Goal: Communication & Community: Share content

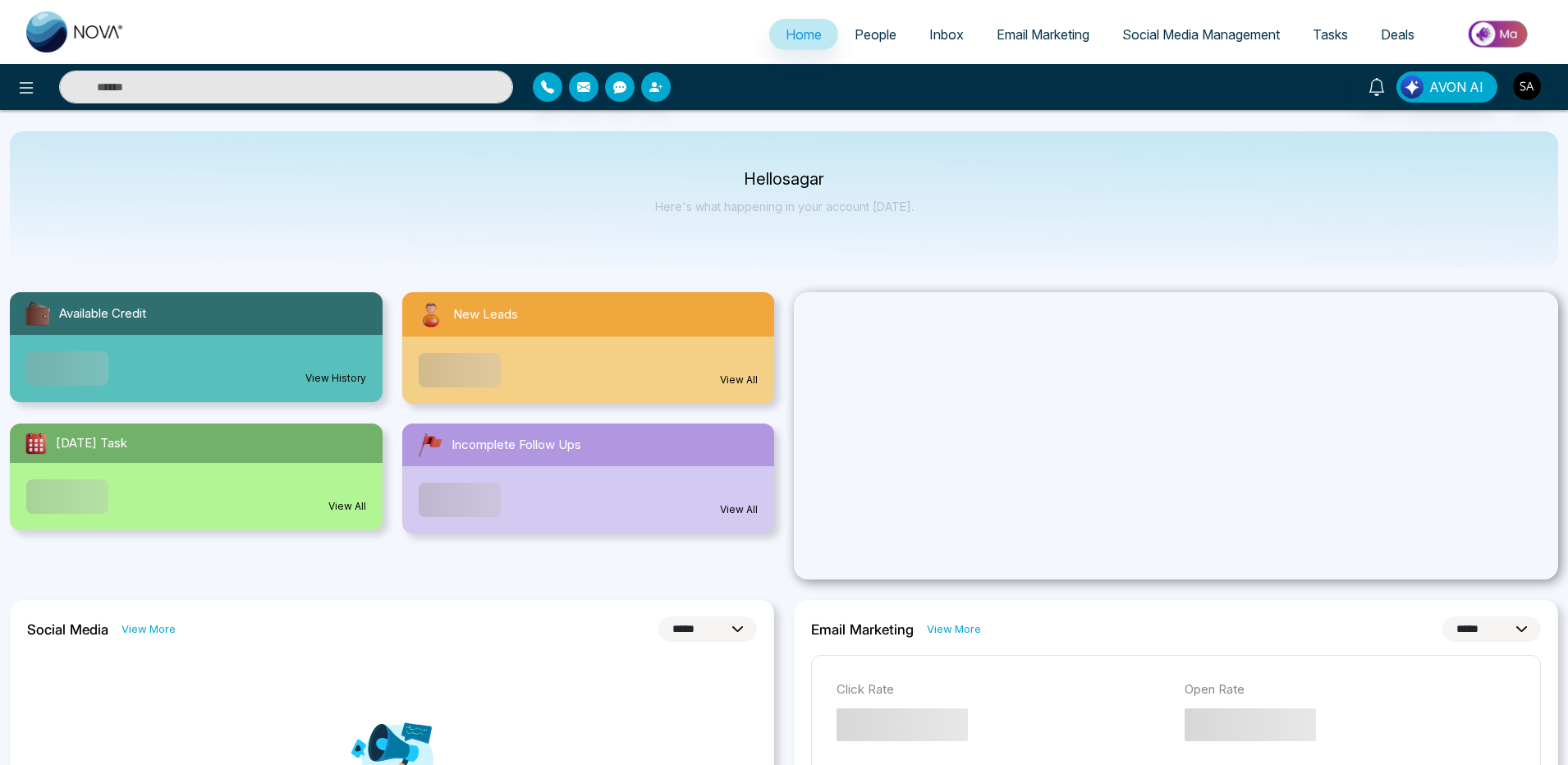
select select "*"
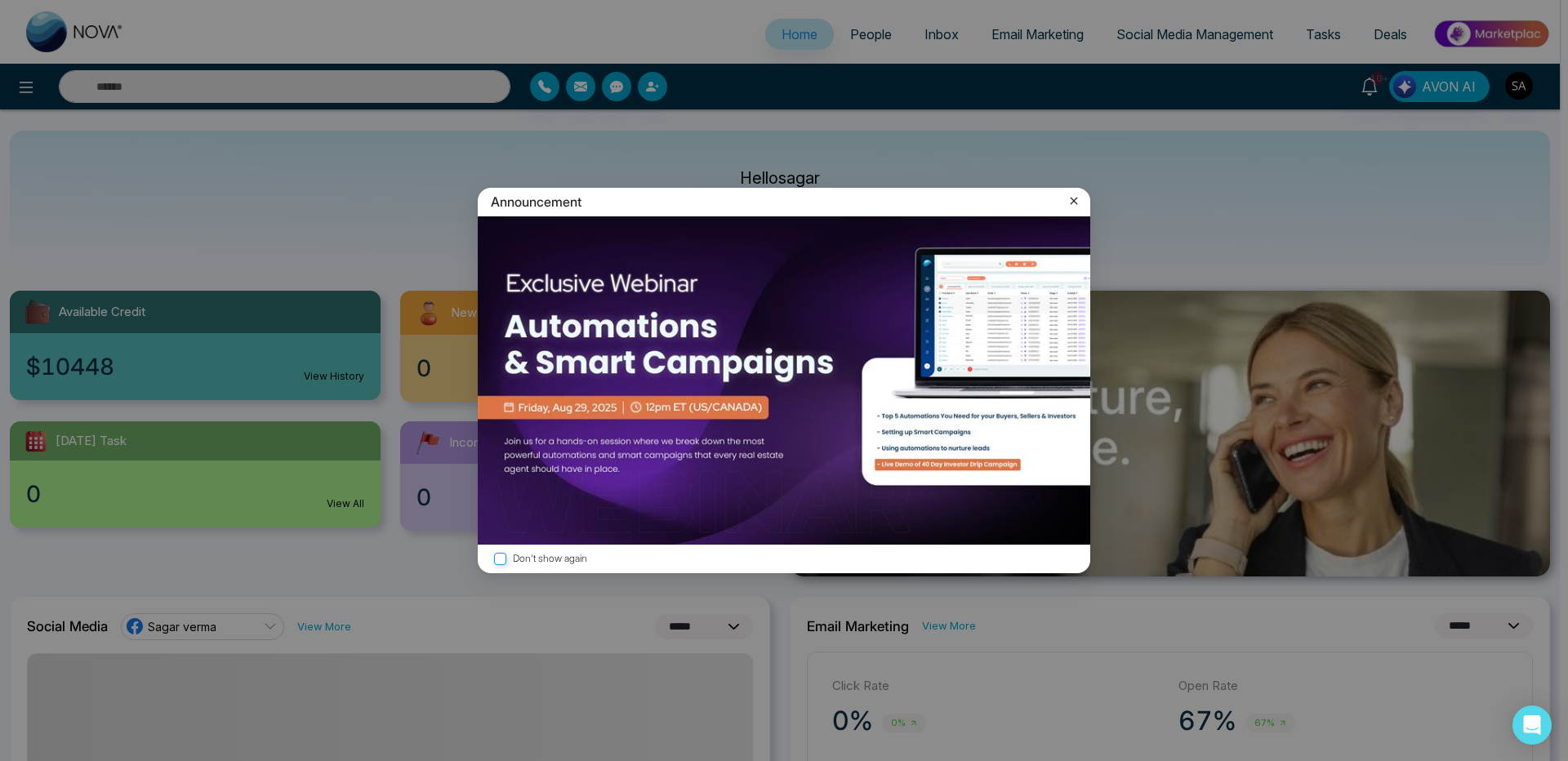
click at [1078, 200] on icon at bounding box center [1073, 201] width 16 height 16
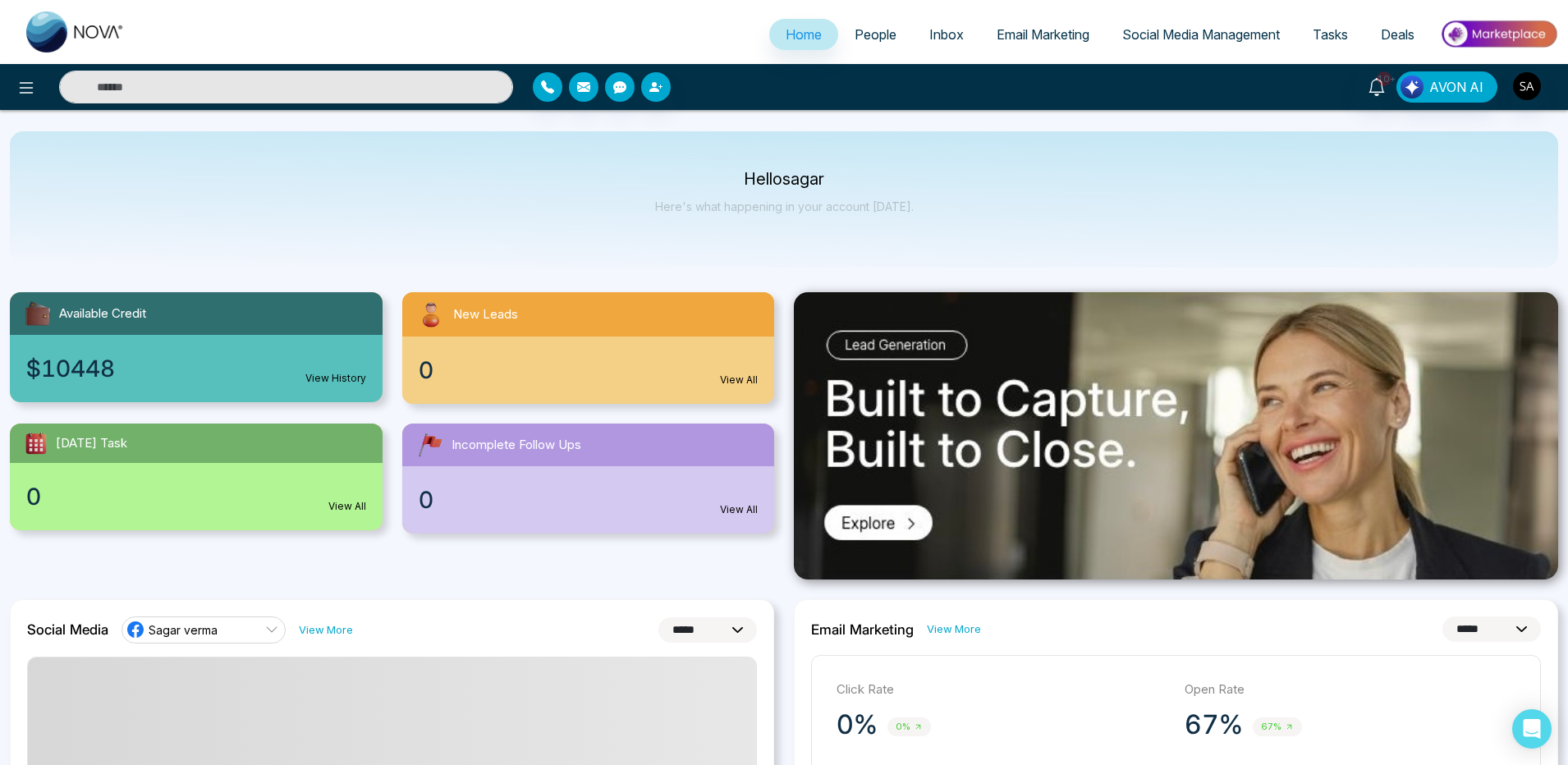
click at [864, 43] on link "People" at bounding box center [875, 34] width 75 height 31
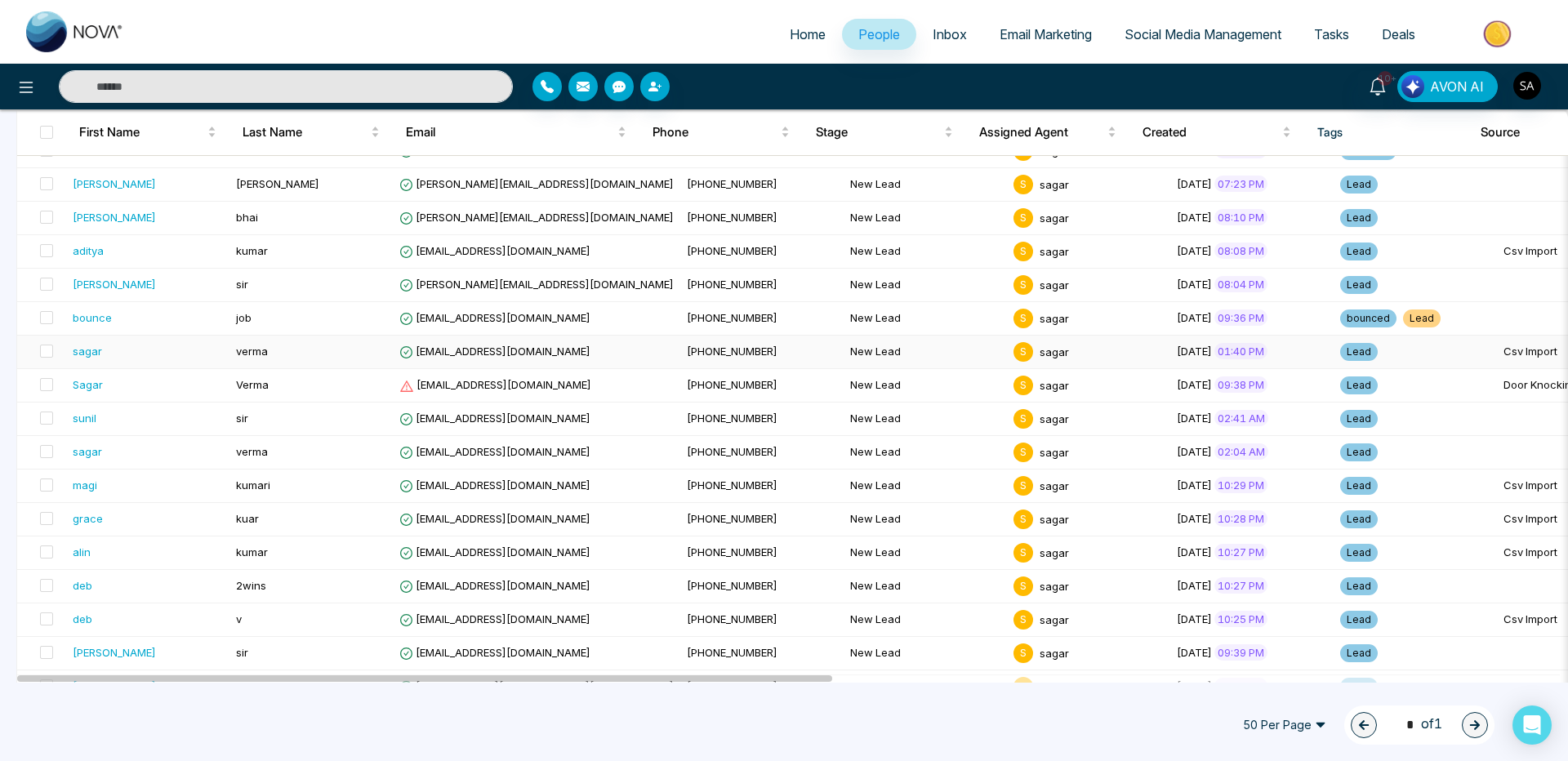
scroll to position [393, 0]
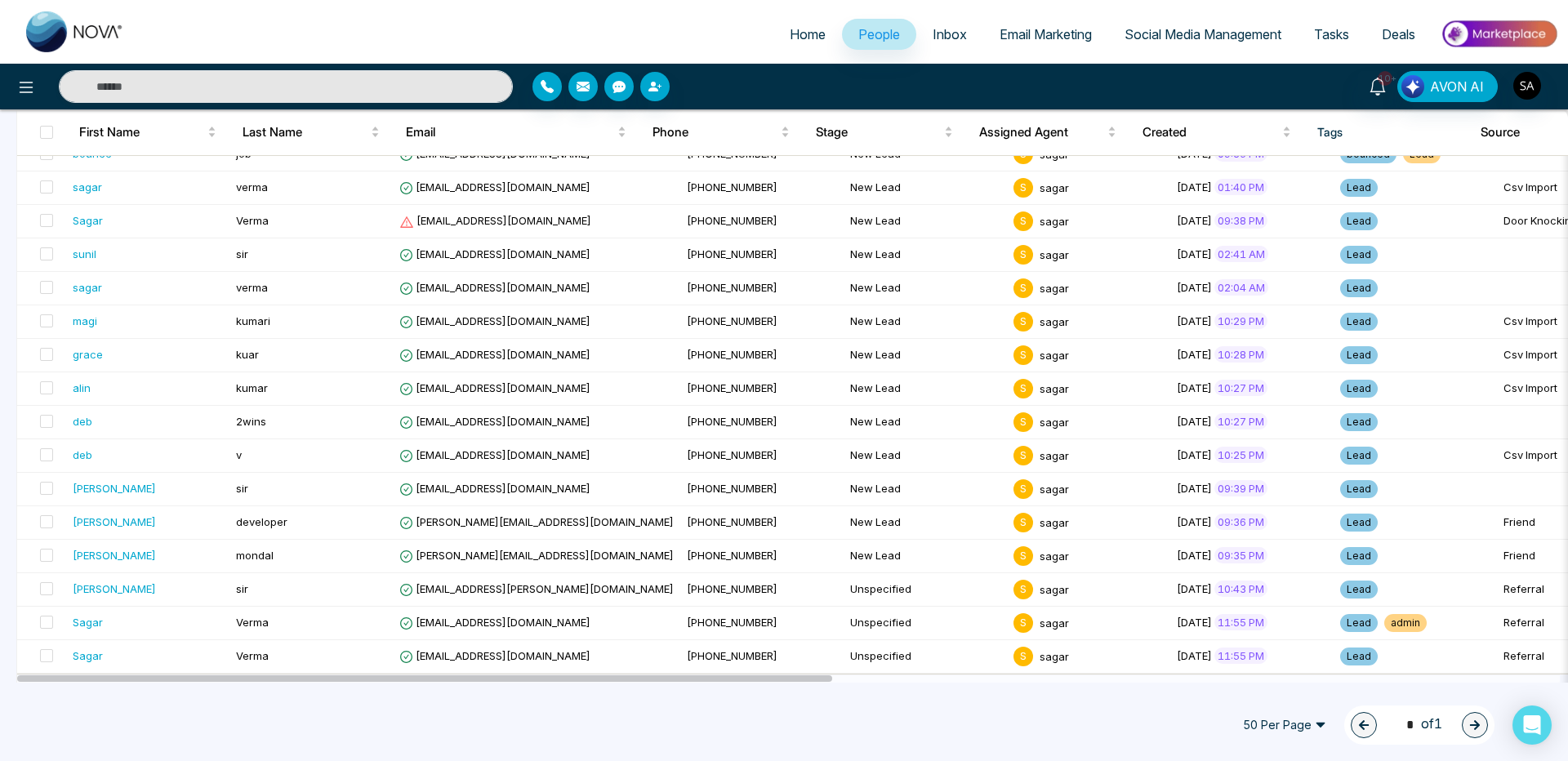
click at [727, 721] on div "50 Per Page 1 * of 1" at bounding box center [784, 725] width 1568 height 72
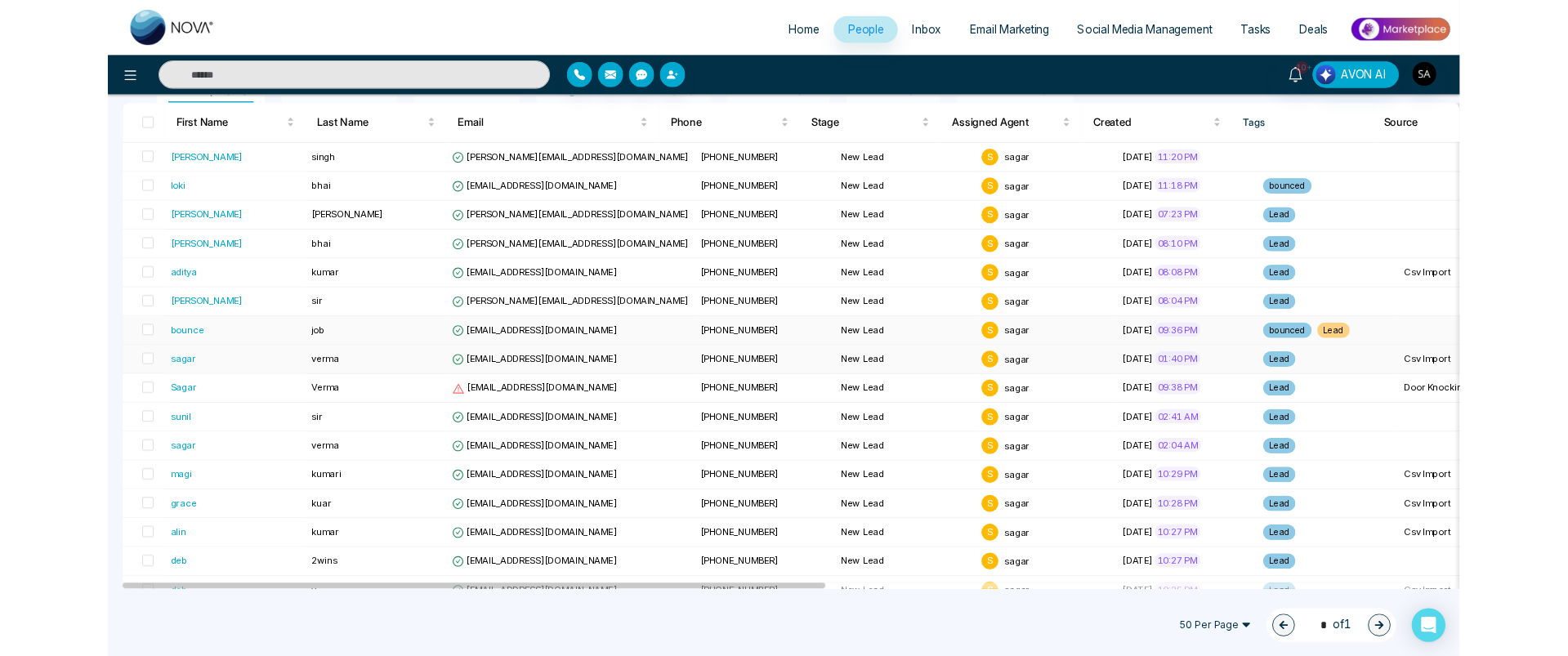
scroll to position [0, 0]
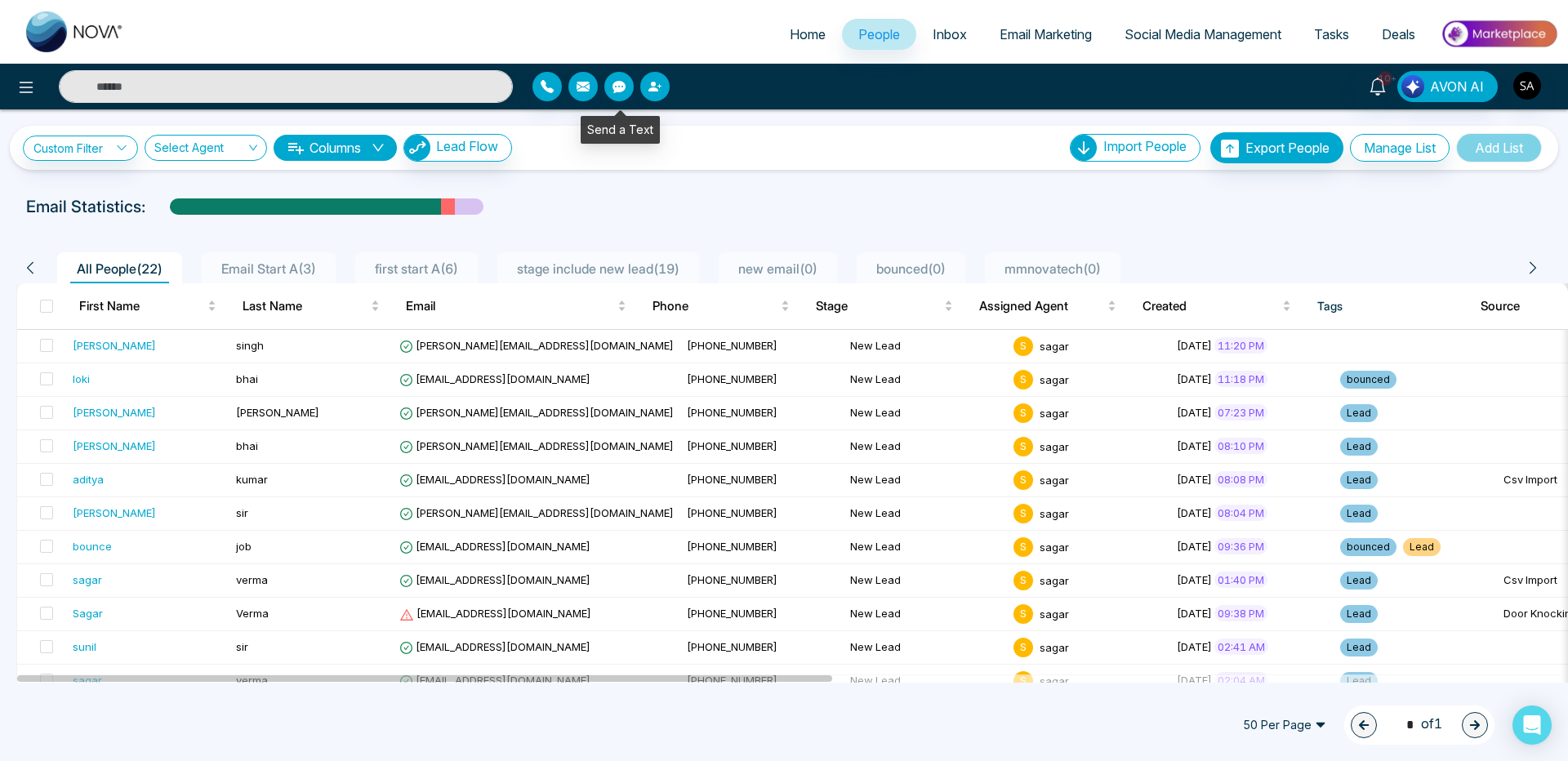
click at [647, 85] on button "button" at bounding box center [655, 86] width 29 height 29
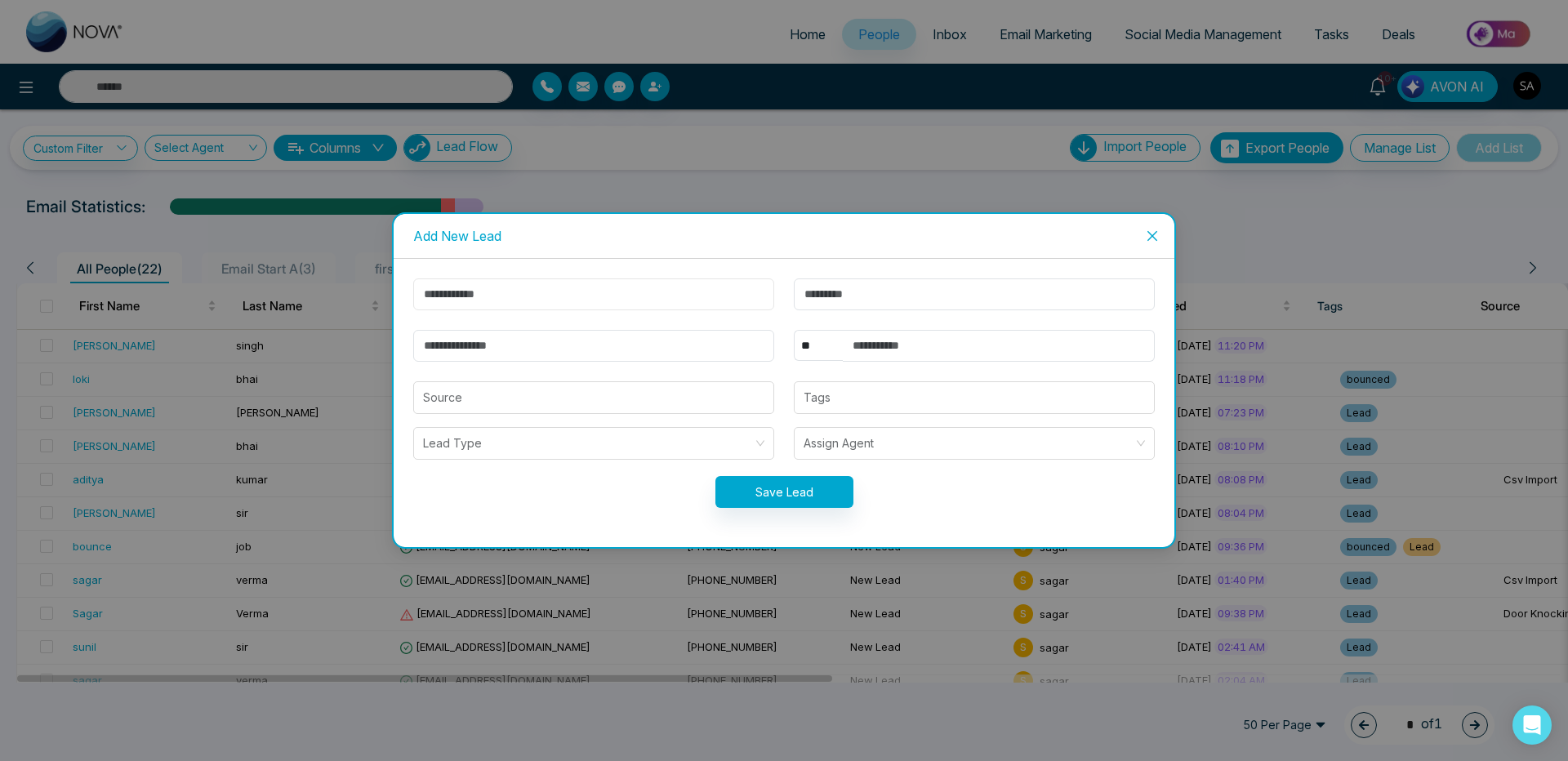
click at [572, 280] on input "text" at bounding box center [593, 294] width 361 height 32
type input "*****"
click at [536, 352] on input "email" at bounding box center [593, 345] width 361 height 32
type input "**********"
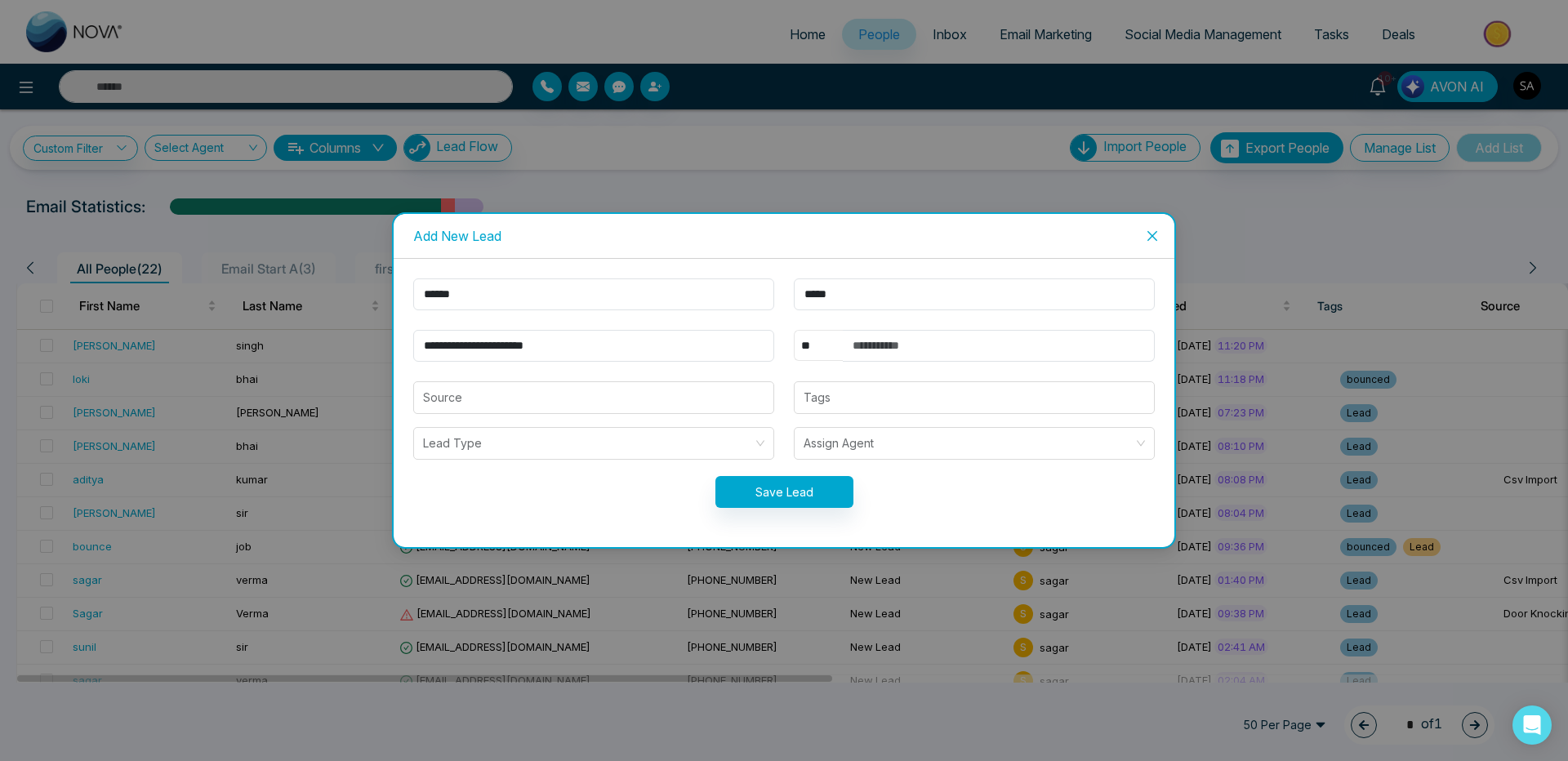
select select "***"
click at [794, 330] on select "** **** *** *** *** **** ***" at bounding box center [818, 345] width 49 height 31
click at [868, 349] on input "text" at bounding box center [999, 345] width 312 height 32
type input "**********"
click at [759, 494] on button "Save Lead" at bounding box center [784, 491] width 138 height 32
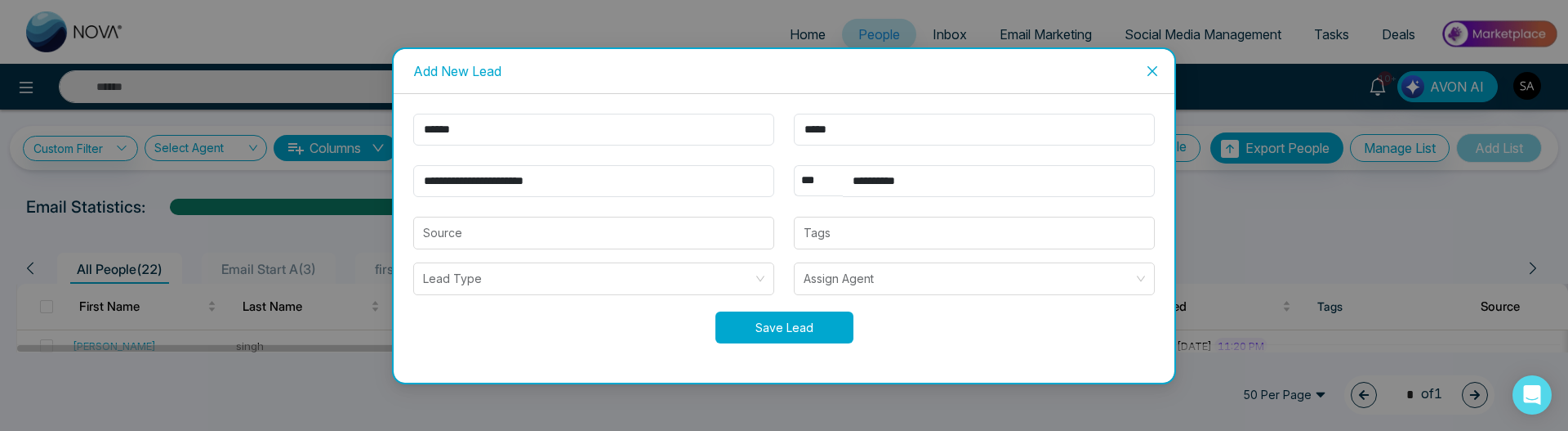
click at [762, 336] on button "Save Lead" at bounding box center [784, 327] width 138 height 32
click at [758, 341] on button "Save Lead" at bounding box center [784, 327] width 138 height 32
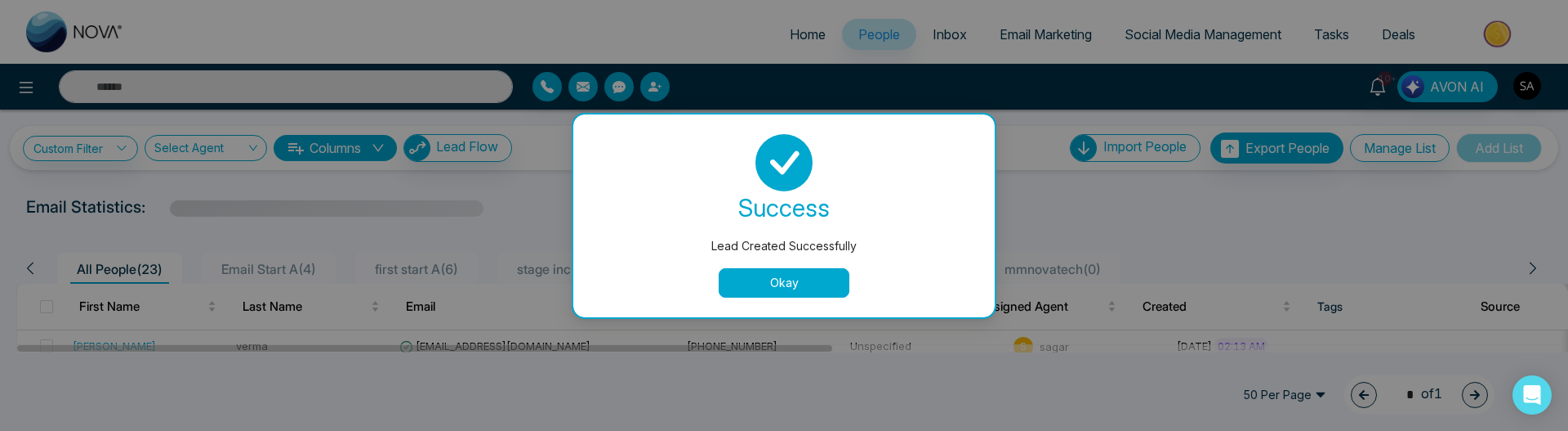
click at [793, 288] on button "Okay" at bounding box center [784, 282] width 131 height 29
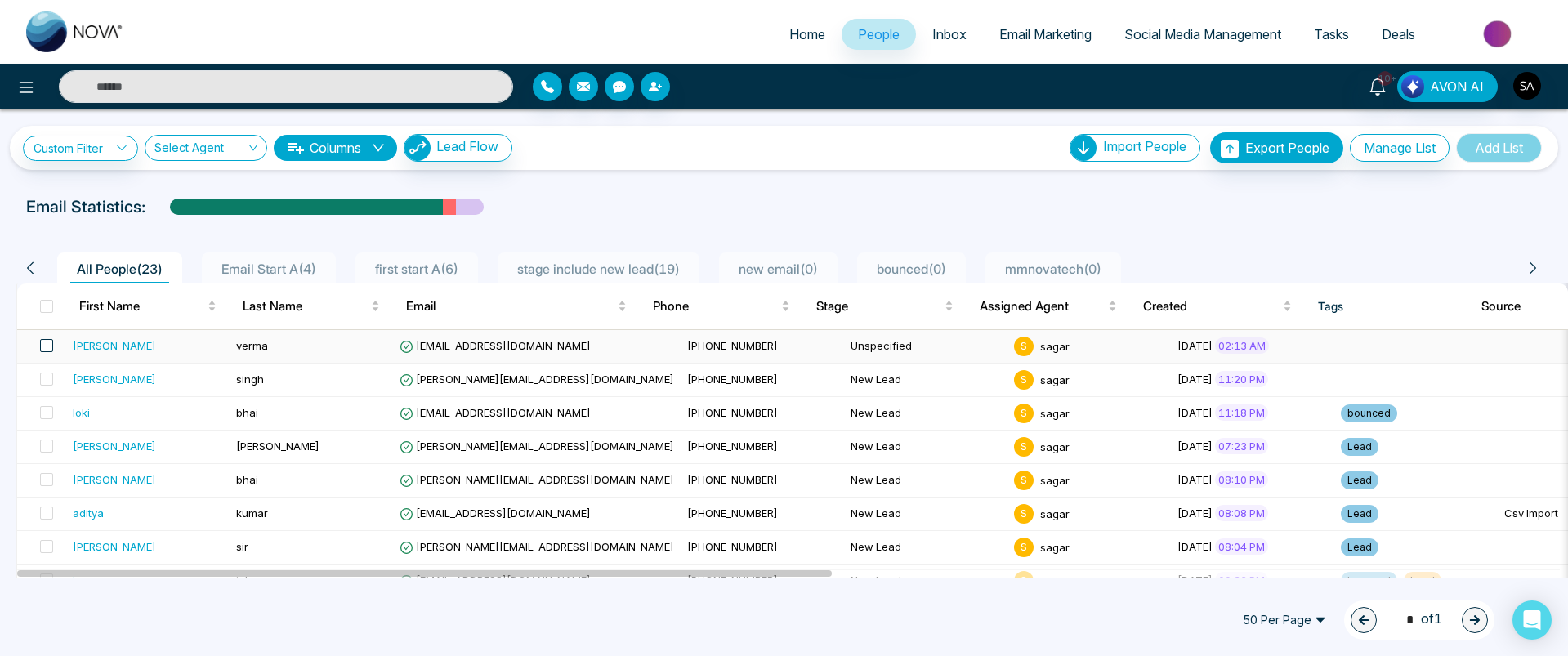
click at [46, 343] on span at bounding box center [46, 345] width 13 height 13
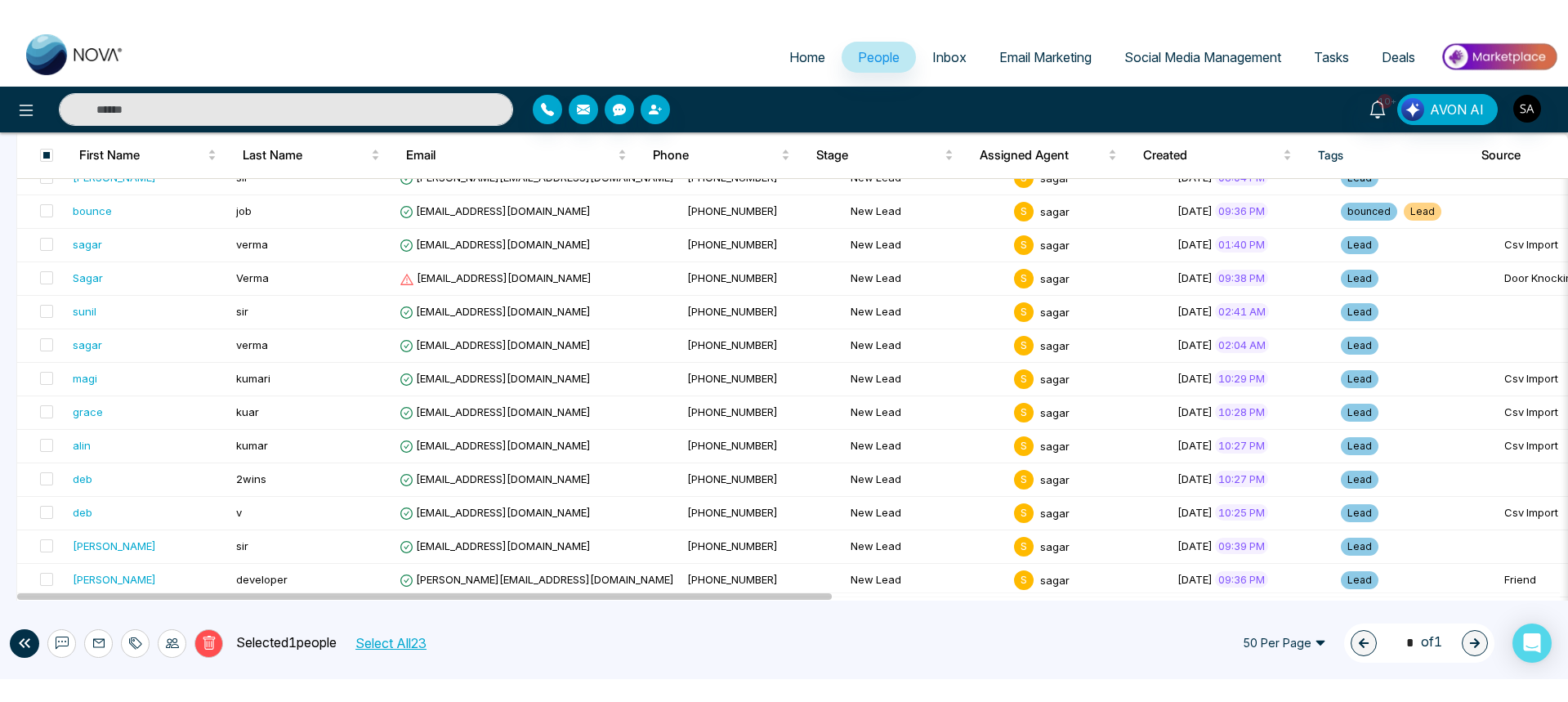
scroll to position [531, 0]
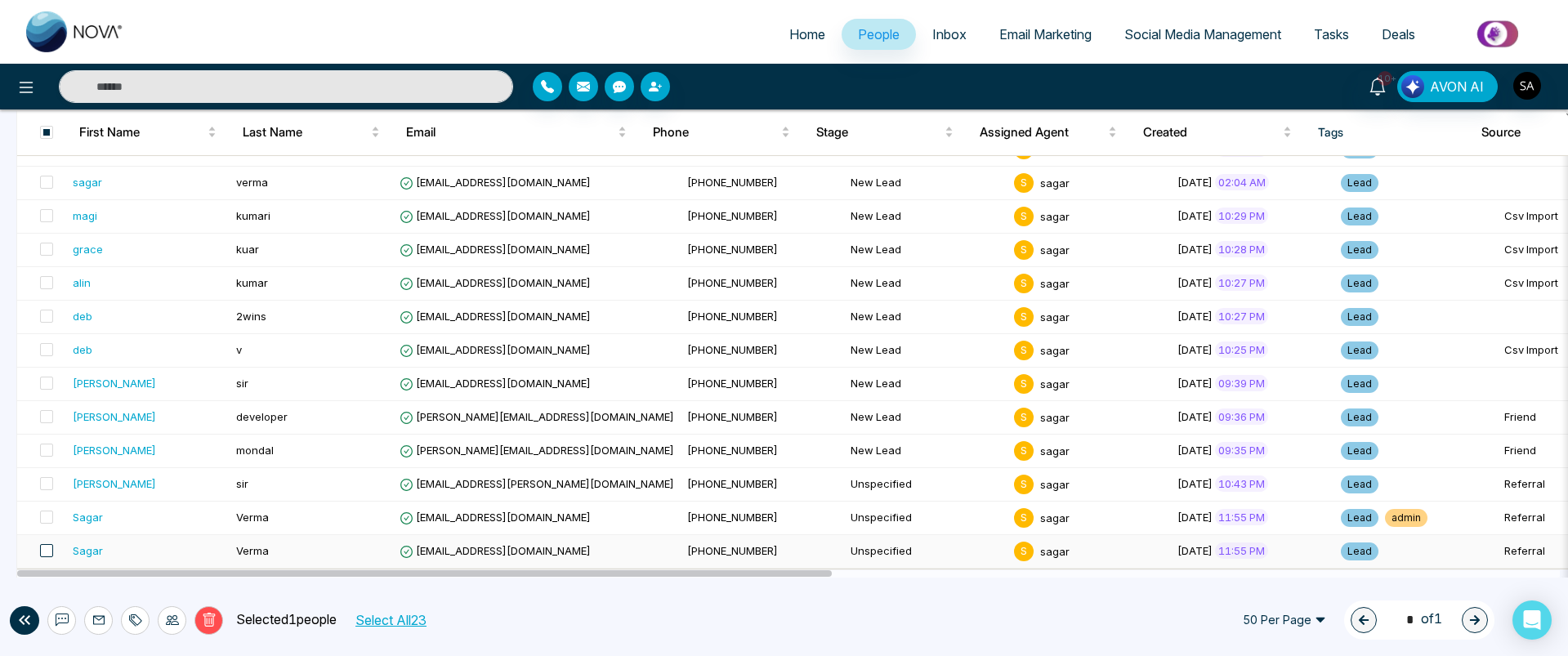
click at [48, 552] on span at bounding box center [46, 550] width 13 height 13
click at [61, 621] on icon at bounding box center [61, 620] width 13 height 13
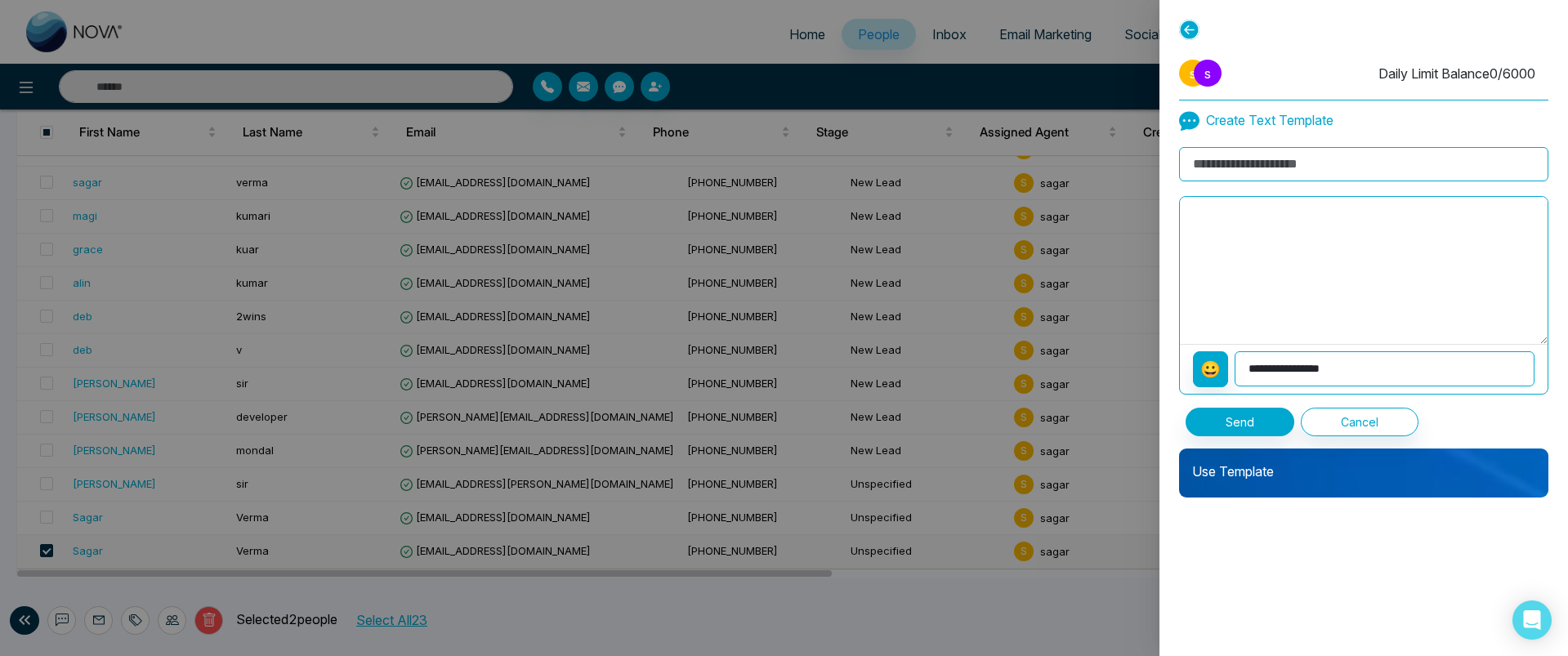
click at [1273, 464] on p "Use Template" at bounding box center [1363, 465] width 370 height 33
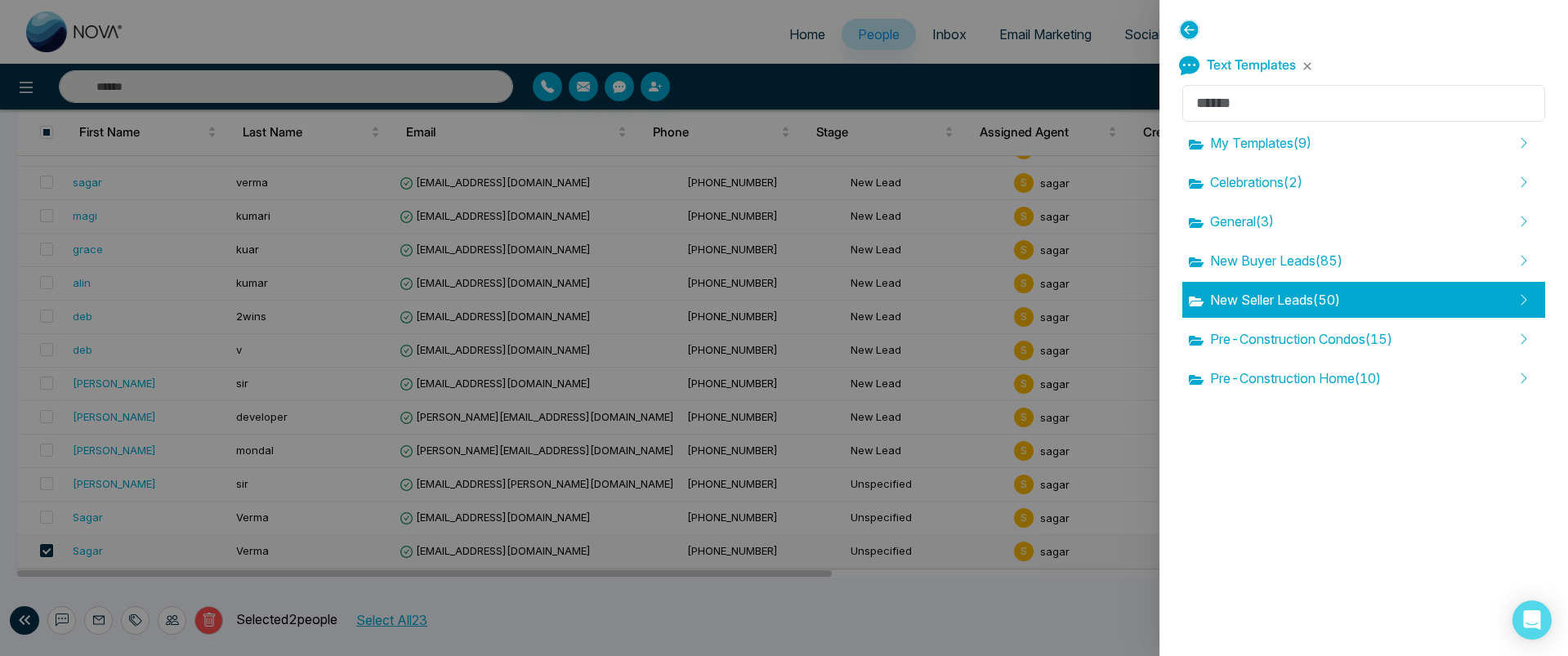
click at [1274, 295] on span "New Seller Leads ( 50 )" at bounding box center [1265, 300] width 151 height 19
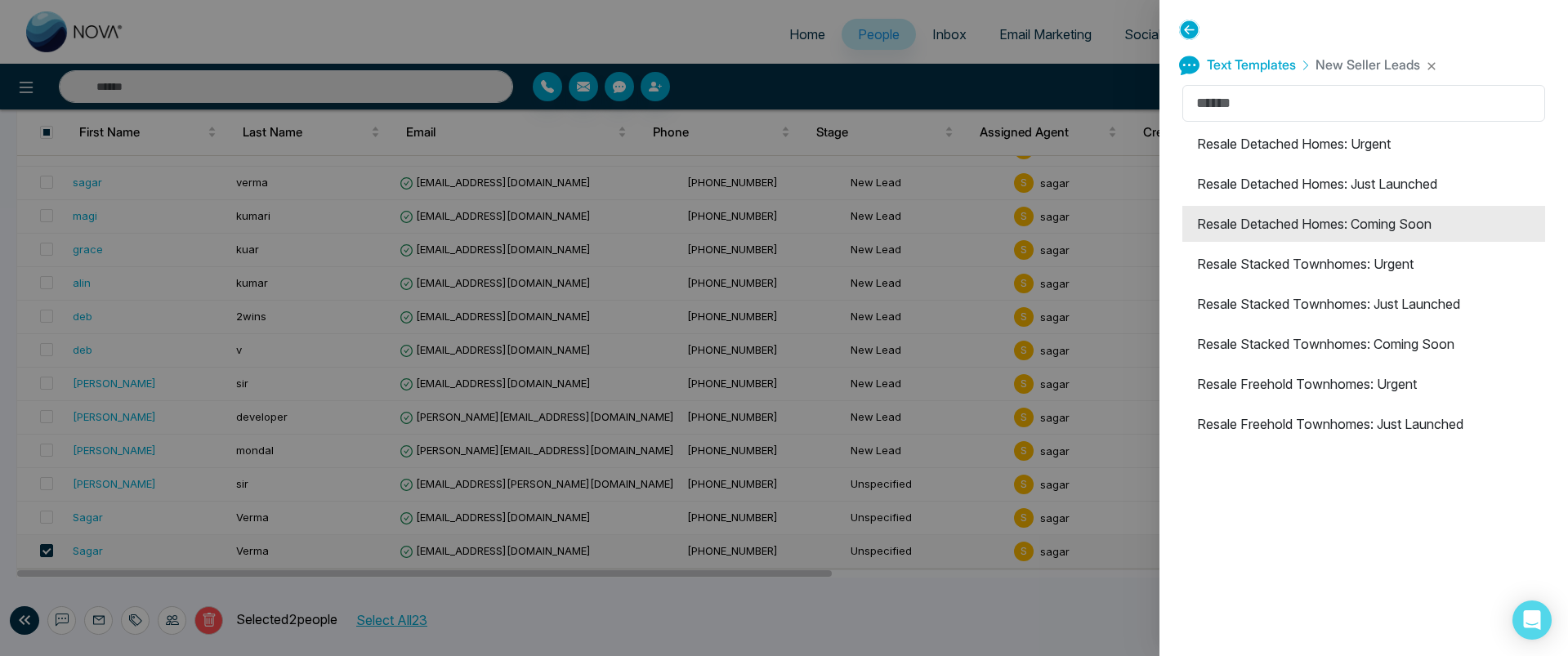
click at [1285, 228] on li "Resale Detached Homes: Coming Soon" at bounding box center [1364, 223] width 363 height 36
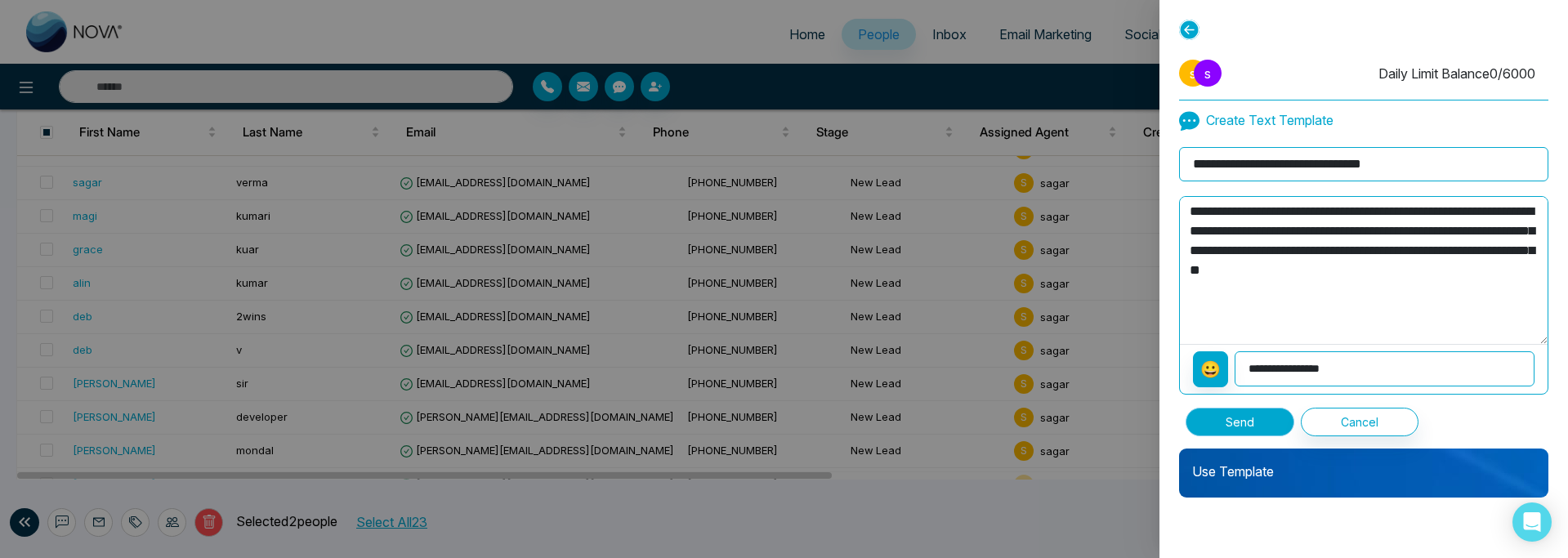
click at [1222, 431] on button "Send" at bounding box center [1240, 421] width 109 height 28
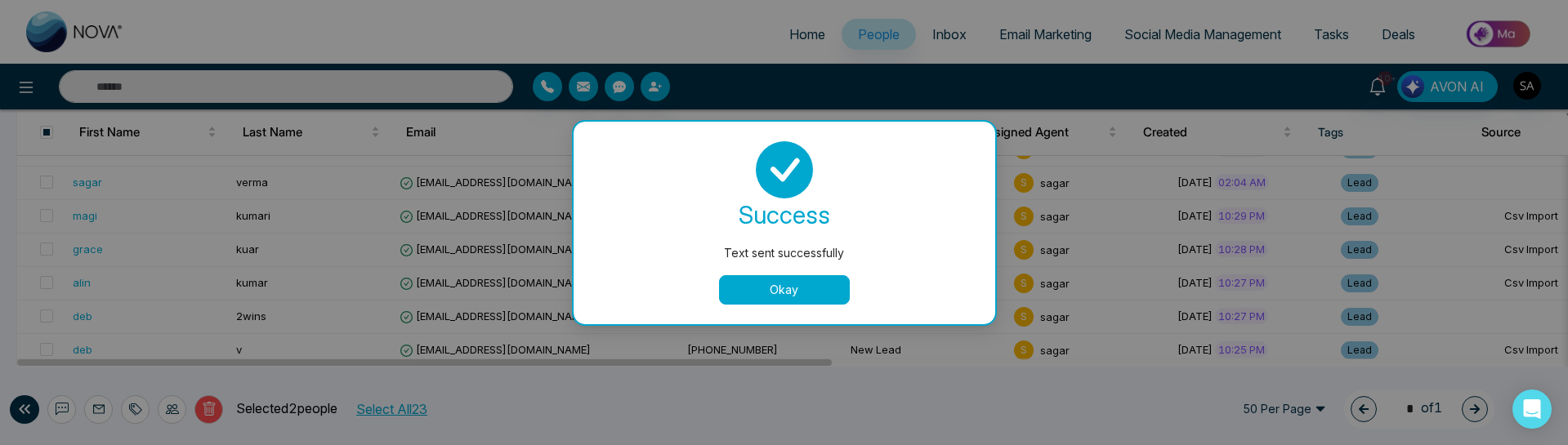
click at [800, 291] on button "Okay" at bounding box center [784, 290] width 131 height 29
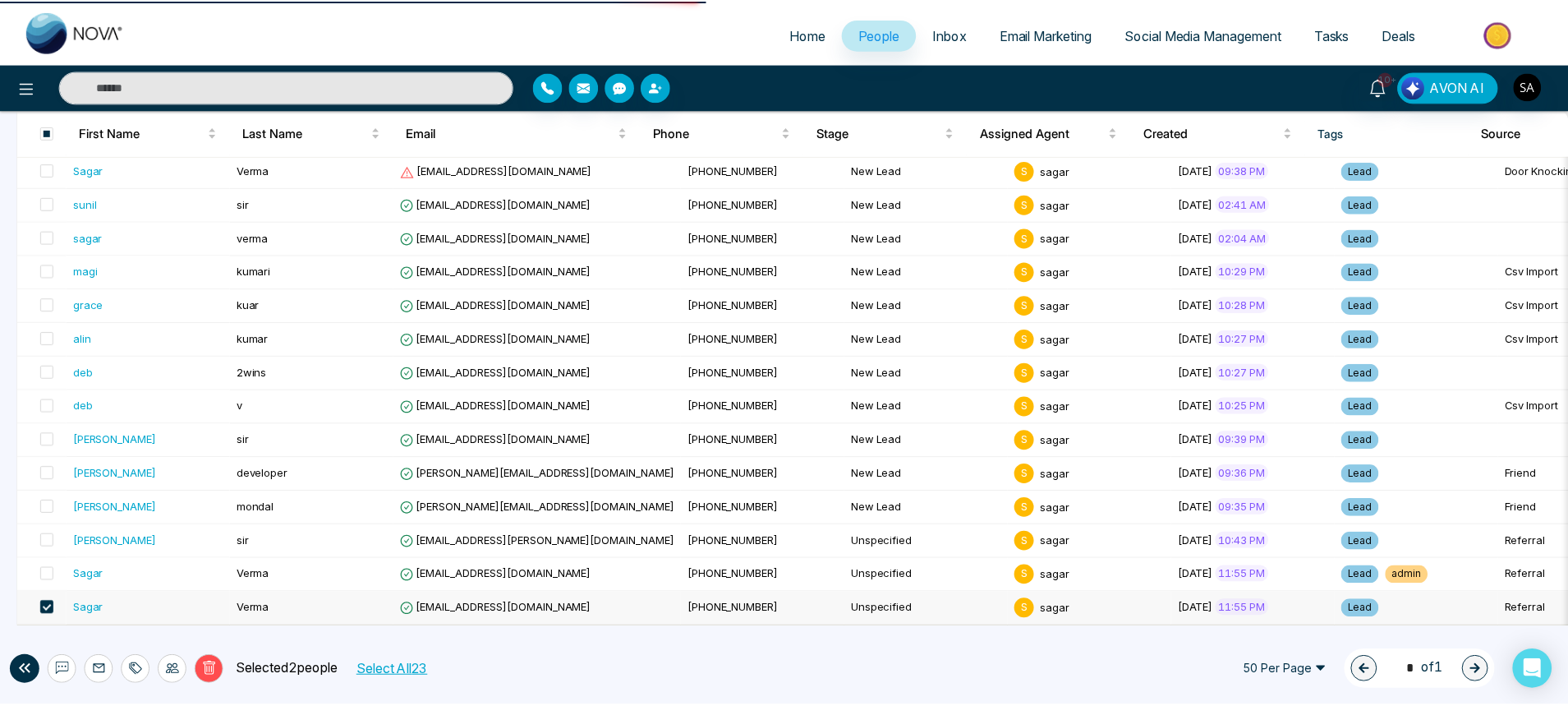
scroll to position [489, 0]
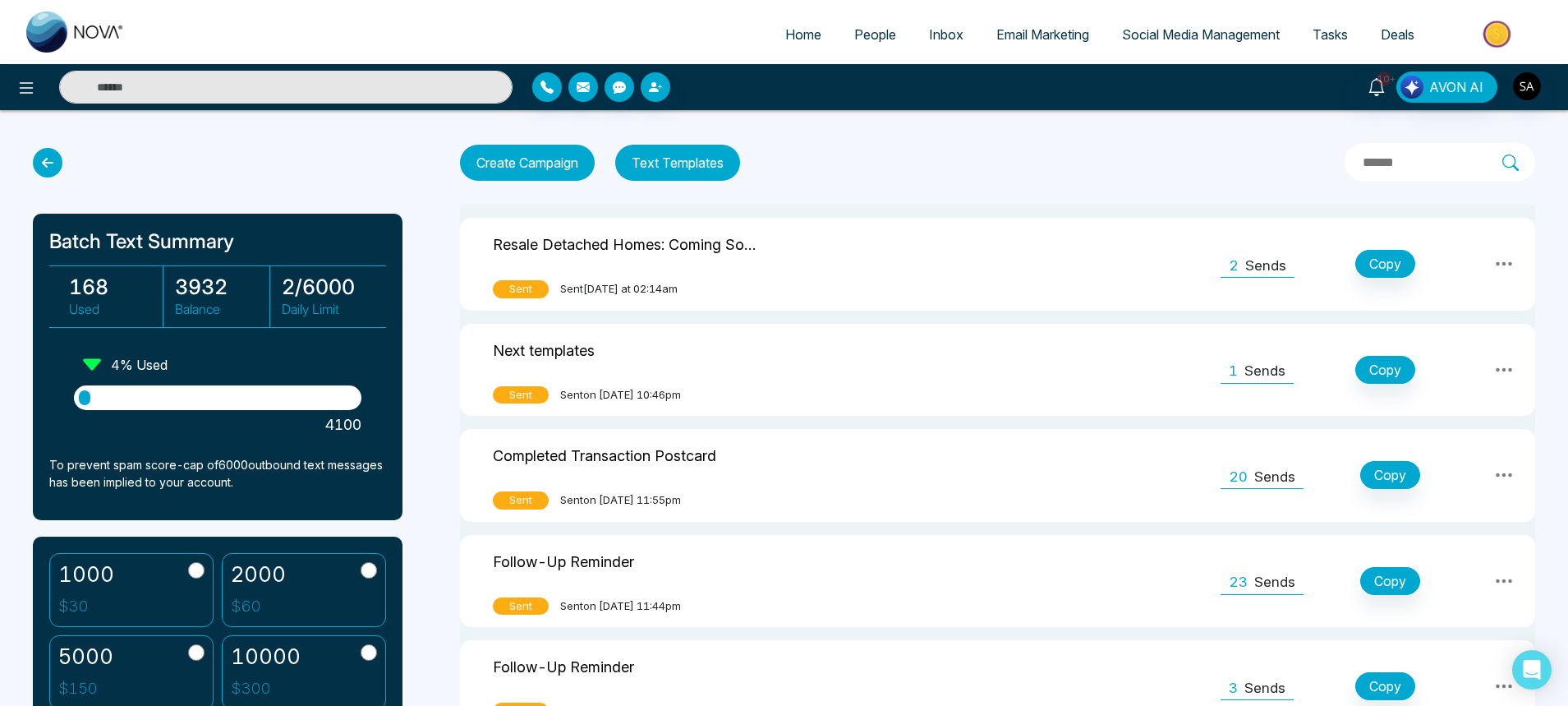
click at [859, 38] on span "People" at bounding box center [875, 34] width 42 height 17
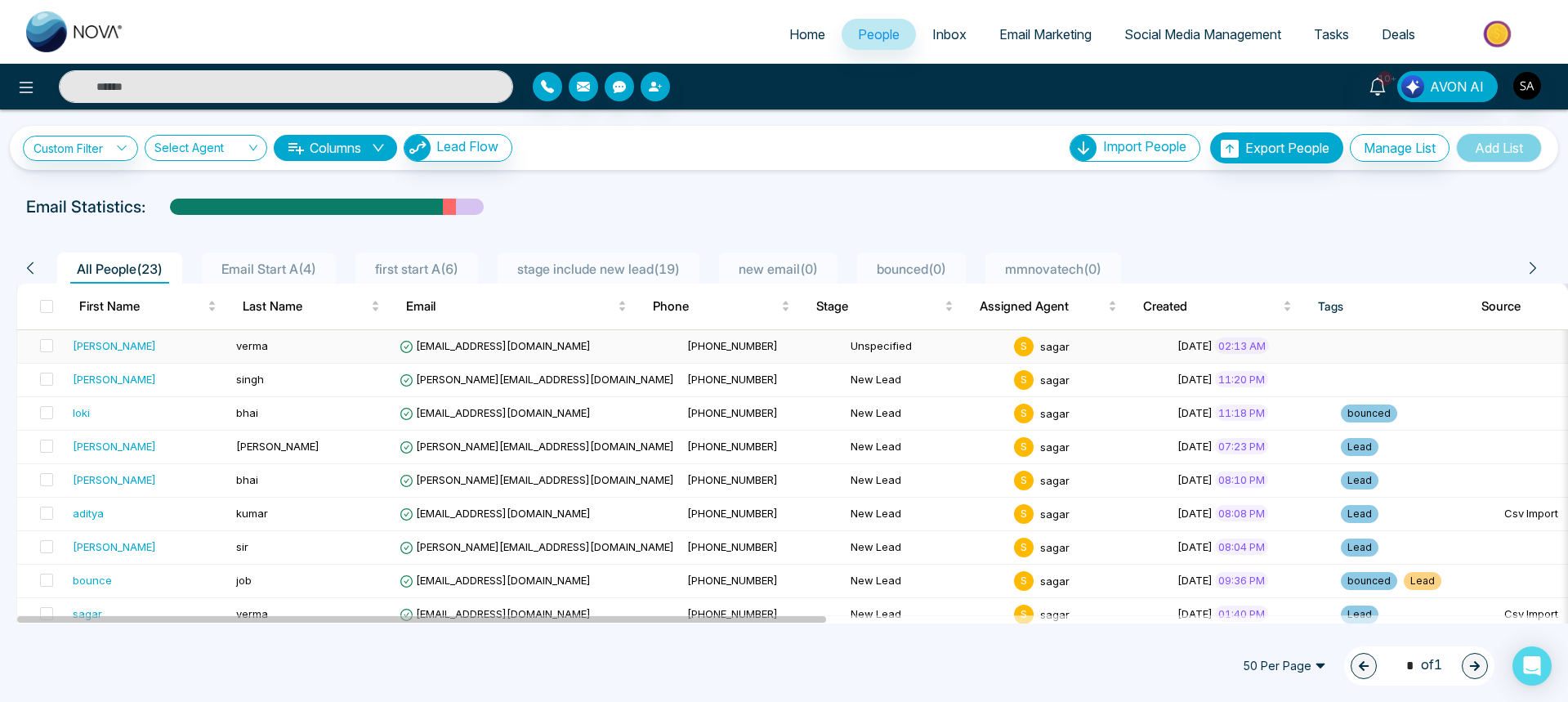
click at [81, 347] on div "[PERSON_NAME]" at bounding box center [114, 345] width 83 height 16
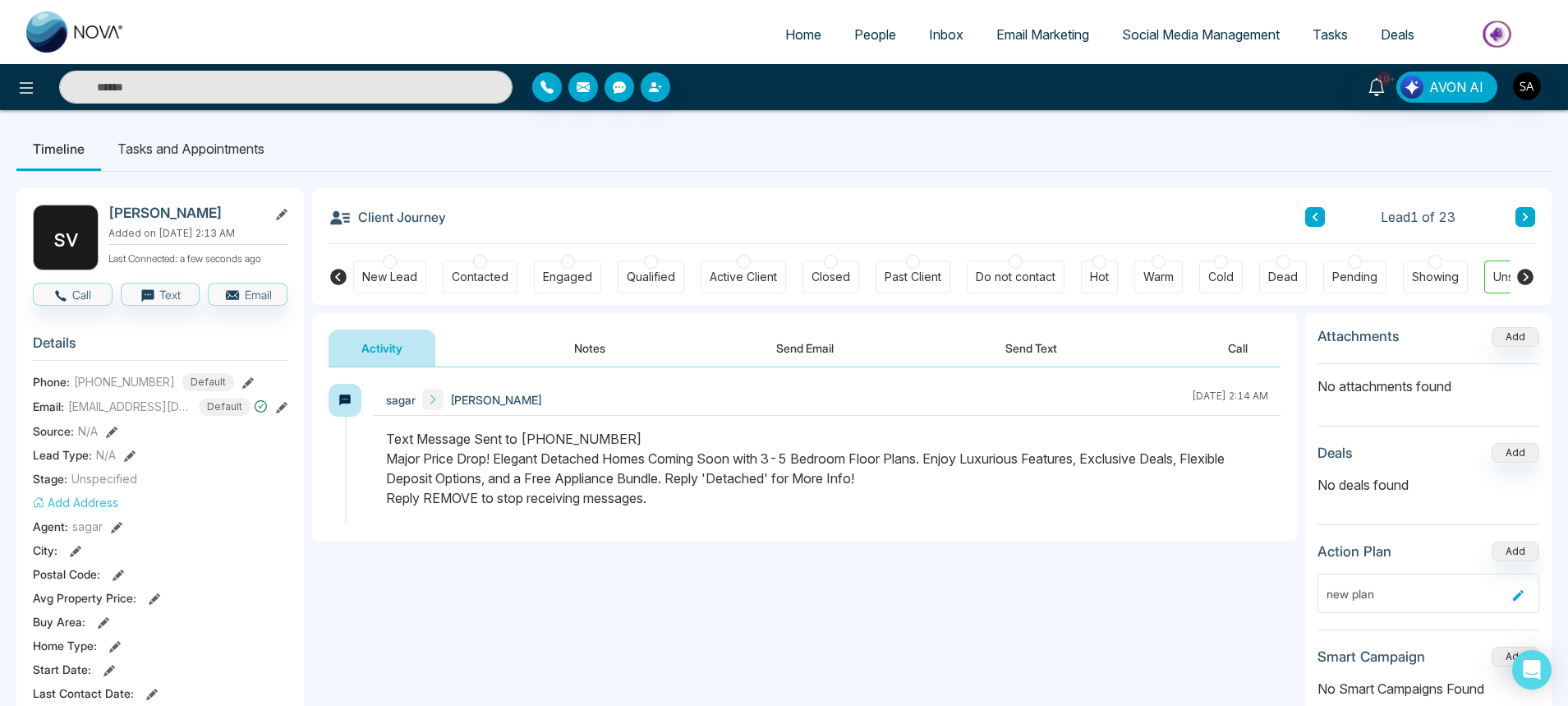
scroll to position [0, 56]
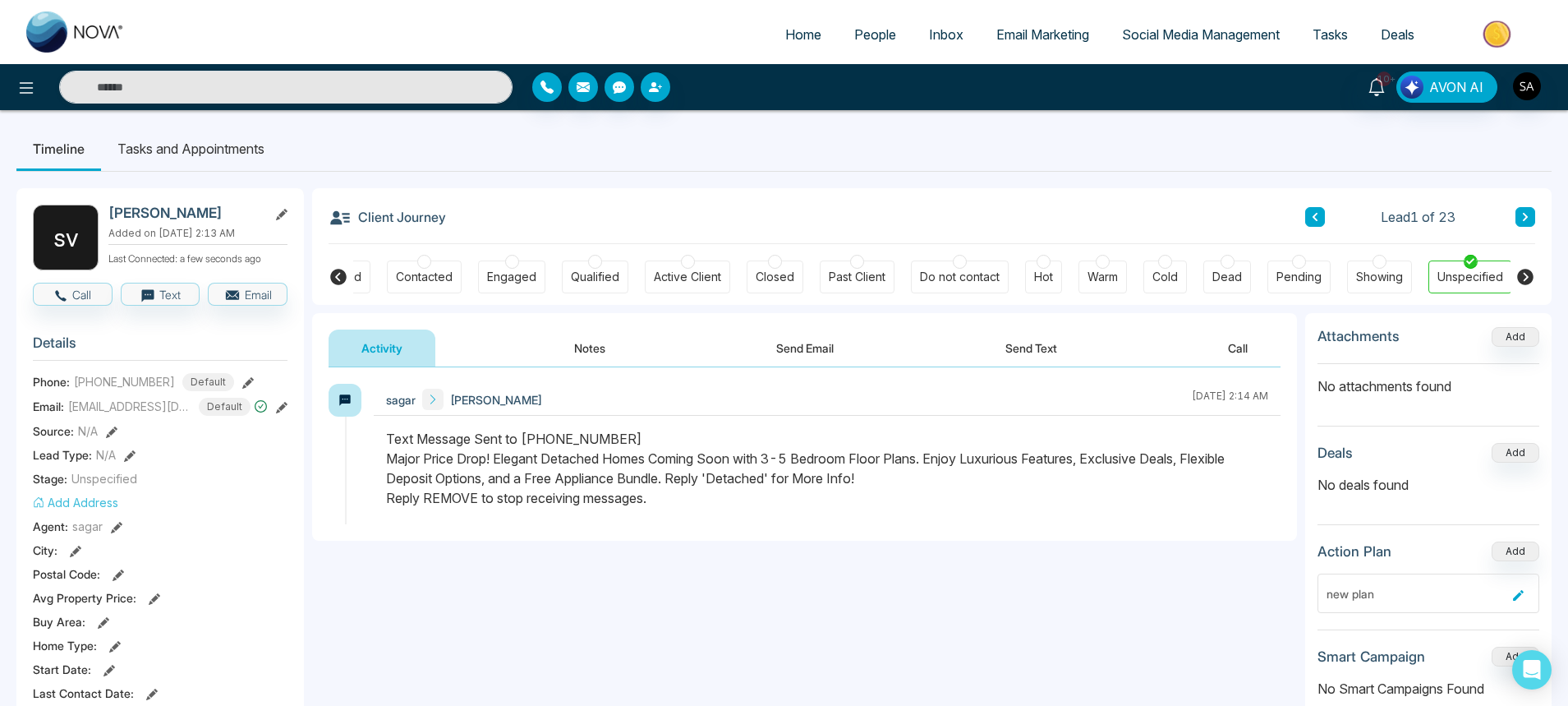
drag, startPoint x: 659, startPoint y: 499, endPoint x: 389, endPoint y: 498, distance: 270.0
click at [389, 498] on div "Text Message Sent to [PHONE_NUMBER] Major Price Drop! Elegant Detached Homes Co…" at bounding box center [827, 468] width 882 height 79
click at [418, 500] on div "Text Message Sent to [PHONE_NUMBER] Major Price Drop! Elegant Detached Homes Co…" at bounding box center [827, 468] width 882 height 79
click at [854, 39] on span "People" at bounding box center [875, 34] width 42 height 17
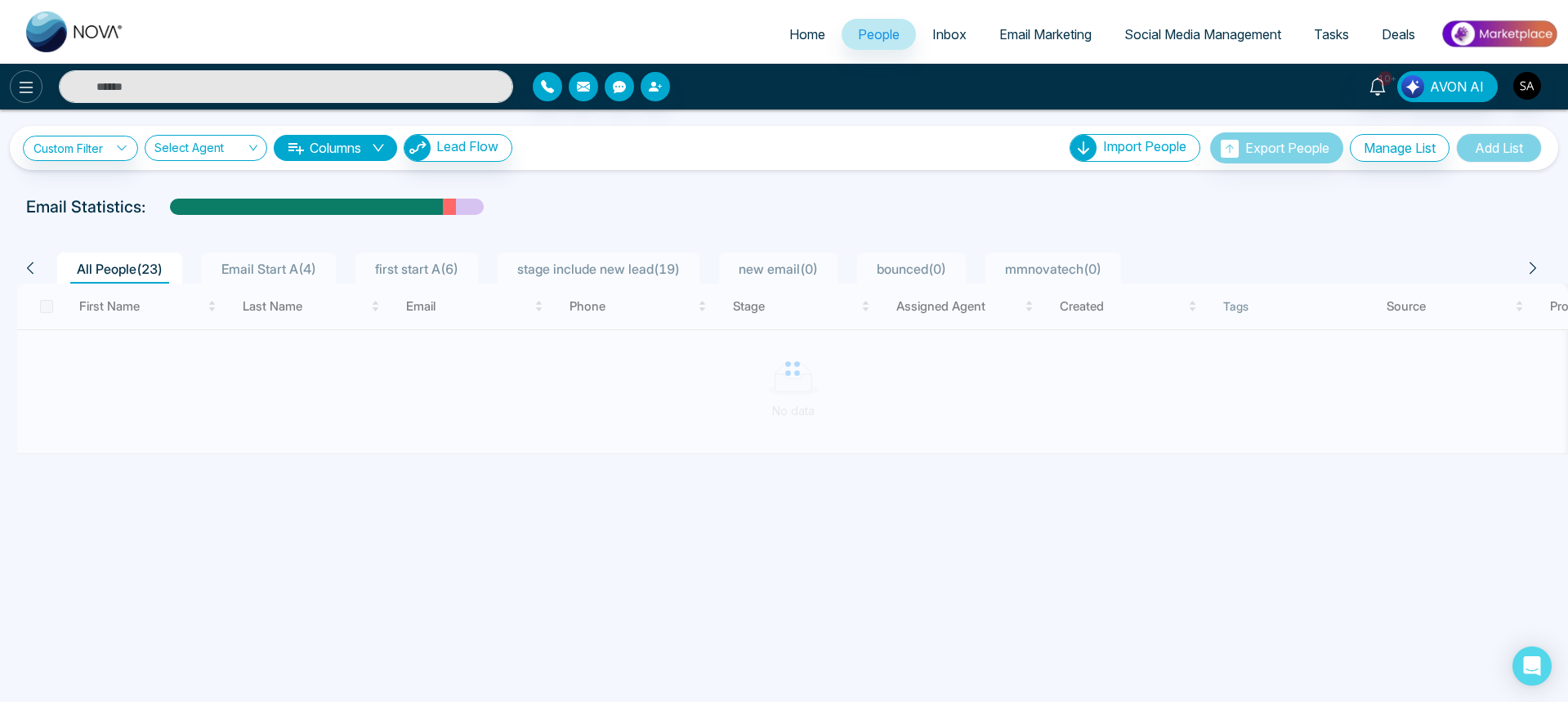
click at [24, 86] on icon at bounding box center [26, 87] width 19 height 19
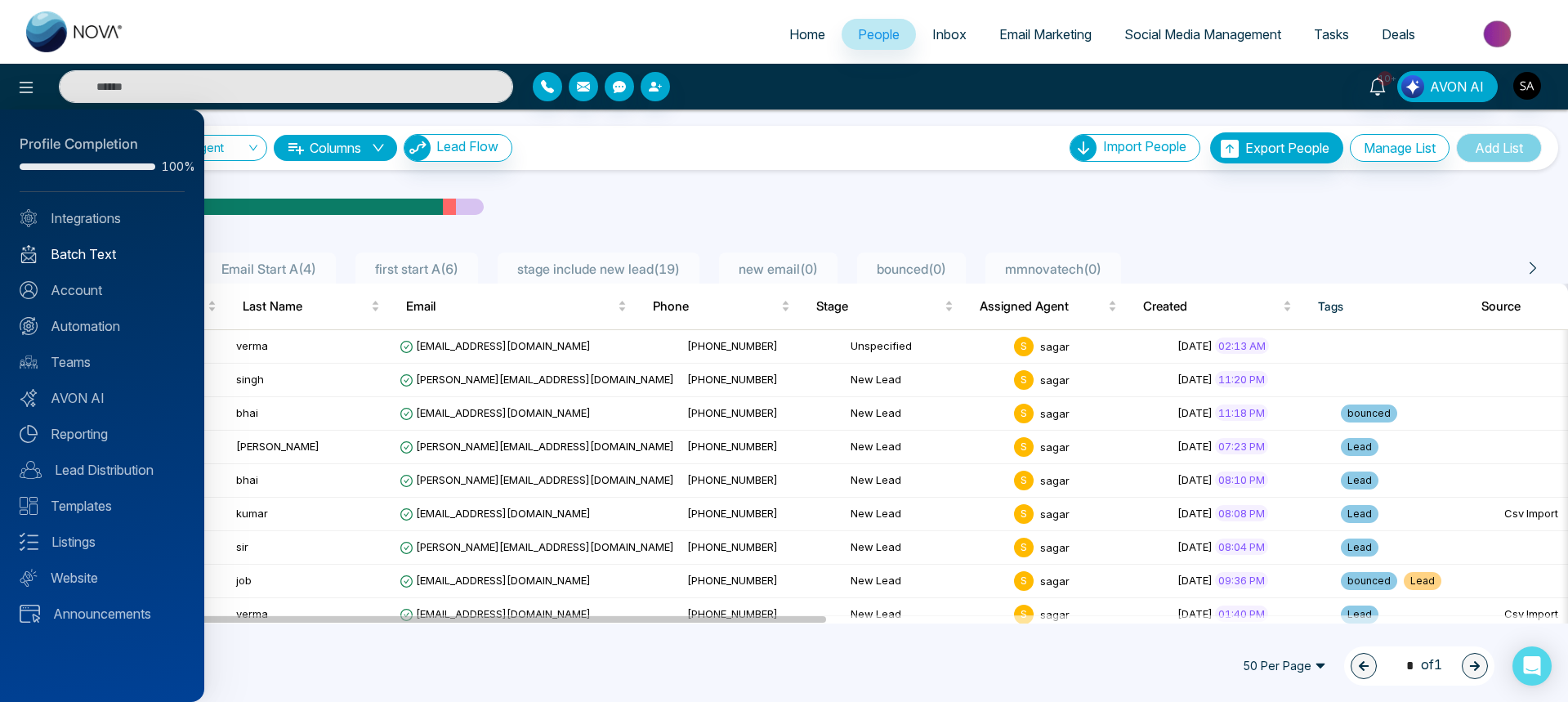
click at [91, 250] on link "Batch Text" at bounding box center [102, 254] width 165 height 19
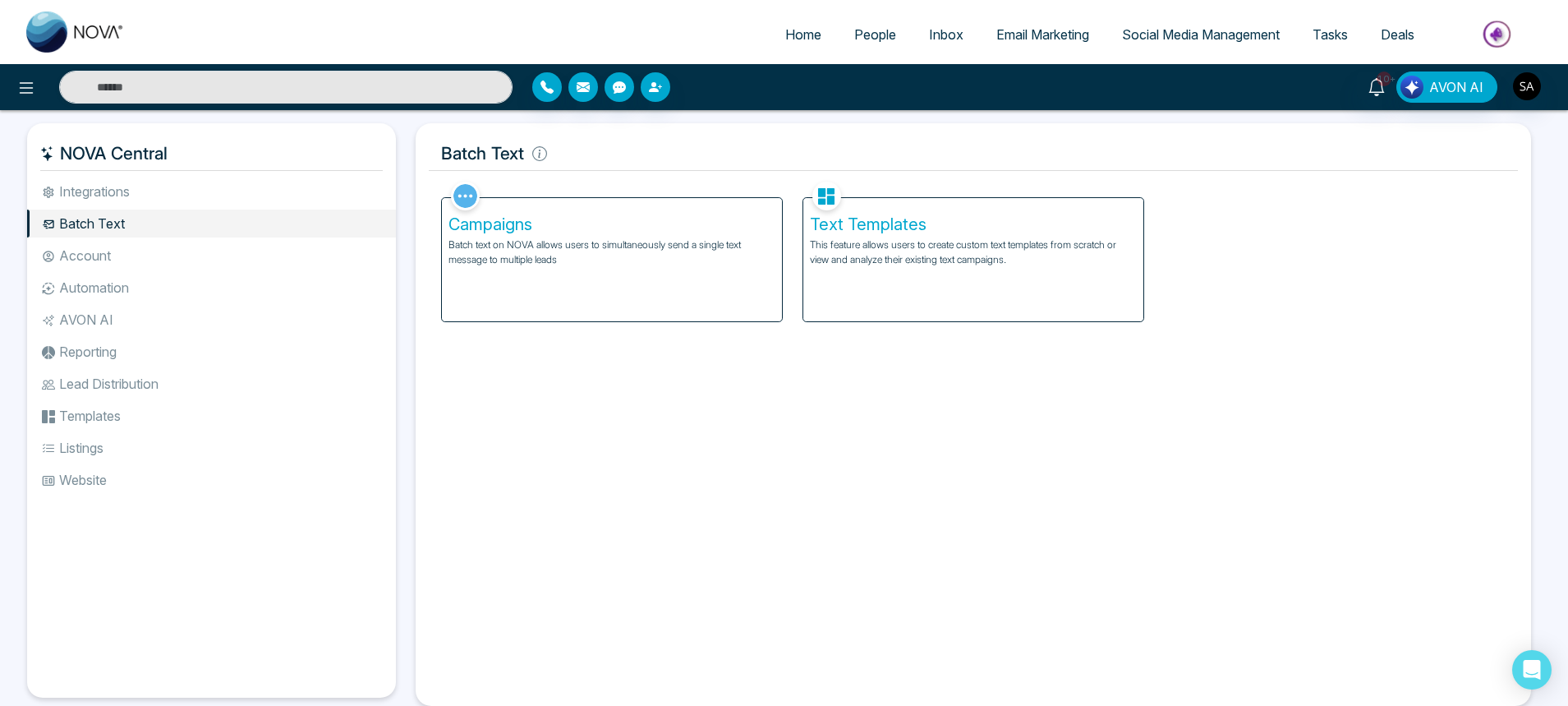
click at [570, 297] on div "Campaigns Batch text on NOVA allows users to simultaneously send a single text …" at bounding box center [611, 259] width 340 height 123
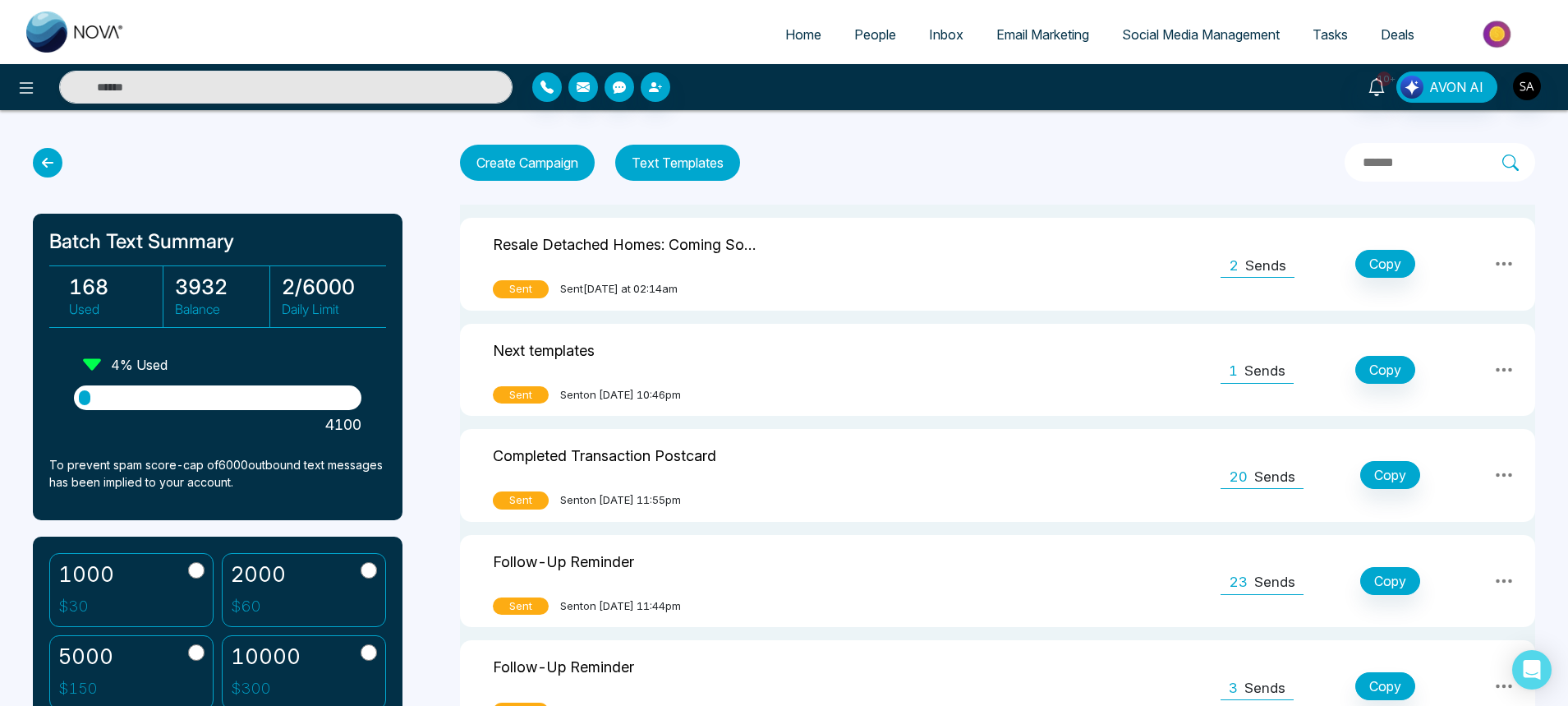
click at [534, 163] on button "Create Campaign" at bounding box center [528, 162] width 135 height 36
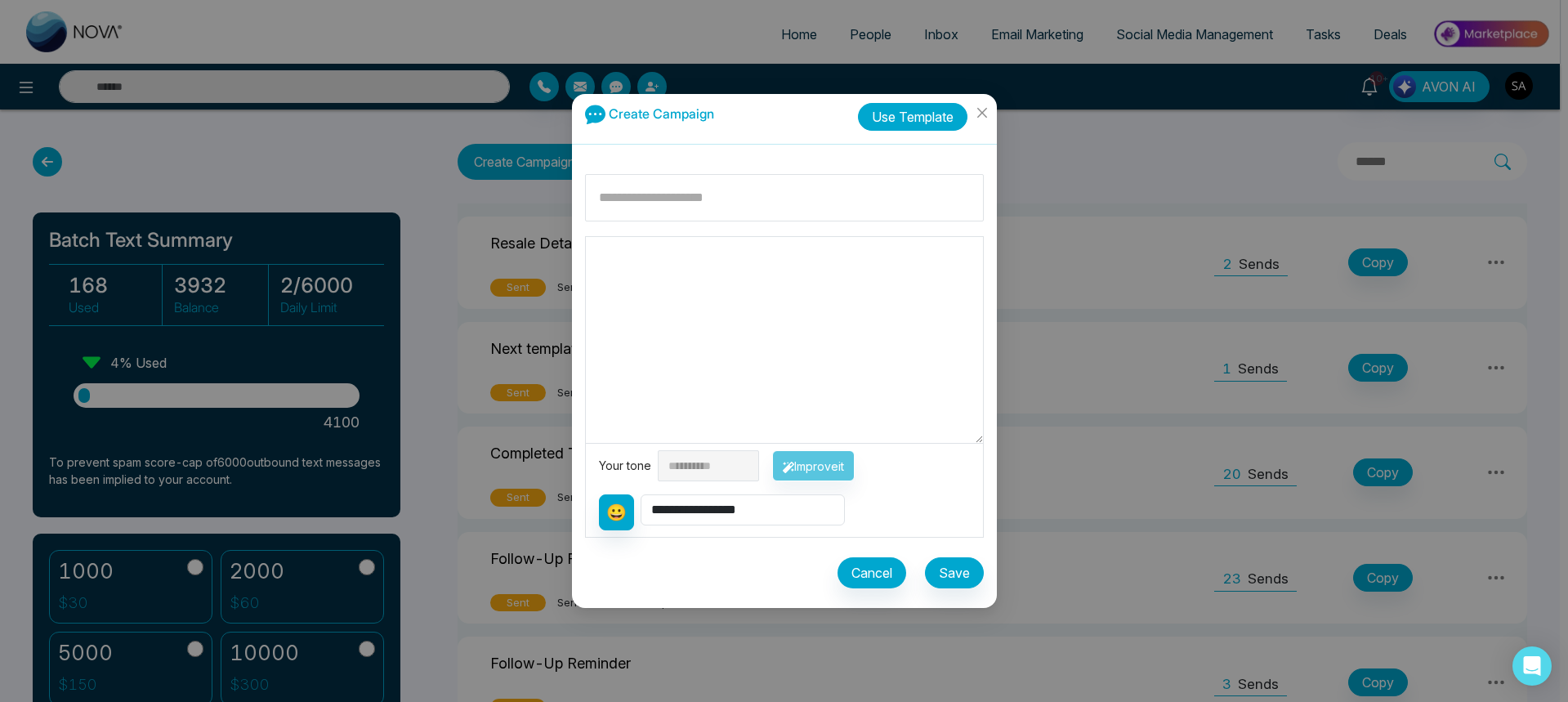
click at [897, 116] on button "Use Template" at bounding box center [912, 116] width 110 height 28
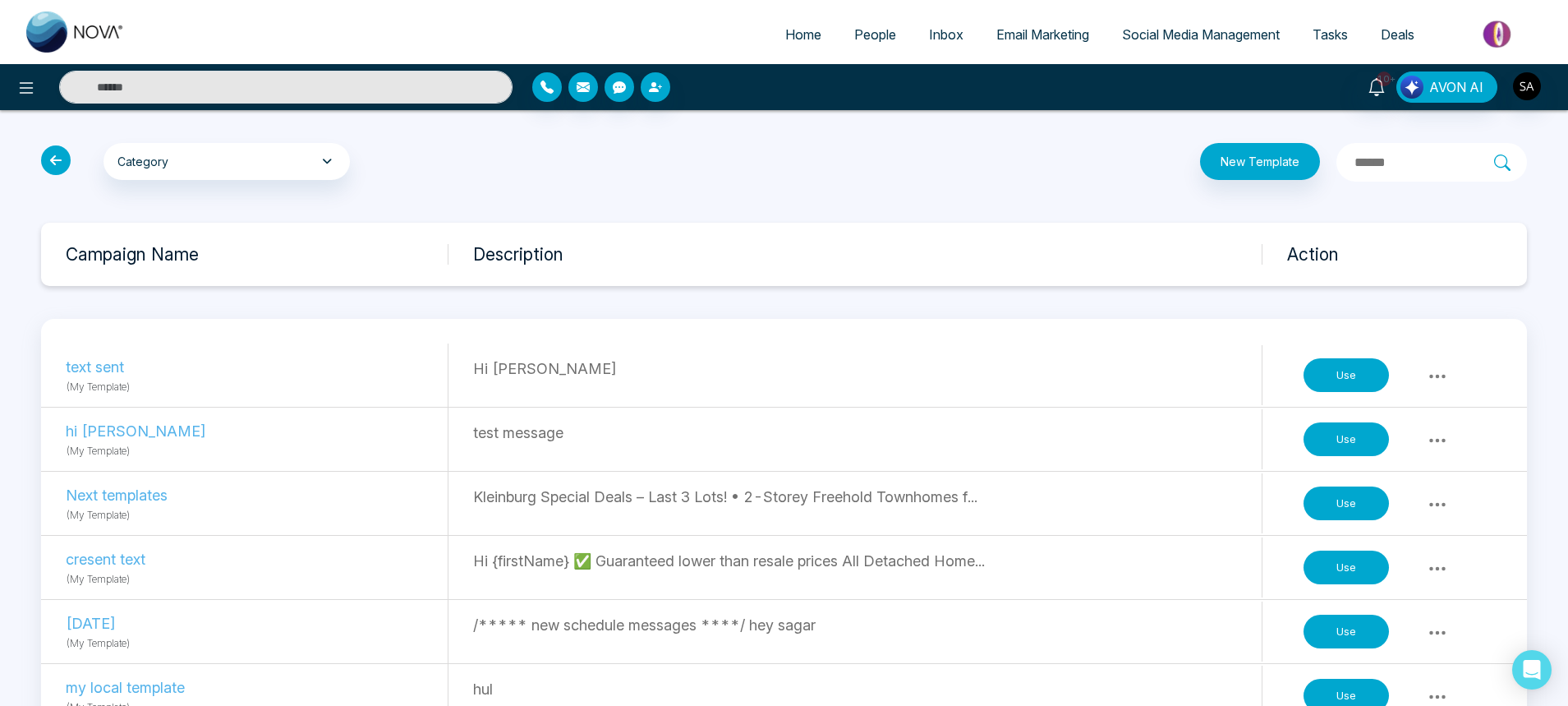
click at [1330, 492] on button "Use" at bounding box center [1347, 503] width 86 height 34
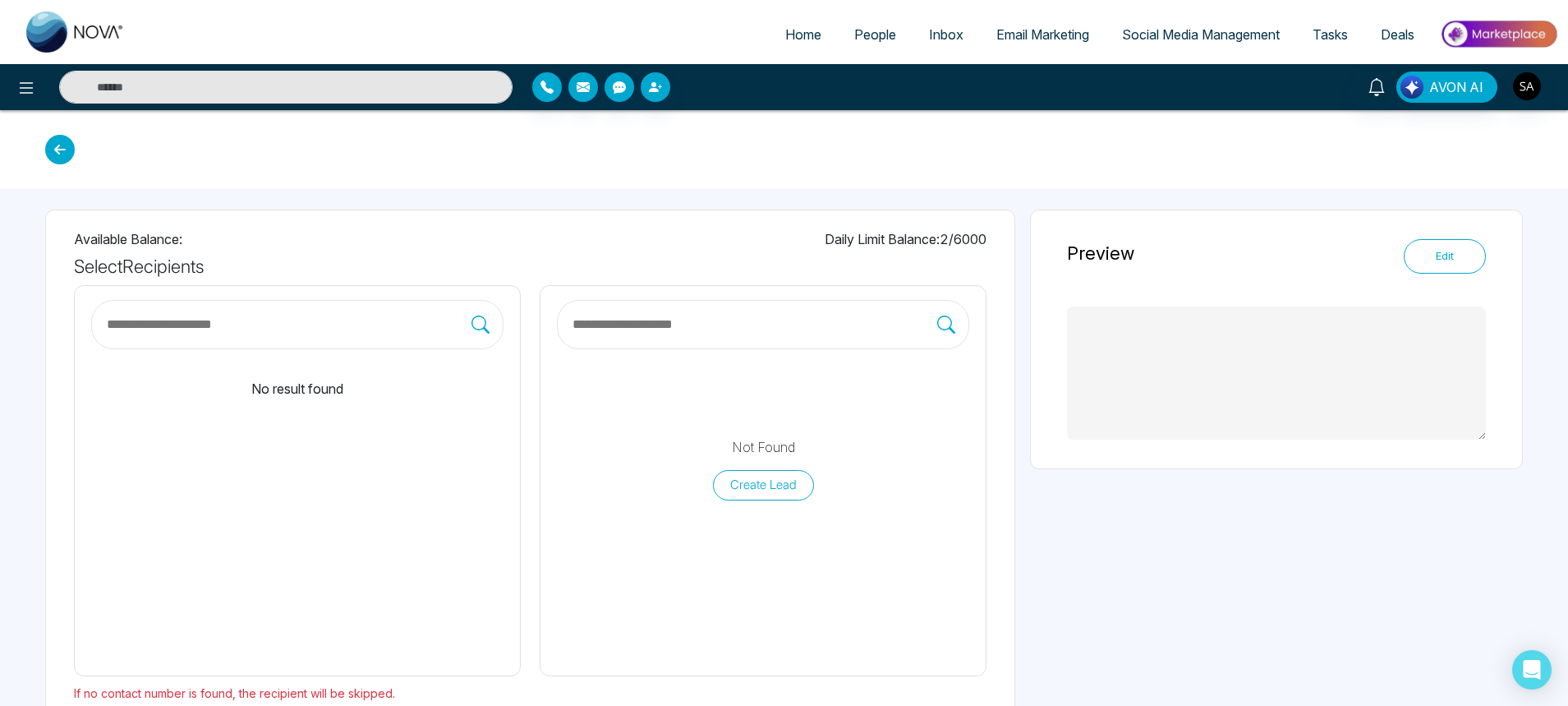
type textarea "**********"
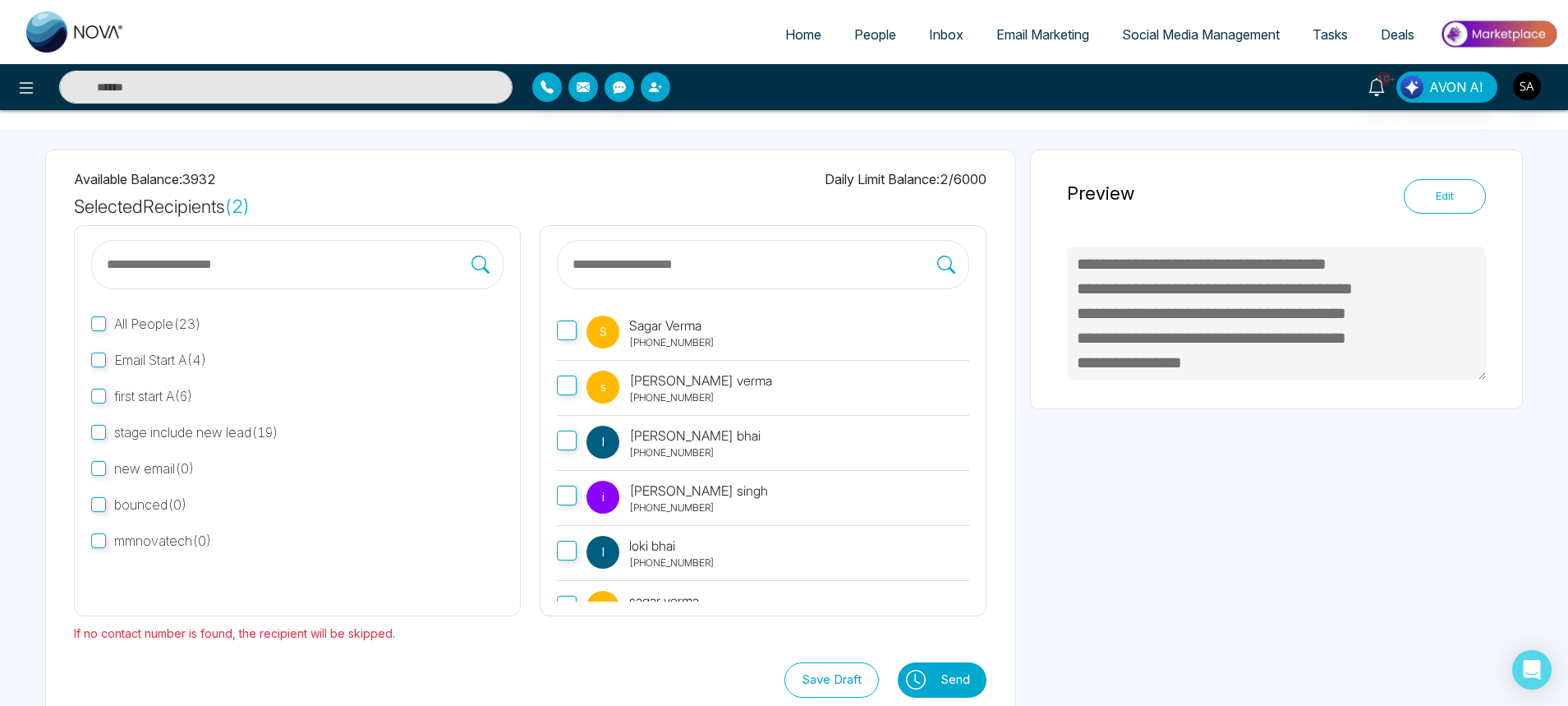
scroll to position [92, 0]
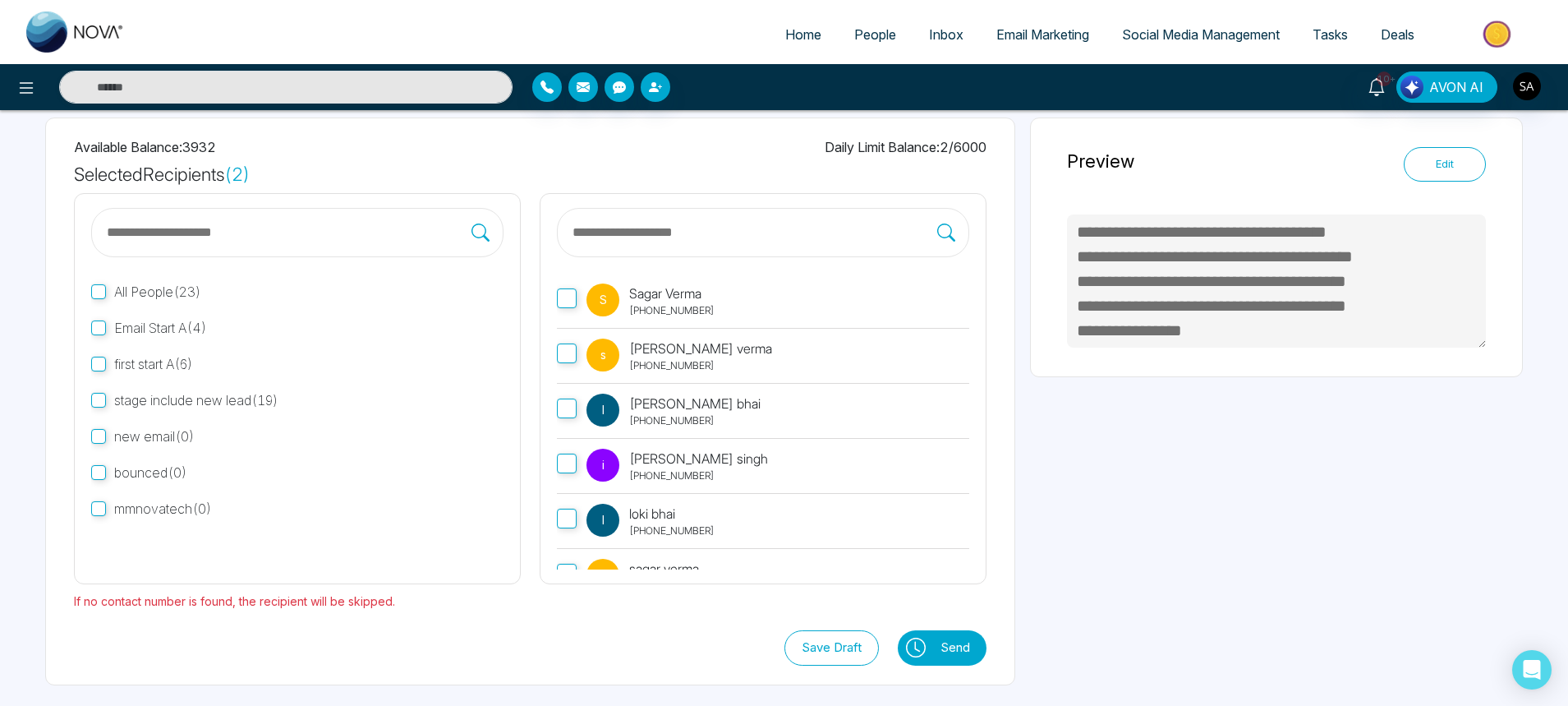
click at [953, 639] on button "Send" at bounding box center [960, 647] width 55 height 35
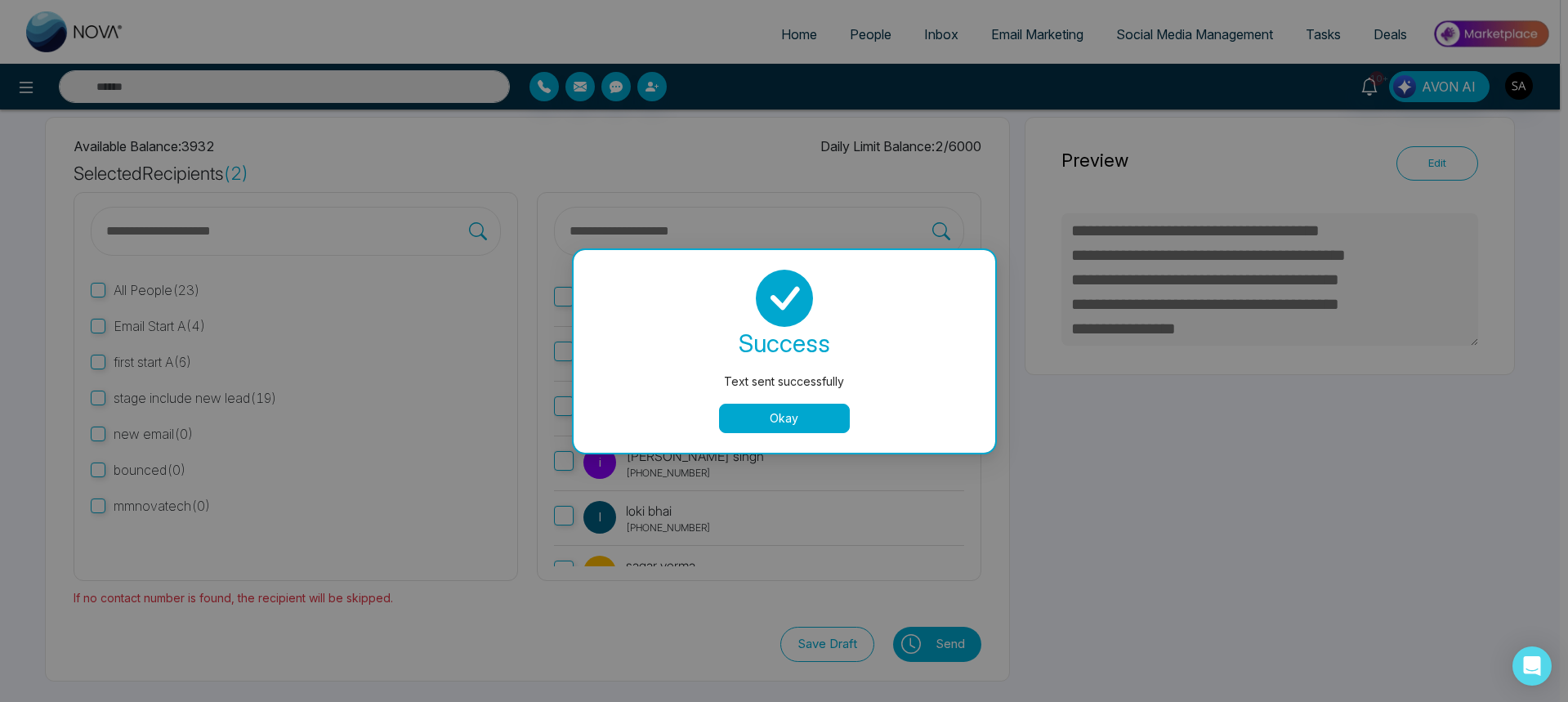
click at [799, 417] on button "Okay" at bounding box center [784, 418] width 131 height 29
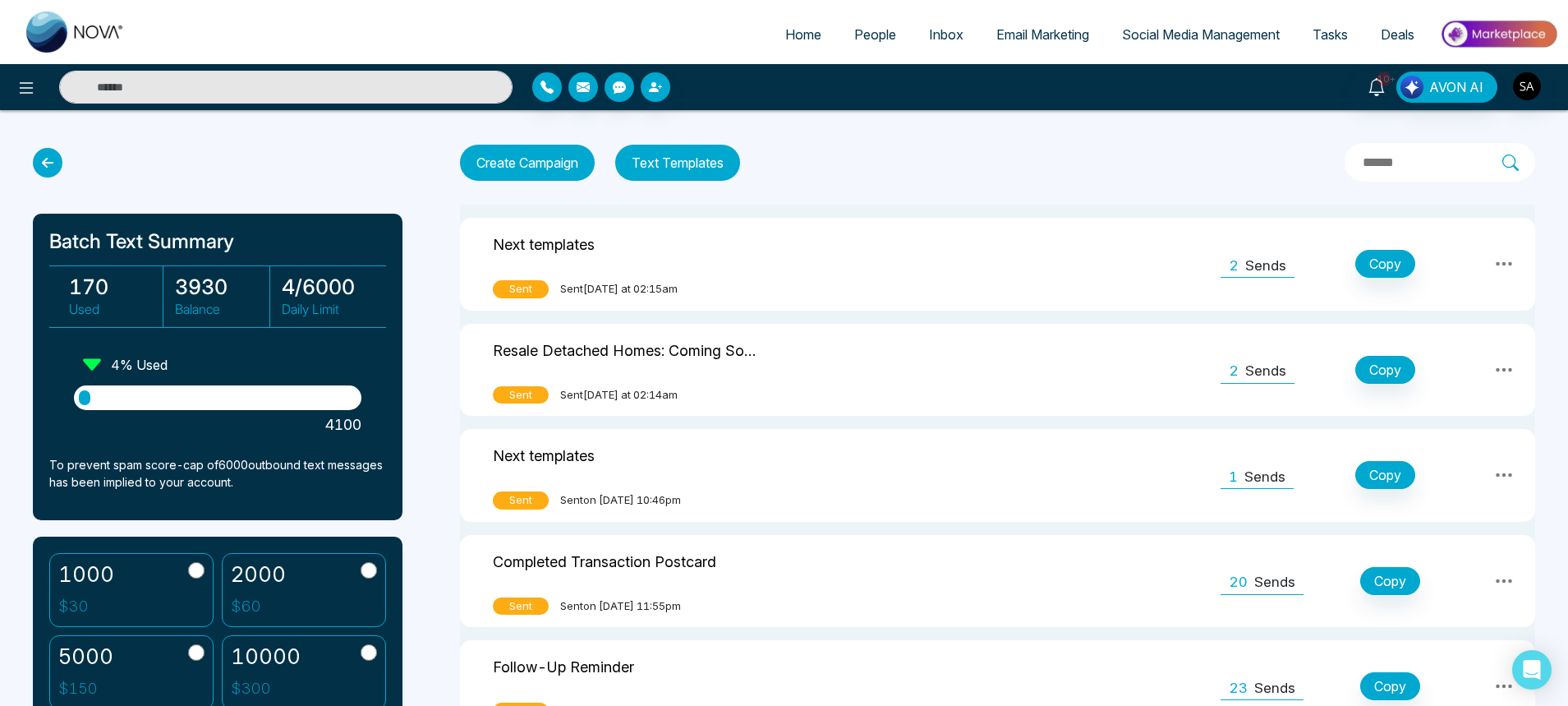
click at [858, 34] on span "People" at bounding box center [875, 34] width 42 height 17
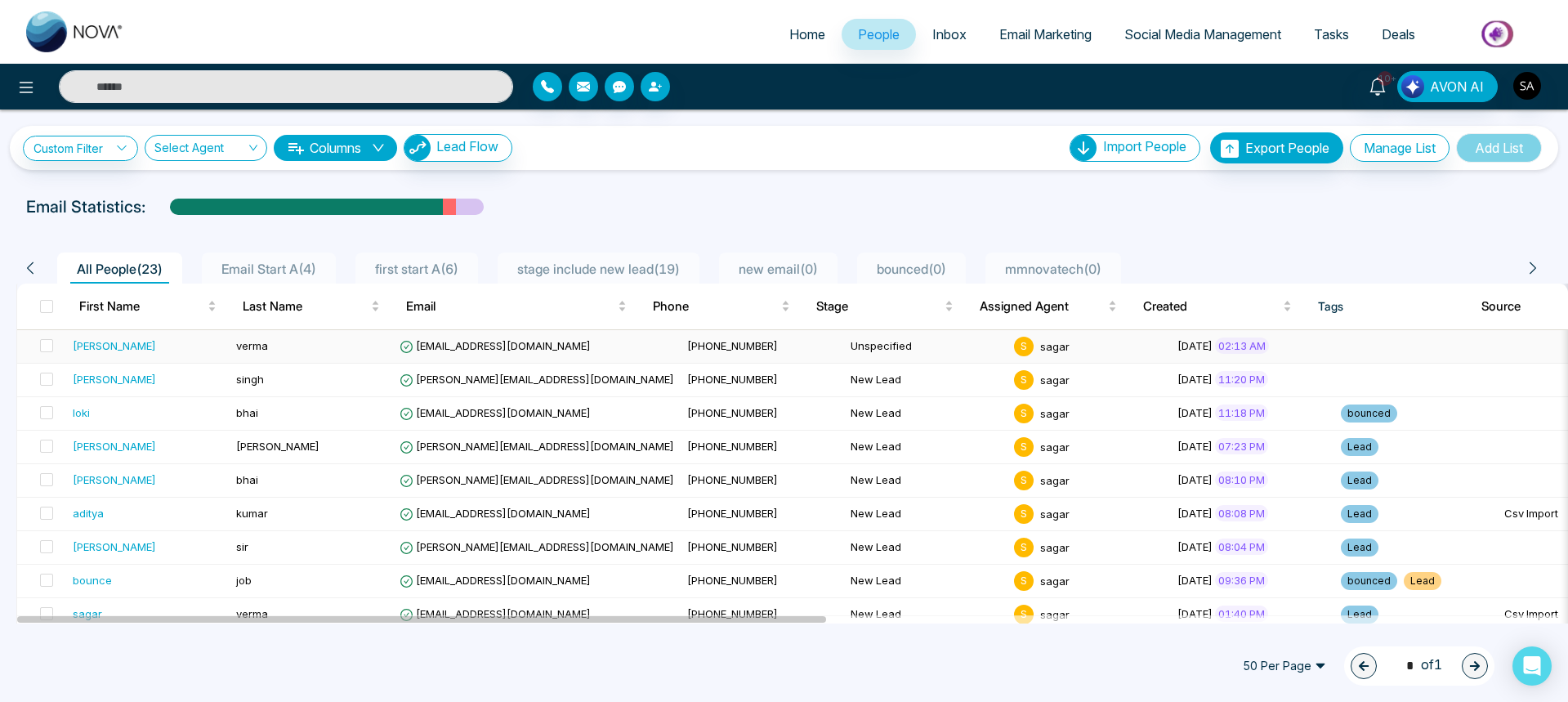
click at [97, 348] on div "[PERSON_NAME]" at bounding box center [147, 345] width 150 height 16
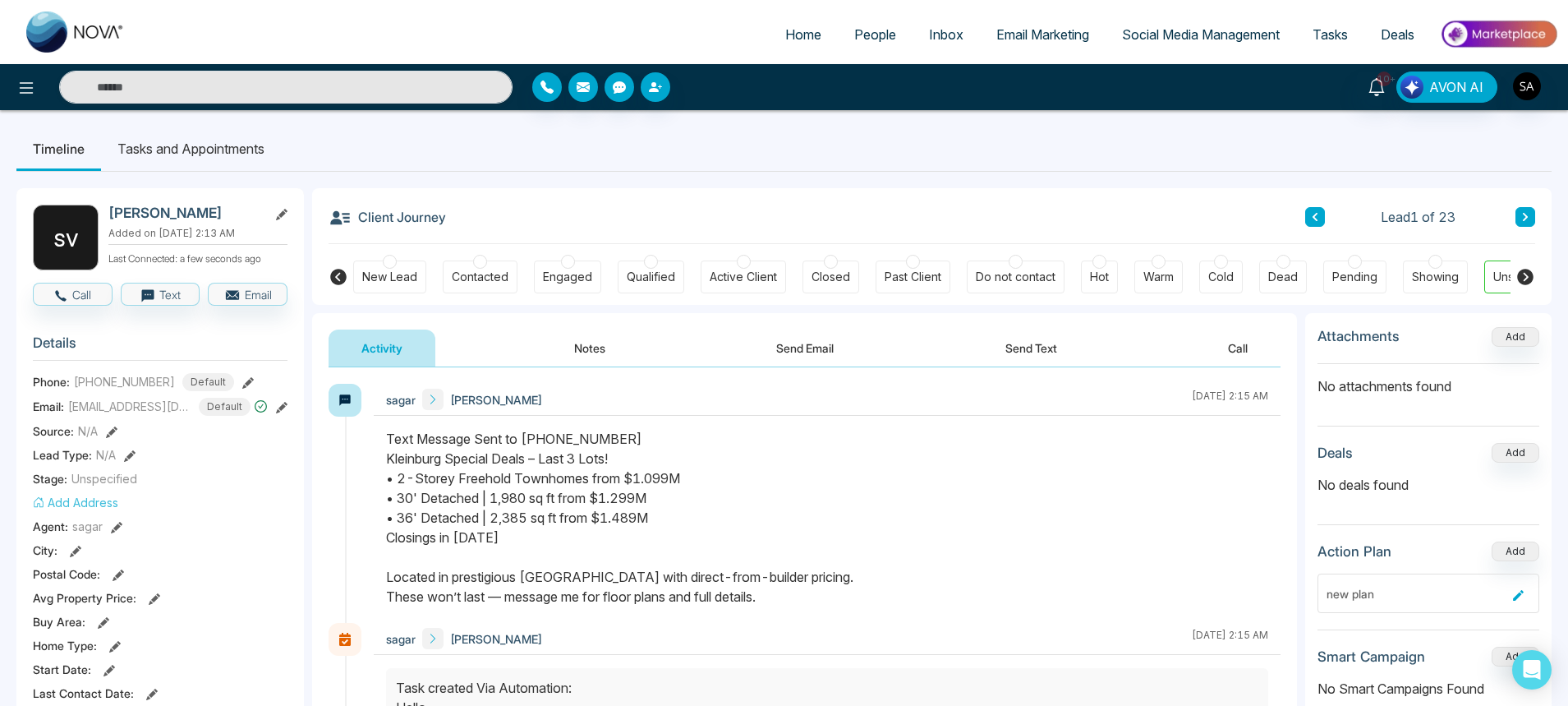
click at [1063, 339] on button "Send Text" at bounding box center [1031, 348] width 117 height 37
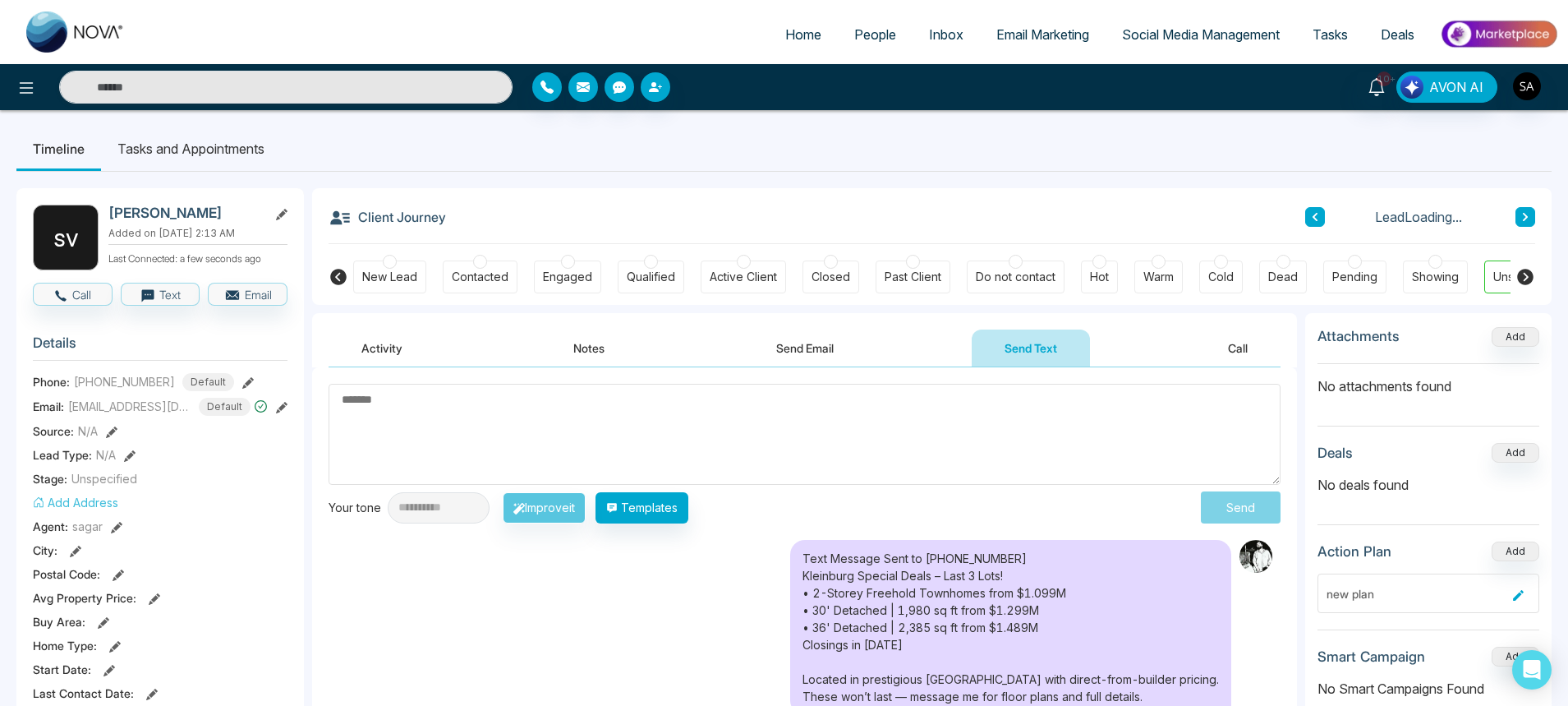
click at [530, 430] on textarea at bounding box center [804, 434] width 952 height 101
type textarea "*********"
click at [1252, 516] on button "Send" at bounding box center [1246, 507] width 70 height 30
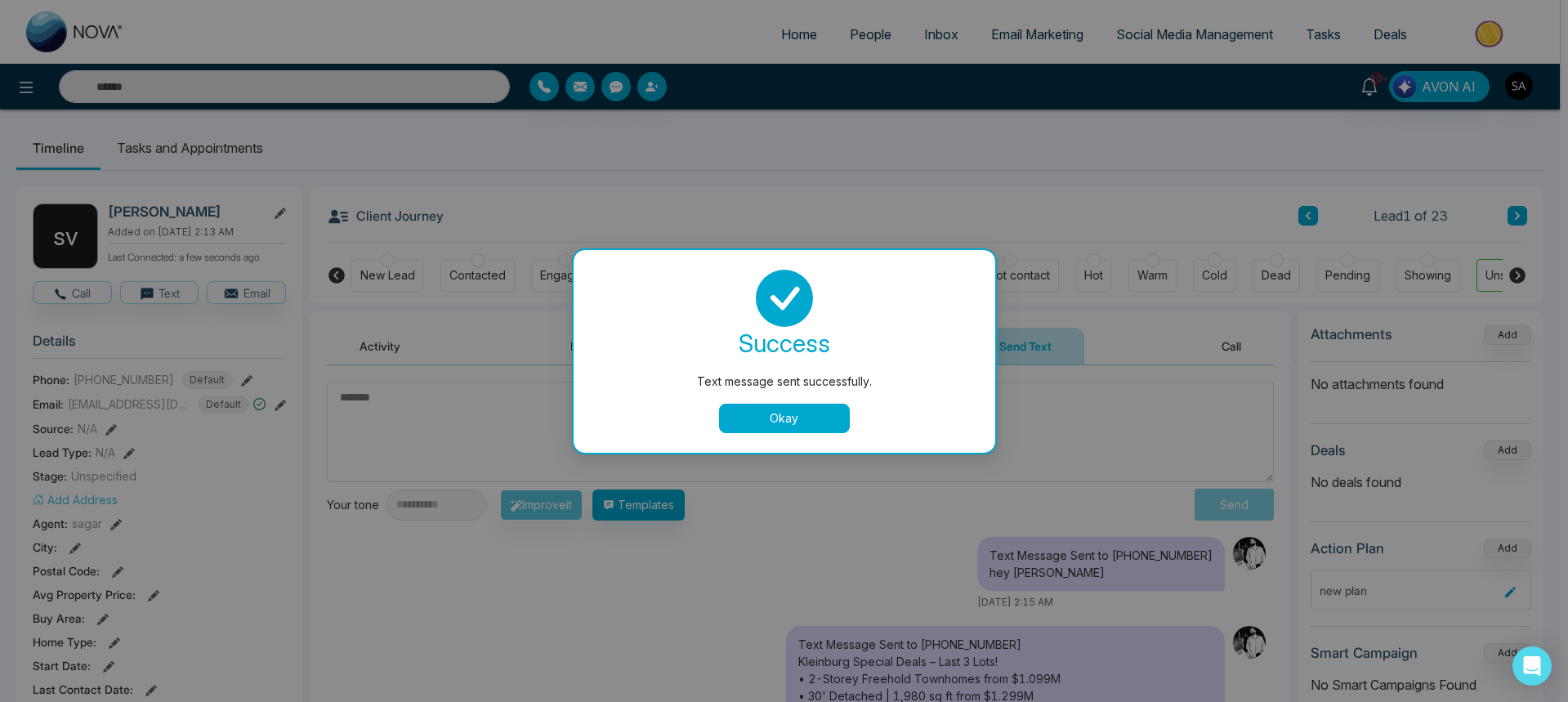
click at [791, 414] on button "Okay" at bounding box center [784, 418] width 131 height 29
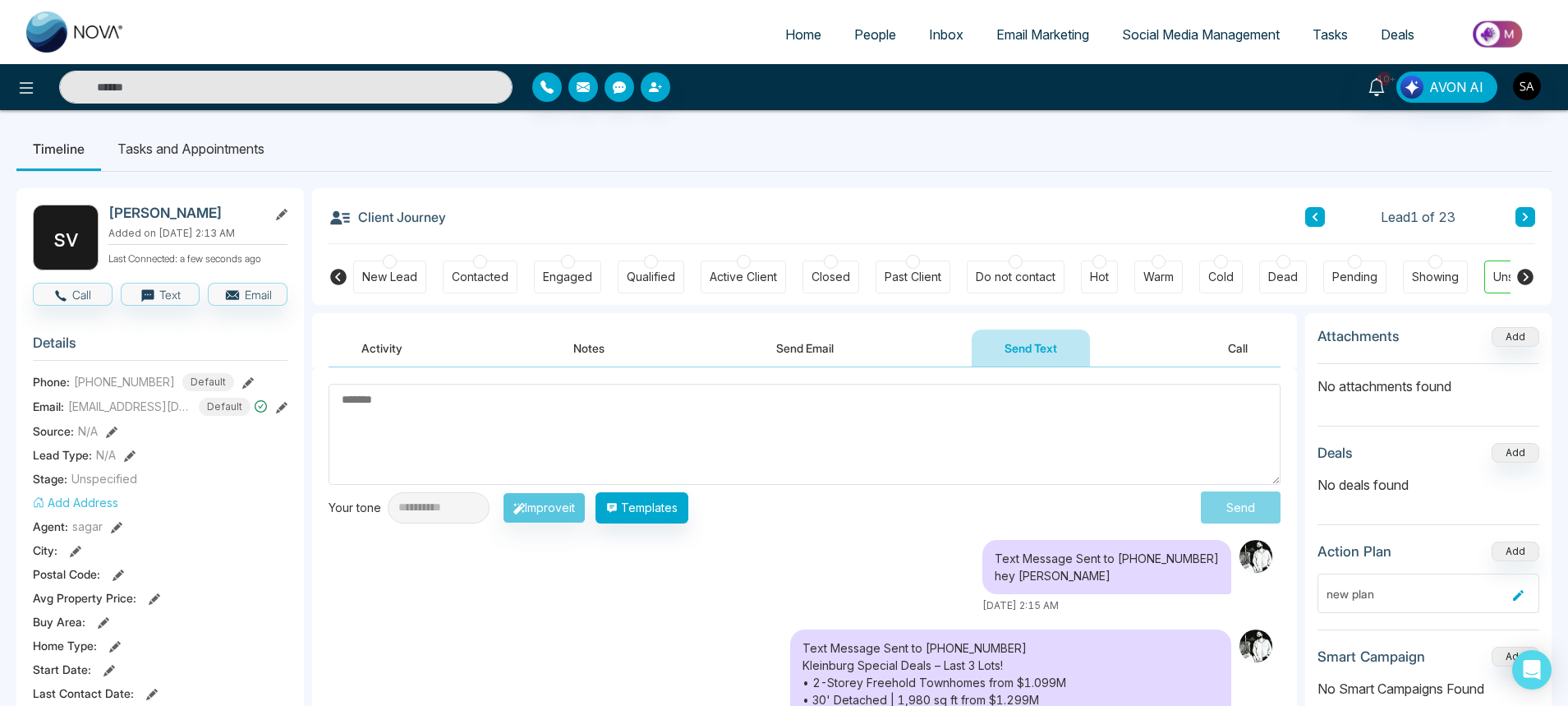
click at [863, 34] on span "People" at bounding box center [875, 34] width 42 height 17
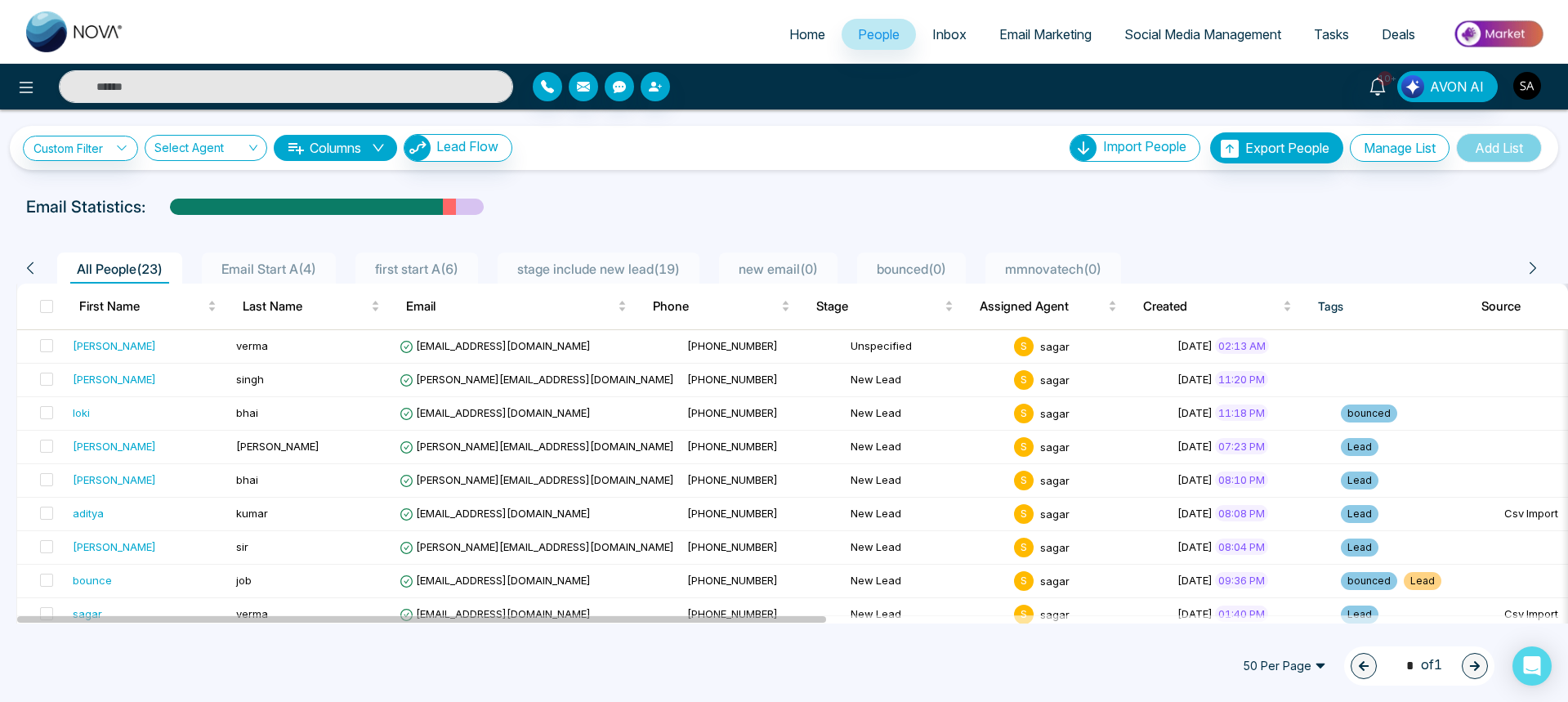
click at [1518, 75] on button "button" at bounding box center [1527, 85] width 29 height 29
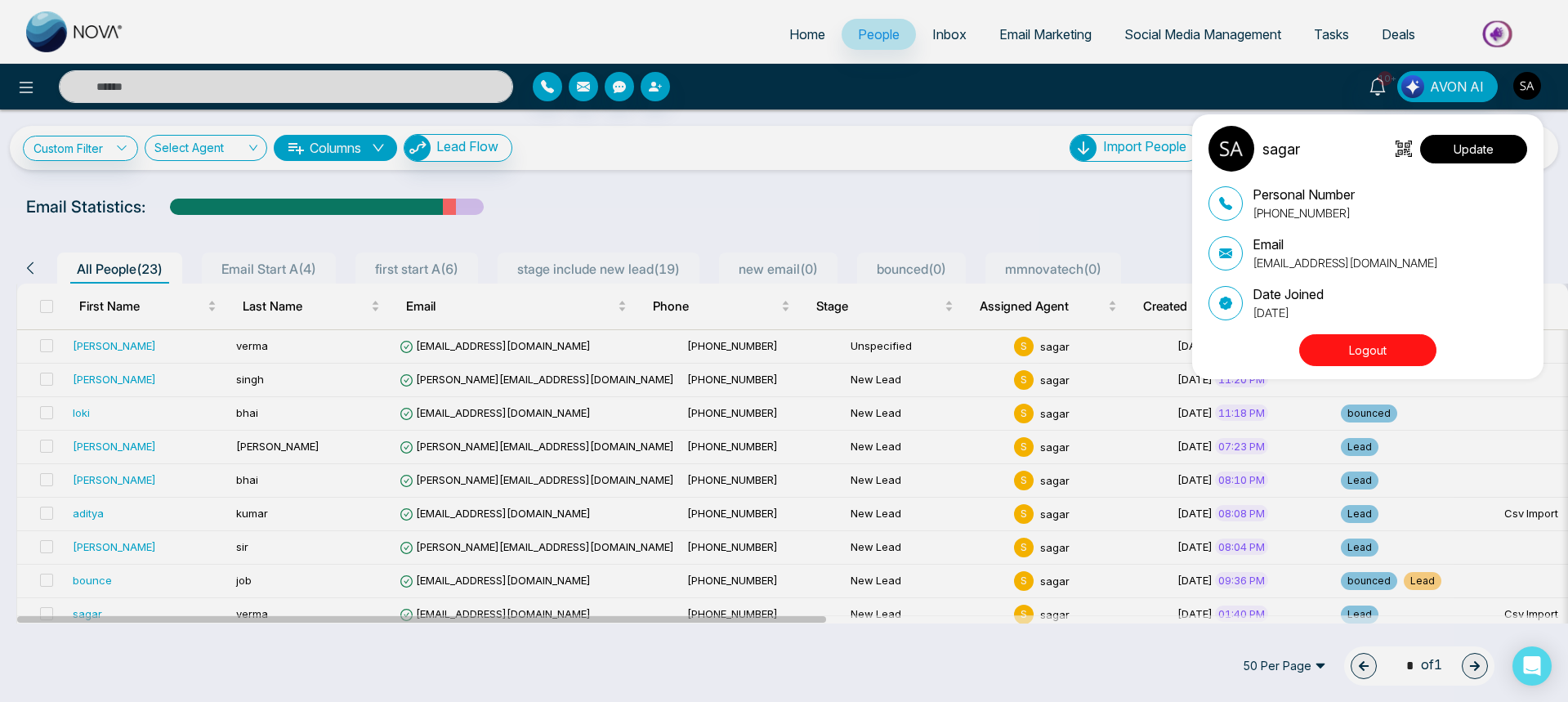
click at [1474, 158] on button "Update" at bounding box center [1474, 148] width 107 height 28
select select "***"
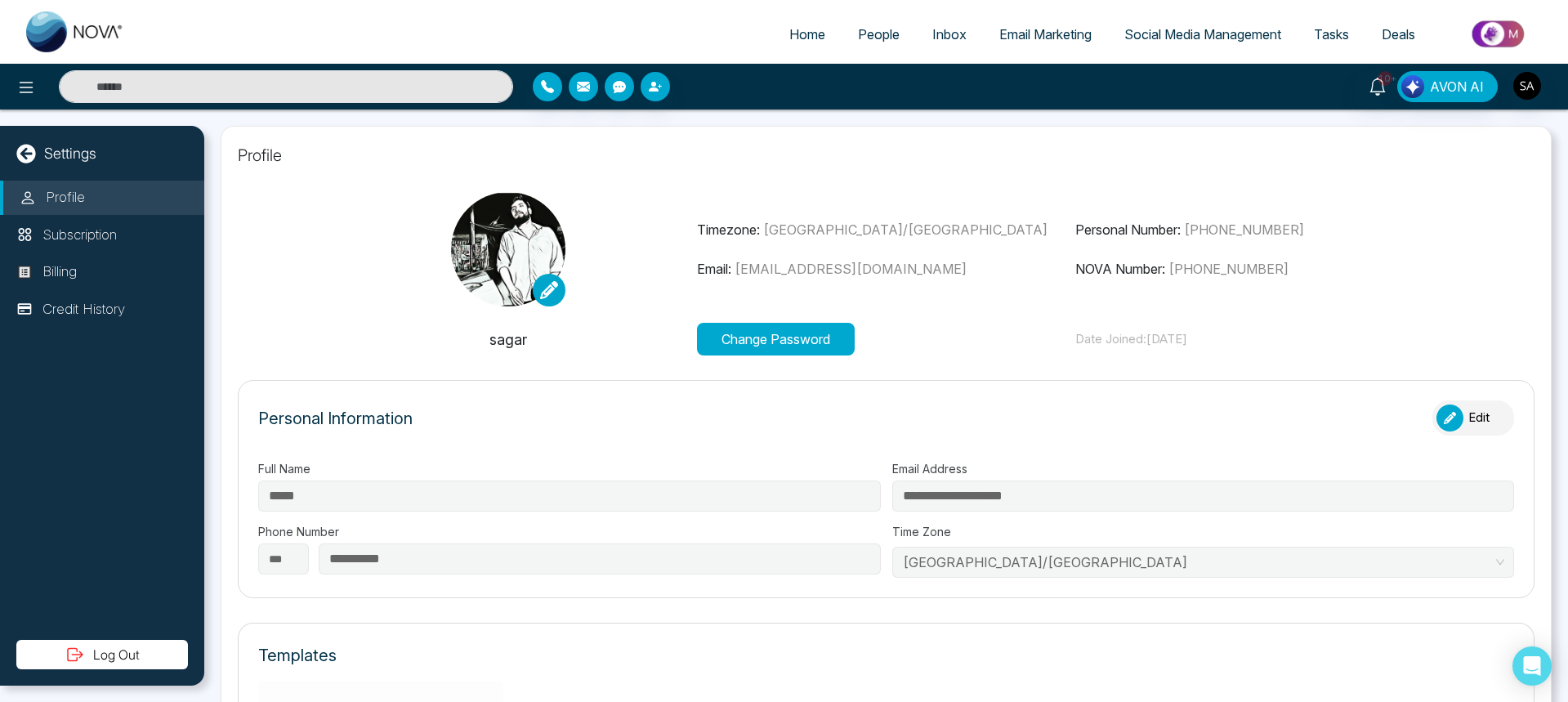
click at [866, 39] on span "People" at bounding box center [878, 34] width 42 height 16
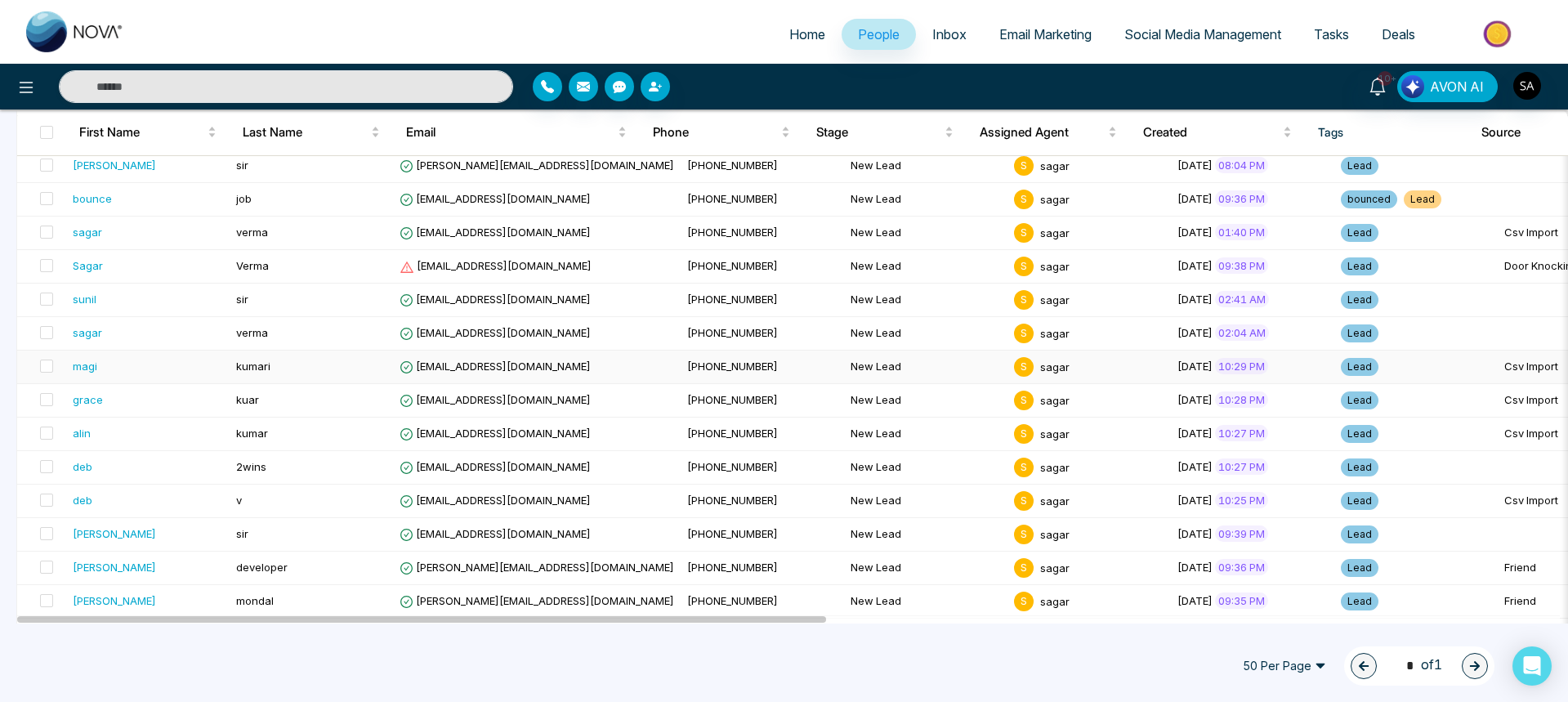
scroll to position [486, 0]
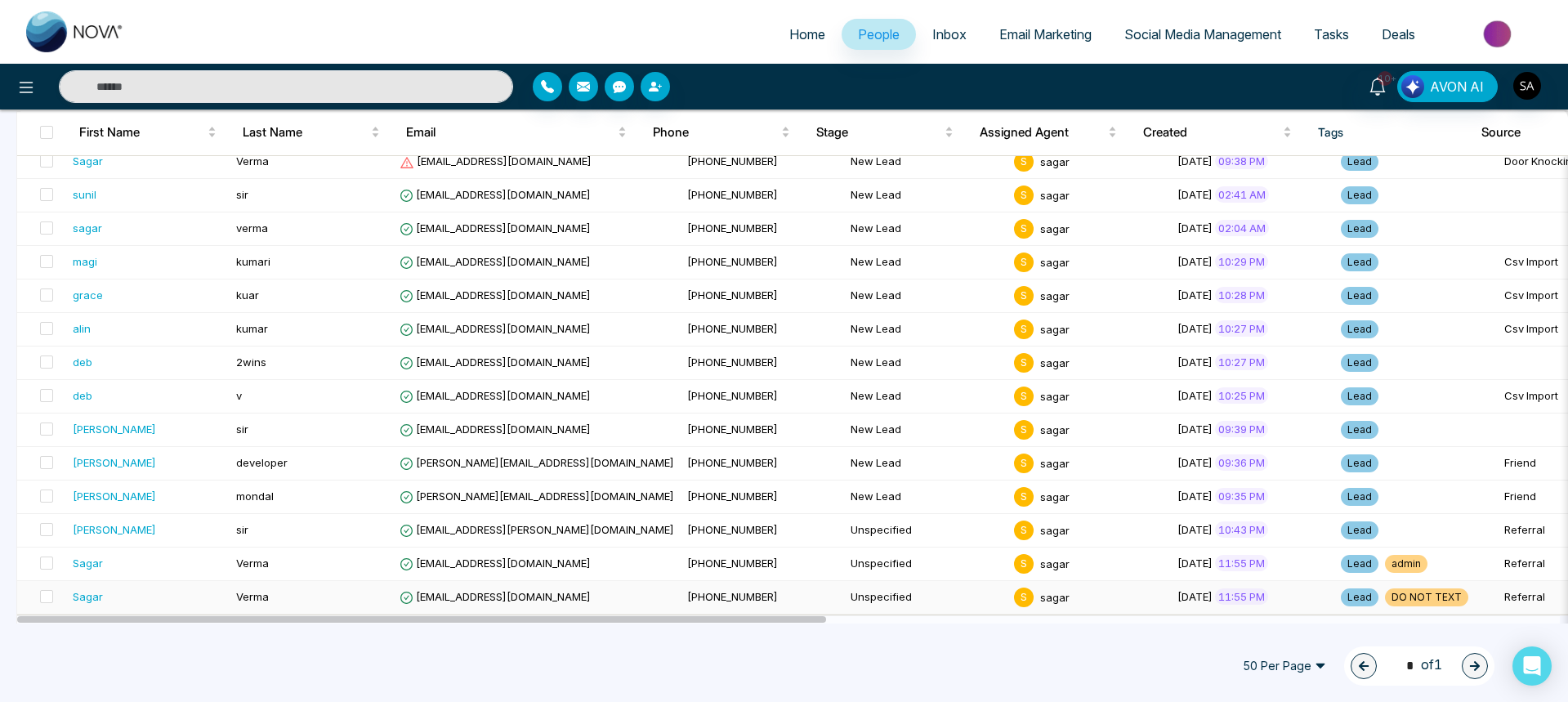
click at [96, 598] on div "Sagar" at bounding box center [87, 595] width 30 height 16
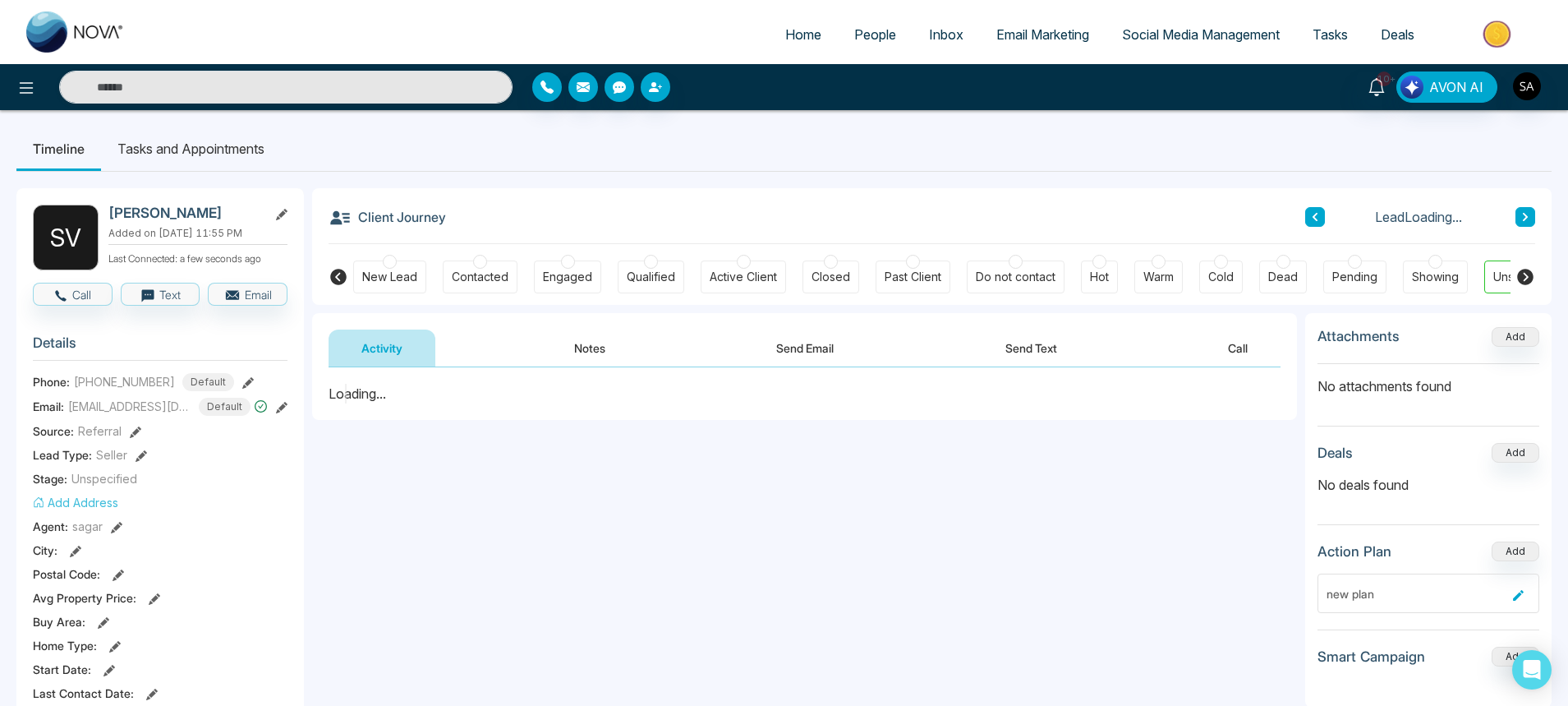
click at [1011, 349] on button "Send Text" at bounding box center [1031, 348] width 117 height 37
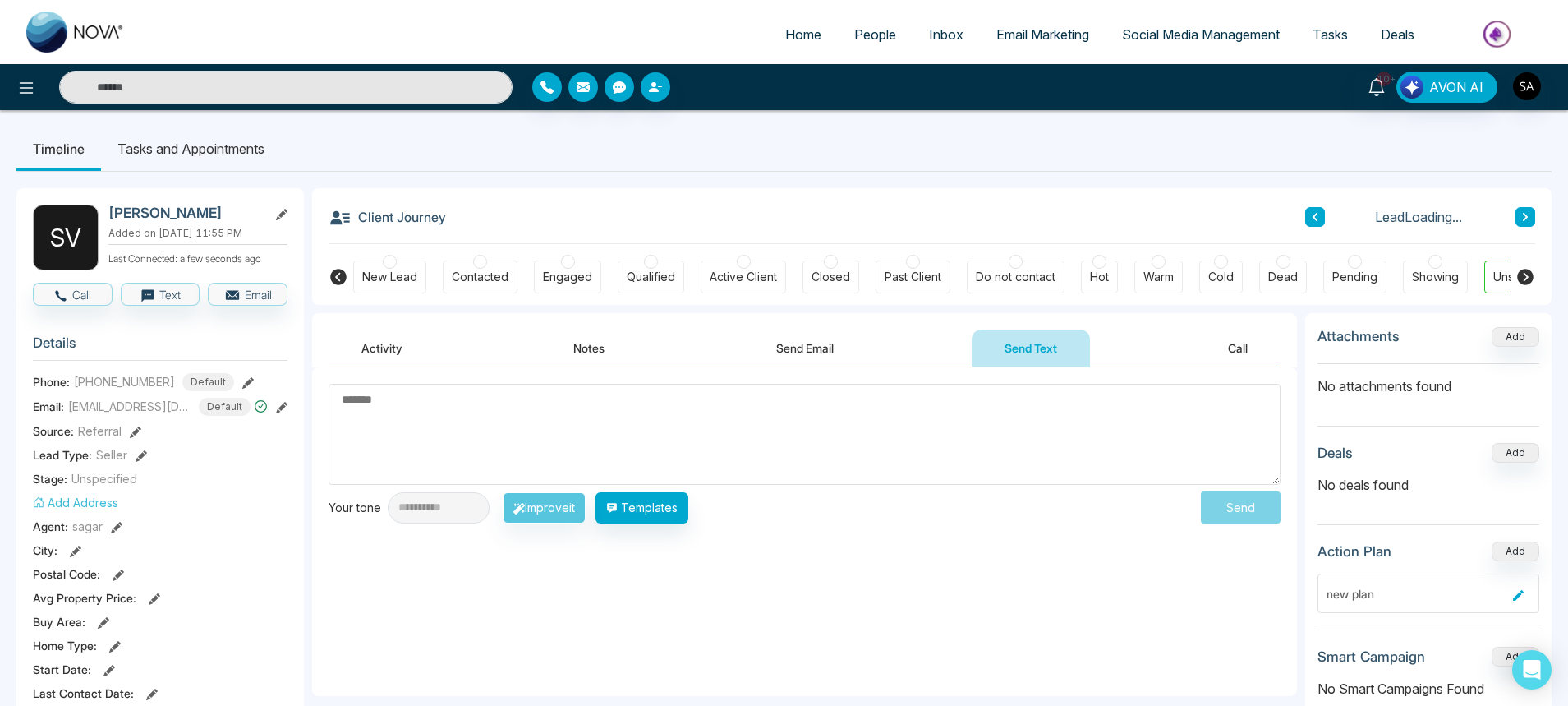
click at [646, 414] on textarea at bounding box center [804, 434] width 952 height 101
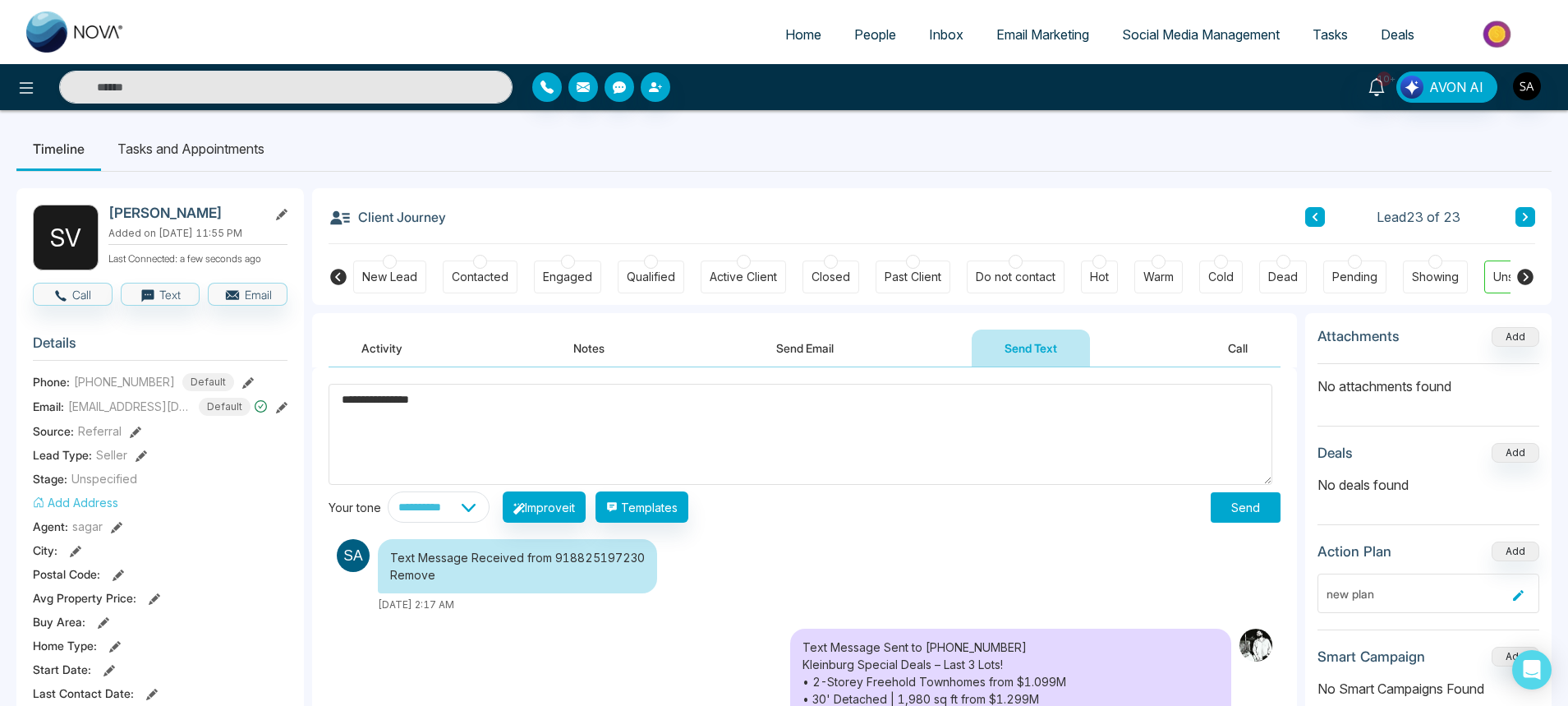
type textarea "**********"
click at [1237, 521] on button "Send" at bounding box center [1246, 507] width 70 height 30
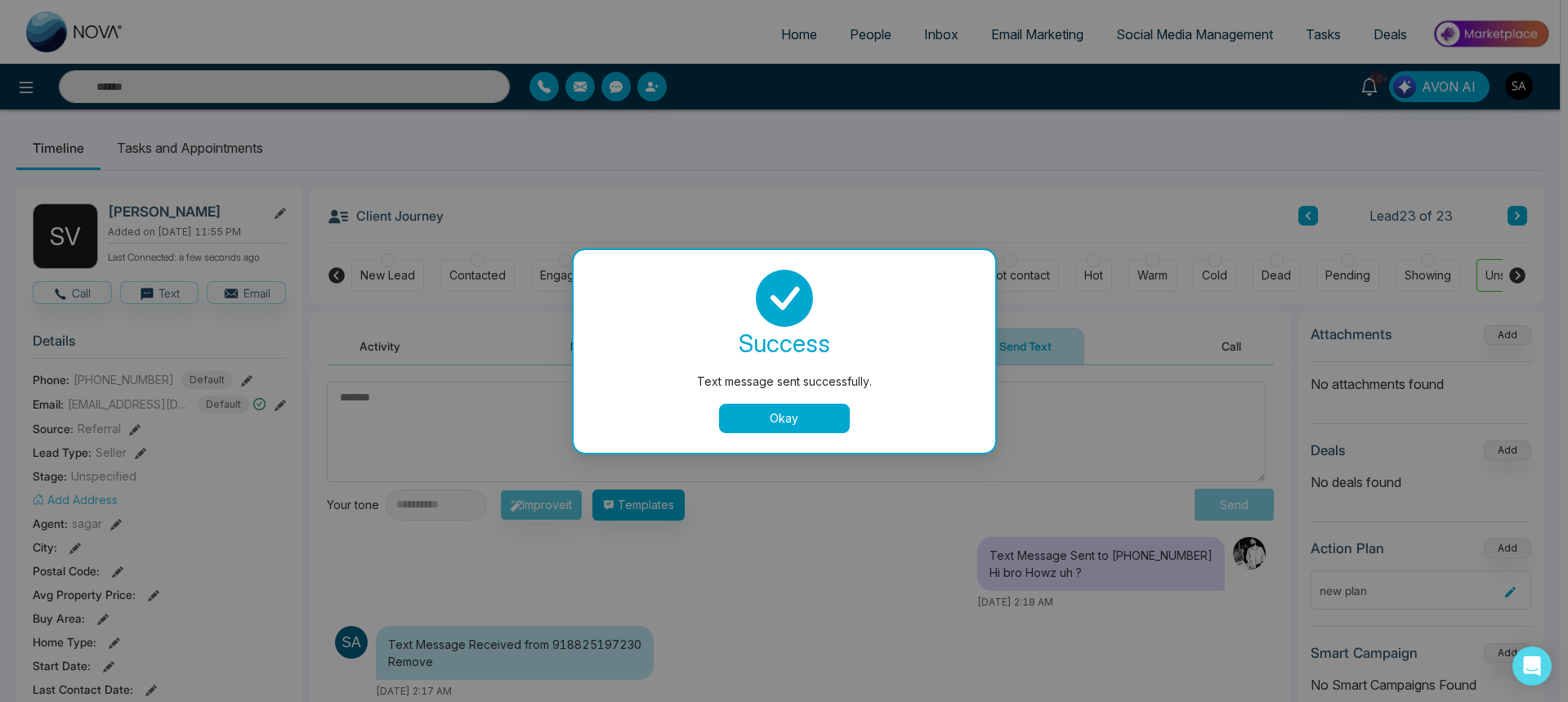
click at [761, 404] on button "Okay" at bounding box center [784, 418] width 131 height 29
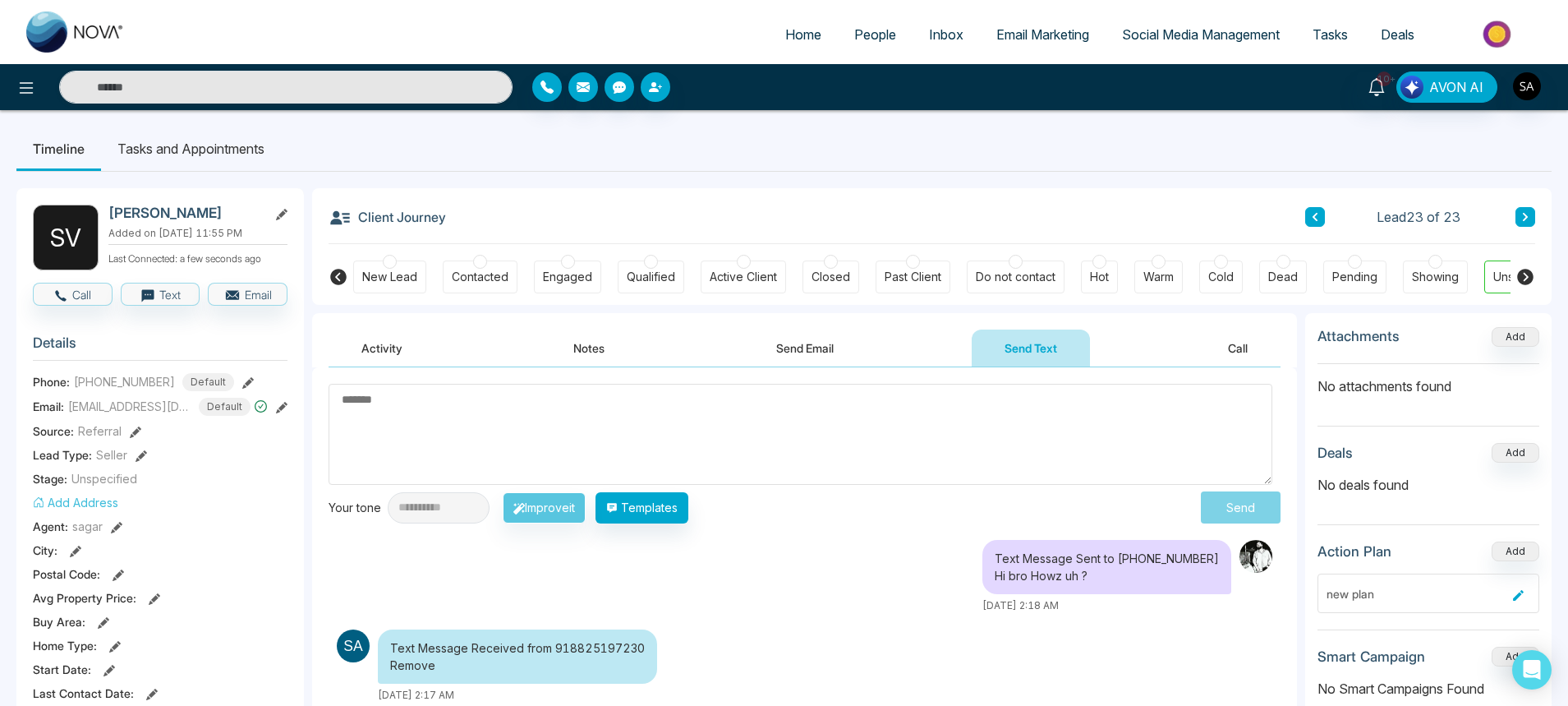
click at [863, 42] on span "People" at bounding box center [875, 34] width 42 height 17
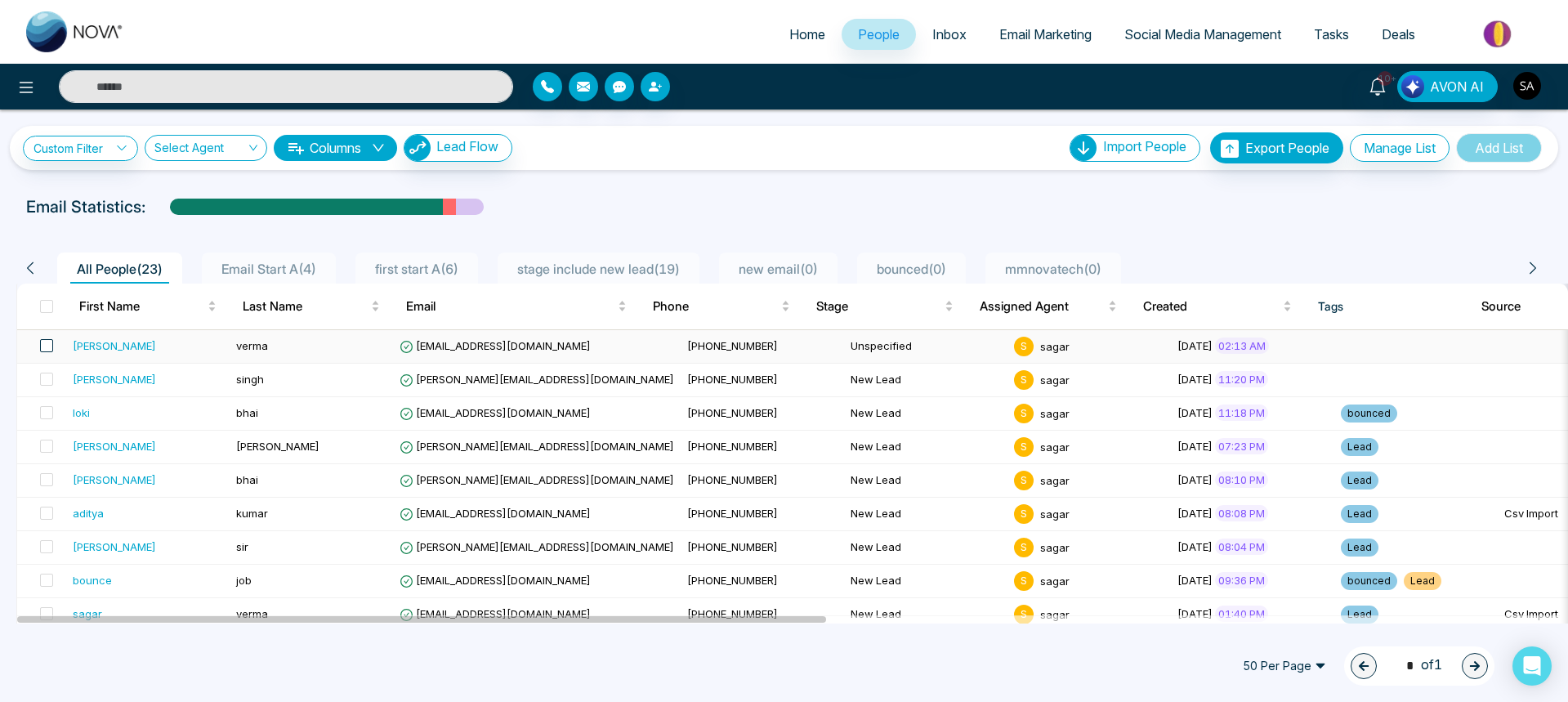
click at [48, 345] on span at bounding box center [46, 345] width 13 height 13
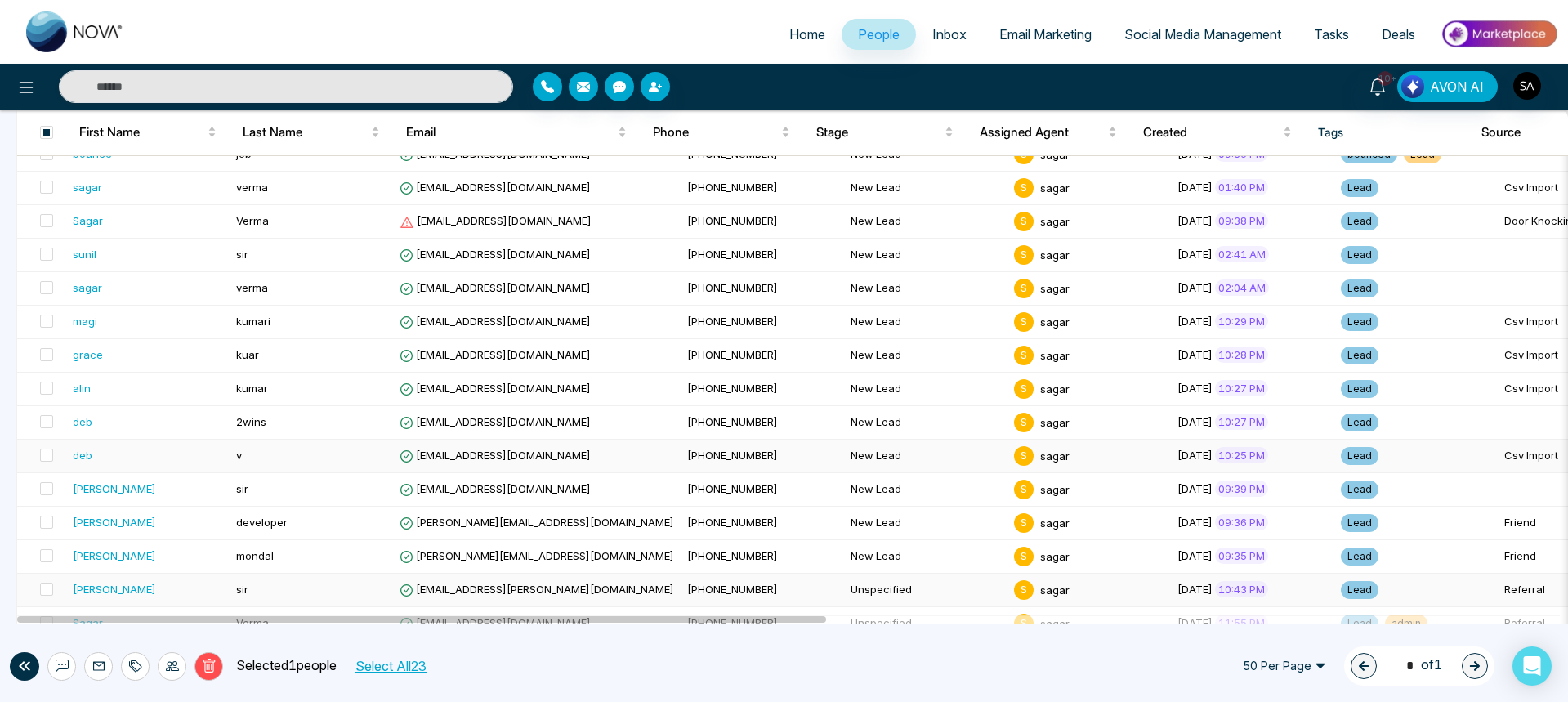
scroll to position [486, 0]
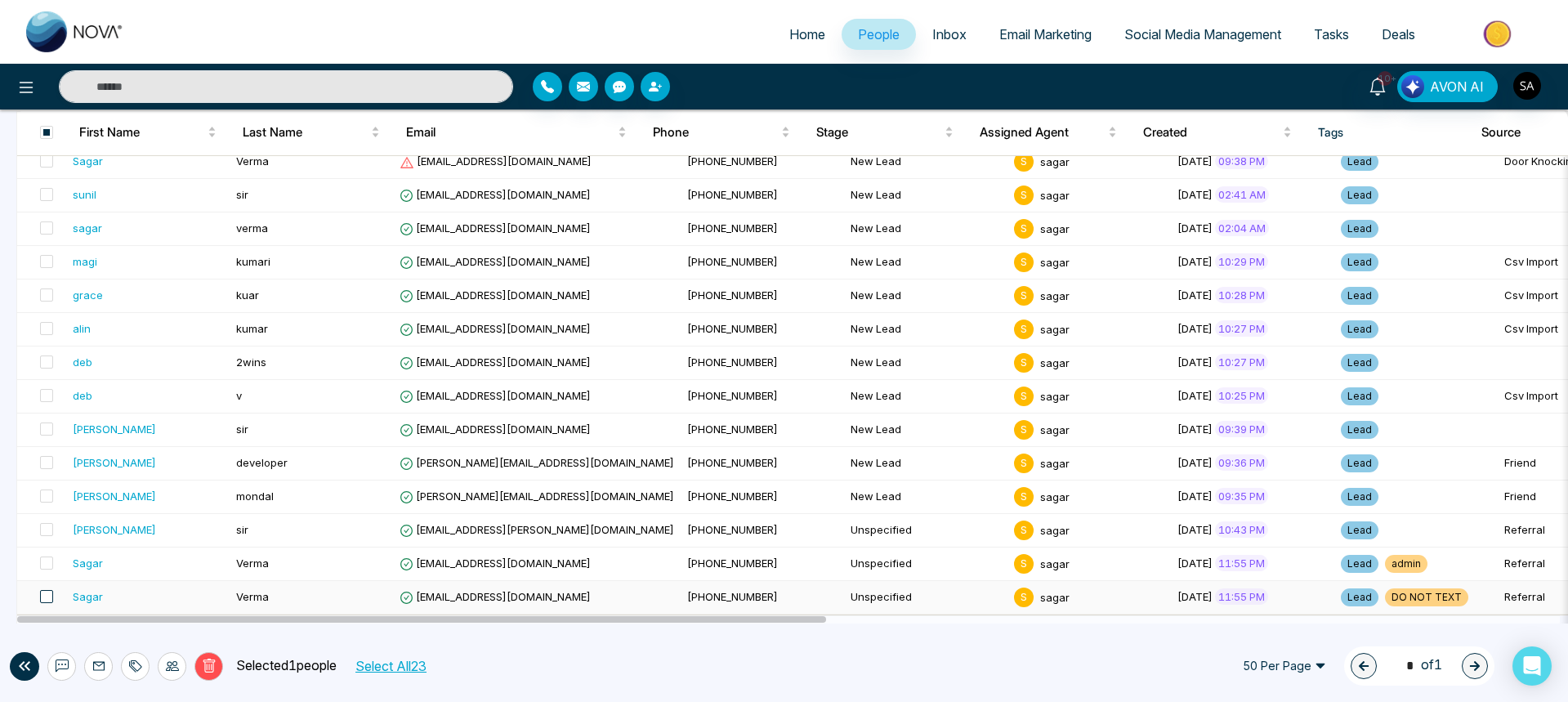
click at [49, 598] on span at bounding box center [46, 595] width 13 height 13
click at [60, 665] on icon at bounding box center [61, 665] width 13 height 13
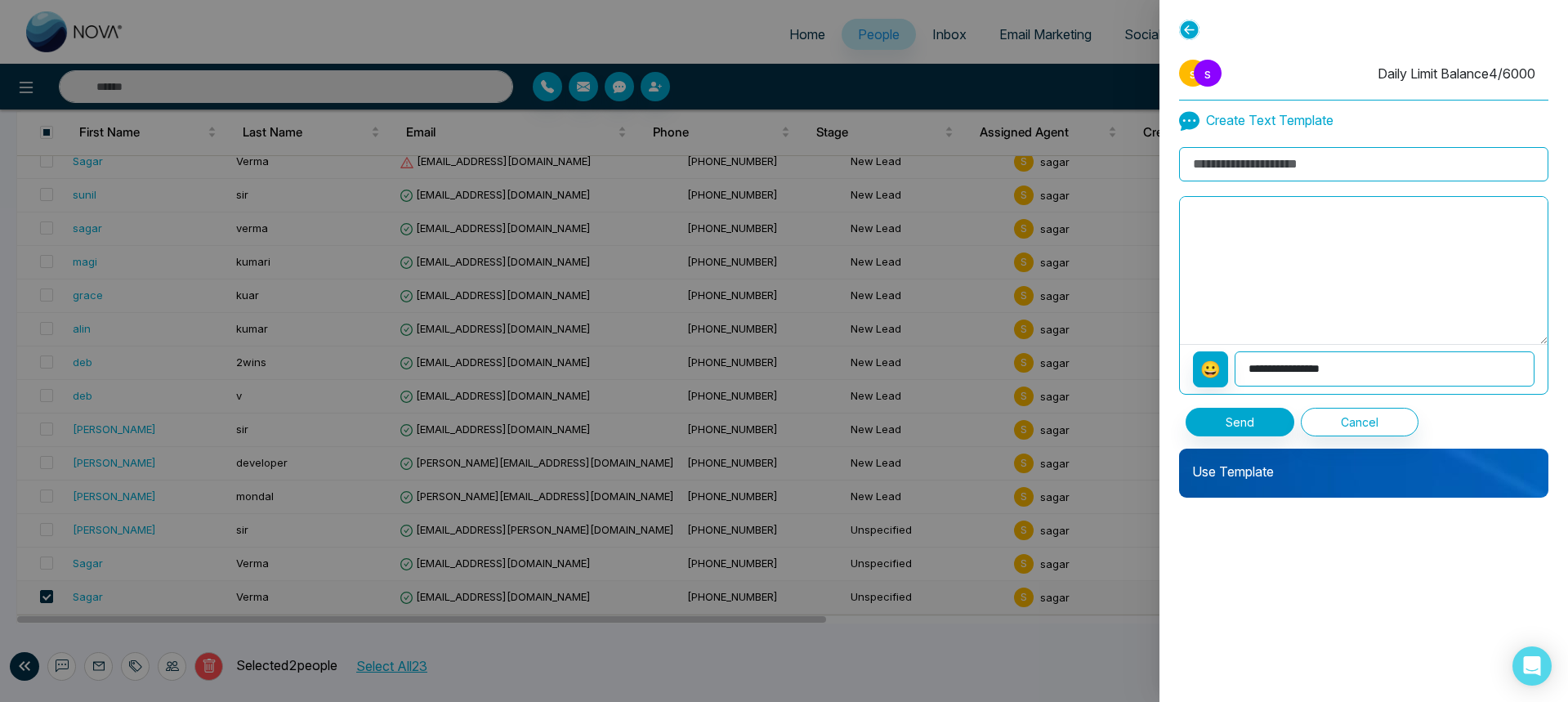
click at [1271, 484] on div "Use Template" at bounding box center [1363, 472] width 370 height 49
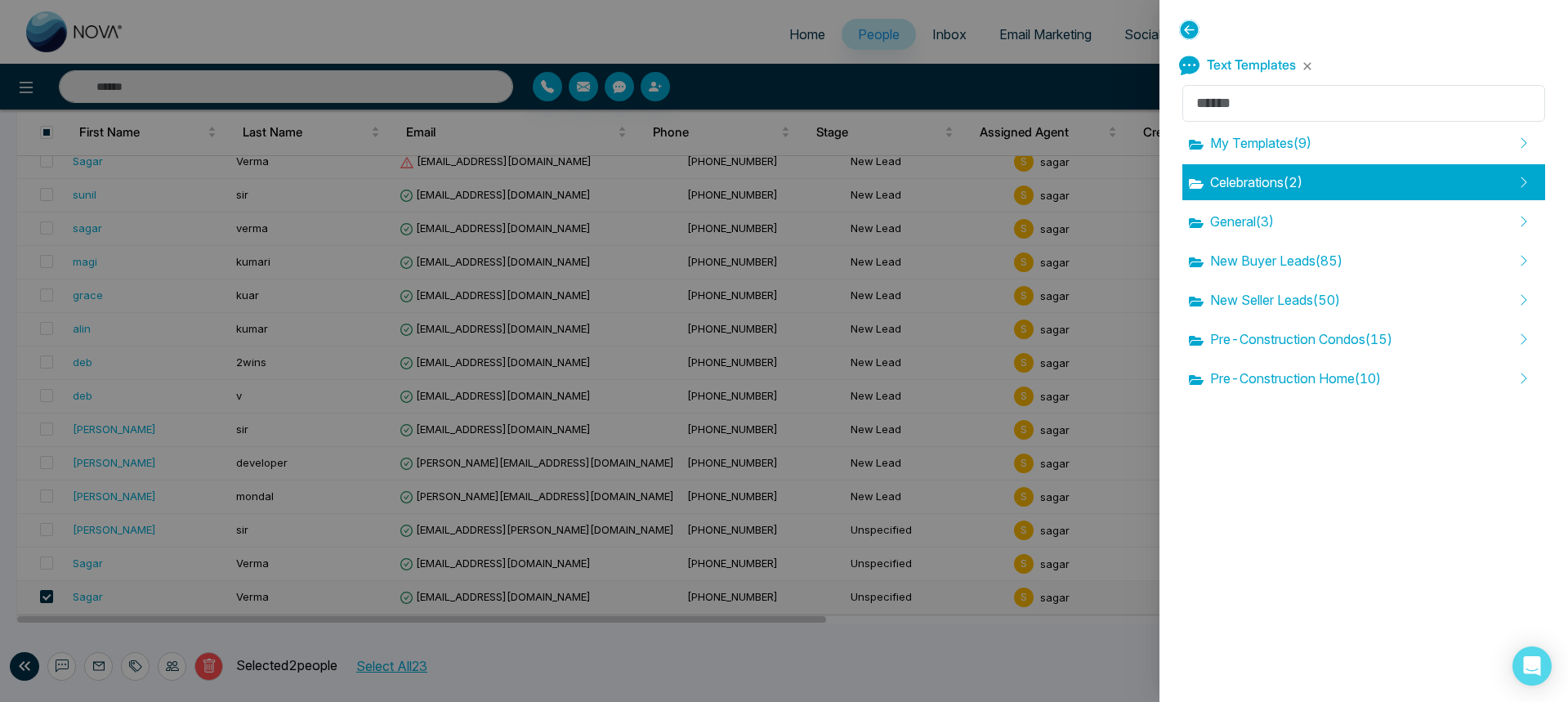
click at [1258, 188] on span "Celebrations ( 2 )" at bounding box center [1246, 182] width 114 height 19
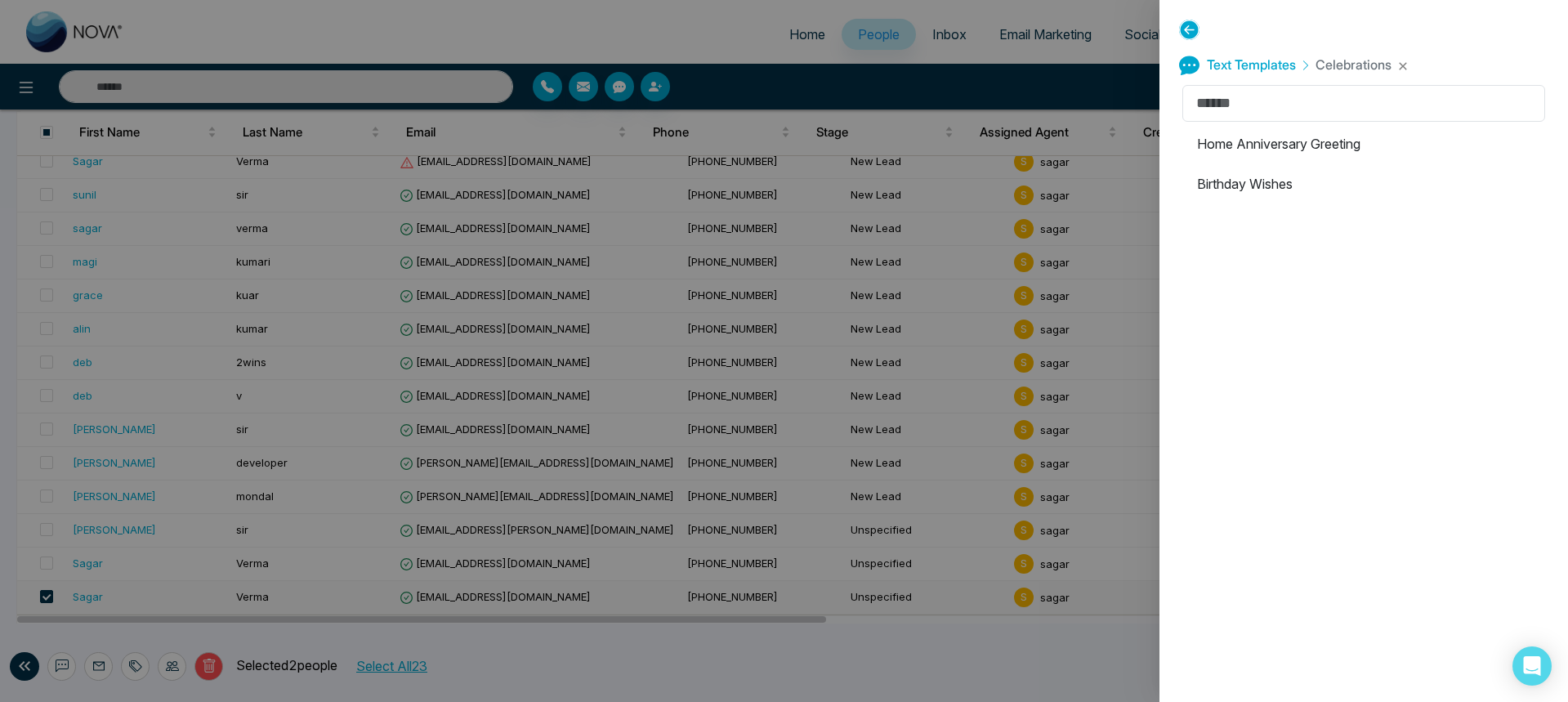
click at [1258, 188] on li "Birthday Wishes" at bounding box center [1364, 183] width 363 height 36
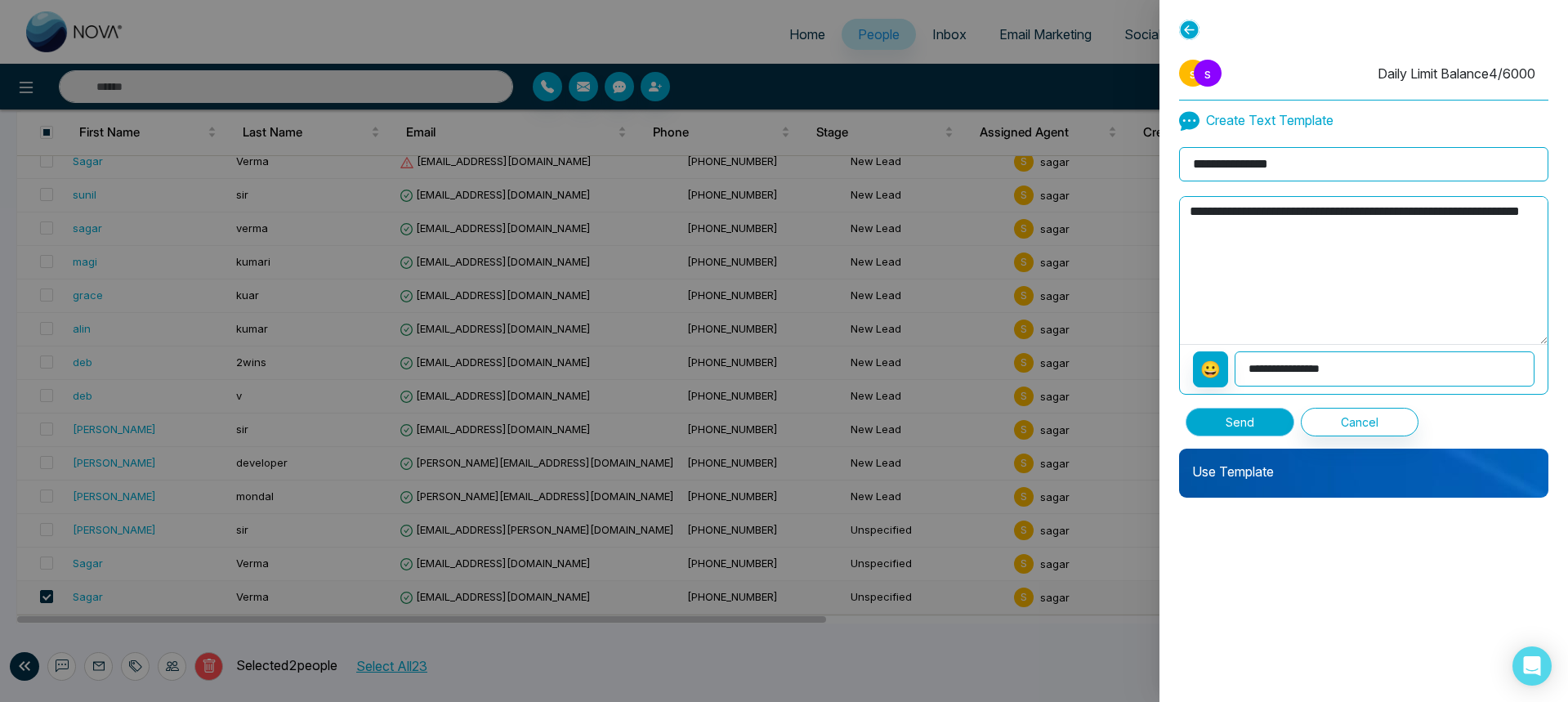
click at [1241, 413] on button "Send" at bounding box center [1240, 421] width 109 height 28
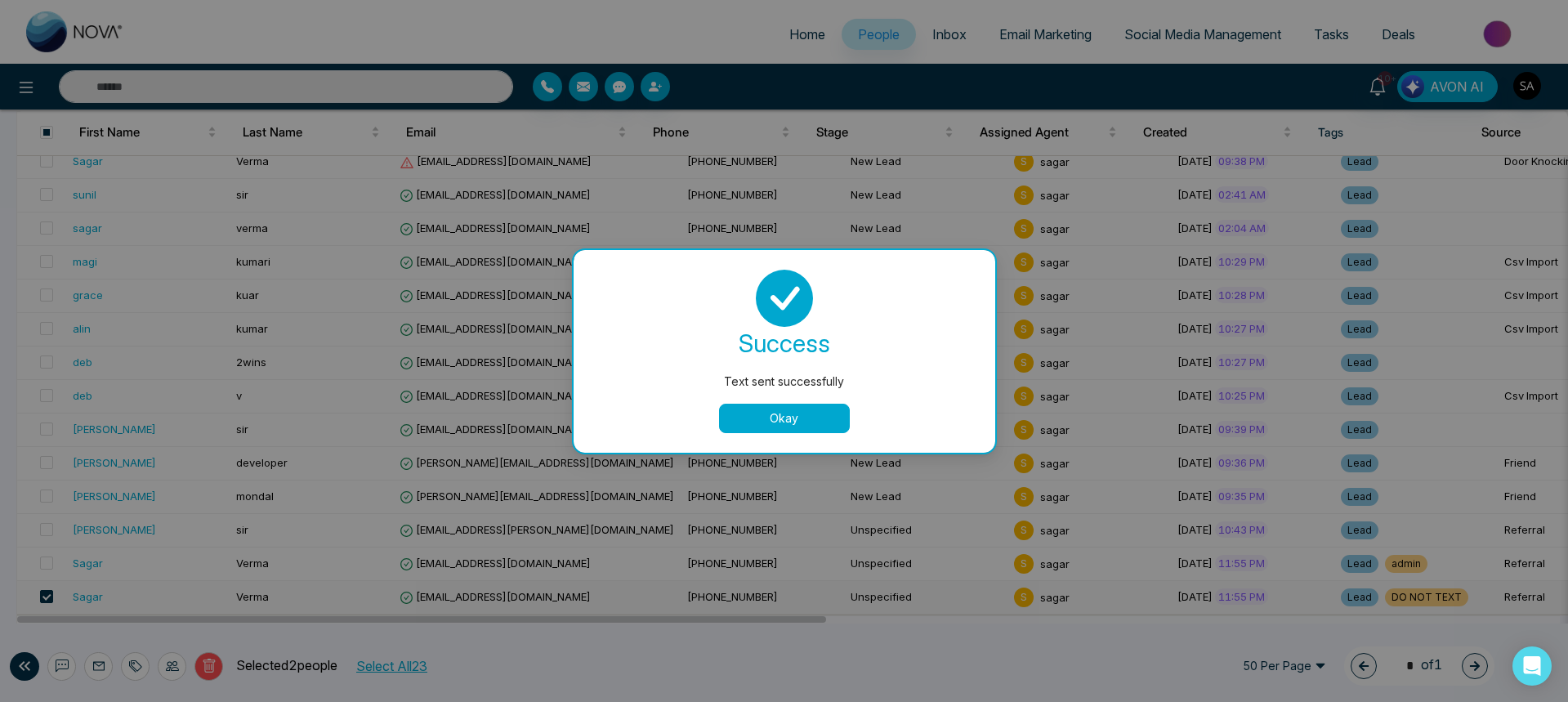
click at [832, 418] on button "Okay" at bounding box center [784, 418] width 131 height 29
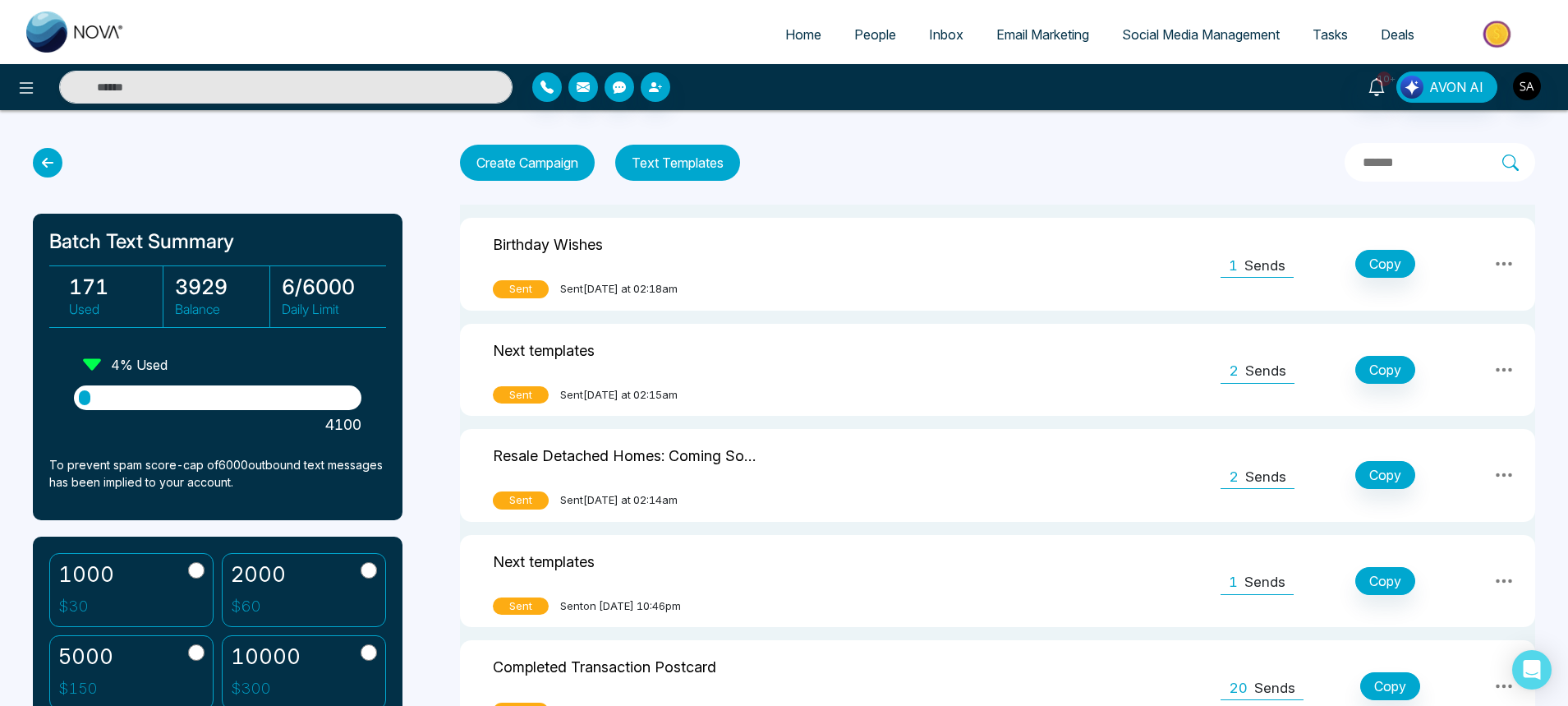
click at [854, 25] on link "People" at bounding box center [875, 34] width 75 height 31
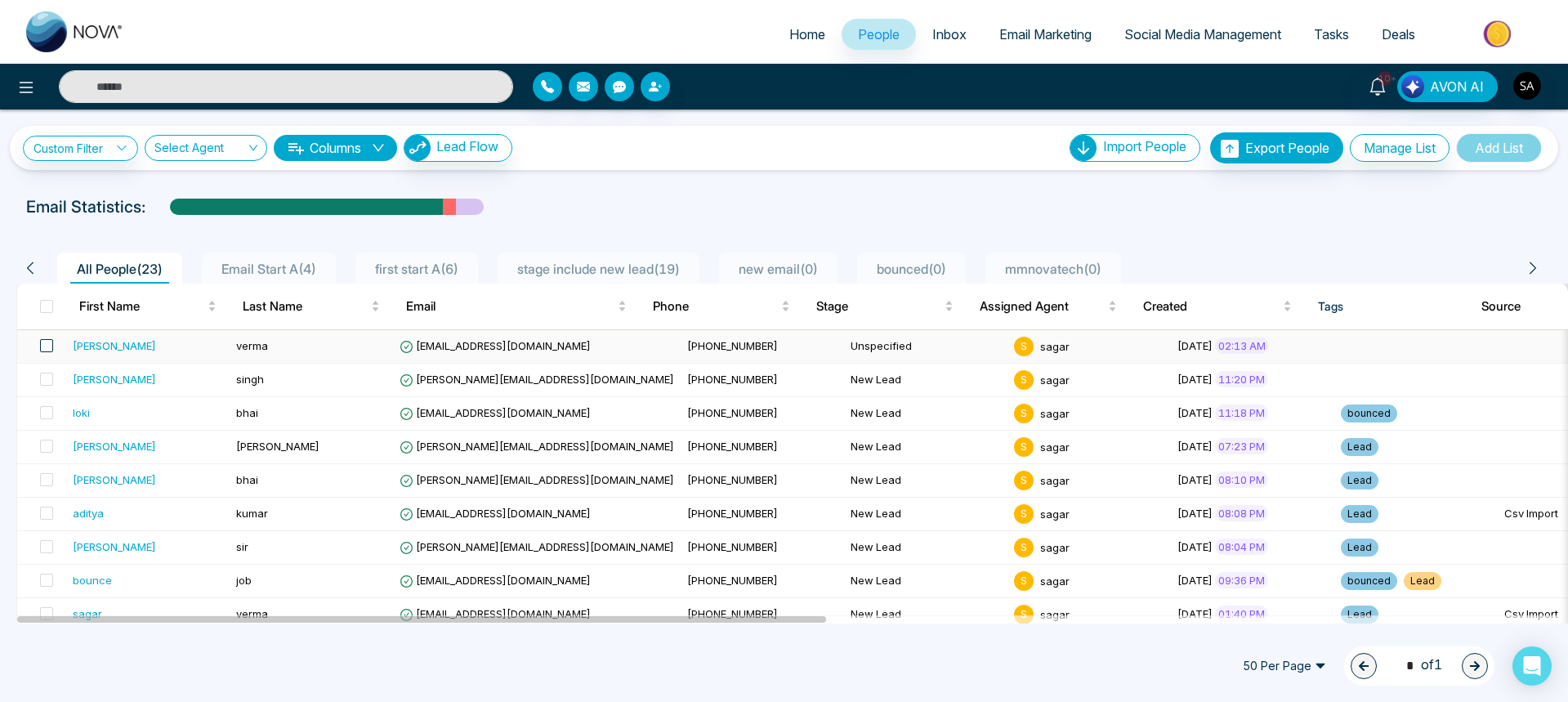
click at [49, 347] on span at bounding box center [46, 345] width 13 height 13
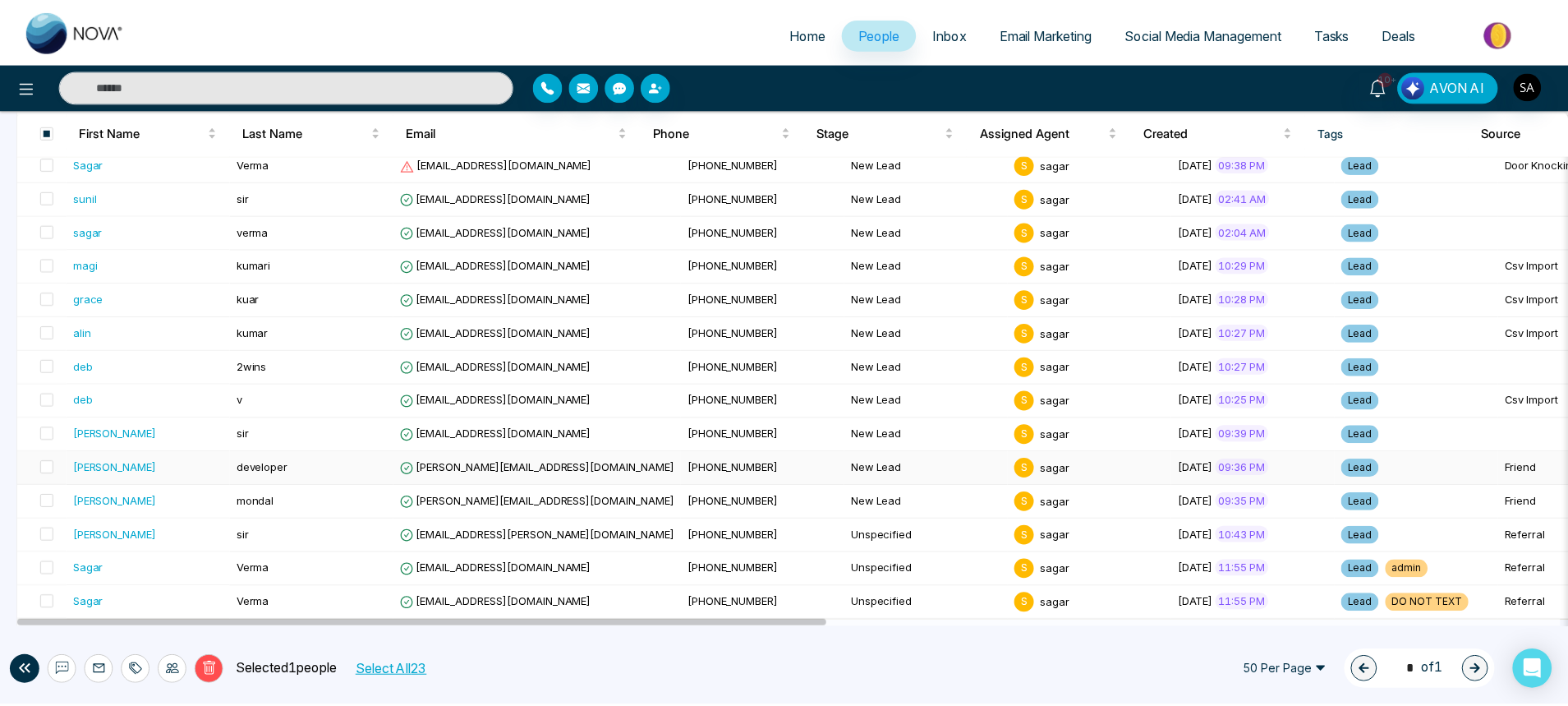
scroll to position [489, 0]
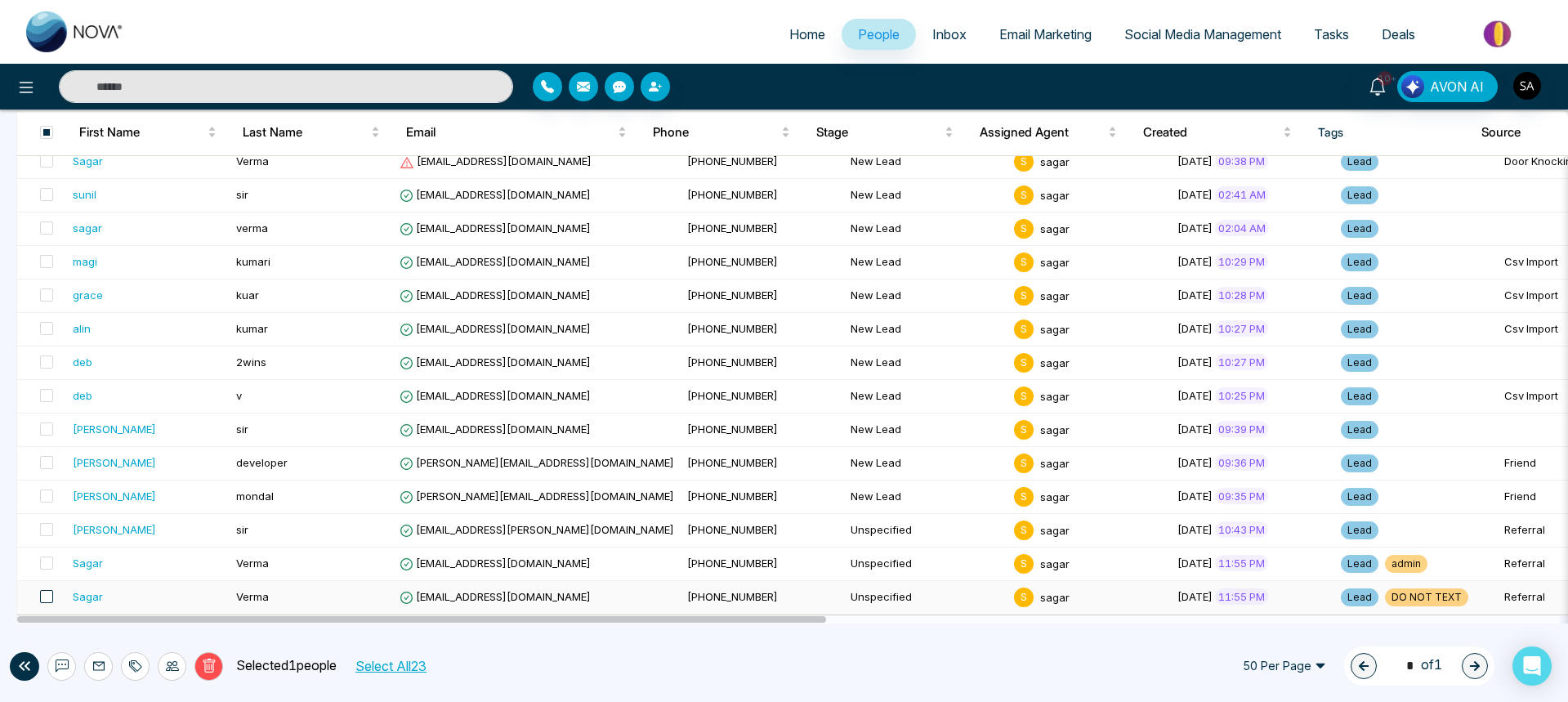
click at [49, 601] on span at bounding box center [46, 595] width 13 height 13
click at [64, 667] on icon at bounding box center [61, 665] width 13 height 13
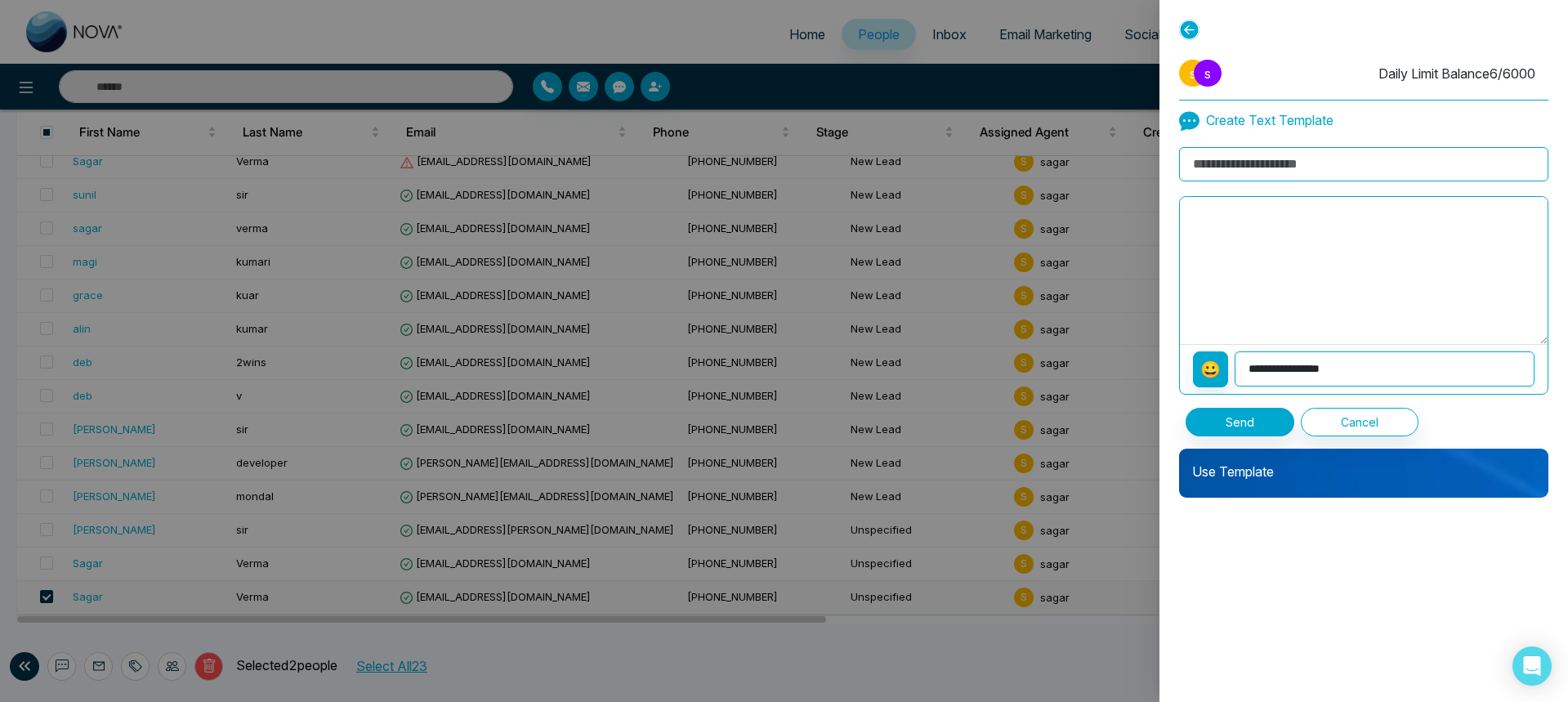
click at [1305, 459] on p "Use Template" at bounding box center [1363, 464] width 370 height 33
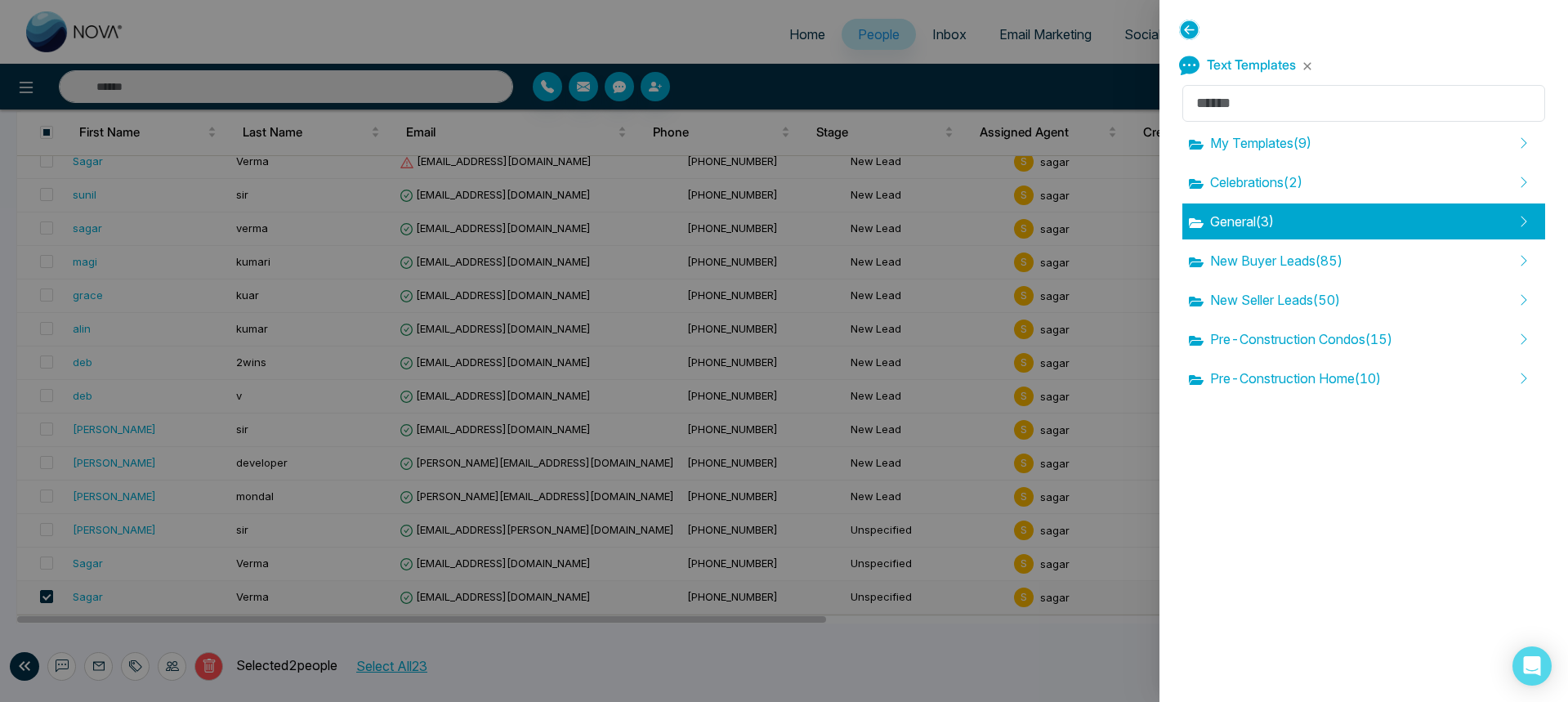
click at [1294, 238] on div "General ( 3 )" at bounding box center [1364, 221] width 363 height 36
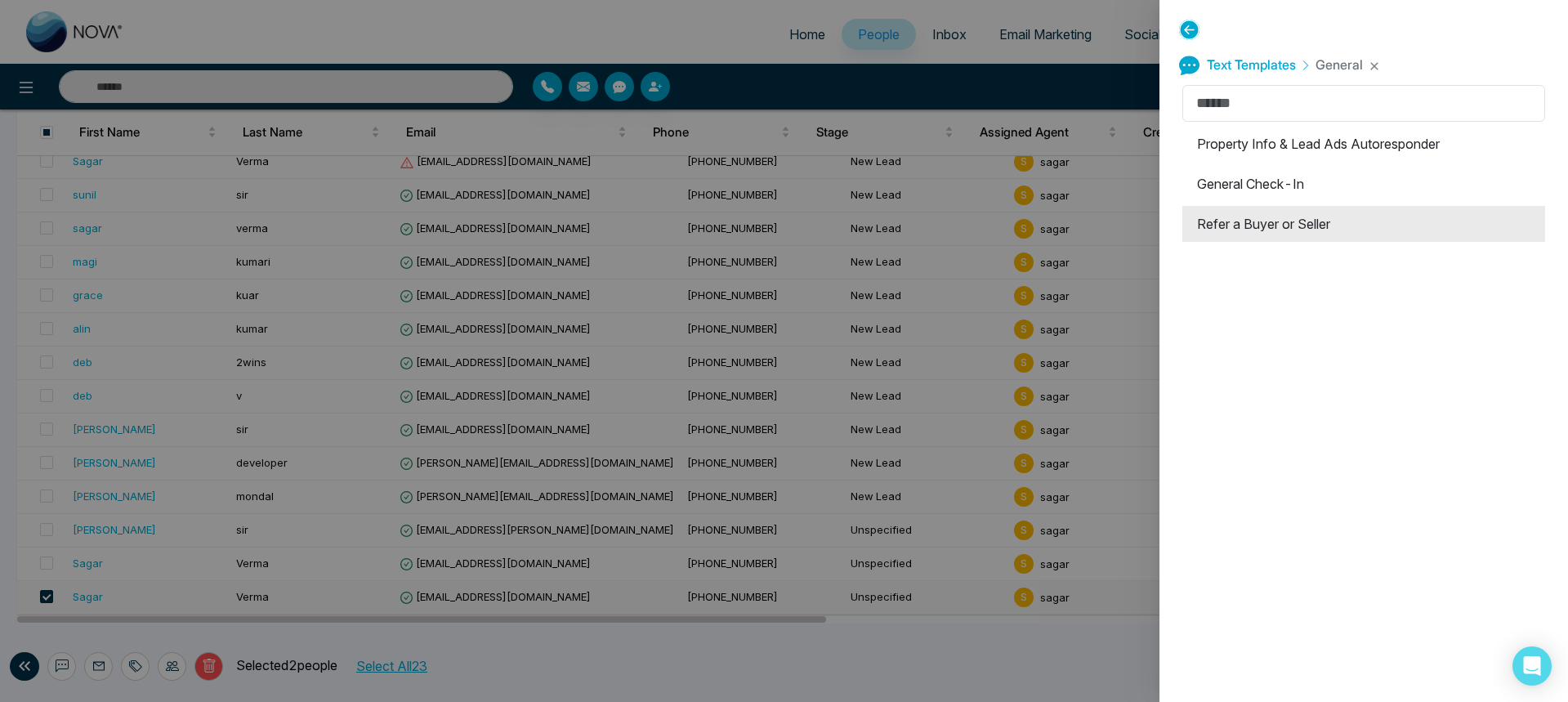
click at [1280, 219] on li "Refer a Buyer or Seller" at bounding box center [1364, 223] width 363 height 36
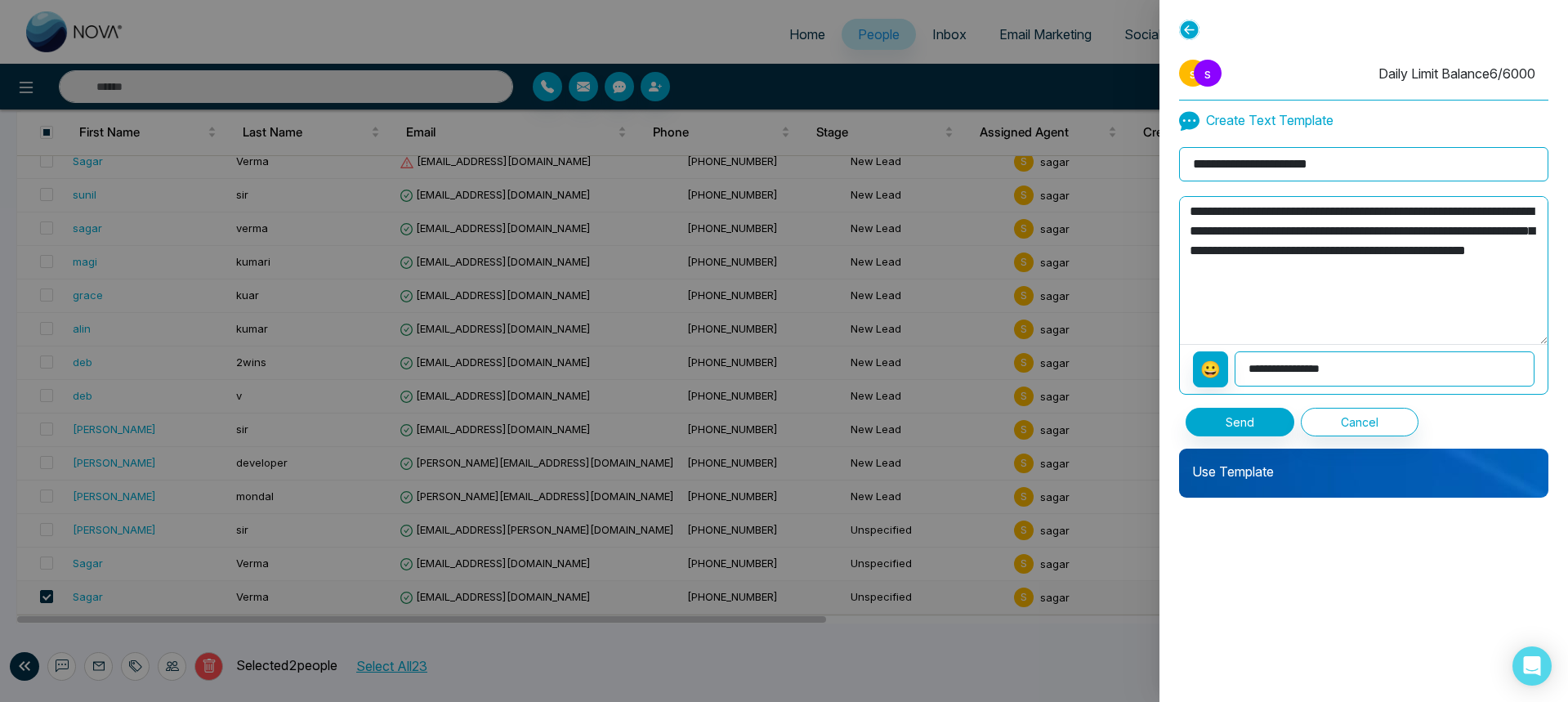
drag, startPoint x: 1381, startPoint y: 279, endPoint x: 1184, endPoint y: 236, distance: 201.6
click at [1184, 236] on textarea "**********" at bounding box center [1363, 271] width 368 height 147
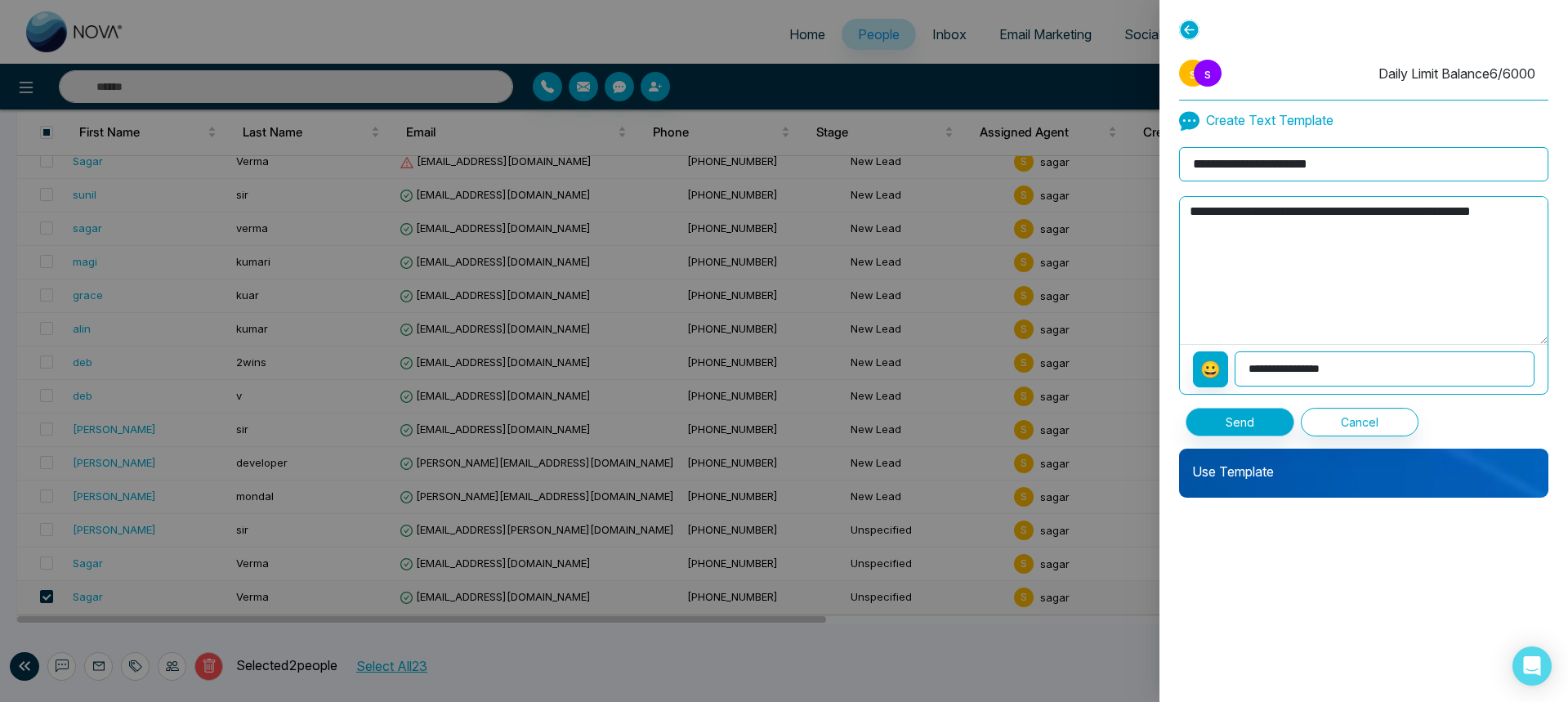
type textarea "**********"
click at [1234, 426] on button "Send" at bounding box center [1240, 421] width 109 height 28
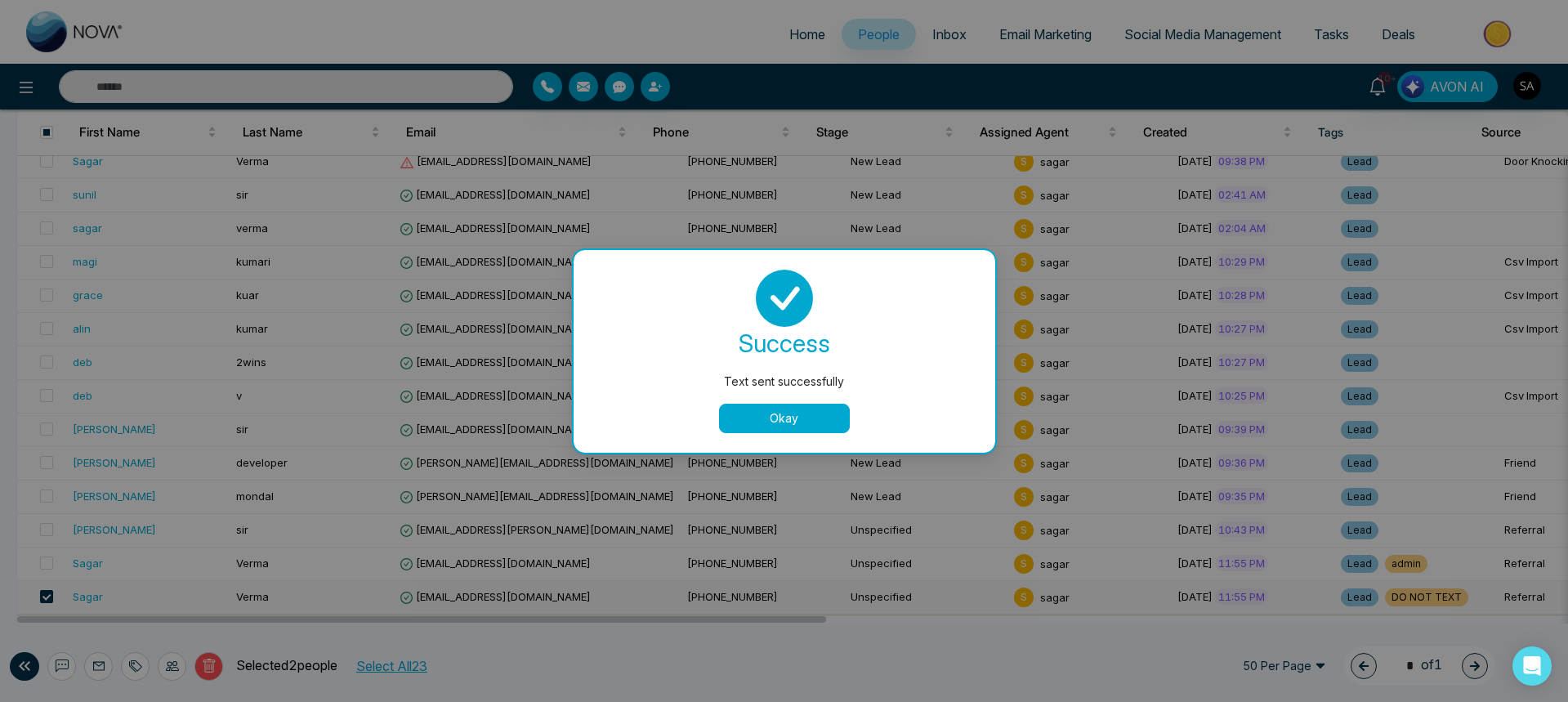
click at [758, 416] on button "Okay" at bounding box center [784, 418] width 131 height 29
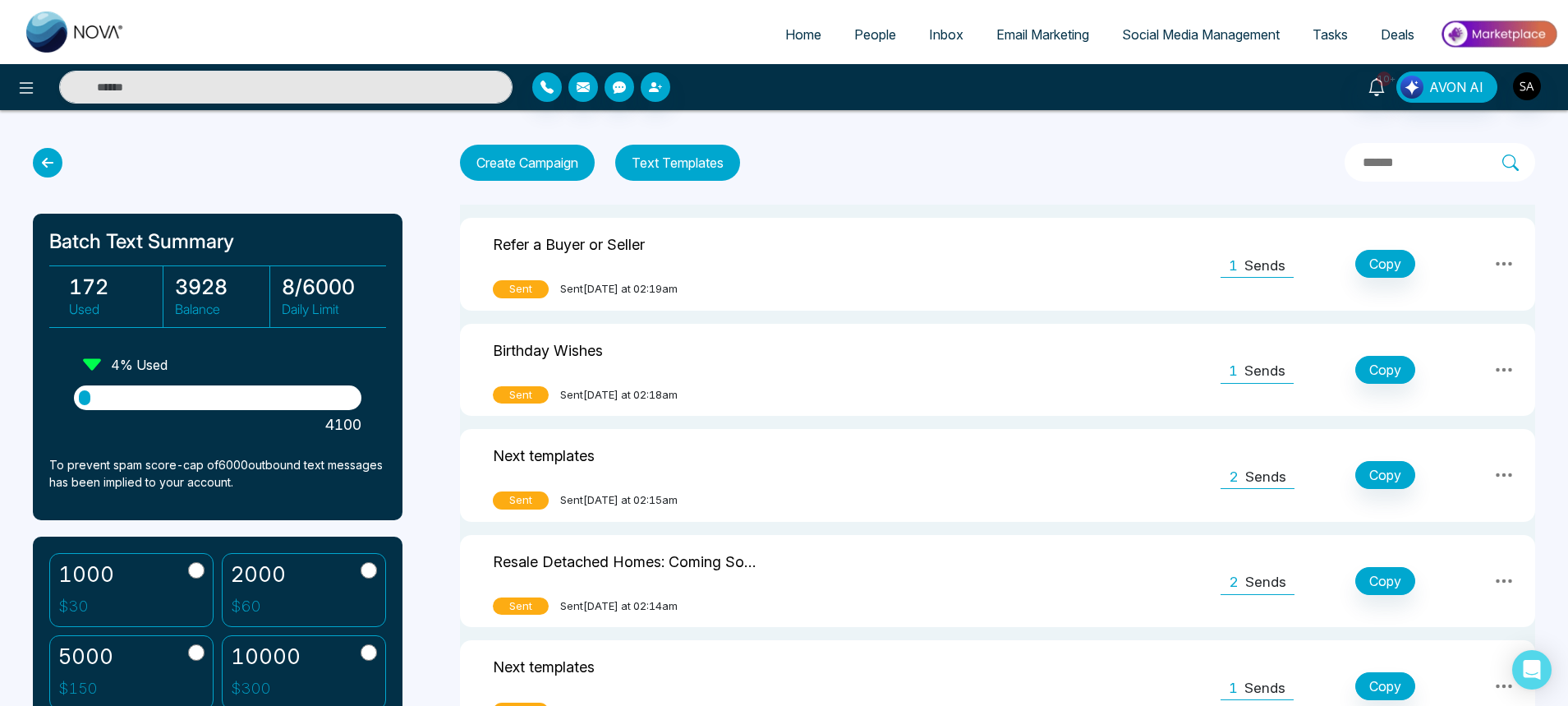
click at [610, 303] on td "Refer a Buyer or Seller Sent Sent [DATE] at 02:19am" at bounding box center [671, 263] width 421 height 93
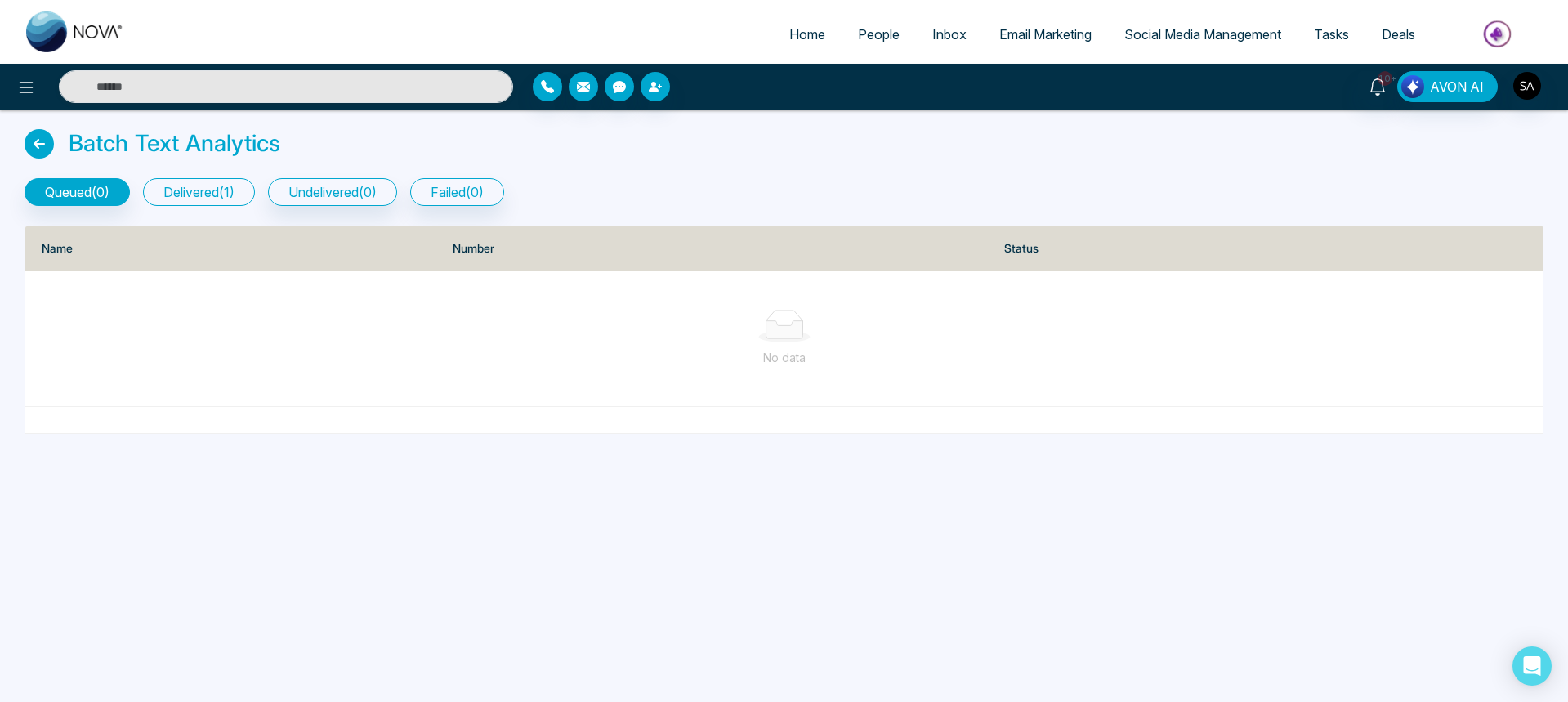
click at [232, 186] on button "delivered ( 1 )" at bounding box center [198, 192] width 112 height 28
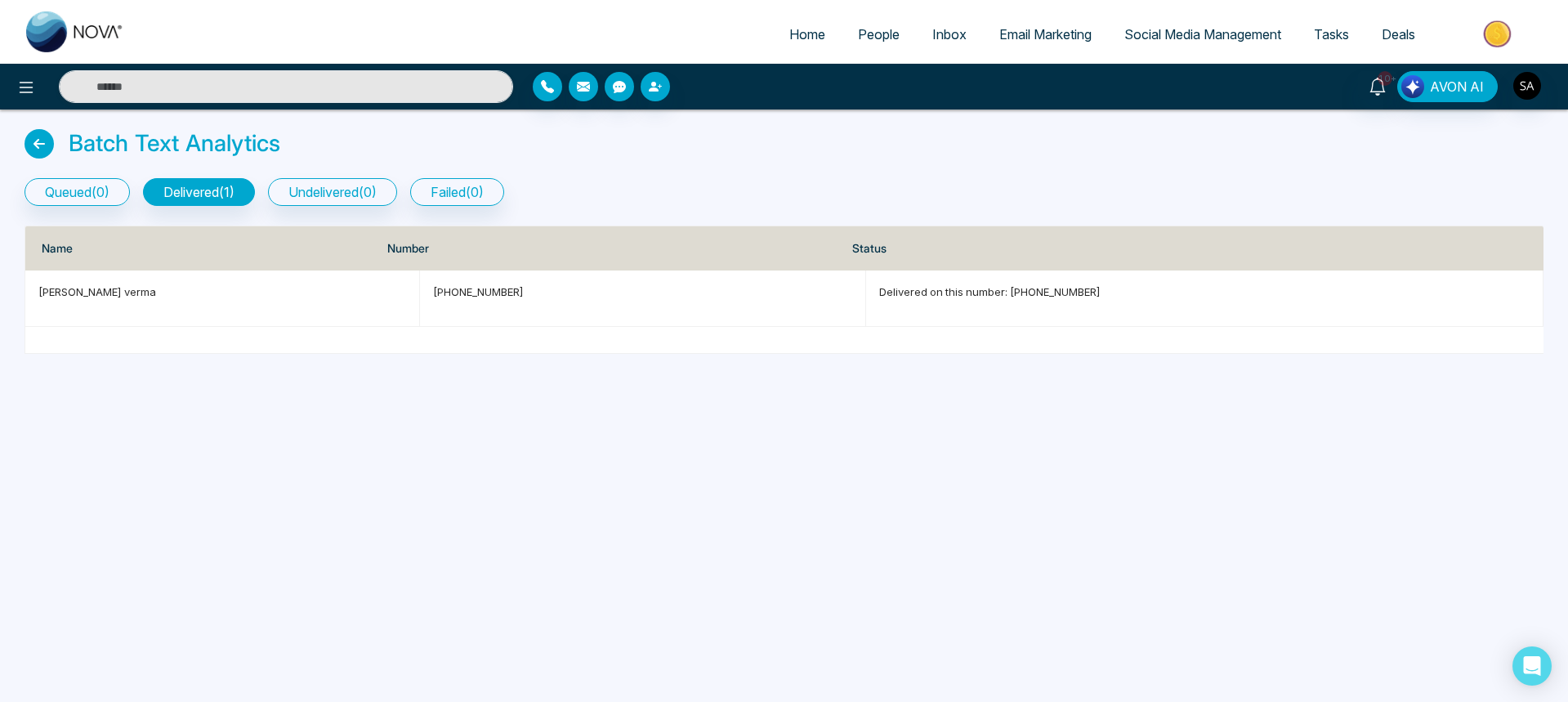
click at [34, 140] on icon at bounding box center [39, 144] width 29 height 29
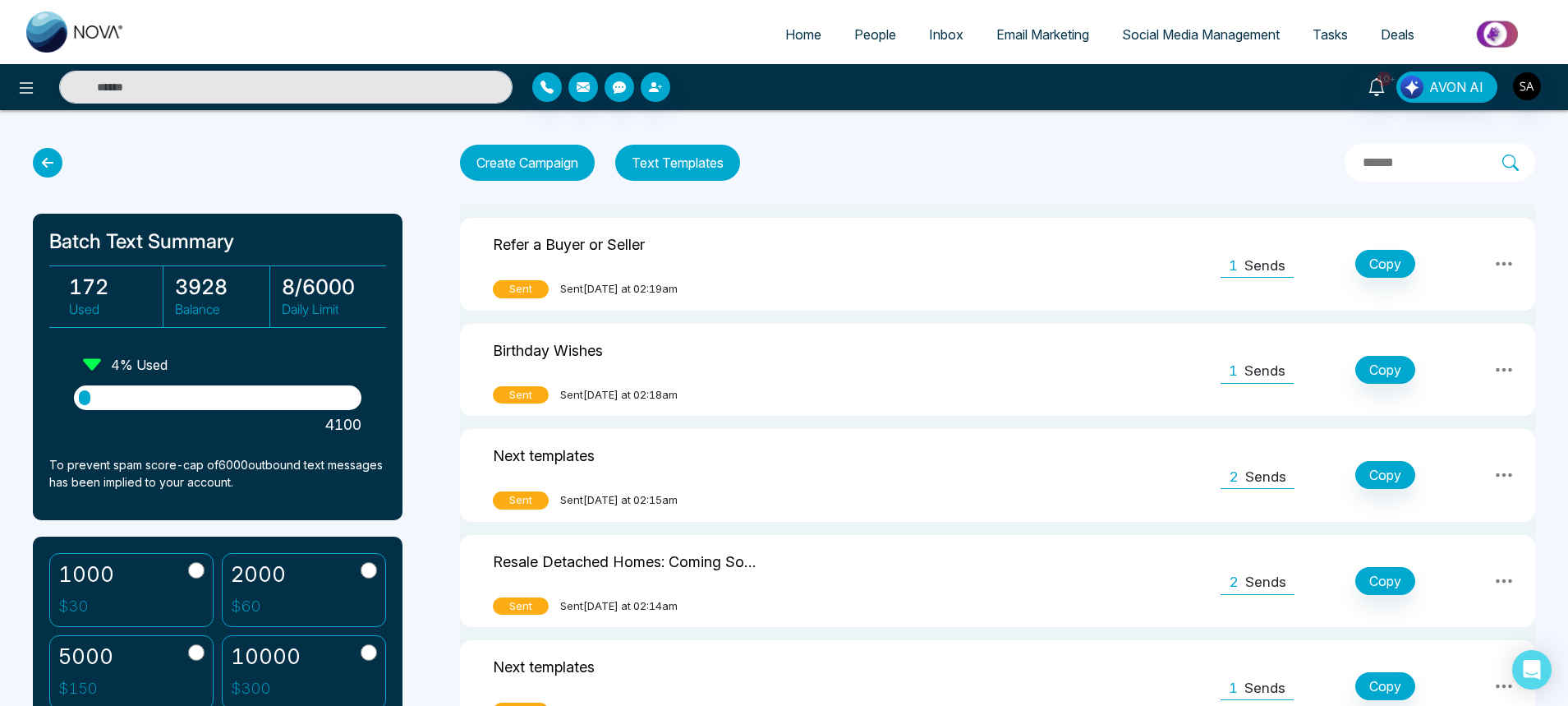
click at [487, 164] on button "Create Campaign" at bounding box center [528, 162] width 135 height 36
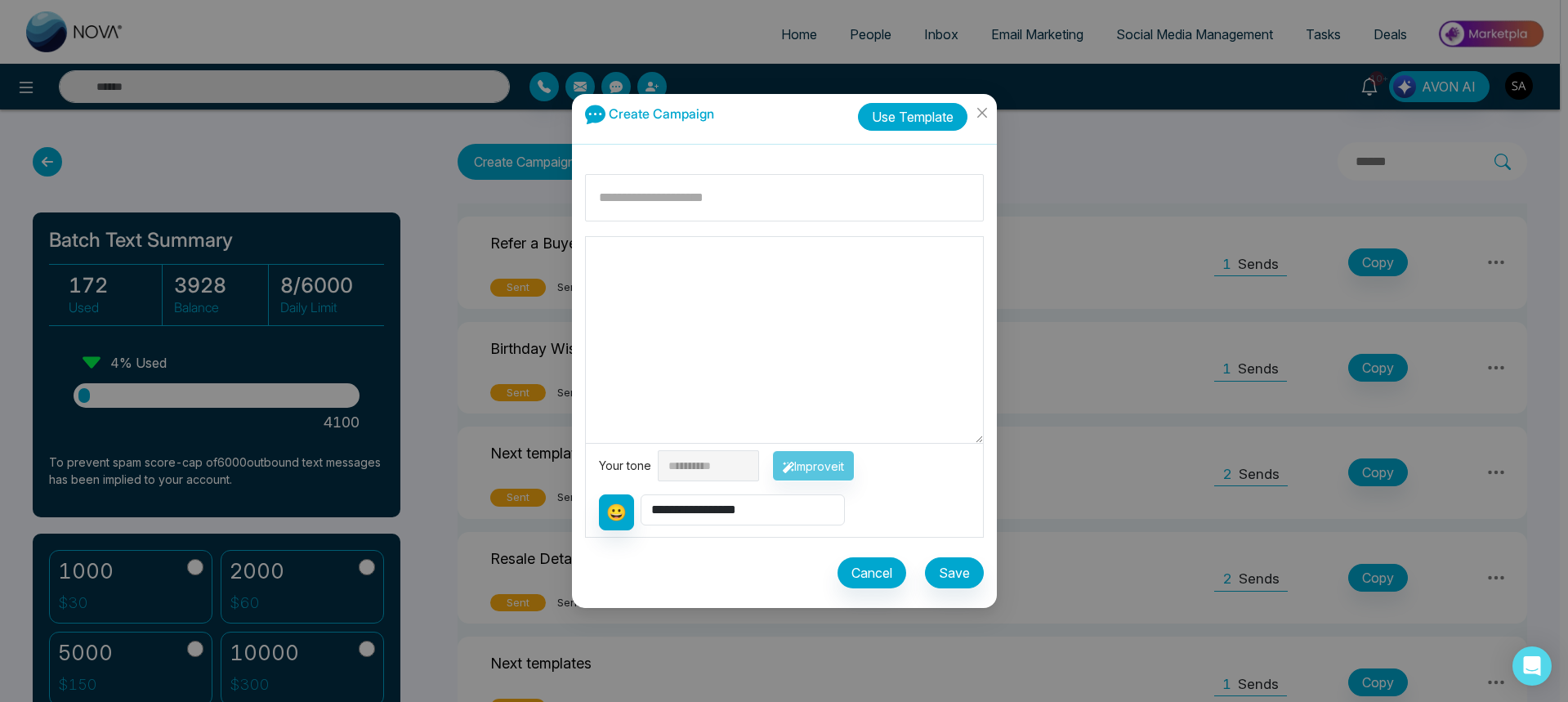
click at [930, 126] on button "Use Template" at bounding box center [912, 116] width 110 height 28
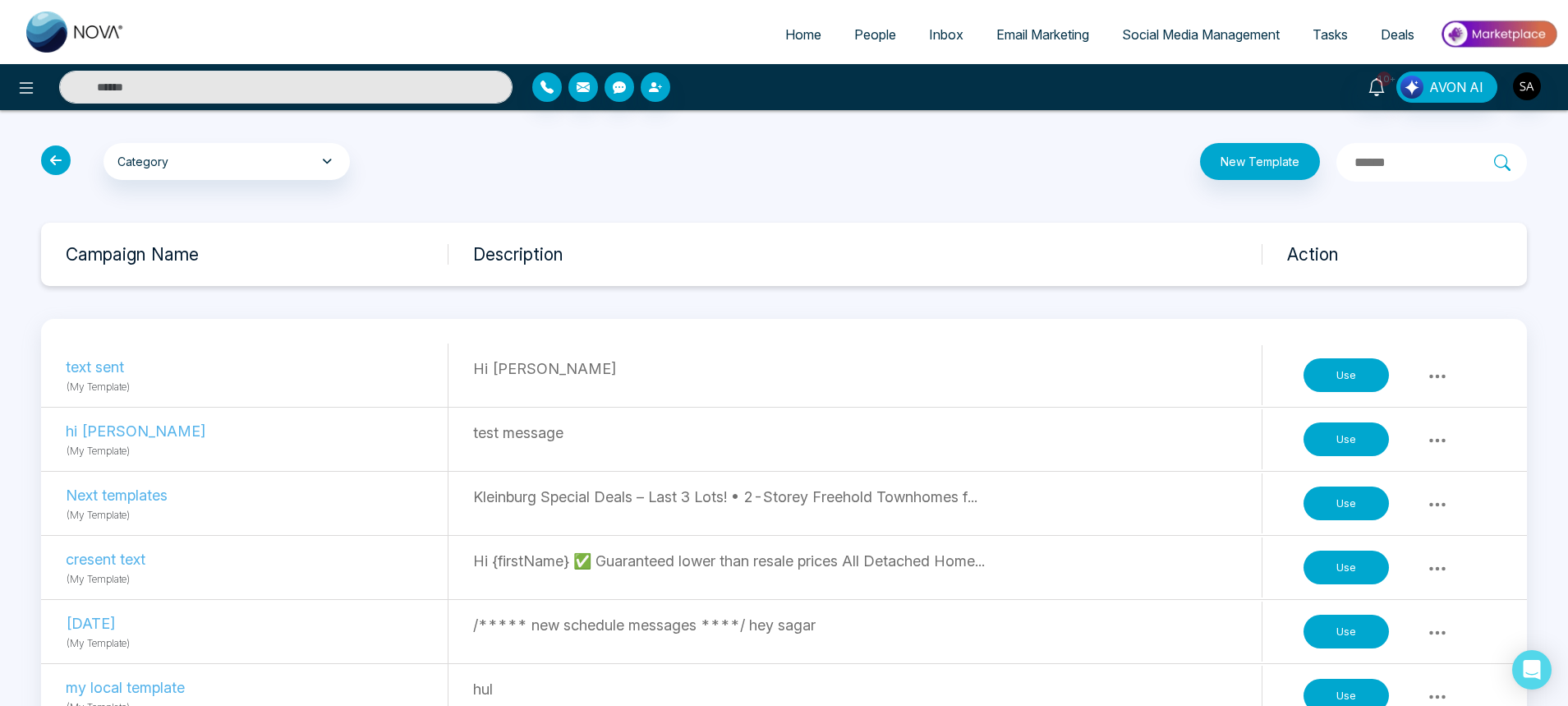
click at [1328, 512] on button "Use" at bounding box center [1347, 503] width 86 height 34
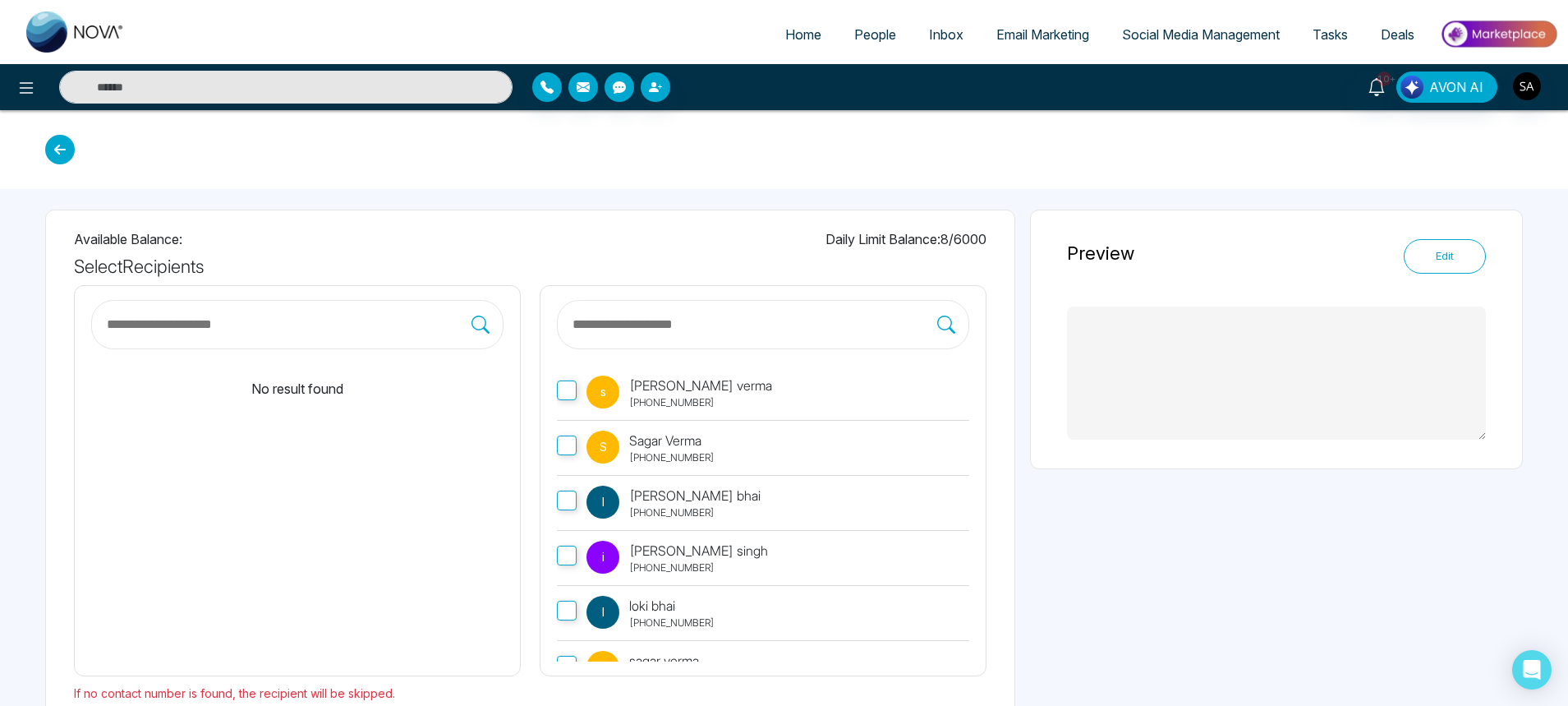
type textarea "**********"
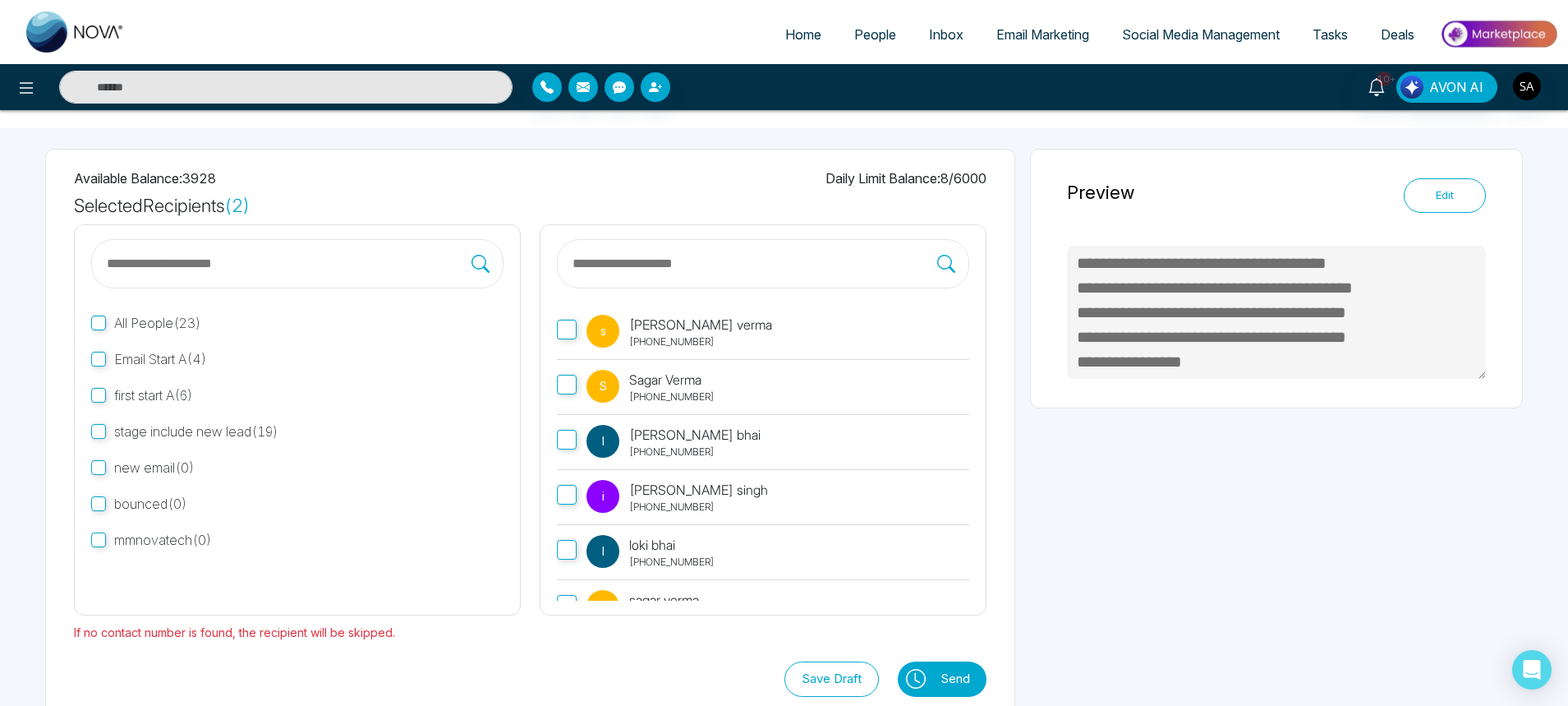
scroll to position [92, 0]
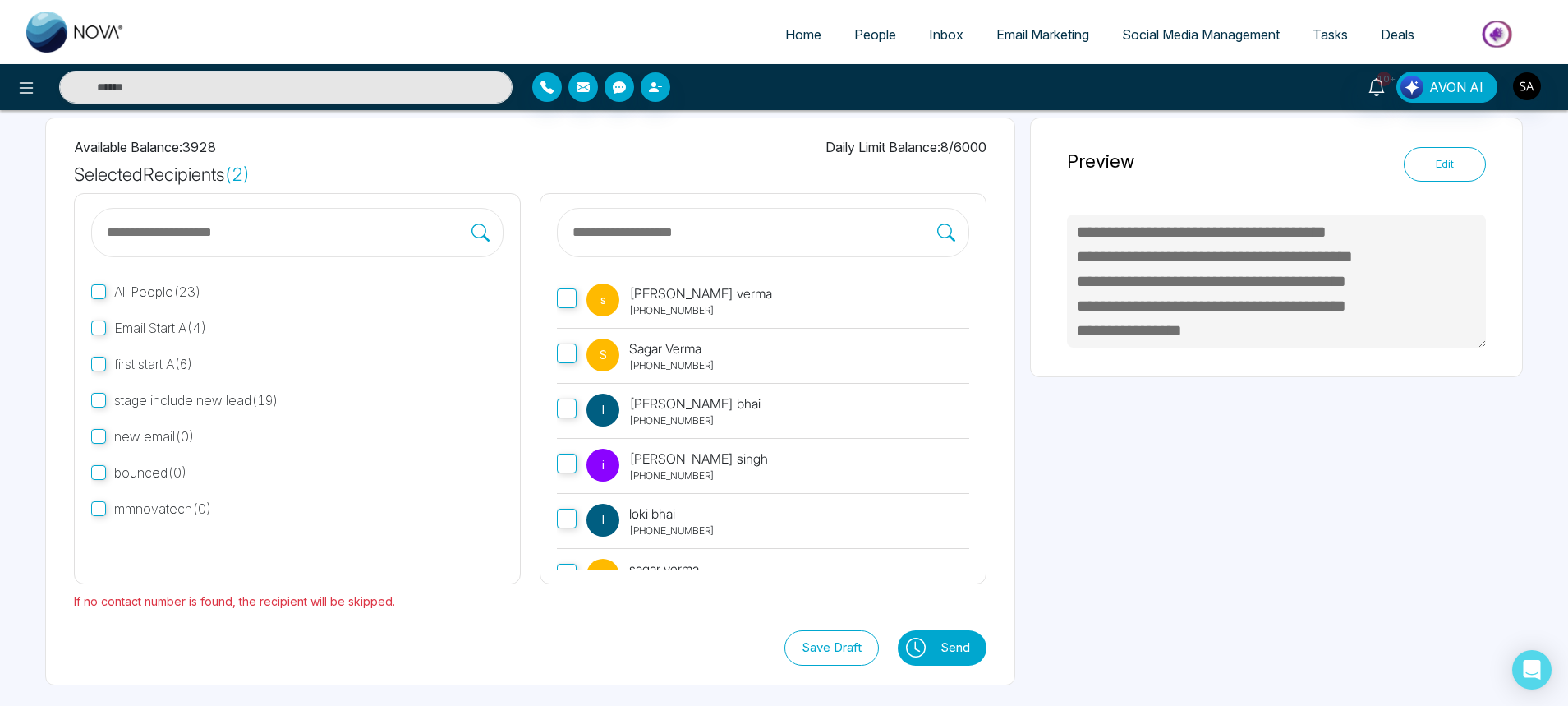
click at [940, 642] on button "Send" at bounding box center [960, 647] width 55 height 35
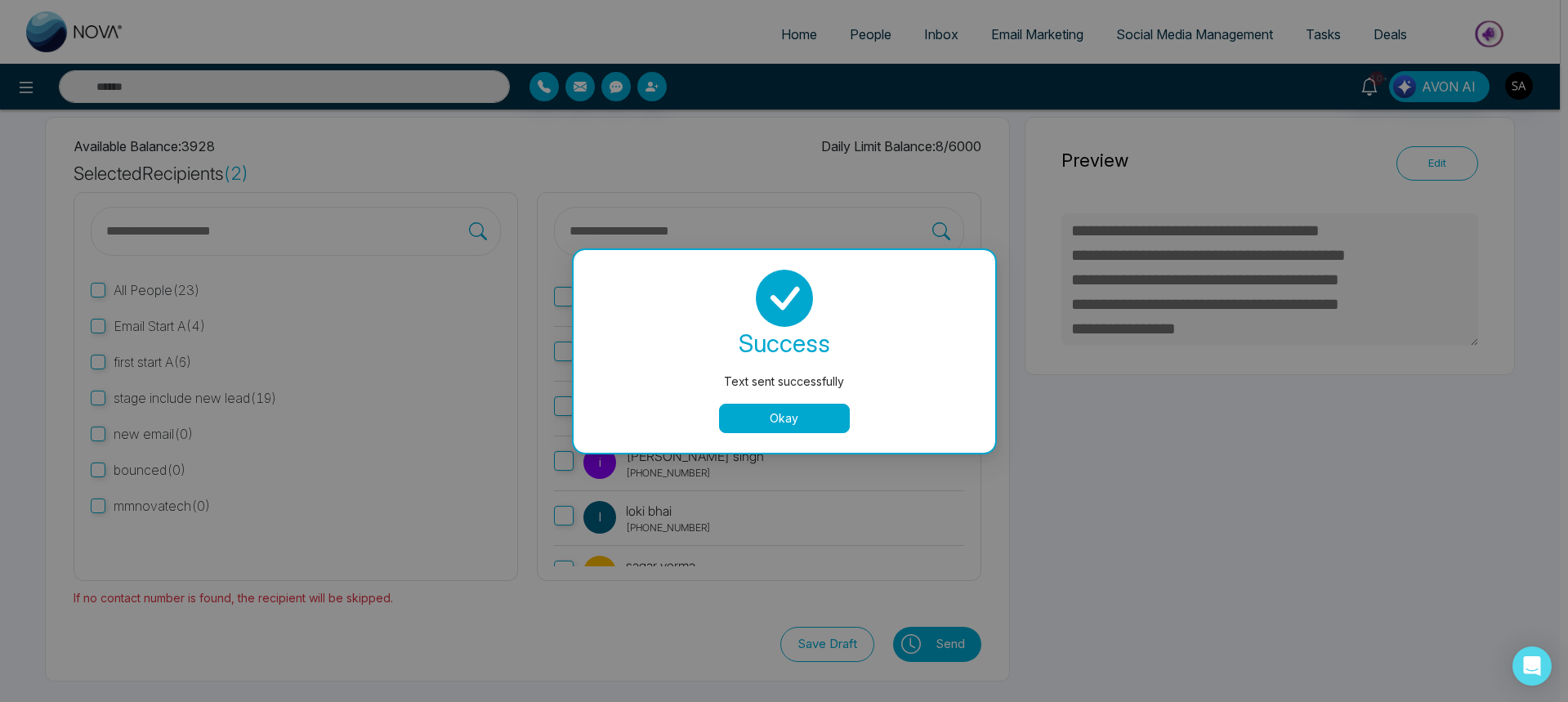
click at [765, 423] on button "Okay" at bounding box center [784, 418] width 131 height 29
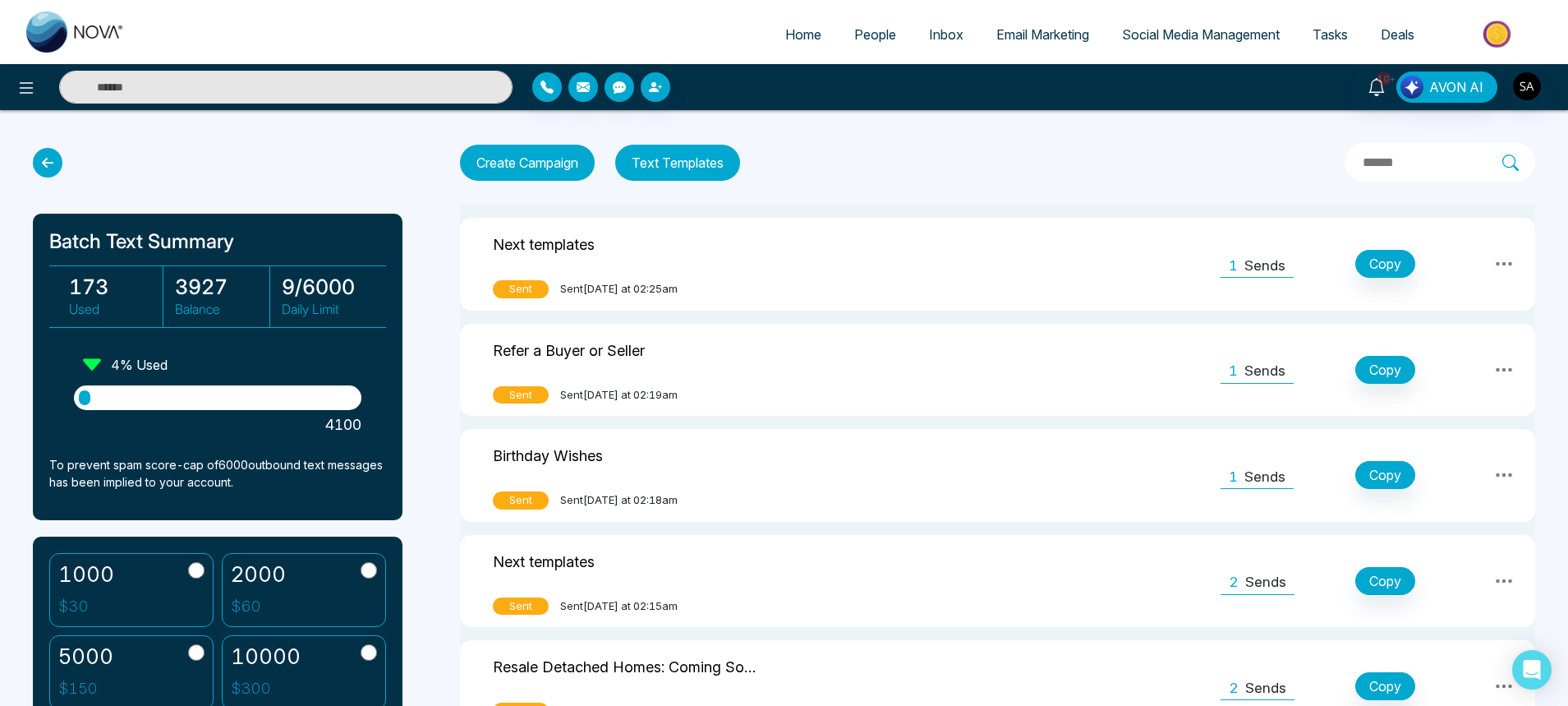
click at [867, 38] on span "People" at bounding box center [875, 34] width 42 height 17
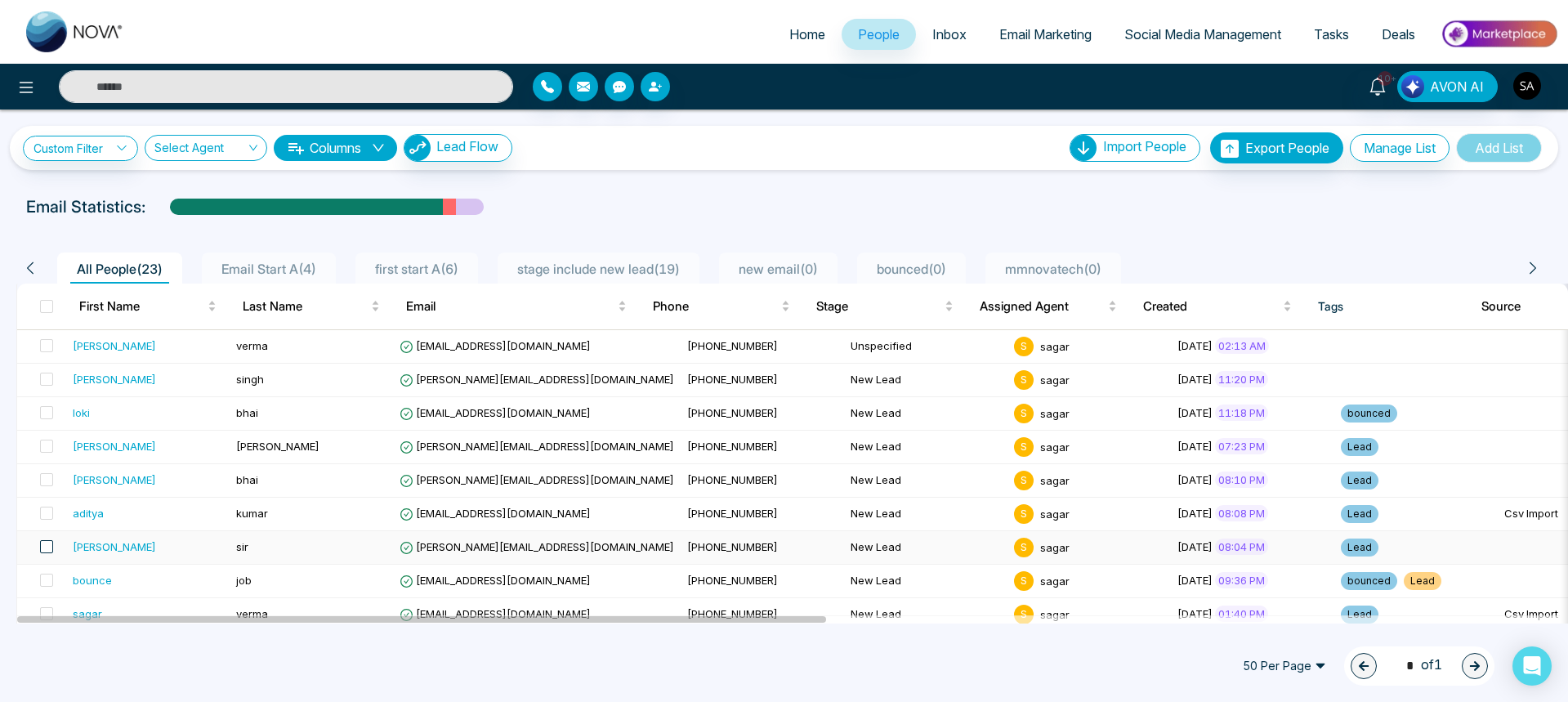
click at [46, 552] on span at bounding box center [46, 546] width 13 height 13
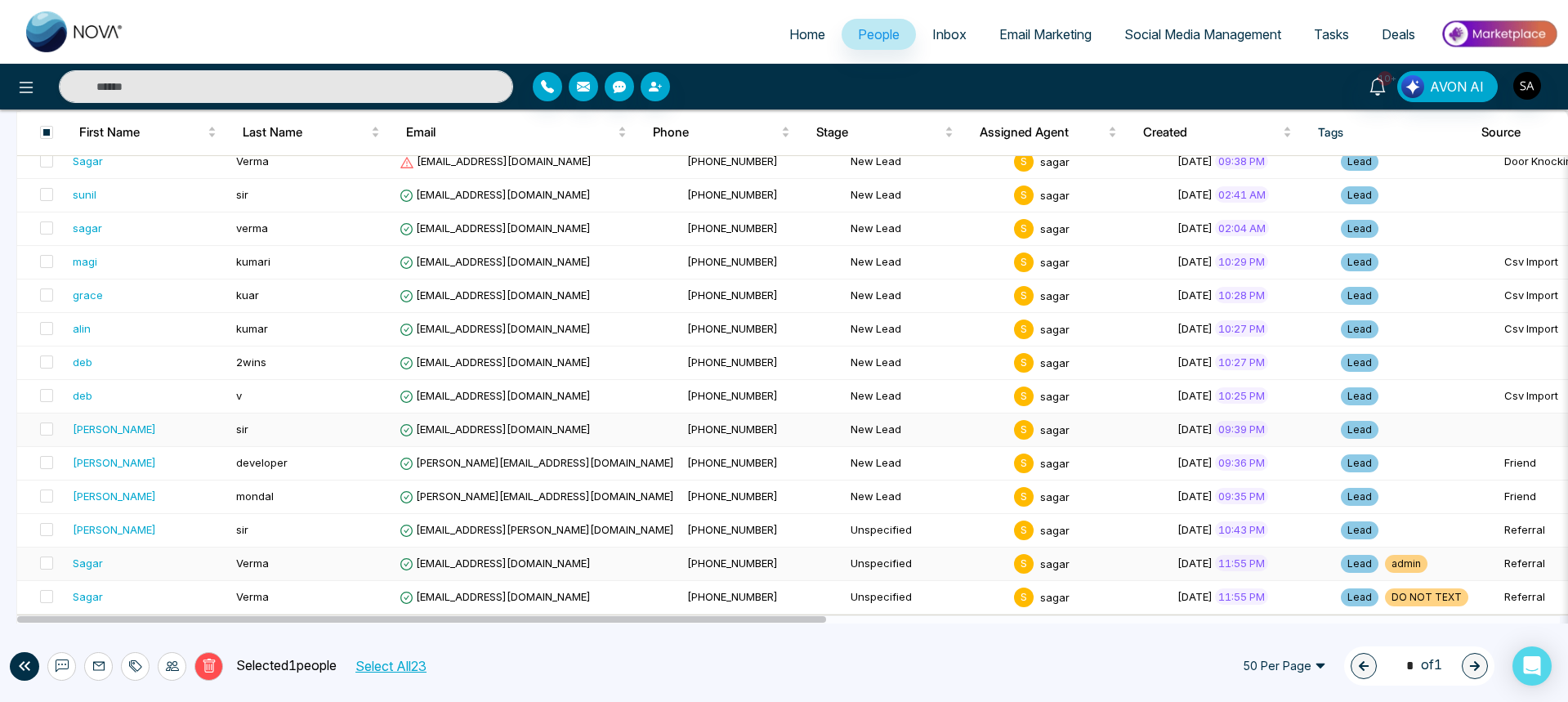
scroll to position [94, 0]
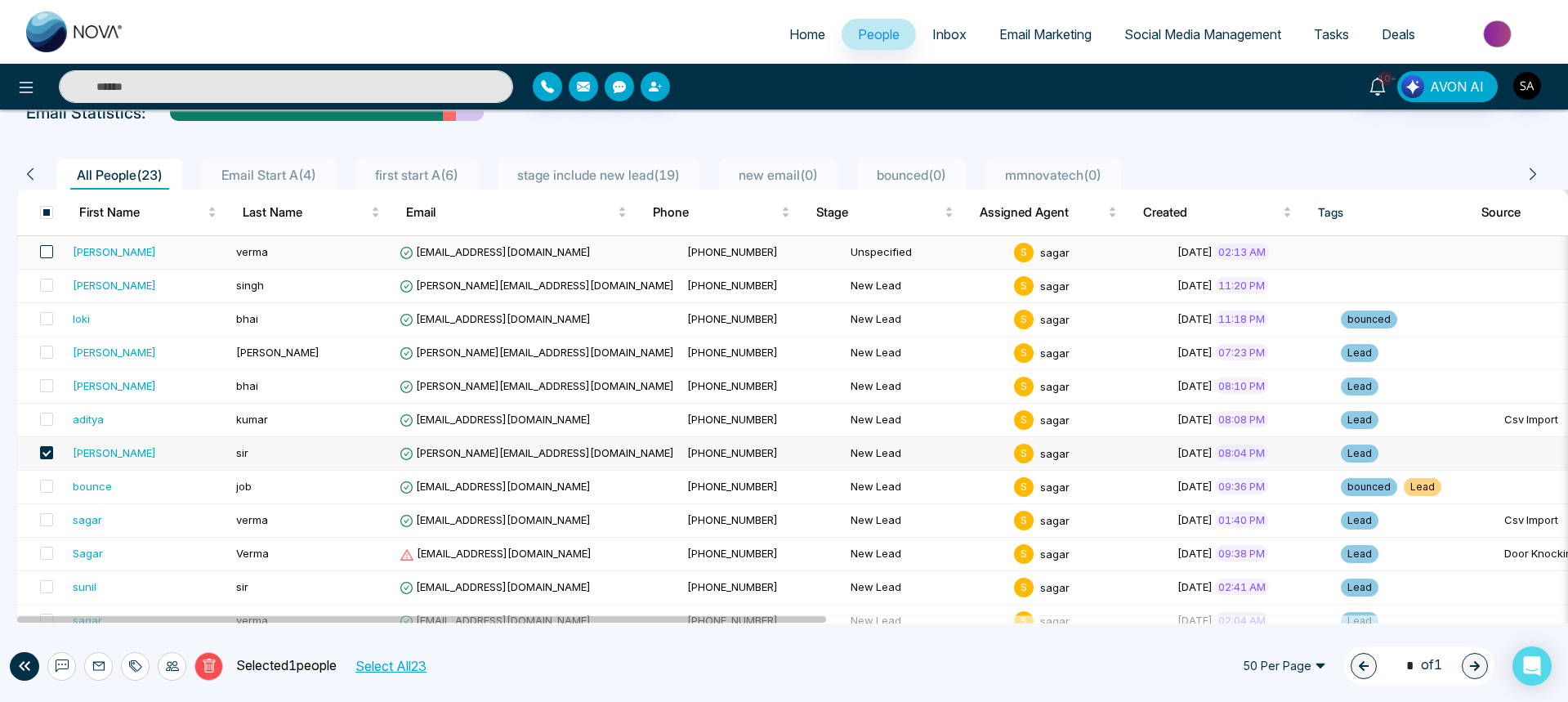
click at [46, 255] on span at bounding box center [46, 251] width 13 height 13
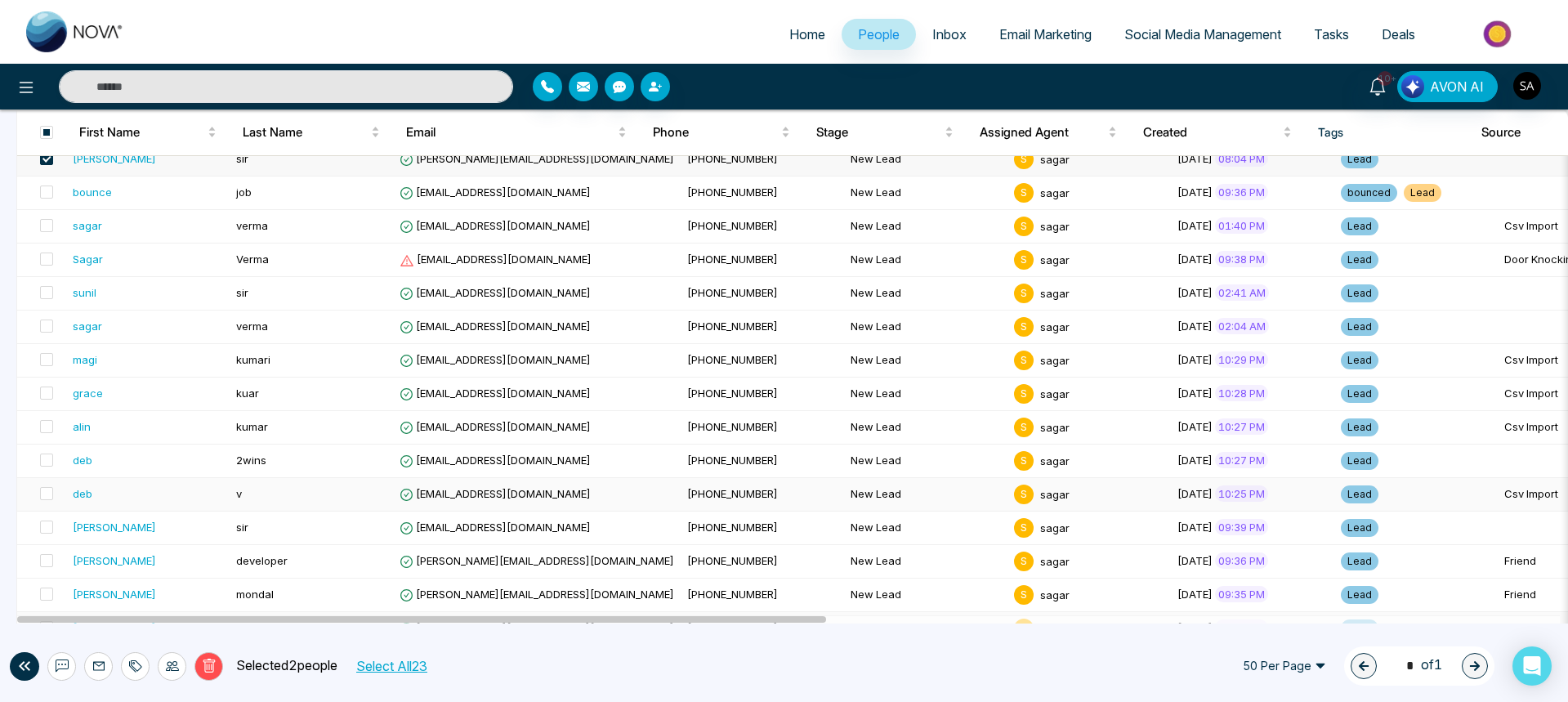
scroll to position [486, 0]
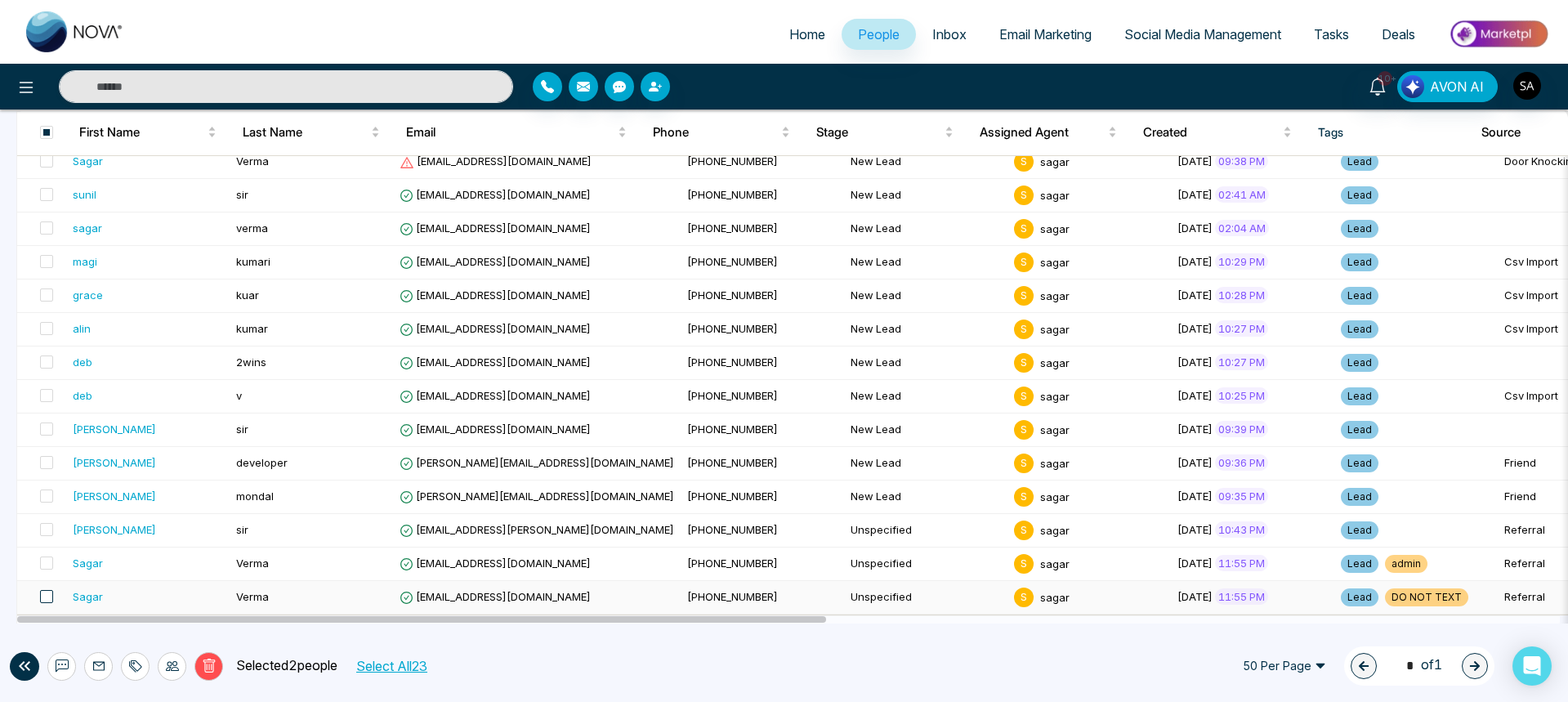
click at [43, 596] on span at bounding box center [46, 595] width 13 height 13
click at [59, 663] on icon at bounding box center [61, 665] width 13 height 13
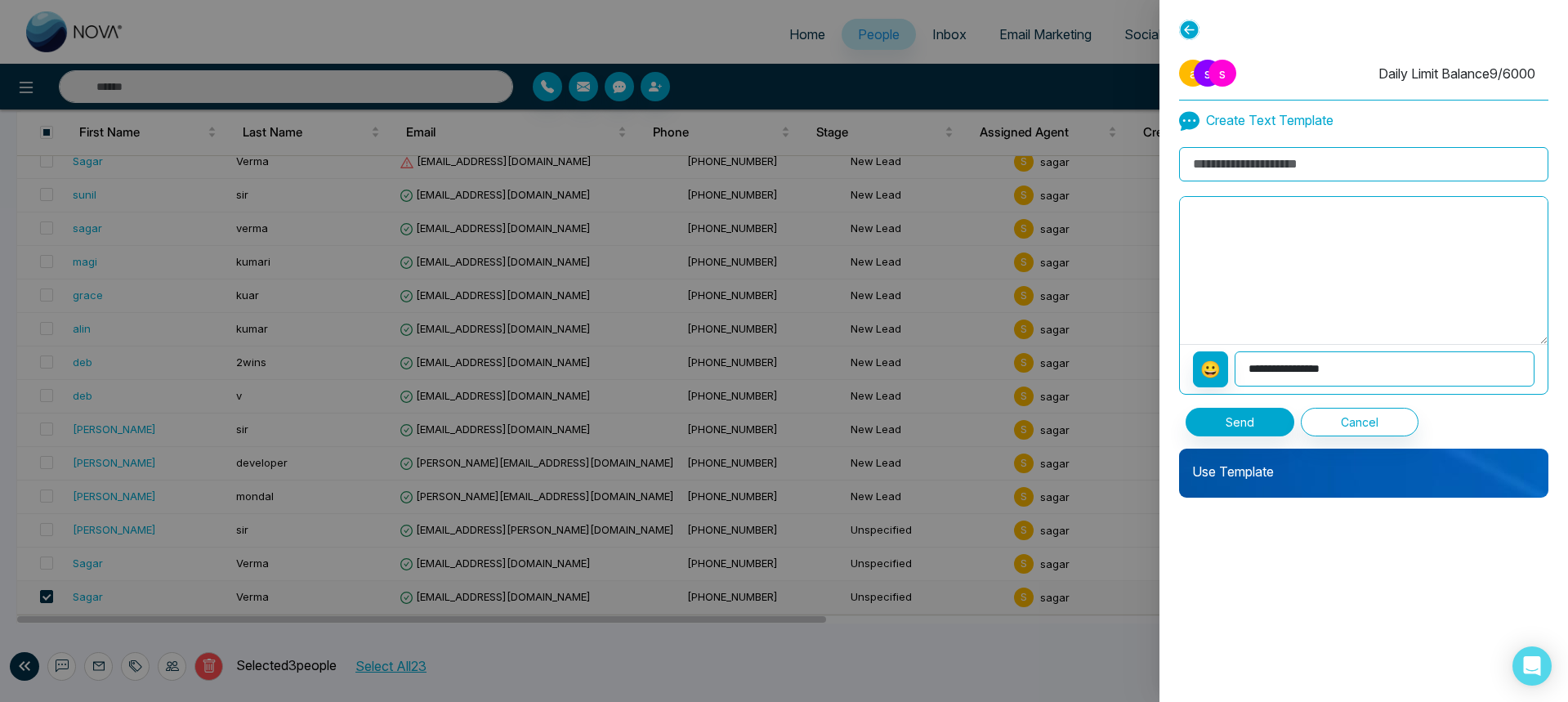
click at [1255, 485] on div "Use Template" at bounding box center [1363, 472] width 370 height 49
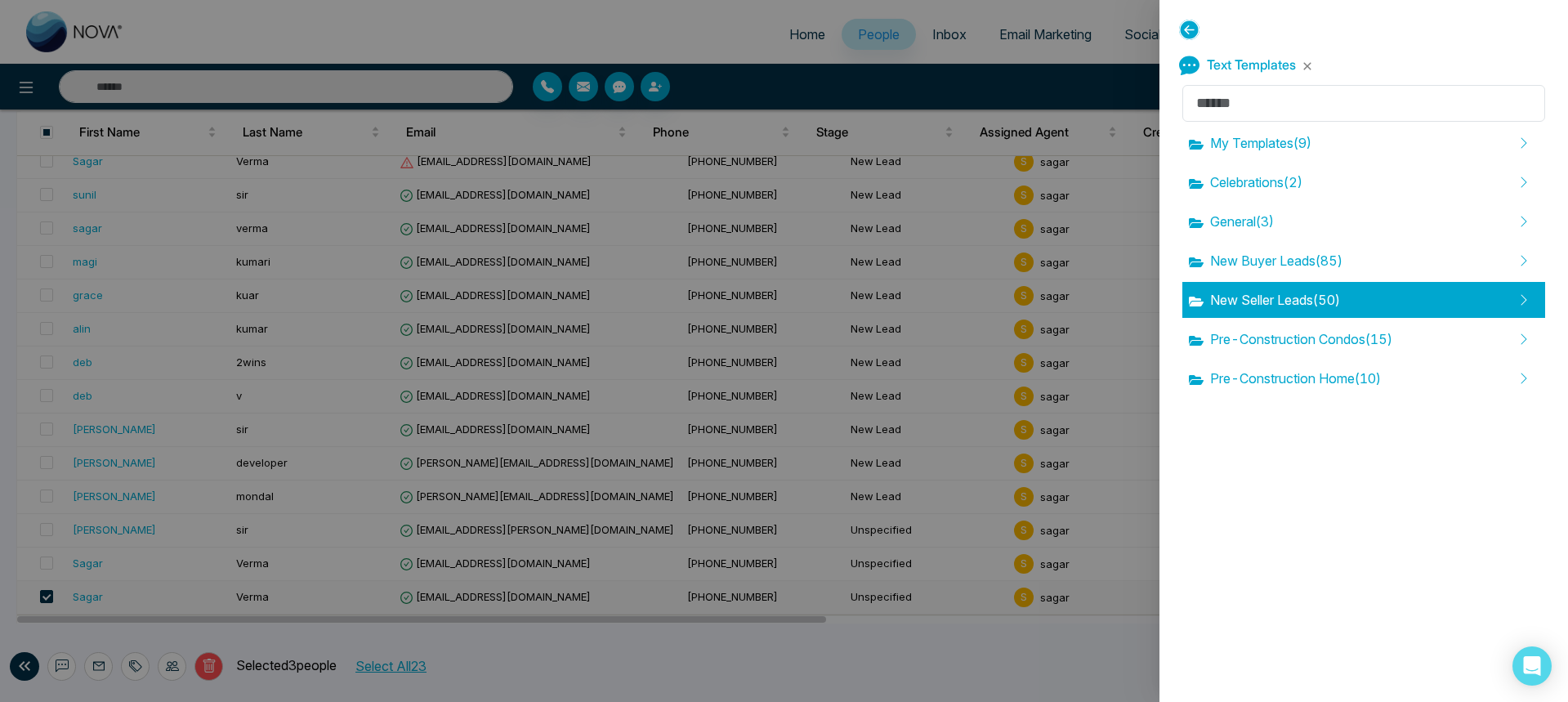
click at [1272, 282] on div "New Seller Leads ( 50 )" at bounding box center [1364, 300] width 363 height 36
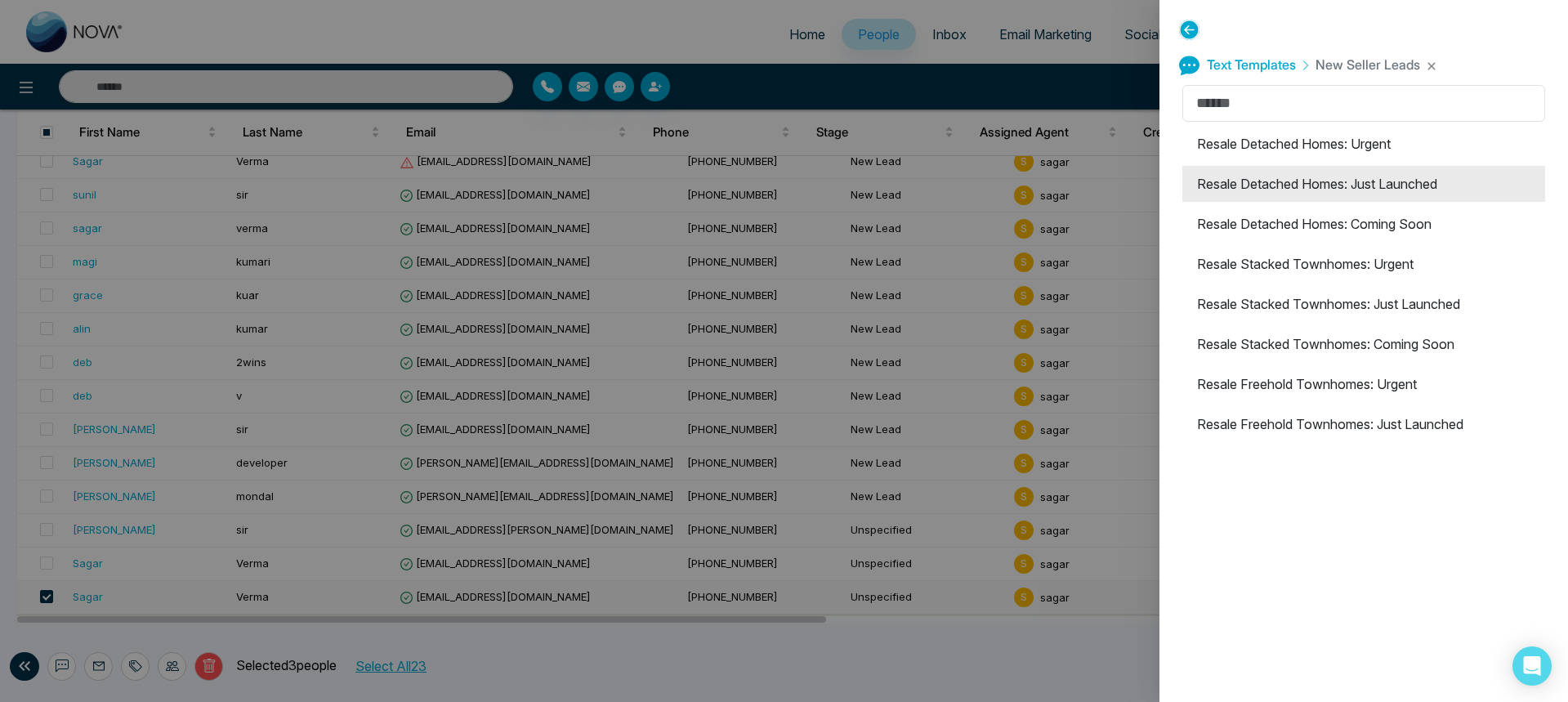
click at [1257, 186] on li "Resale Detached Homes: Just Launched" at bounding box center [1364, 183] width 363 height 36
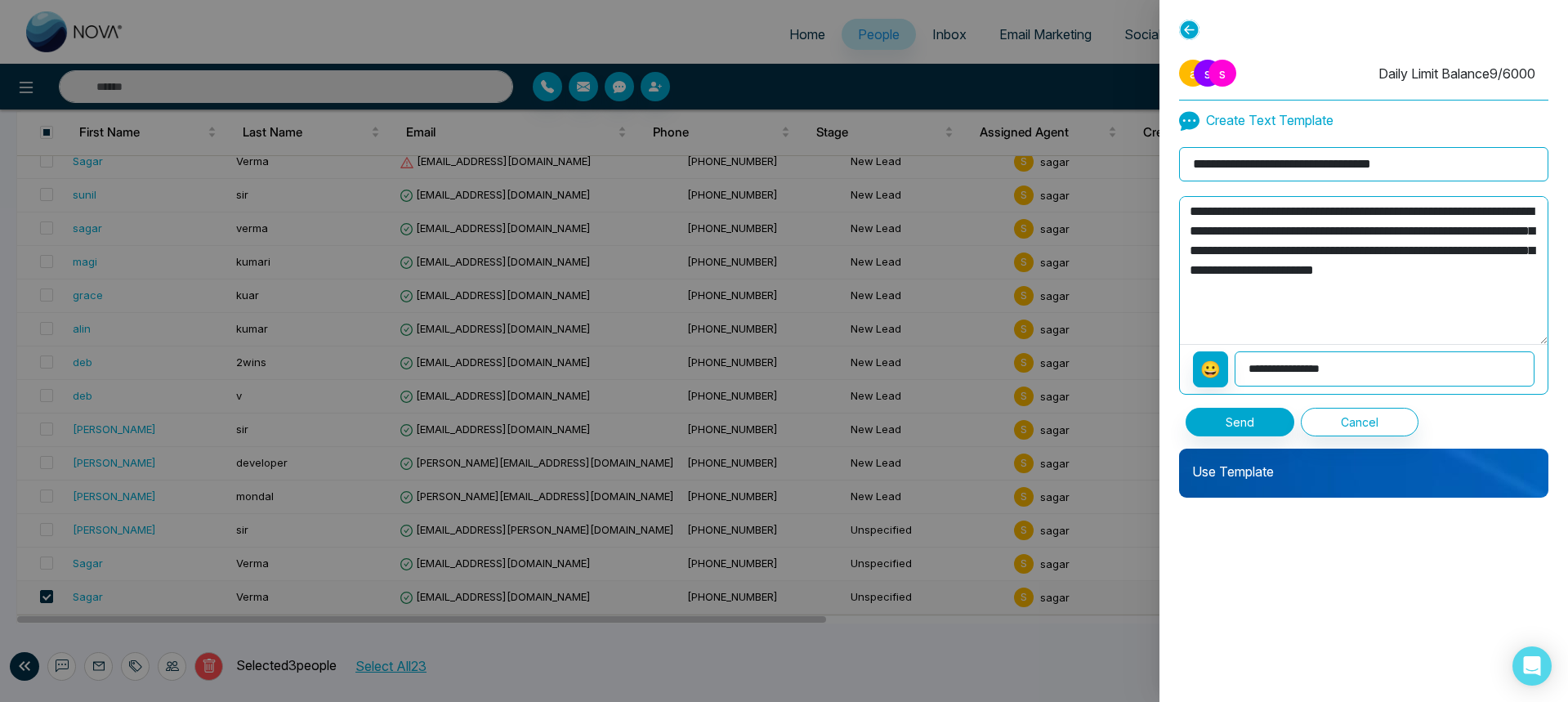
drag, startPoint x: 1396, startPoint y: 285, endPoint x: 1179, endPoint y: 252, distance: 219.5
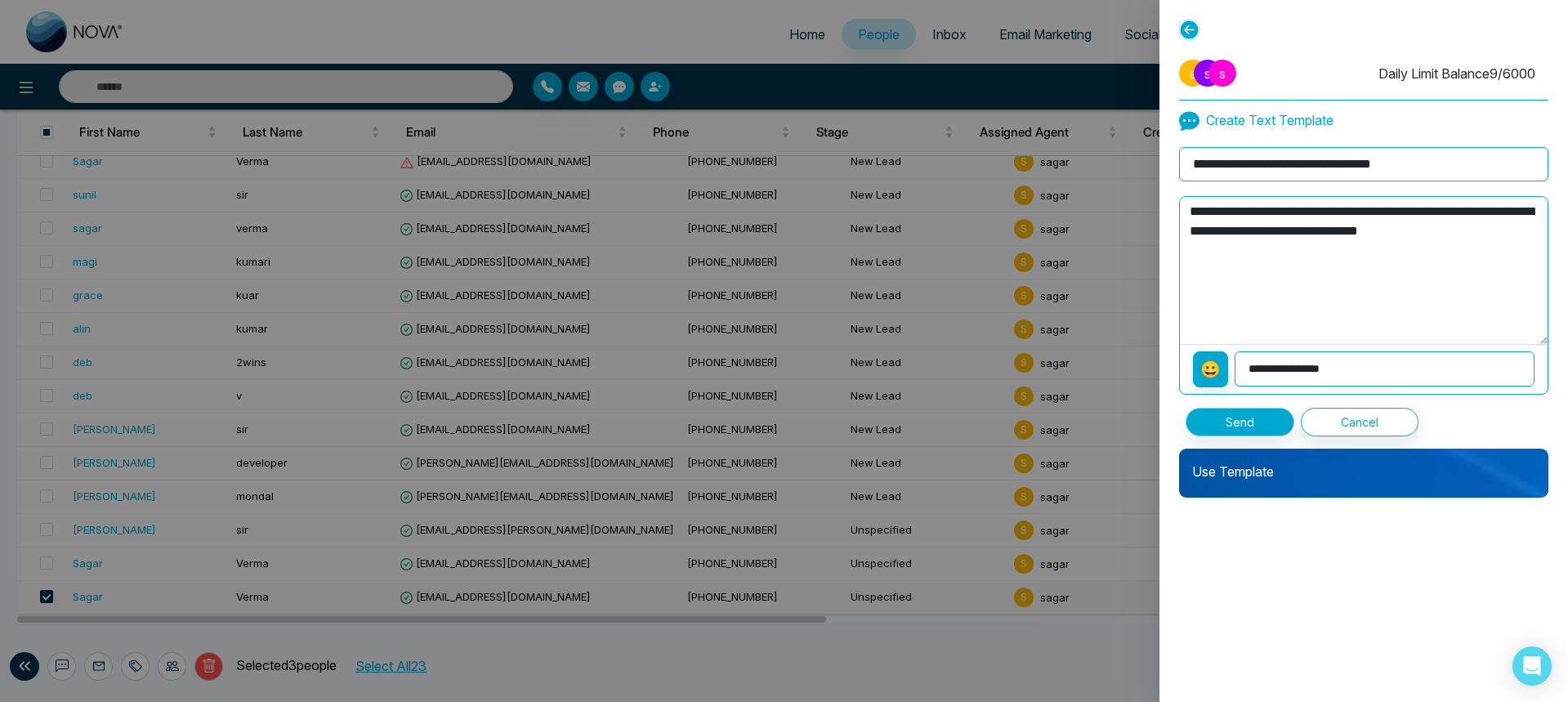
type textarea "**********"
click at [1277, 425] on button "Send" at bounding box center [1240, 421] width 109 height 28
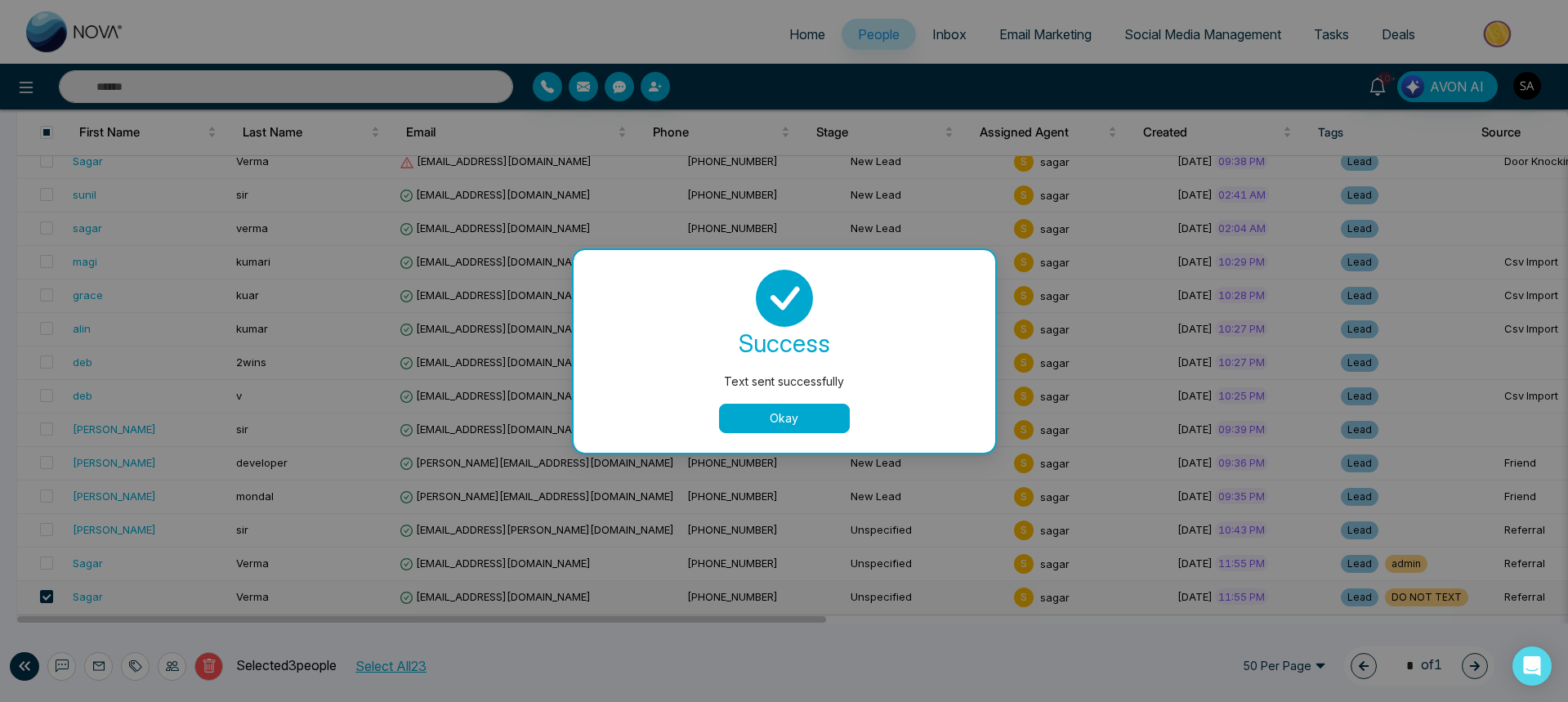
click at [750, 409] on button "Okay" at bounding box center [784, 418] width 131 height 29
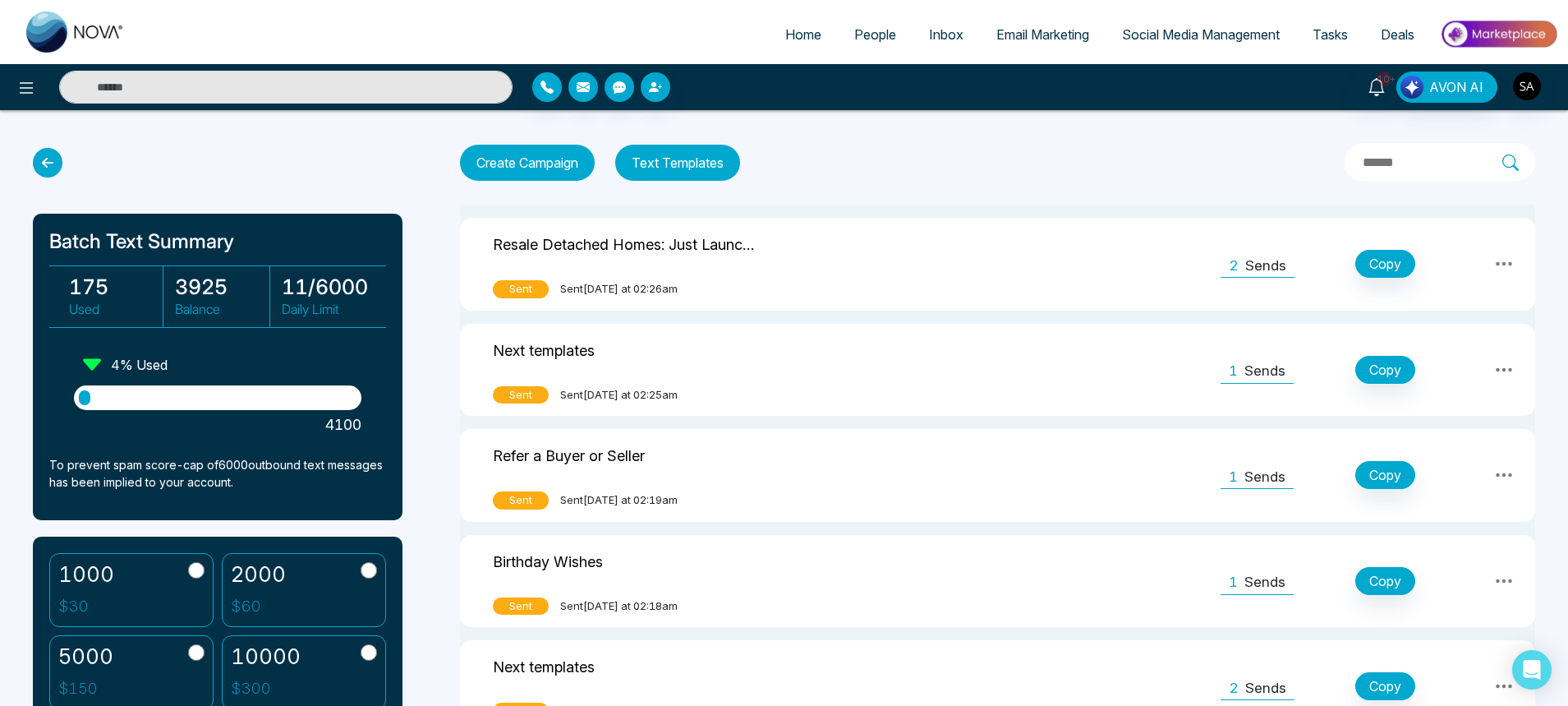
click at [854, 42] on span "People" at bounding box center [875, 34] width 42 height 17
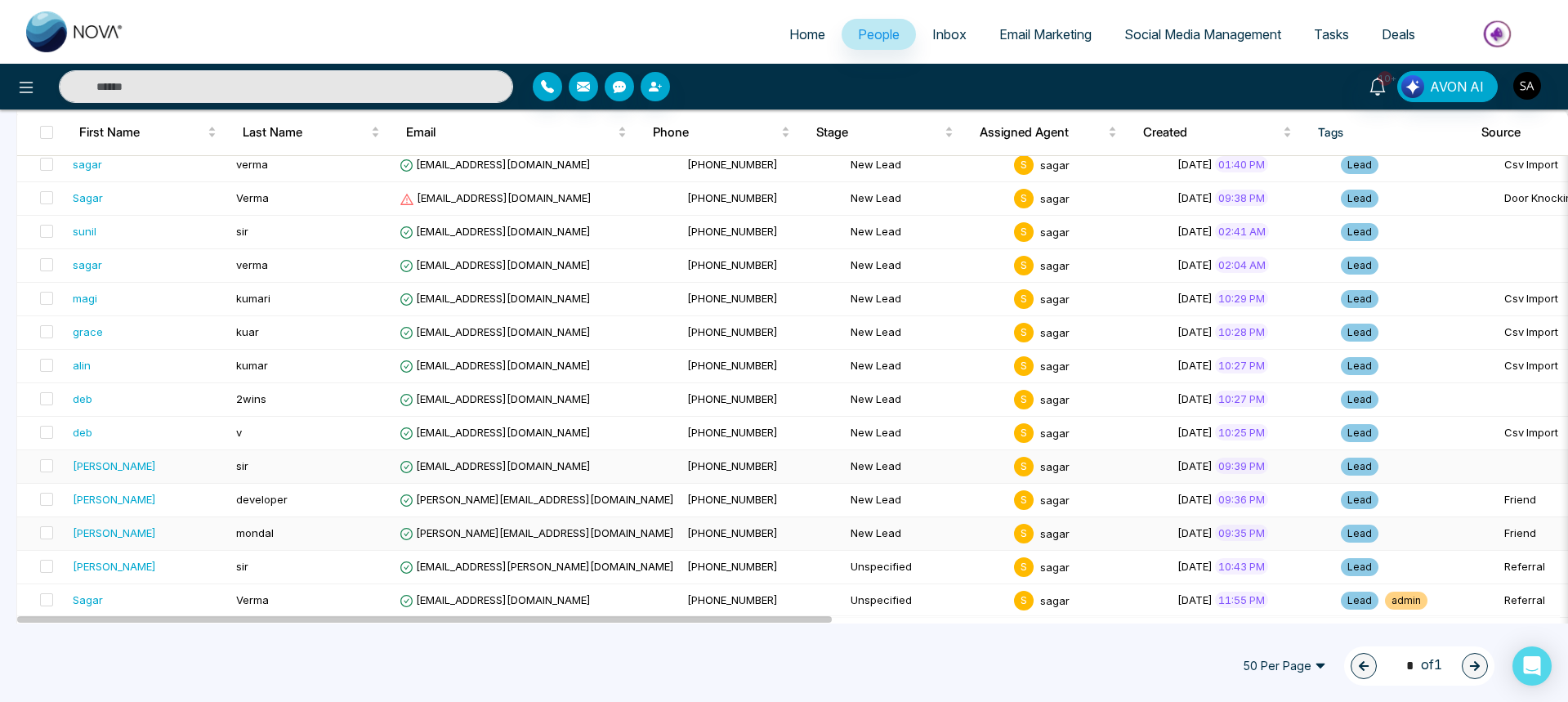
scroll to position [486, 0]
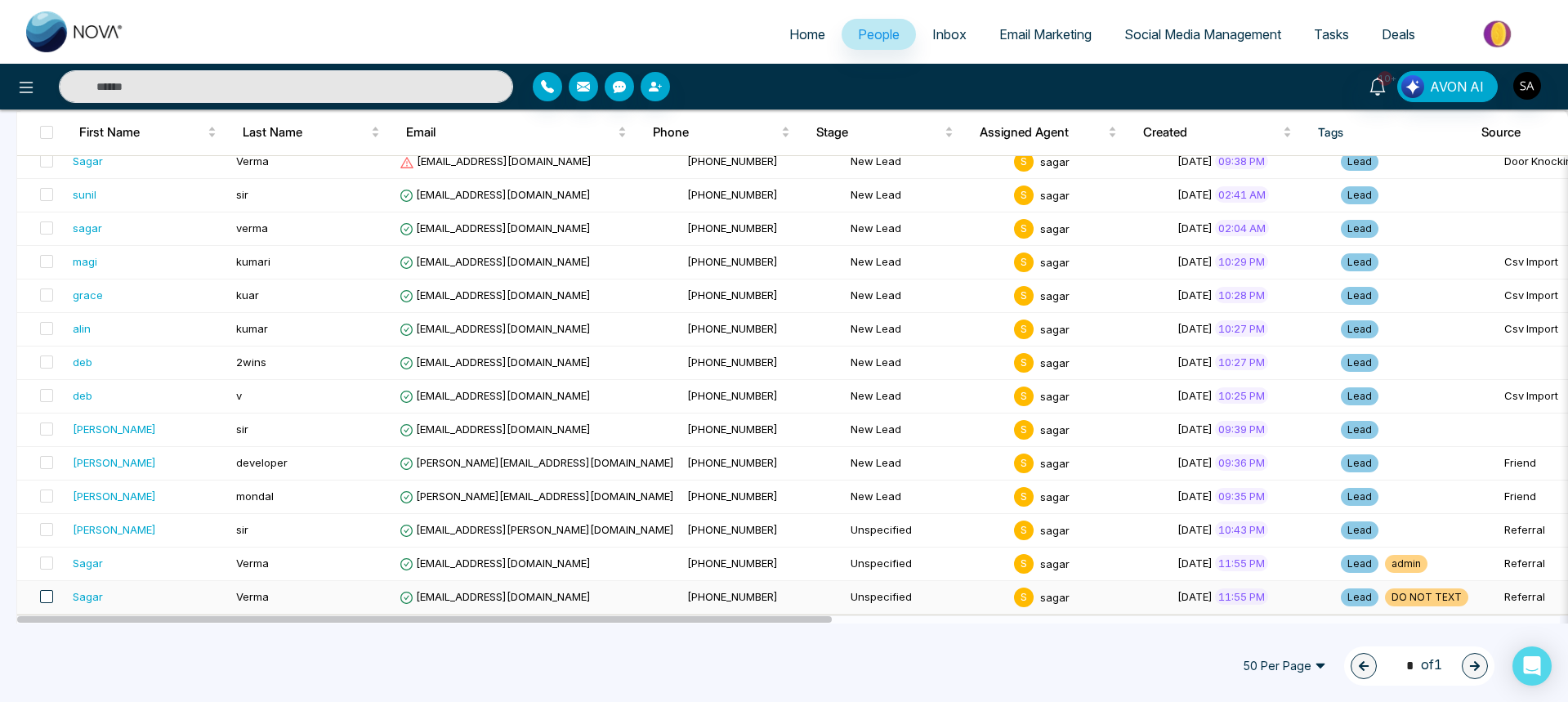
click at [48, 598] on span at bounding box center [46, 595] width 13 height 13
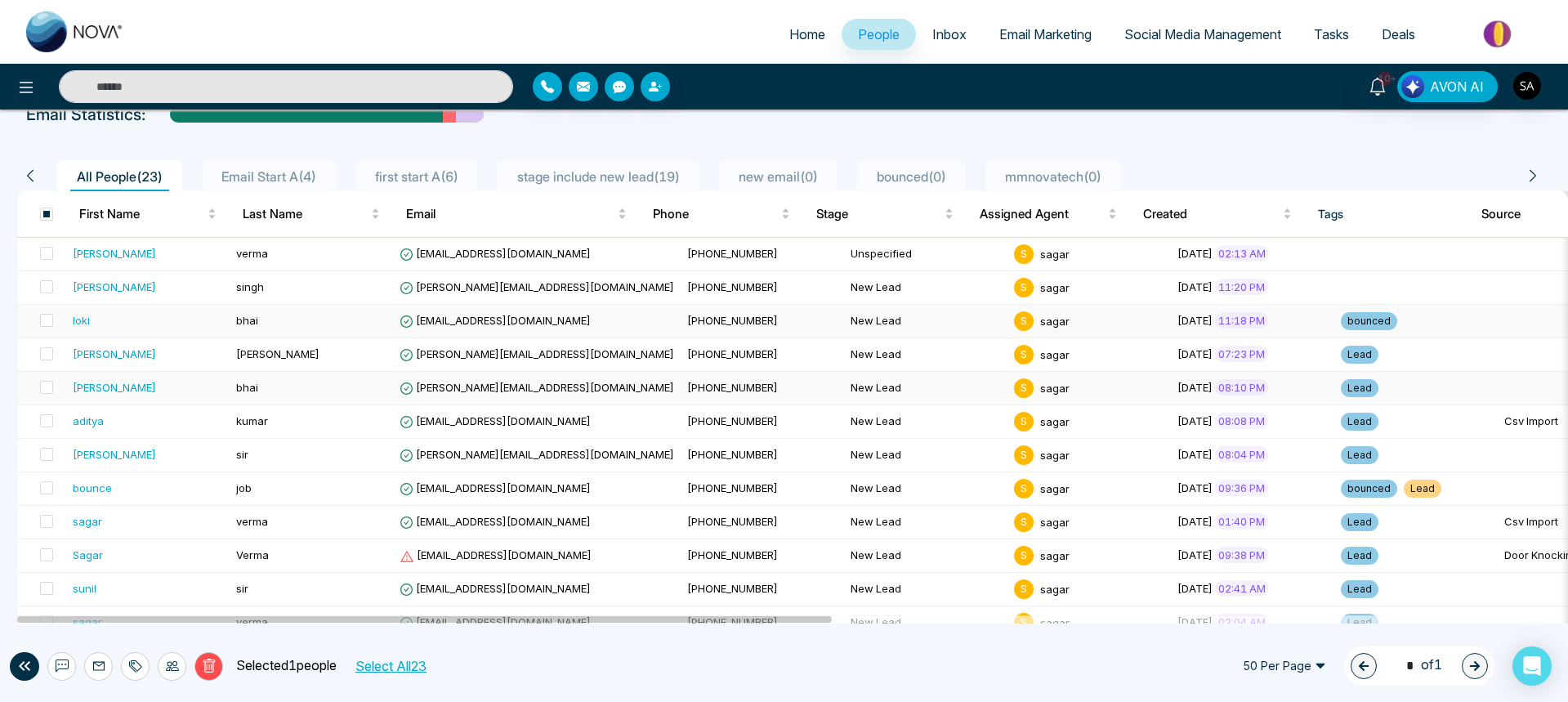
scroll to position [0, 0]
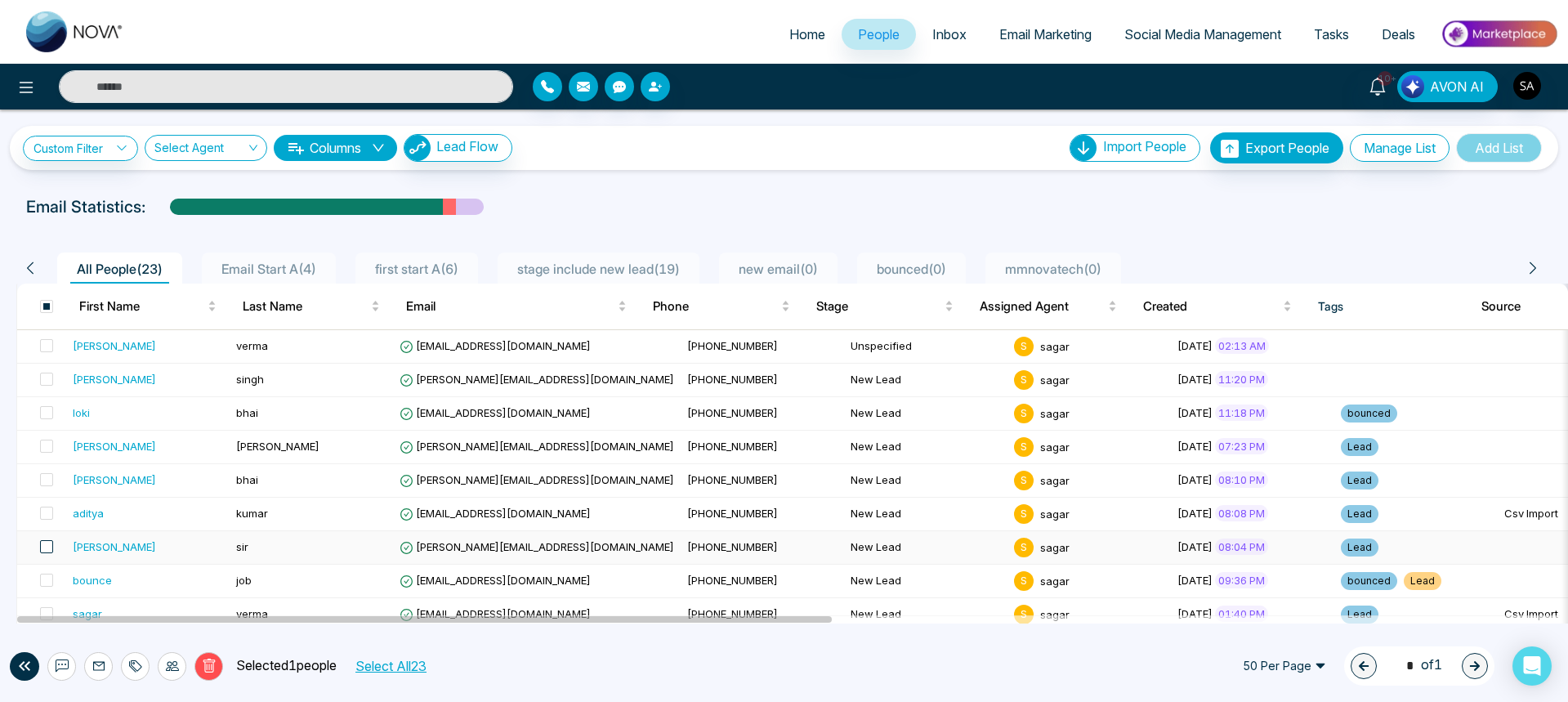
click at [47, 549] on span at bounding box center [46, 546] width 13 height 13
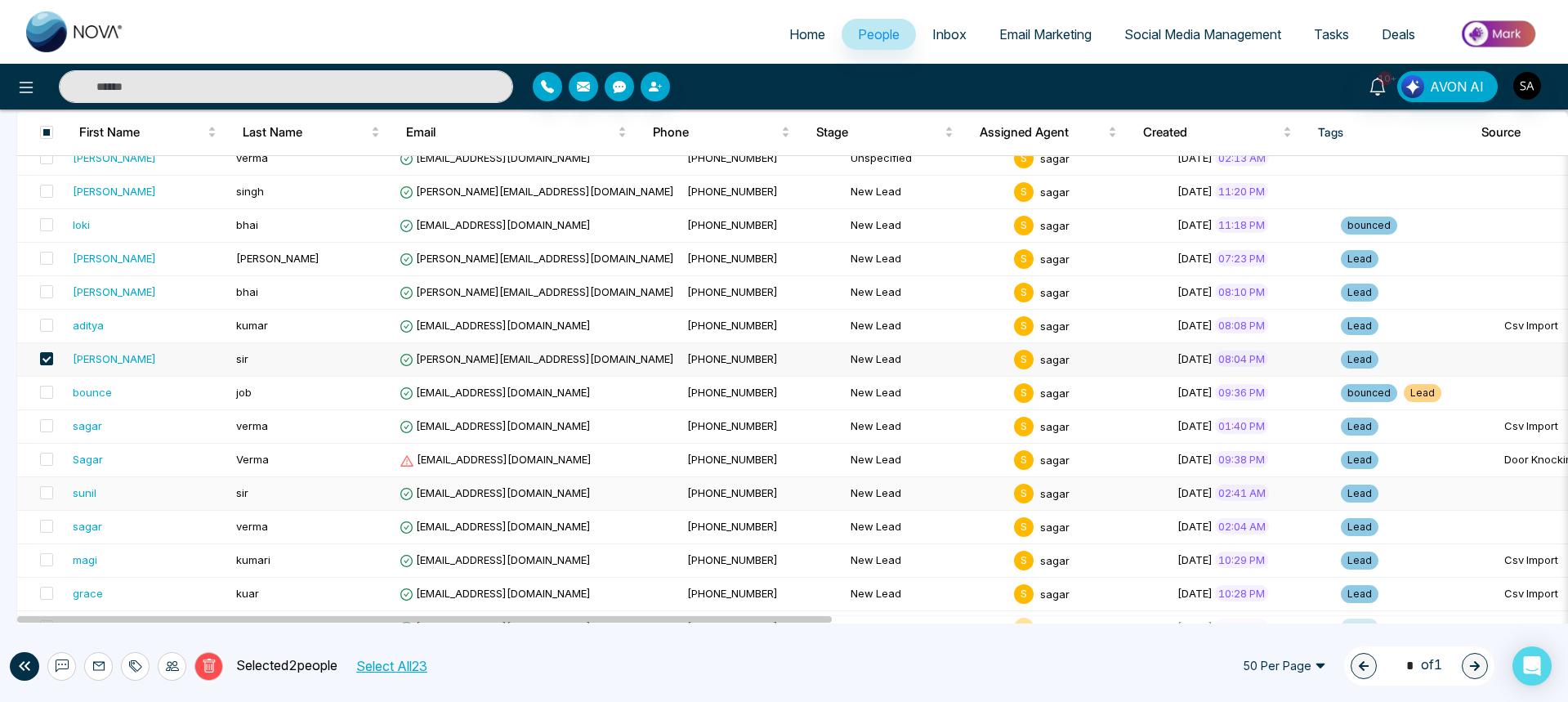
scroll to position [94, 0]
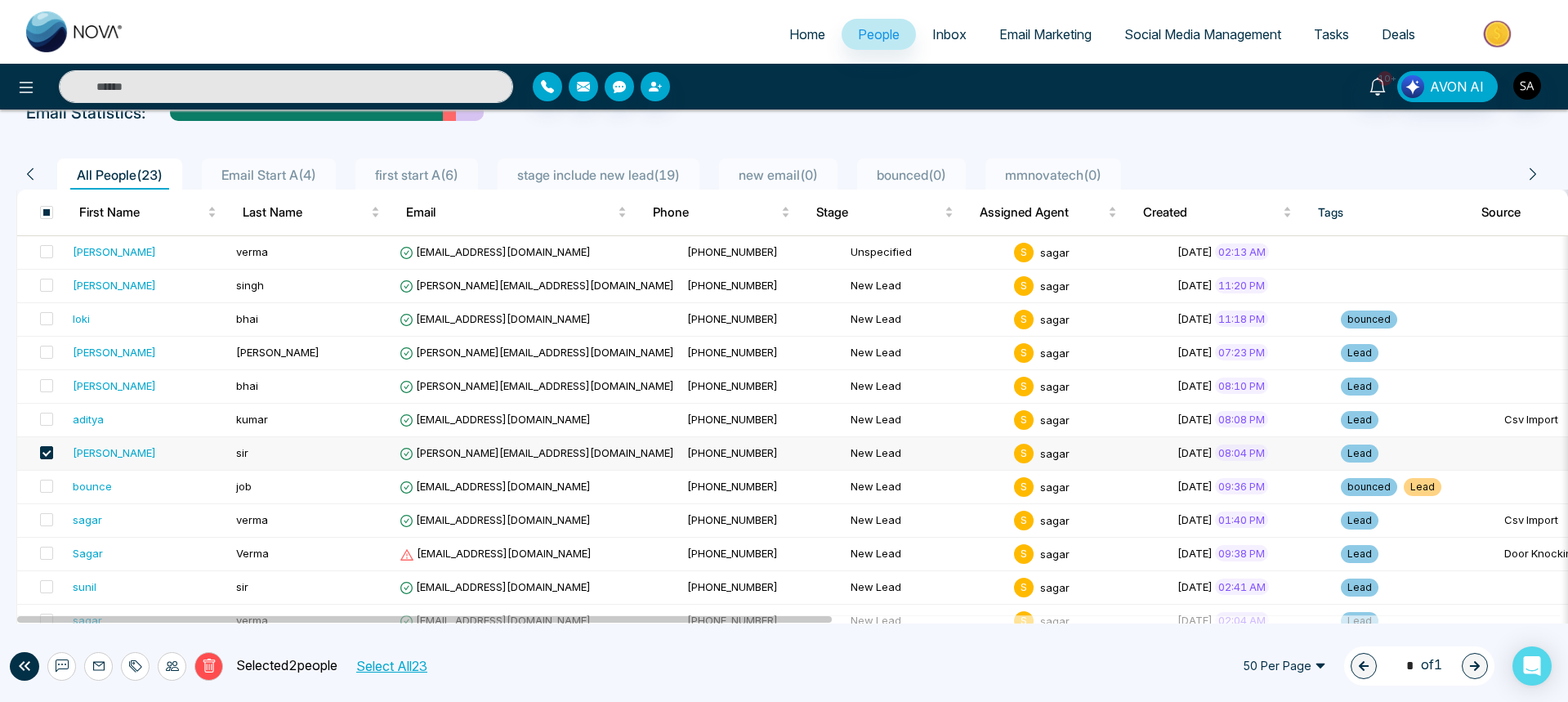
click at [97, 454] on div "[PERSON_NAME]" at bounding box center [114, 452] width 83 height 16
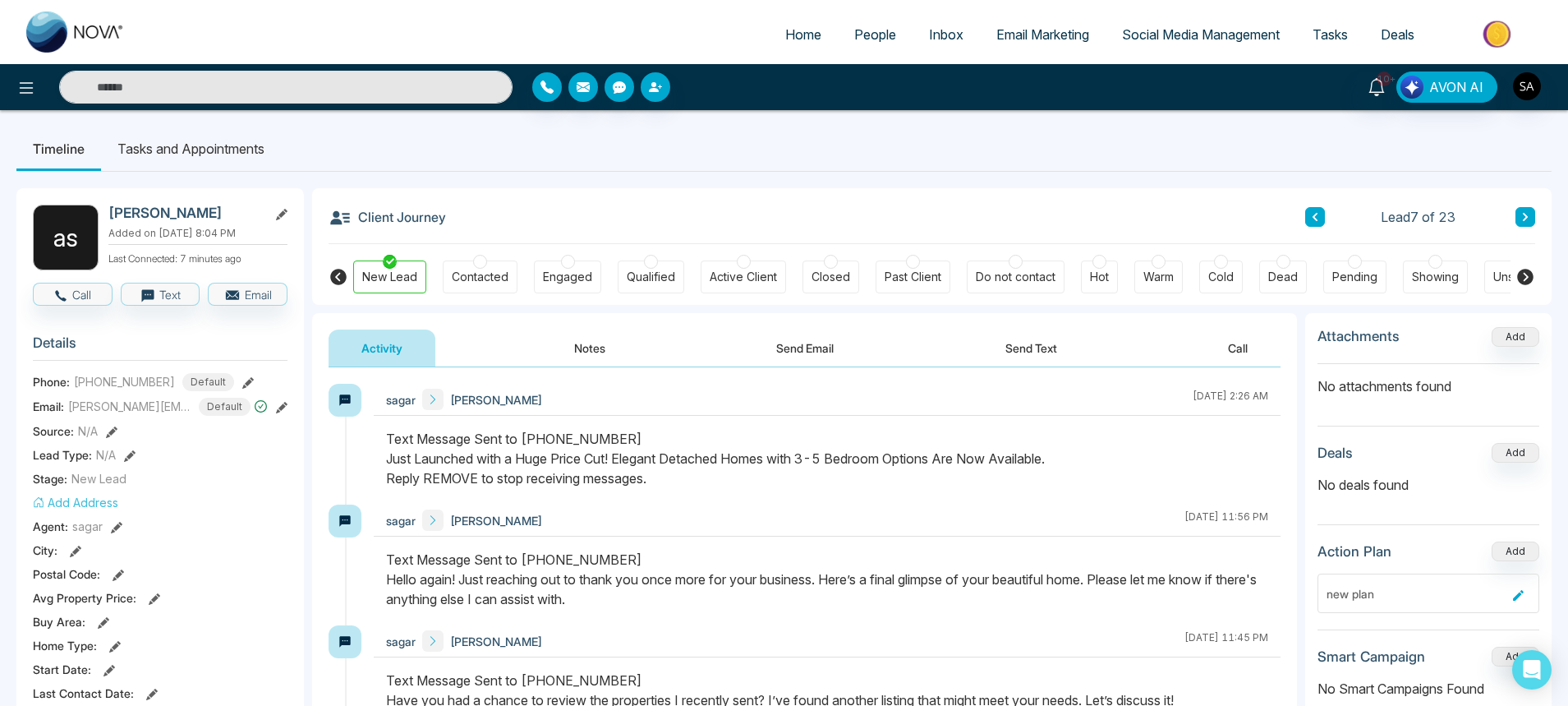
click at [850, 44] on link "People" at bounding box center [875, 34] width 75 height 31
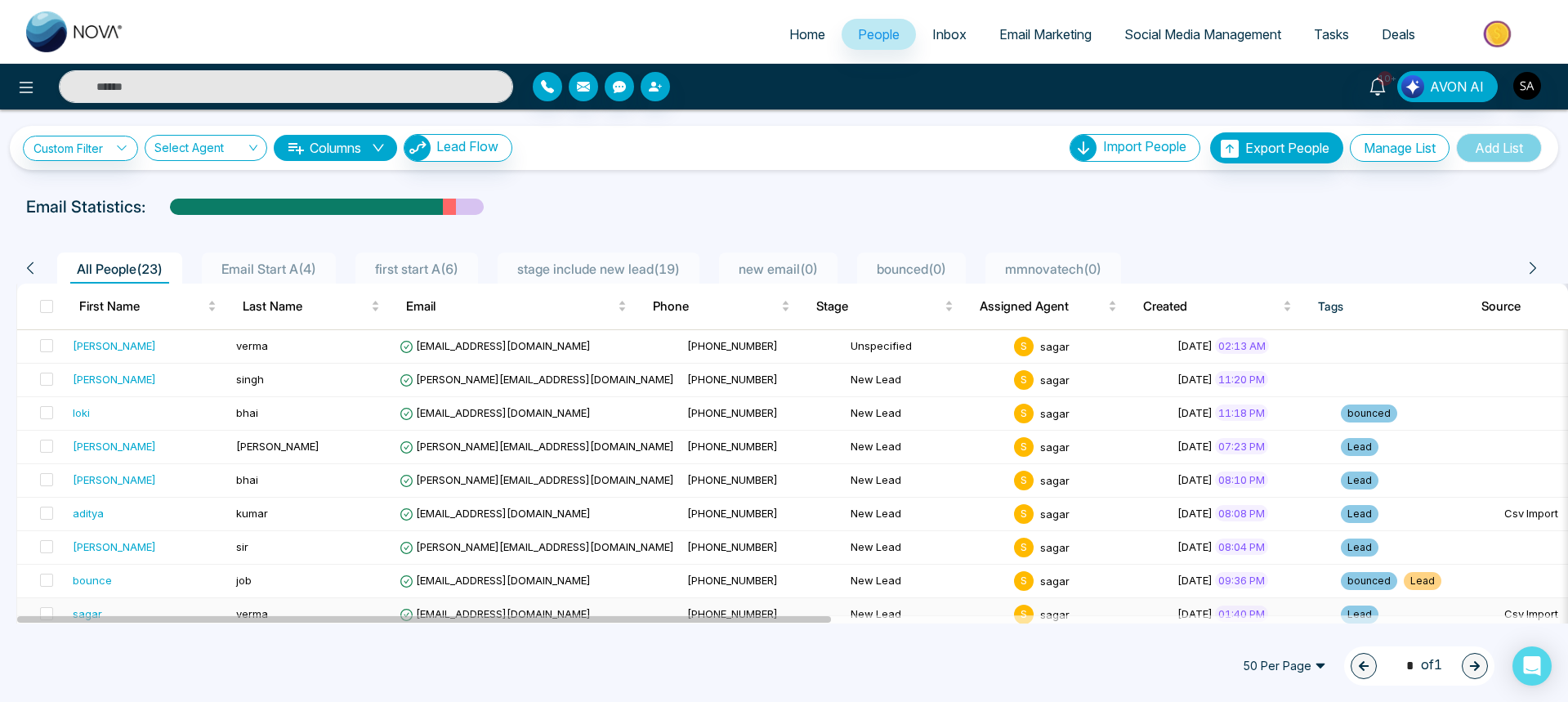
scroll to position [486, 0]
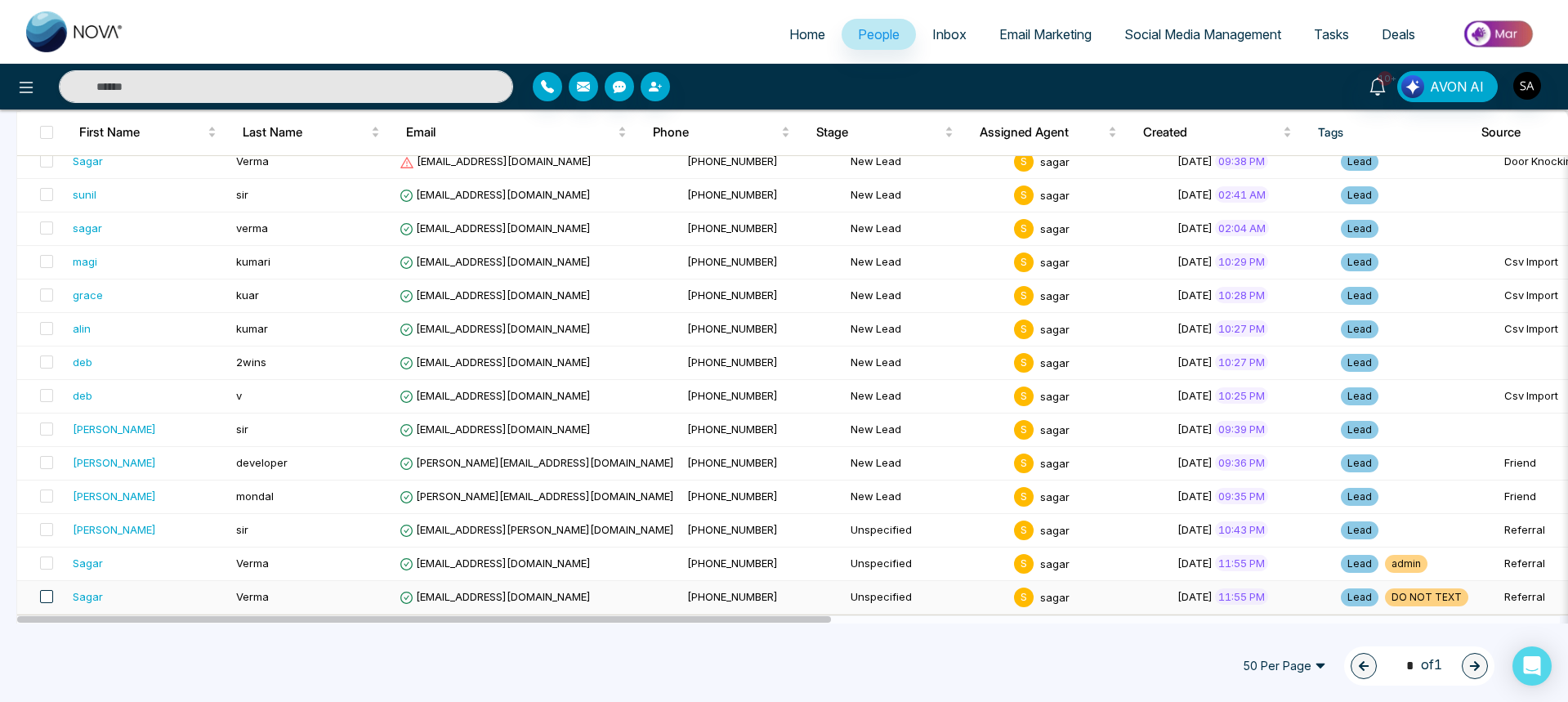
click at [46, 596] on span at bounding box center [46, 595] width 13 height 13
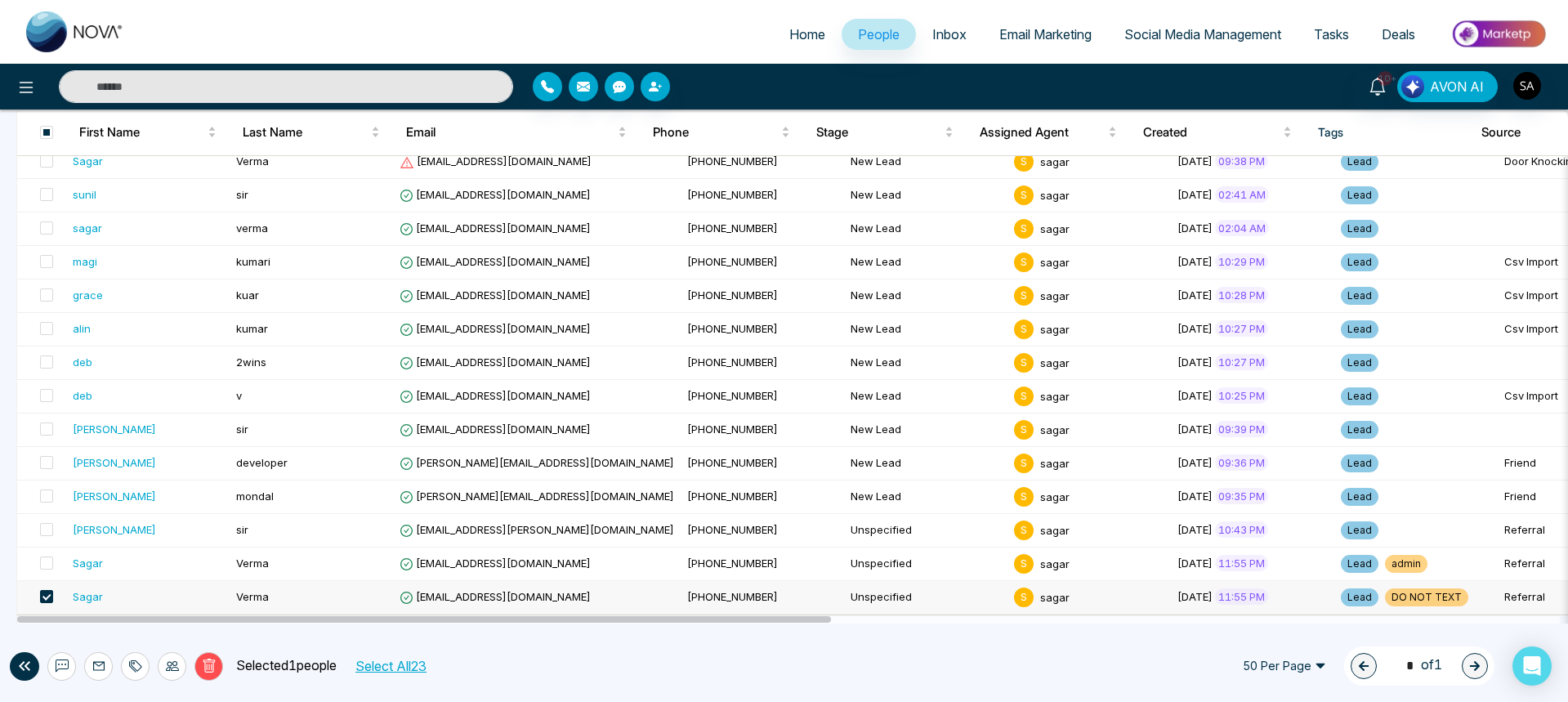
click at [207, 669] on icon at bounding box center [209, 666] width 6 height 7
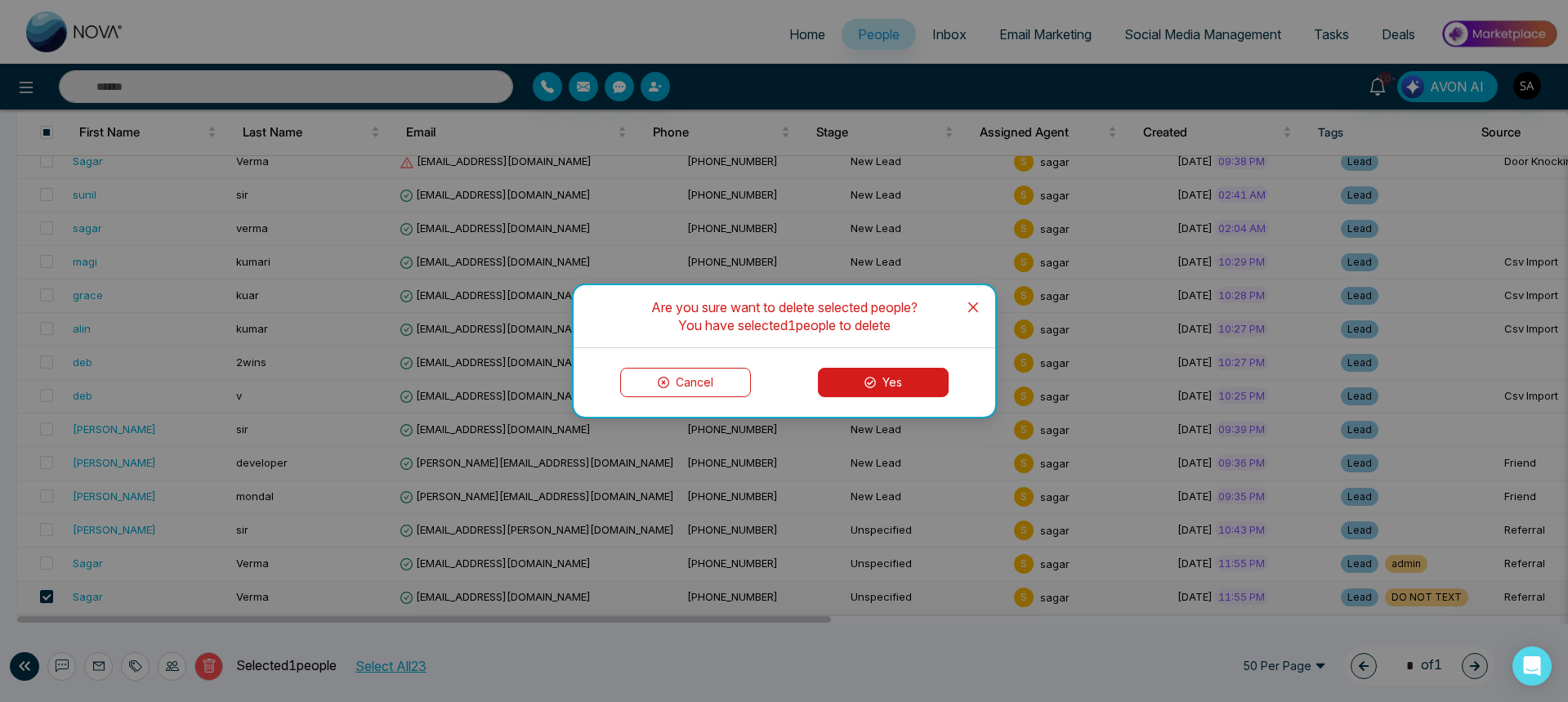
click at [882, 386] on button "Yes" at bounding box center [883, 382] width 131 height 29
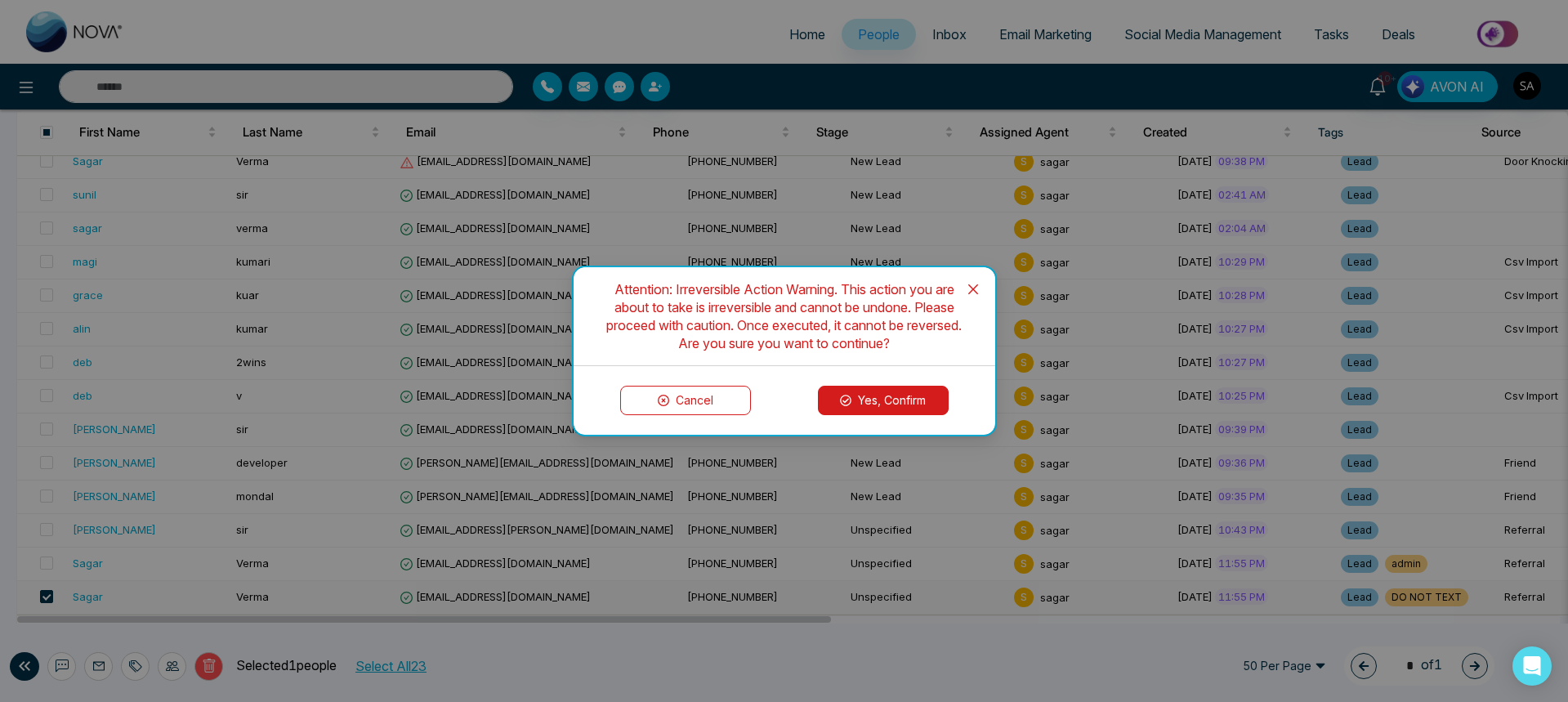
click at [868, 401] on button "Yes, Confirm" at bounding box center [883, 400] width 131 height 29
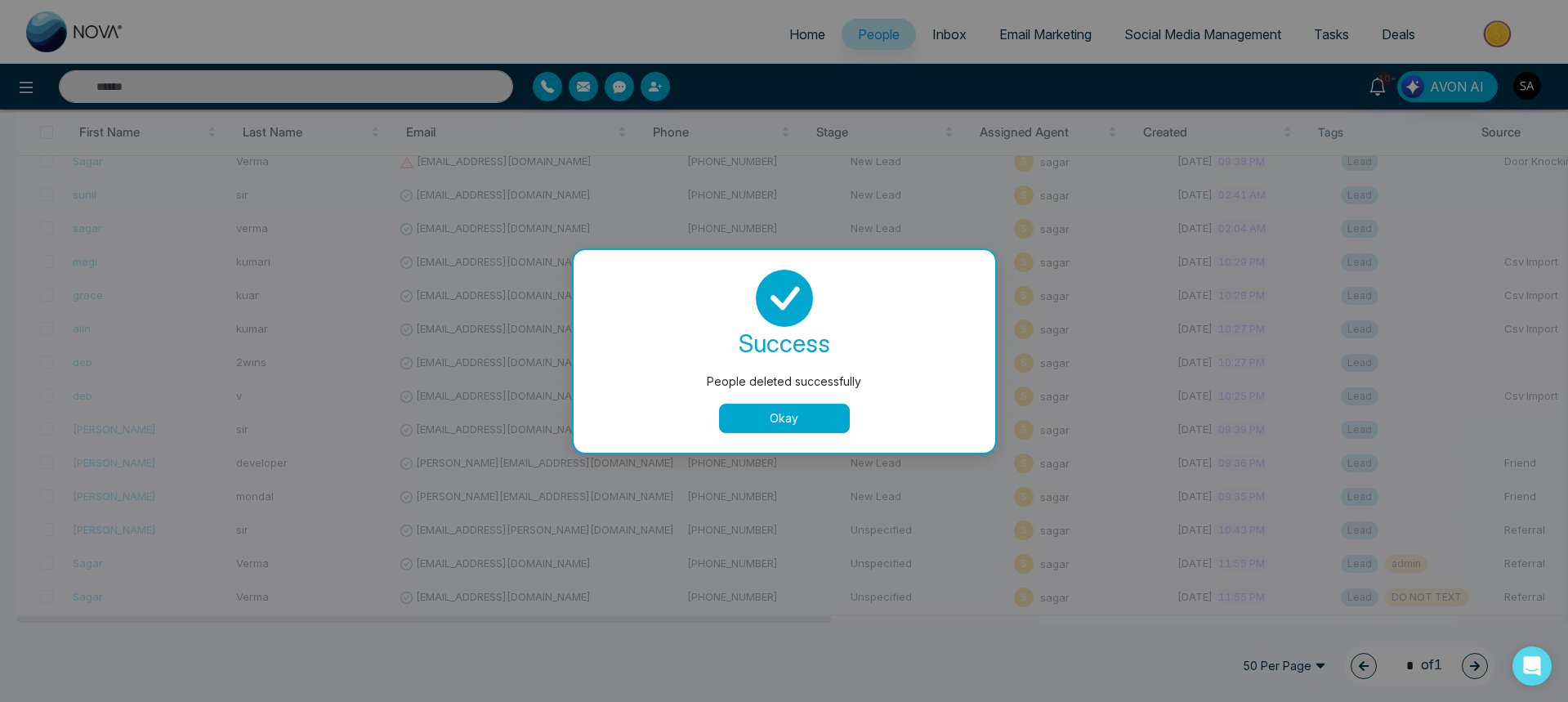
scroll to position [453, 0]
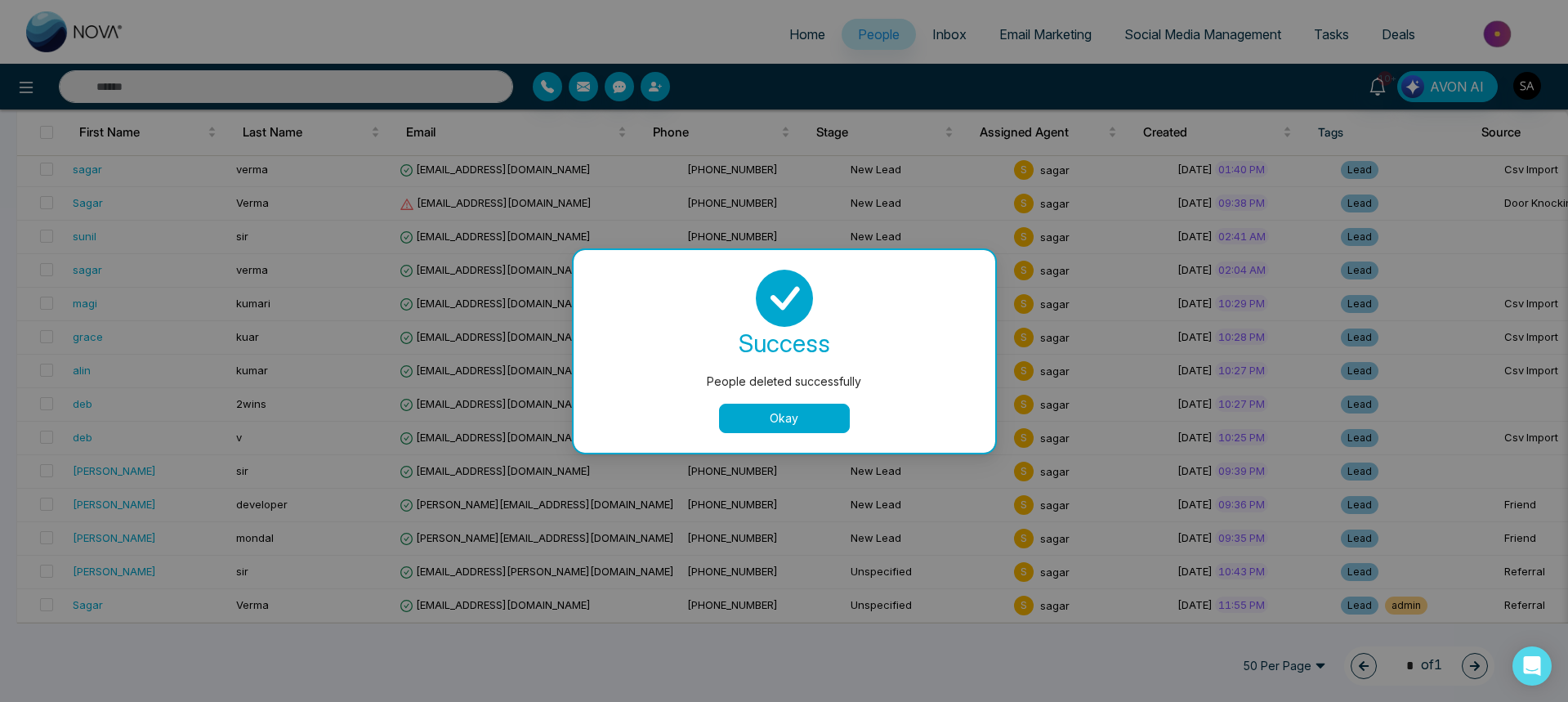
click at [778, 415] on button "Okay" at bounding box center [784, 418] width 131 height 29
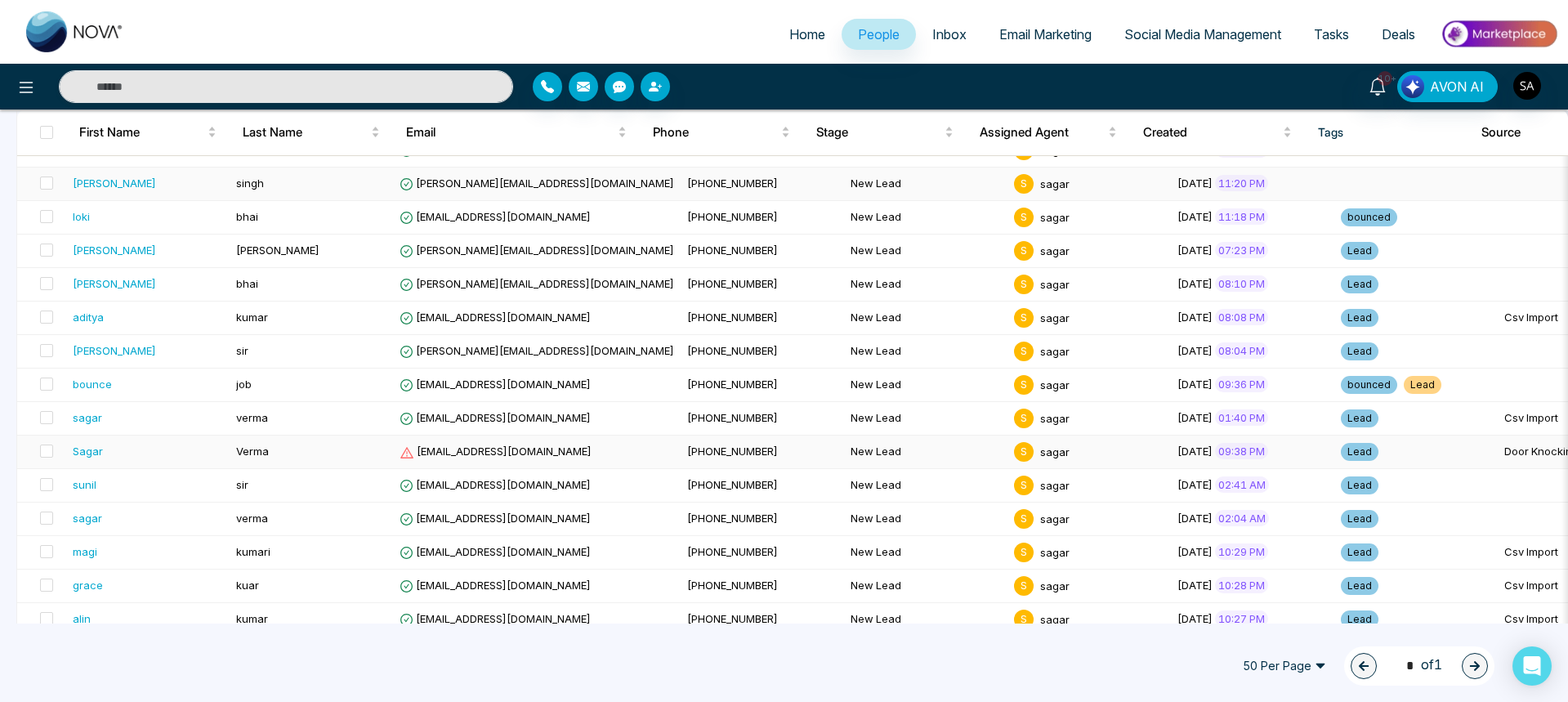
scroll to position [0, 0]
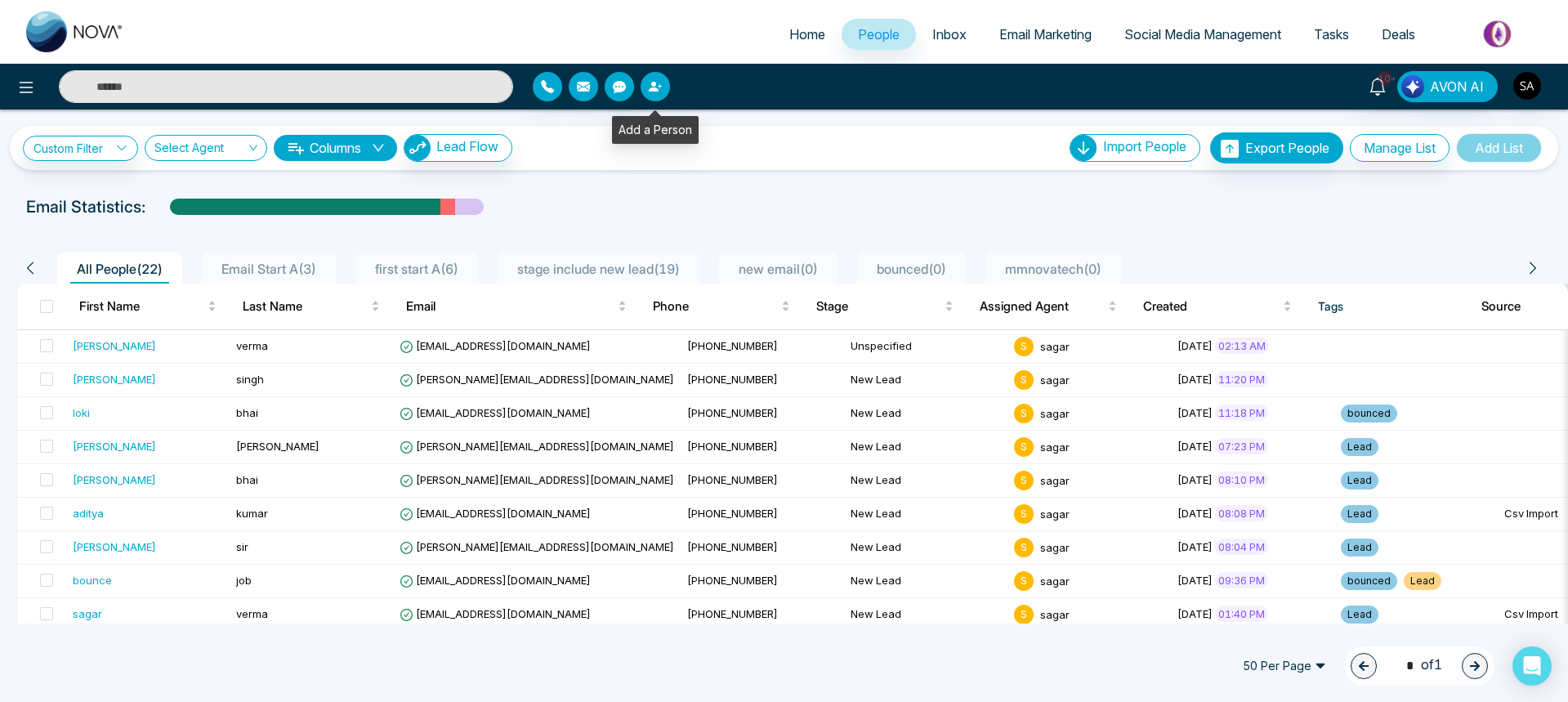
click at [661, 86] on icon "button" at bounding box center [660, 86] width 4 height 4
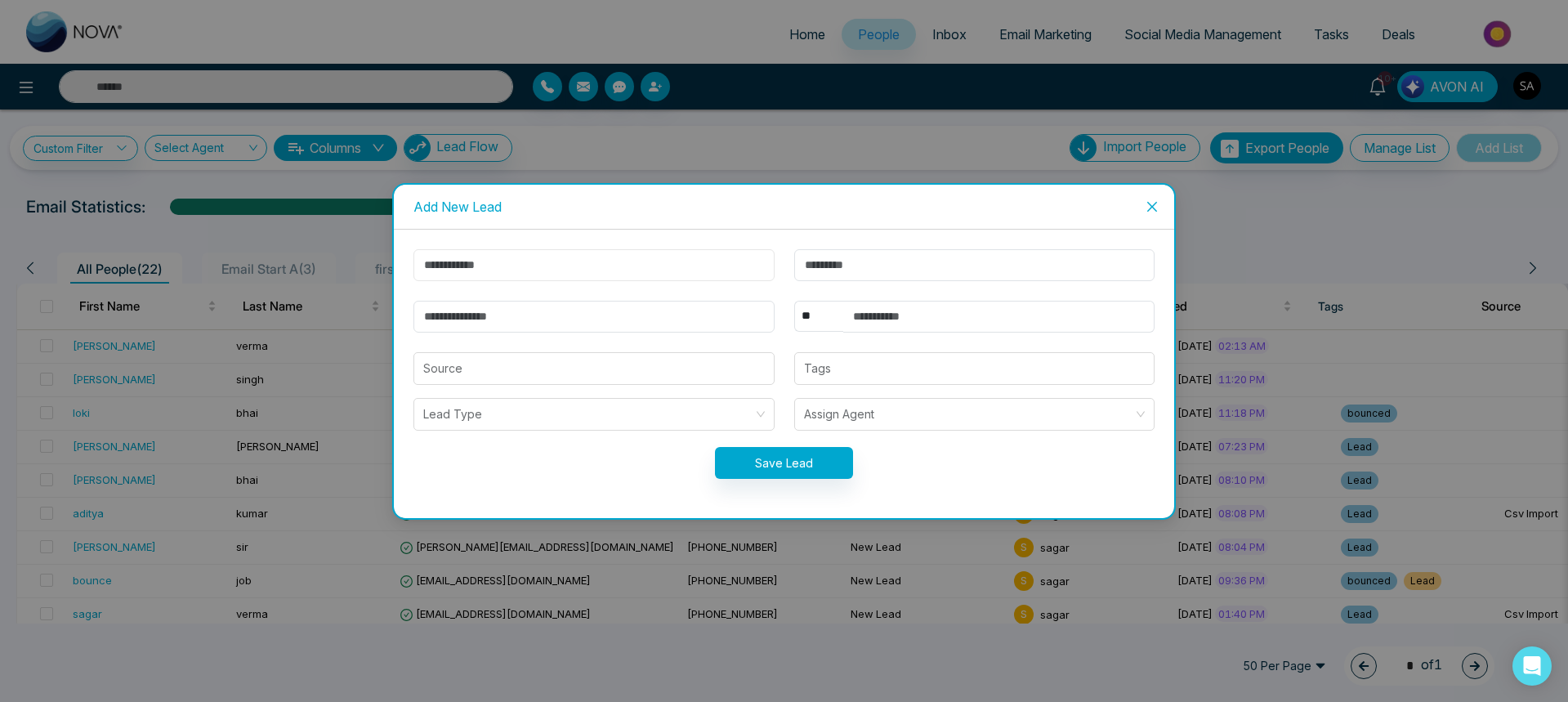
click at [562, 269] on input "text" at bounding box center [594, 265] width 361 height 32
type input "*****"
click at [478, 319] on input "email" at bounding box center [594, 316] width 361 height 32
type input "**********"
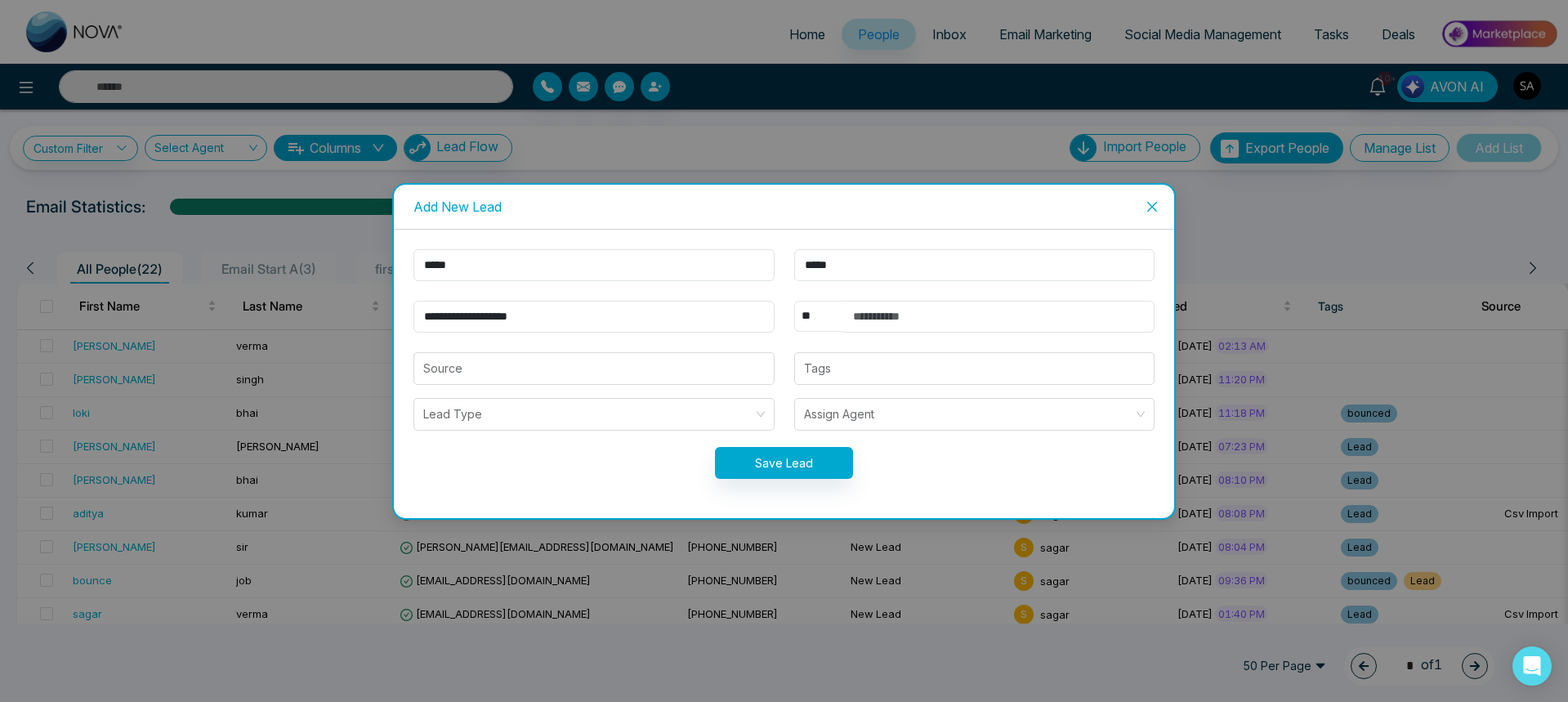
select select "***"
click at [795, 301] on select "** **** *** *** *** **** ***" at bounding box center [819, 316] width 49 height 31
click at [874, 319] on input "text" at bounding box center [999, 316] width 312 height 32
type input "**********"
click at [794, 473] on button "Save Lead" at bounding box center [784, 463] width 138 height 32
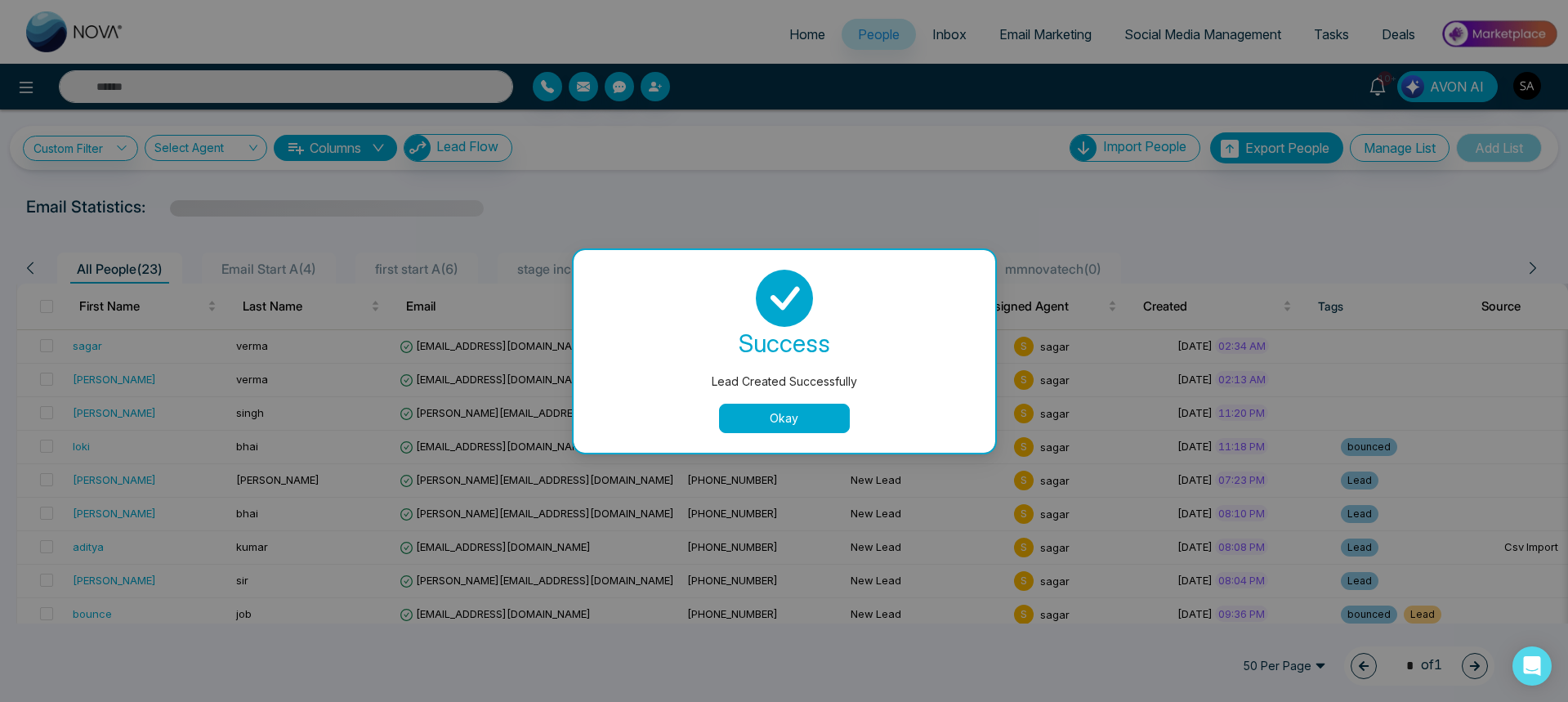
click at [791, 412] on button "Okay" at bounding box center [784, 418] width 131 height 29
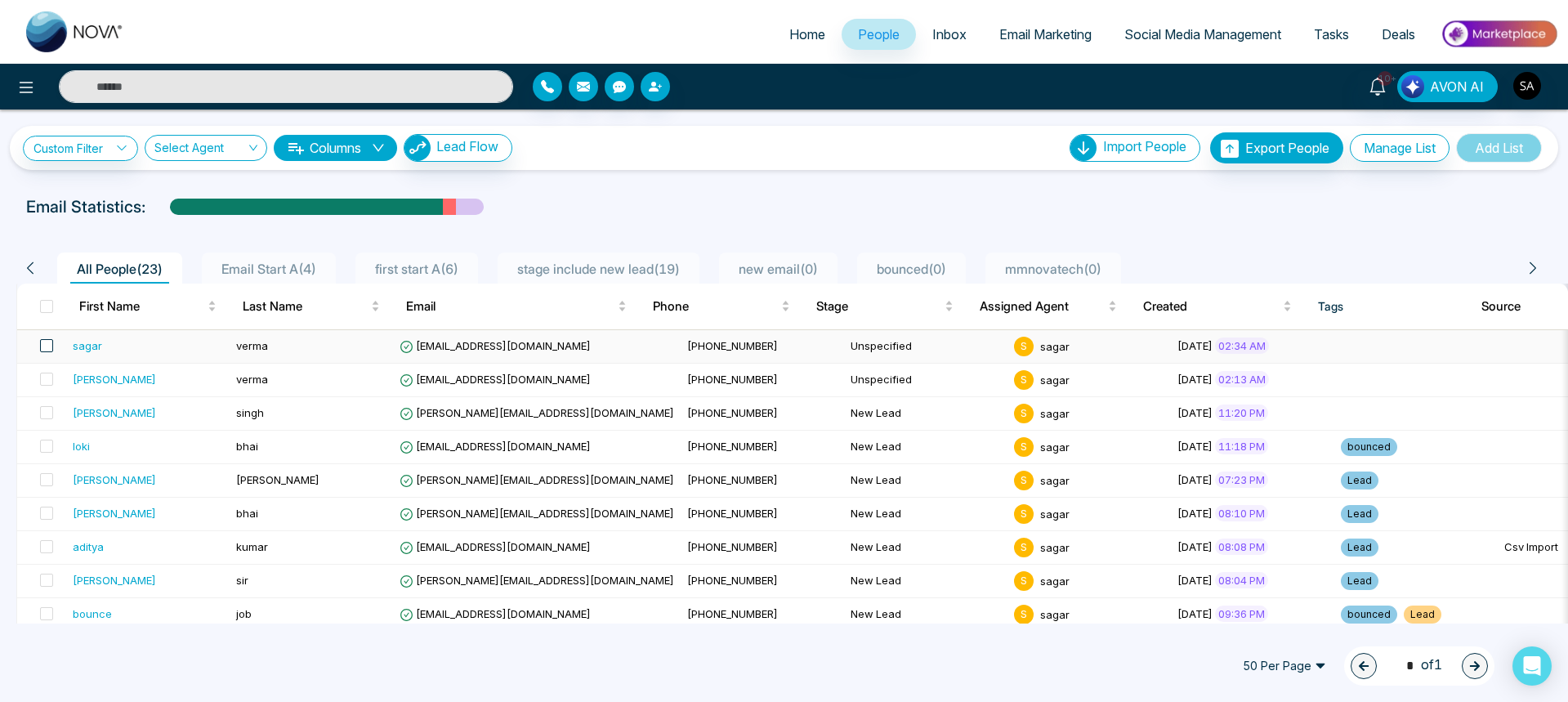
click at [41, 345] on span at bounding box center [46, 345] width 13 height 13
click at [49, 376] on span at bounding box center [46, 378] width 13 height 13
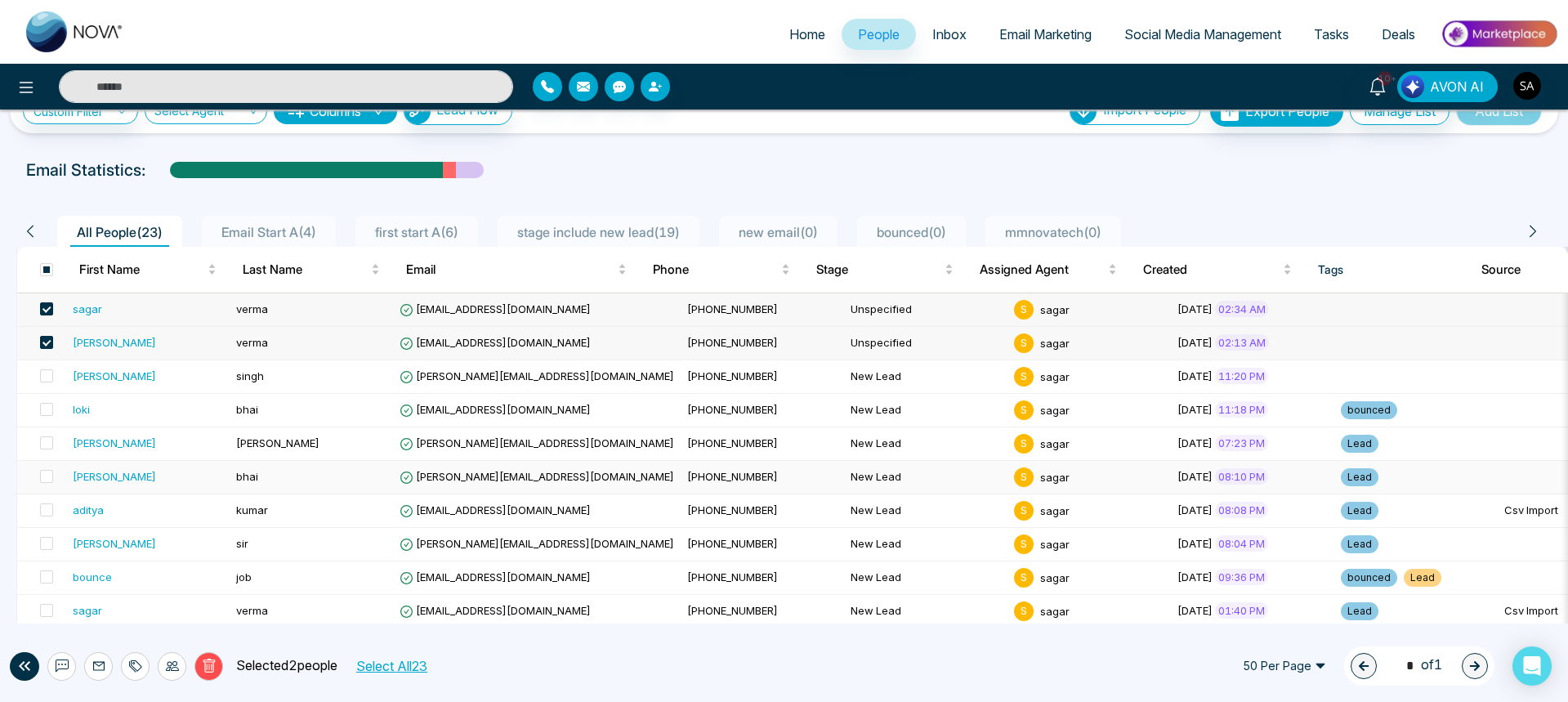
scroll to position [98, 0]
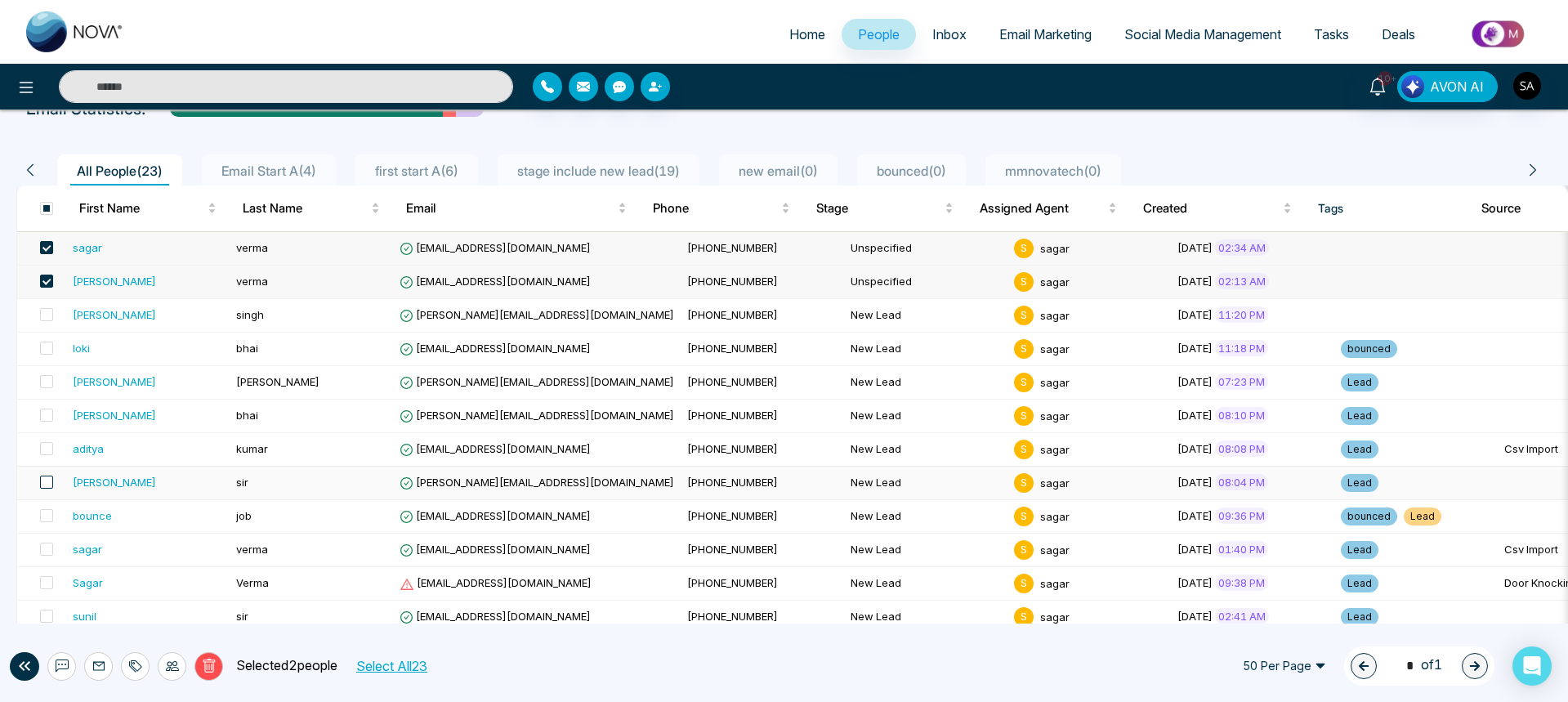
click at [50, 480] on span at bounding box center [46, 481] width 13 height 13
click at [63, 665] on icon at bounding box center [61, 665] width 13 height 13
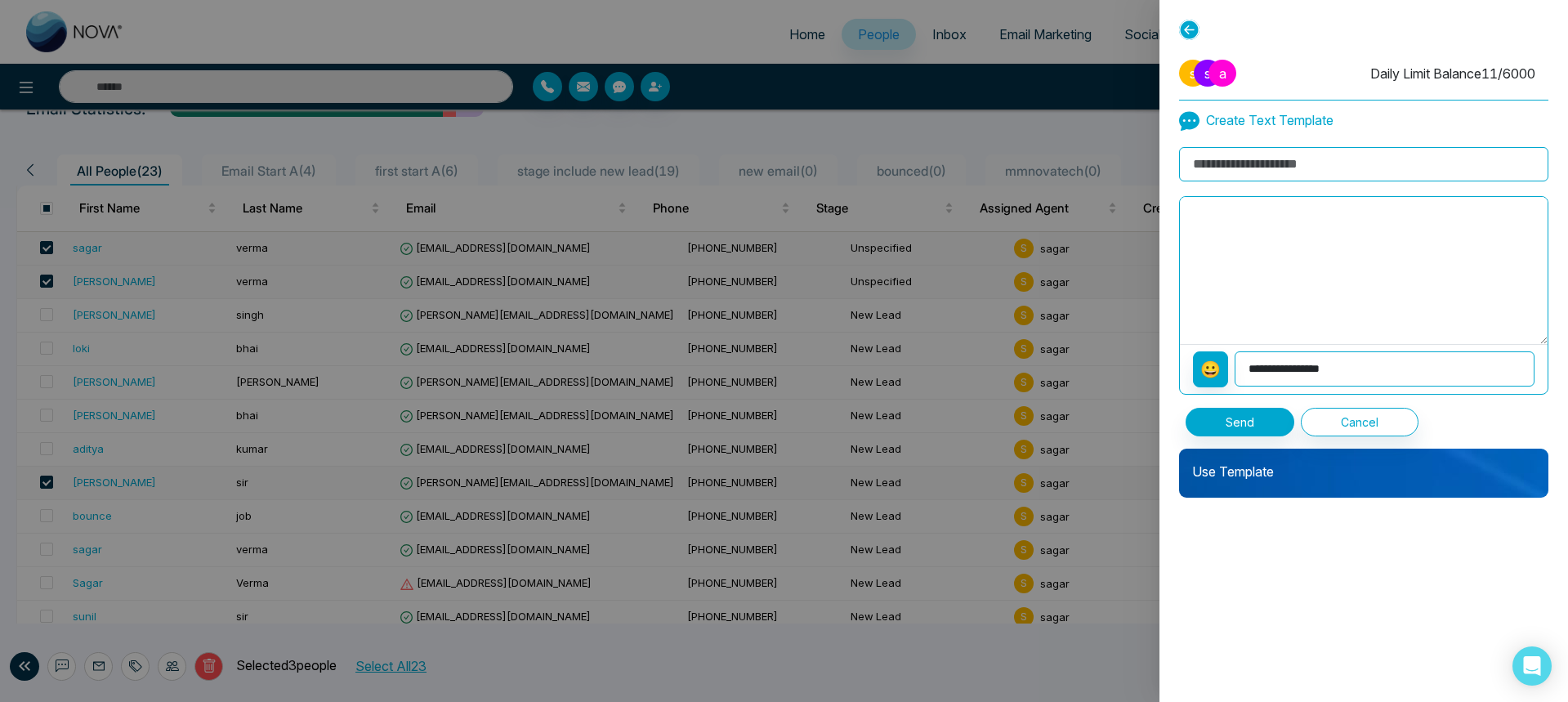
click at [1187, 30] on icon at bounding box center [1189, 29] width 20 height 20
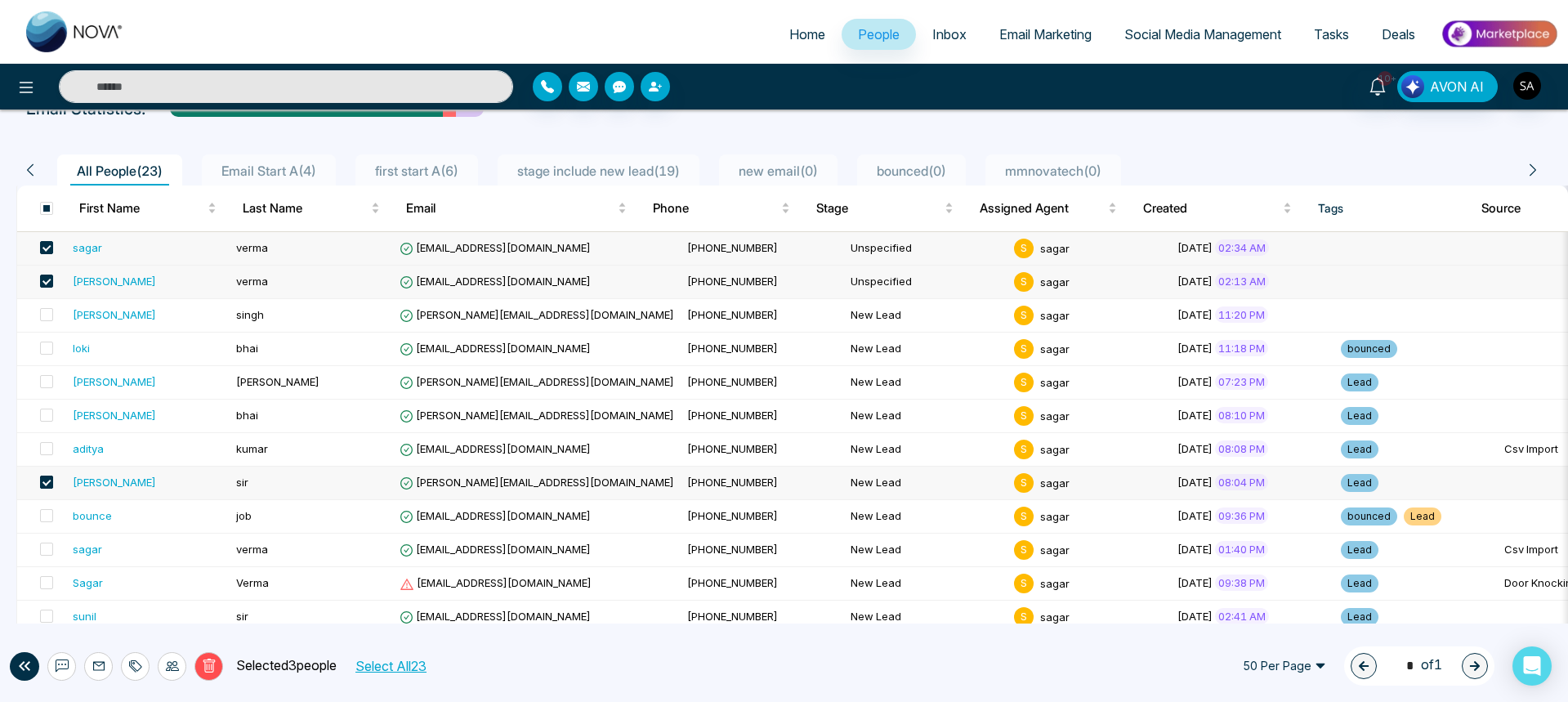
click at [49, 480] on span at bounding box center [46, 481] width 13 height 13
click at [60, 667] on icon at bounding box center [61, 665] width 13 height 13
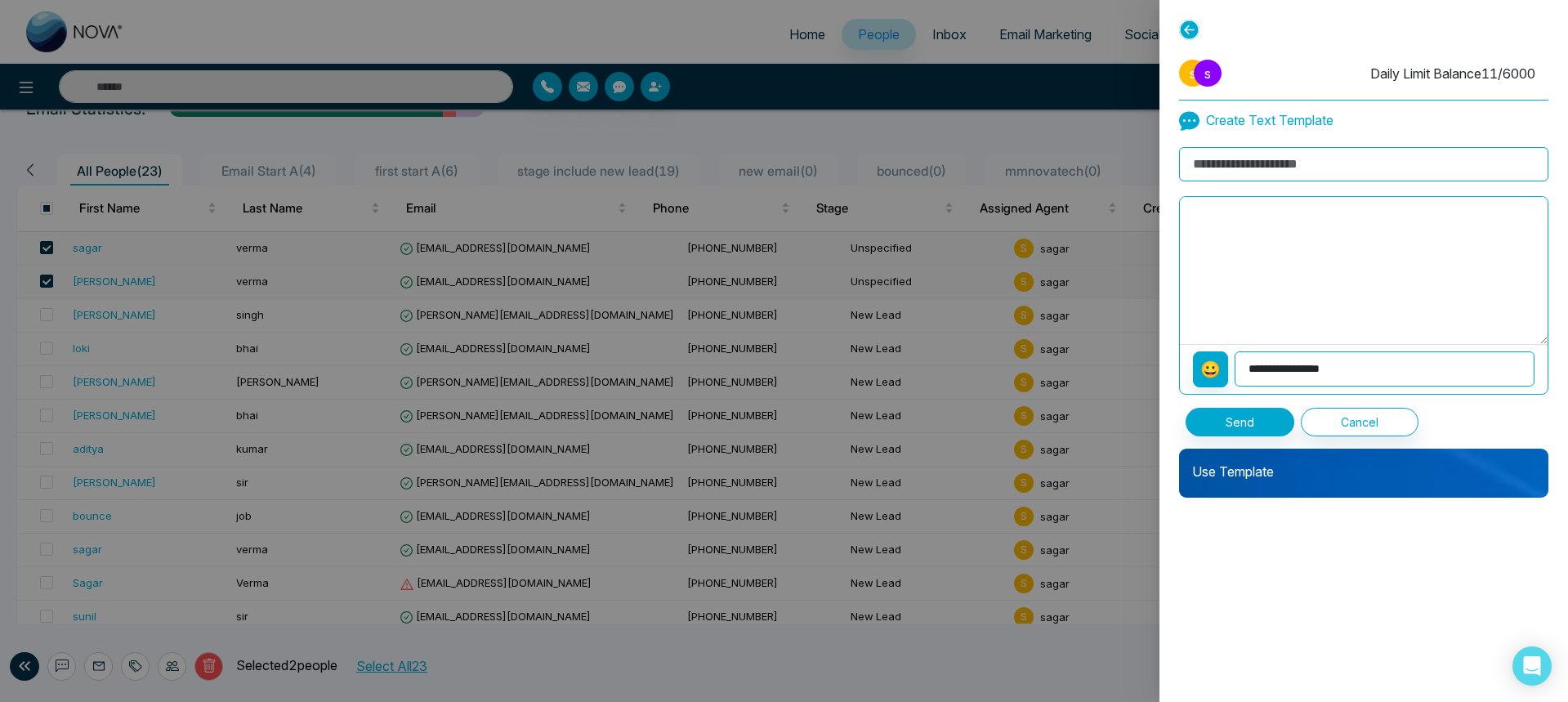
click at [1267, 470] on p "Use Template" at bounding box center [1363, 464] width 370 height 33
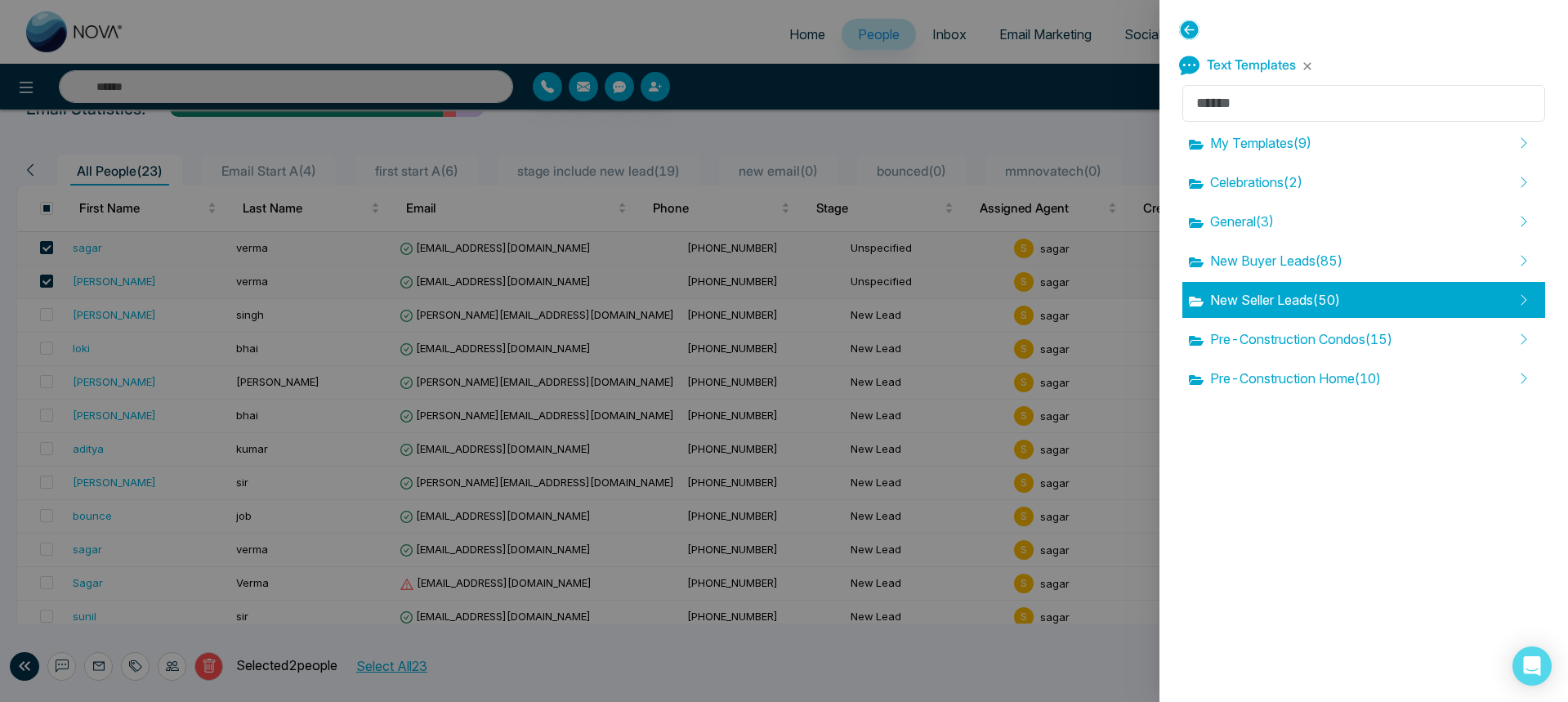
click at [1267, 296] on span "New Seller Leads ( 50 )" at bounding box center [1265, 300] width 151 height 19
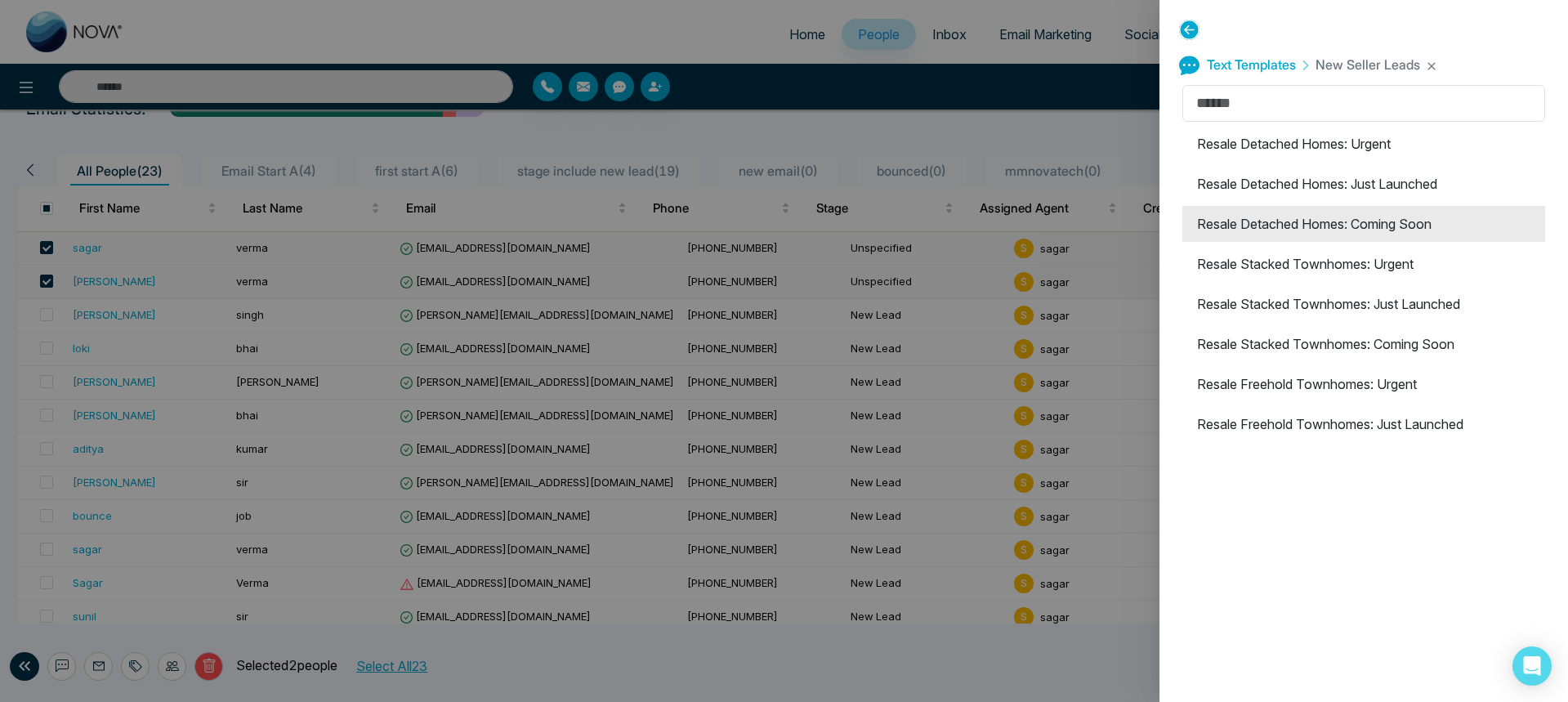
click at [1269, 216] on li "Resale Detached Homes: Coming Soon" at bounding box center [1364, 223] width 363 height 36
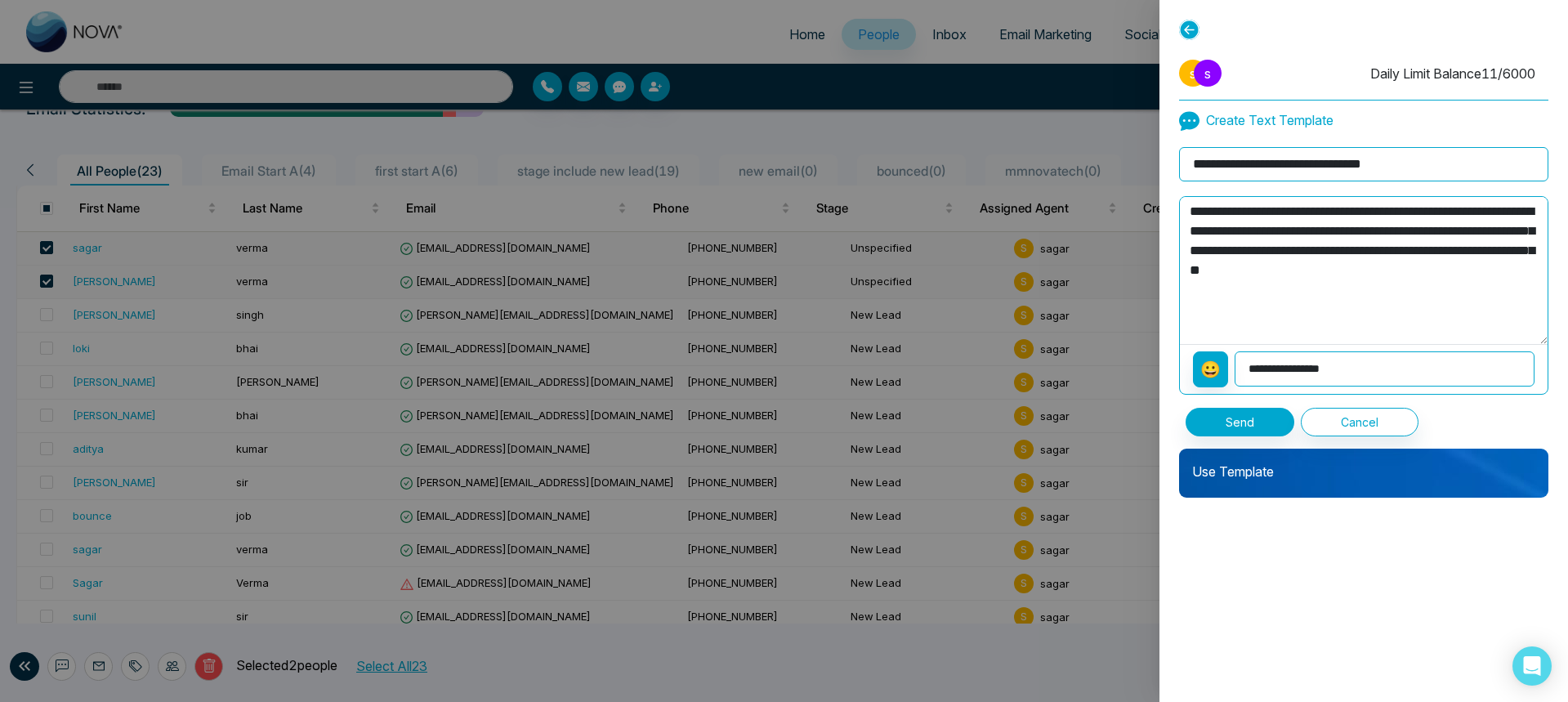
drag, startPoint x: 1538, startPoint y: 273, endPoint x: 1159, endPoint y: 252, distance: 379.6
click at [1159, 252] on div "**********" at bounding box center [784, 351] width 1568 height 702
type textarea "**********"
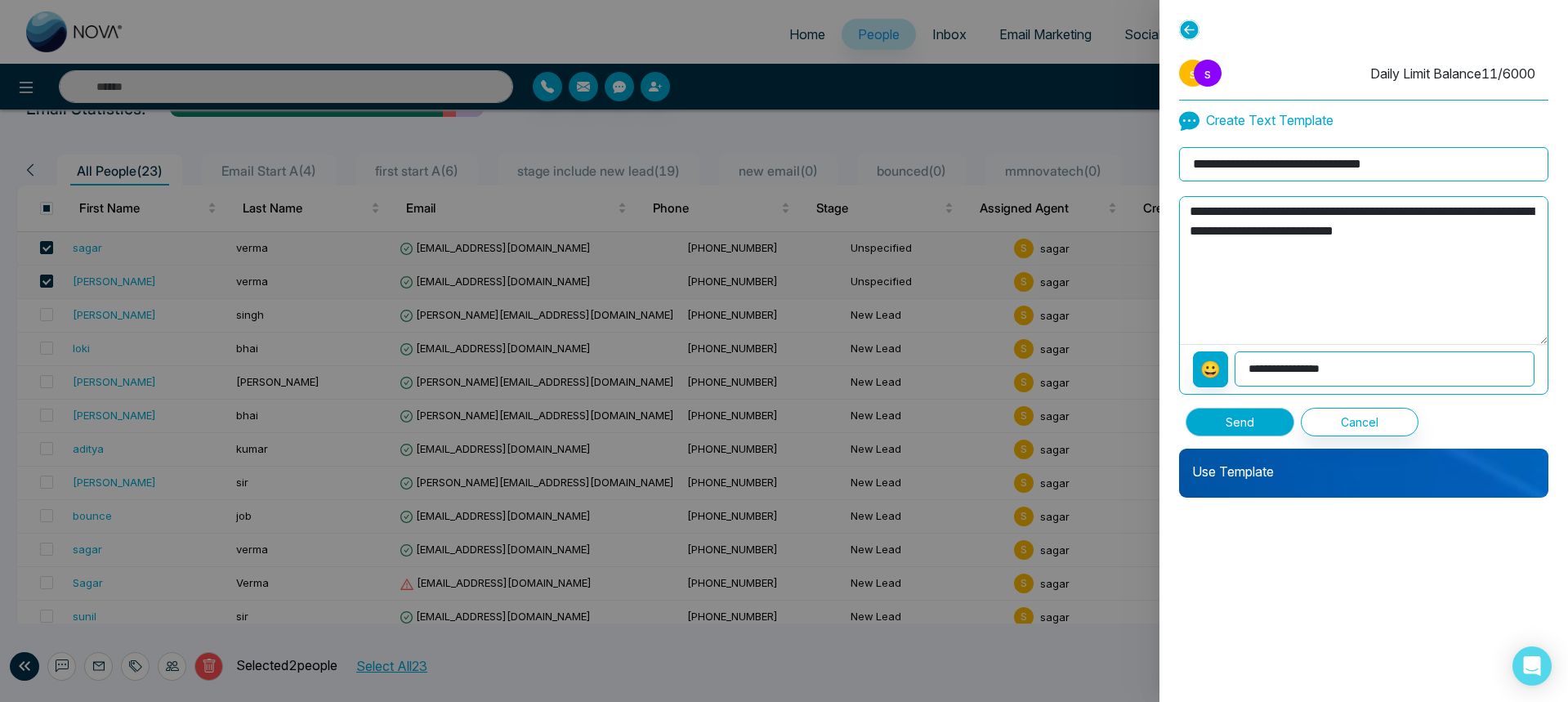
click at [1251, 412] on button "Send" at bounding box center [1240, 421] width 109 height 28
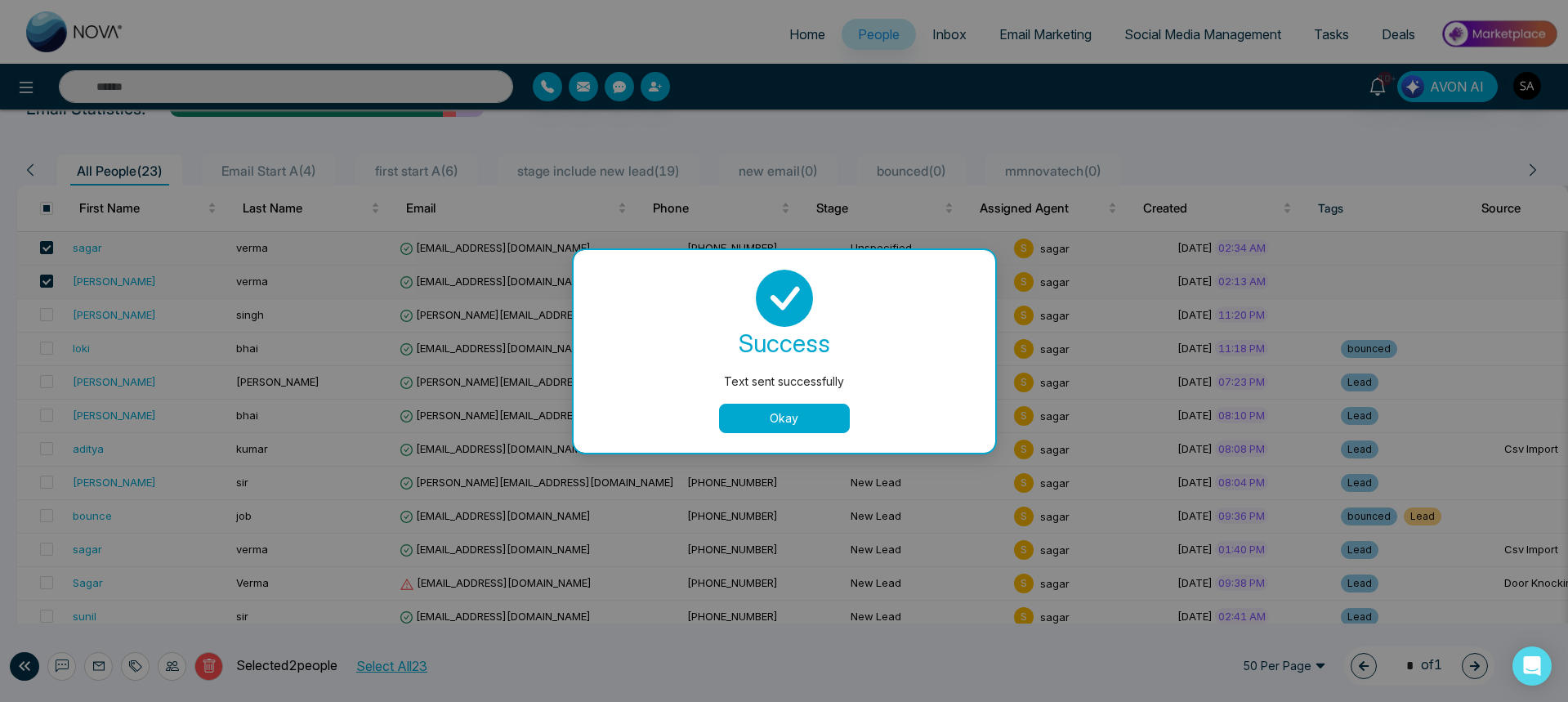
click at [833, 423] on button "Okay" at bounding box center [784, 418] width 131 height 29
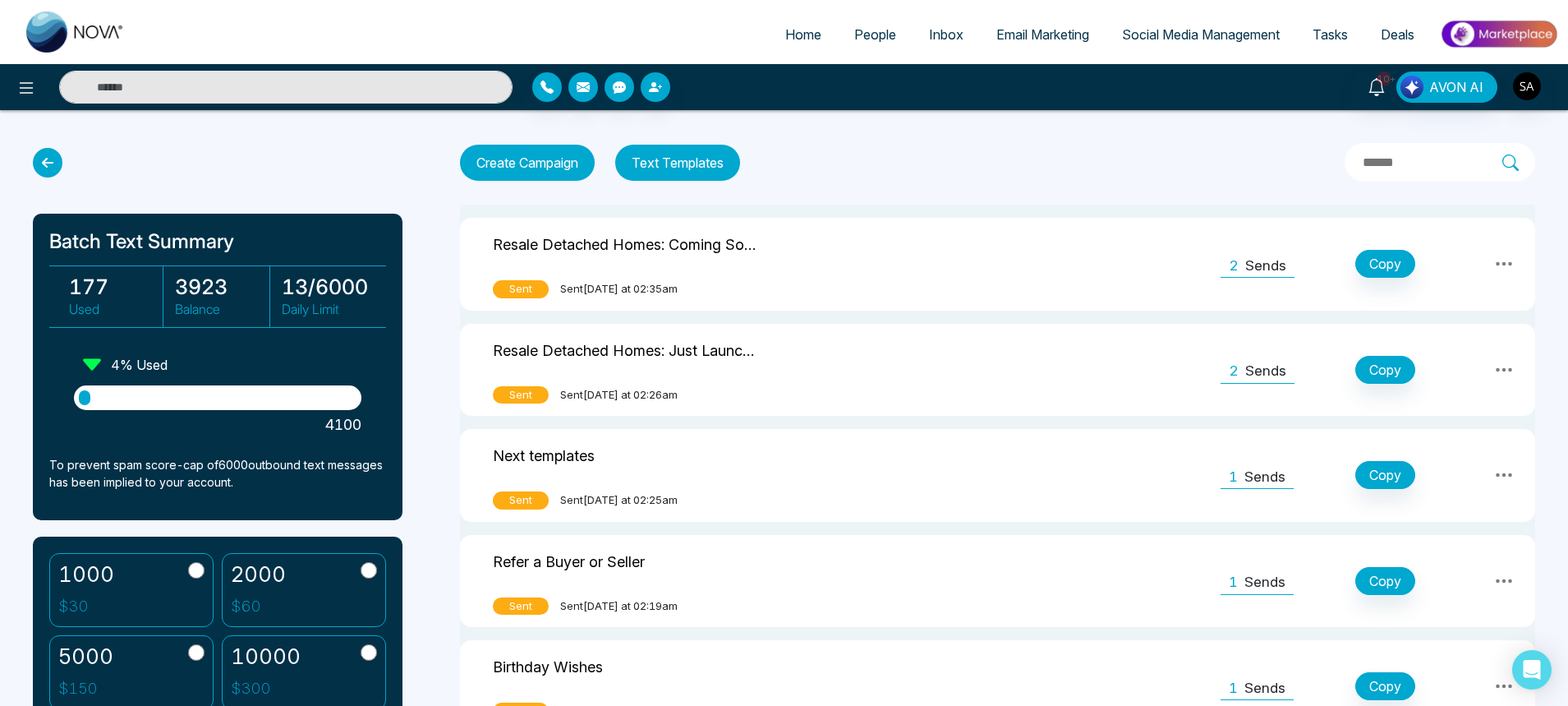
click at [876, 39] on span "People" at bounding box center [875, 34] width 42 height 17
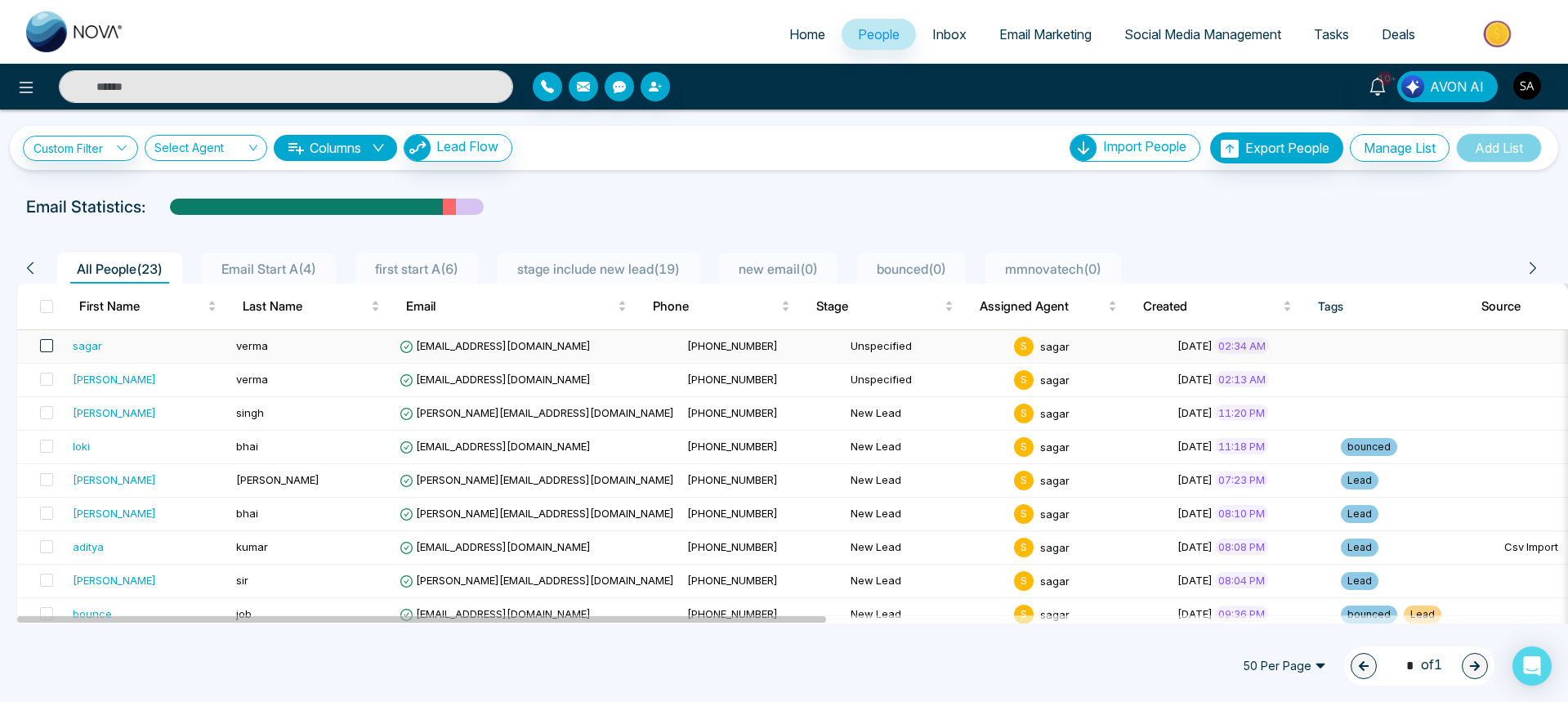
click at [50, 344] on span at bounding box center [46, 345] width 13 height 13
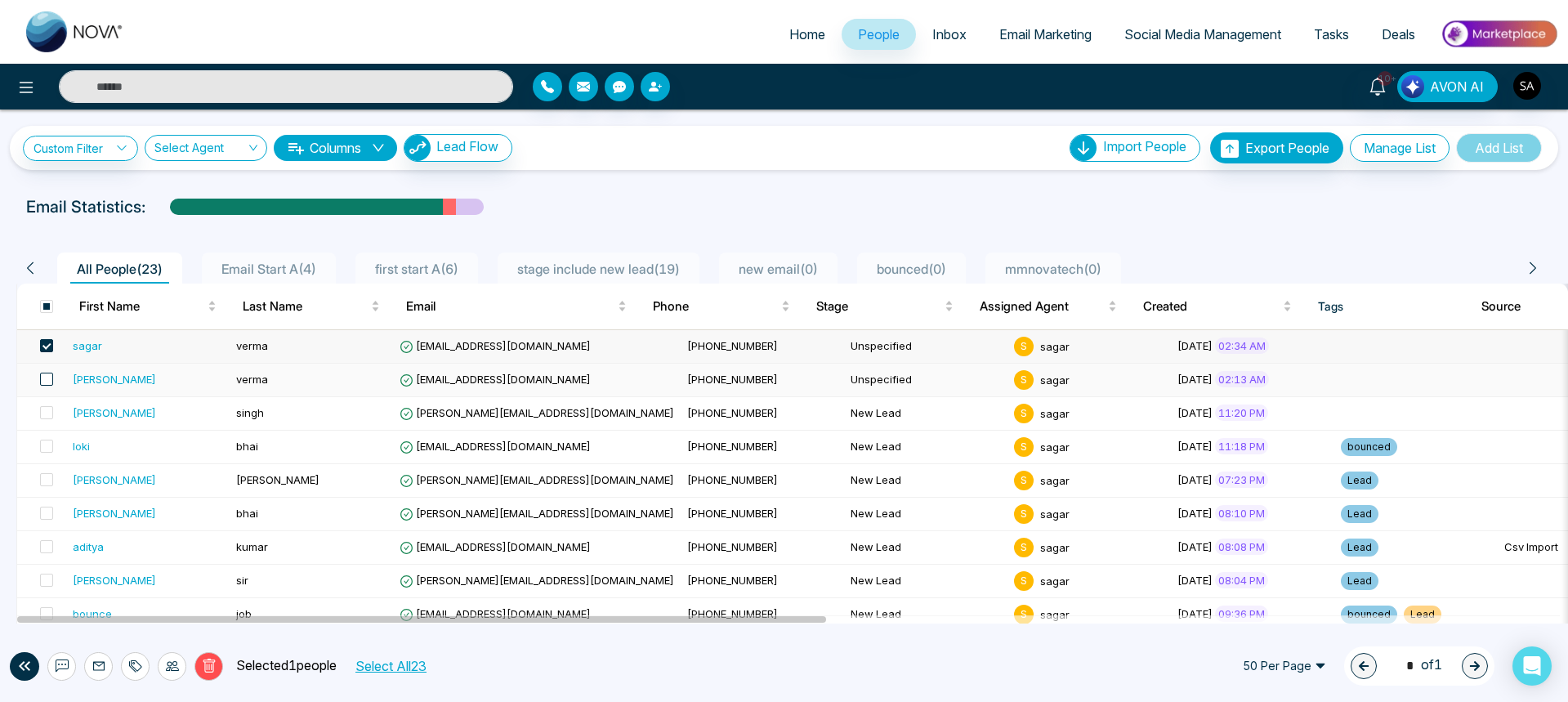
click at [43, 380] on span at bounding box center [46, 378] width 13 height 13
click at [65, 660] on icon at bounding box center [61, 665] width 13 height 13
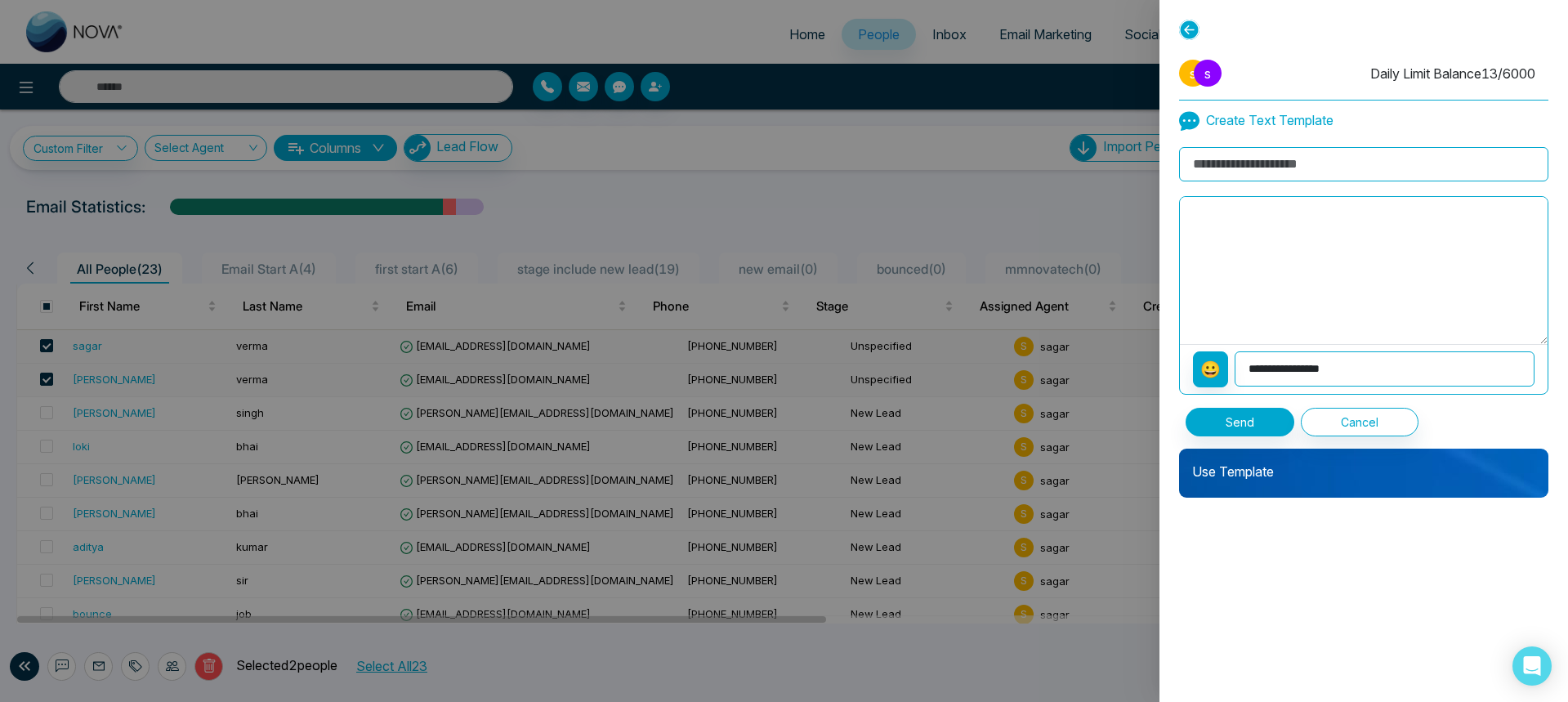
click at [1314, 248] on textarea at bounding box center [1363, 271] width 368 height 147
type textarea "**"
click at [1283, 166] on input at bounding box center [1363, 164] width 370 height 34
type input "**********"
click at [1204, 422] on button "Send" at bounding box center [1240, 421] width 109 height 28
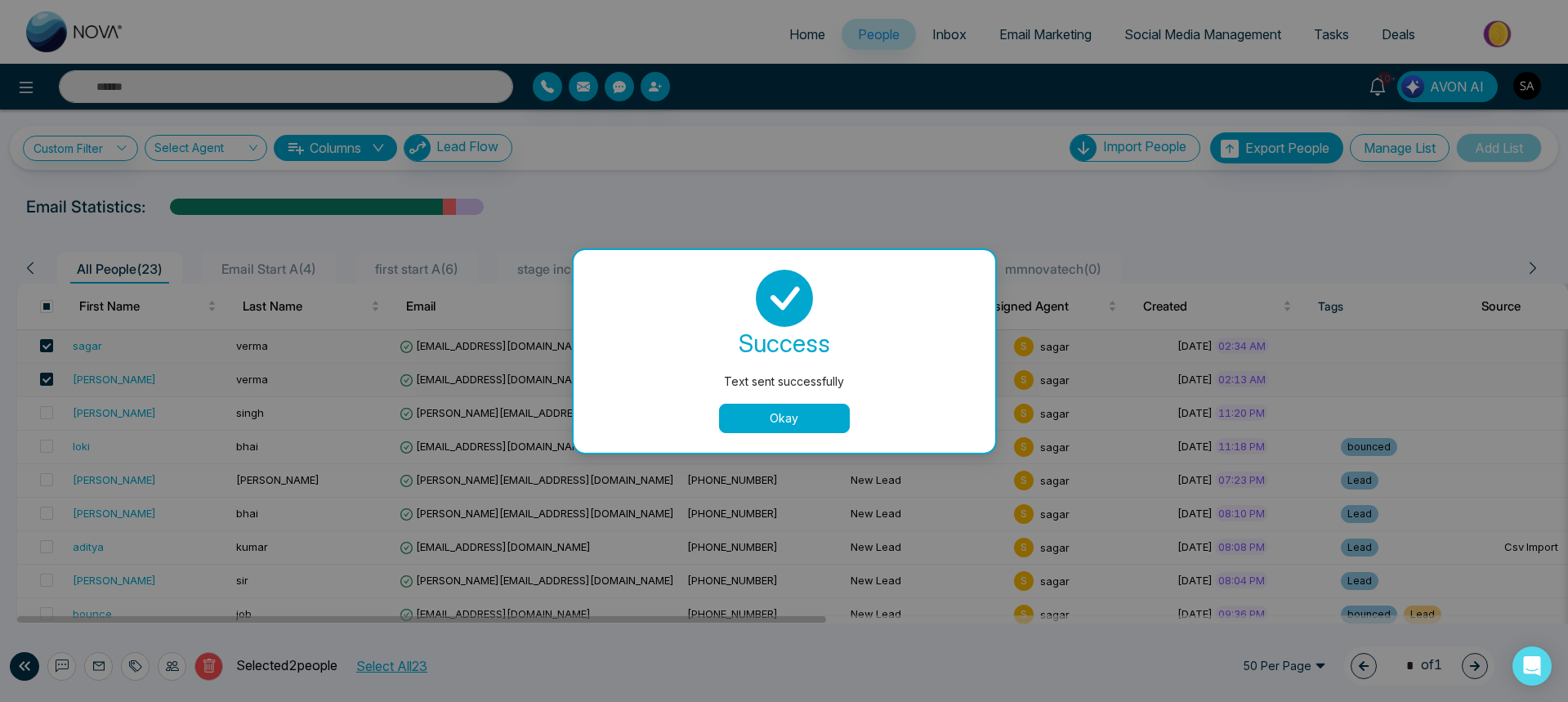
click at [831, 412] on button "Okay" at bounding box center [784, 418] width 131 height 29
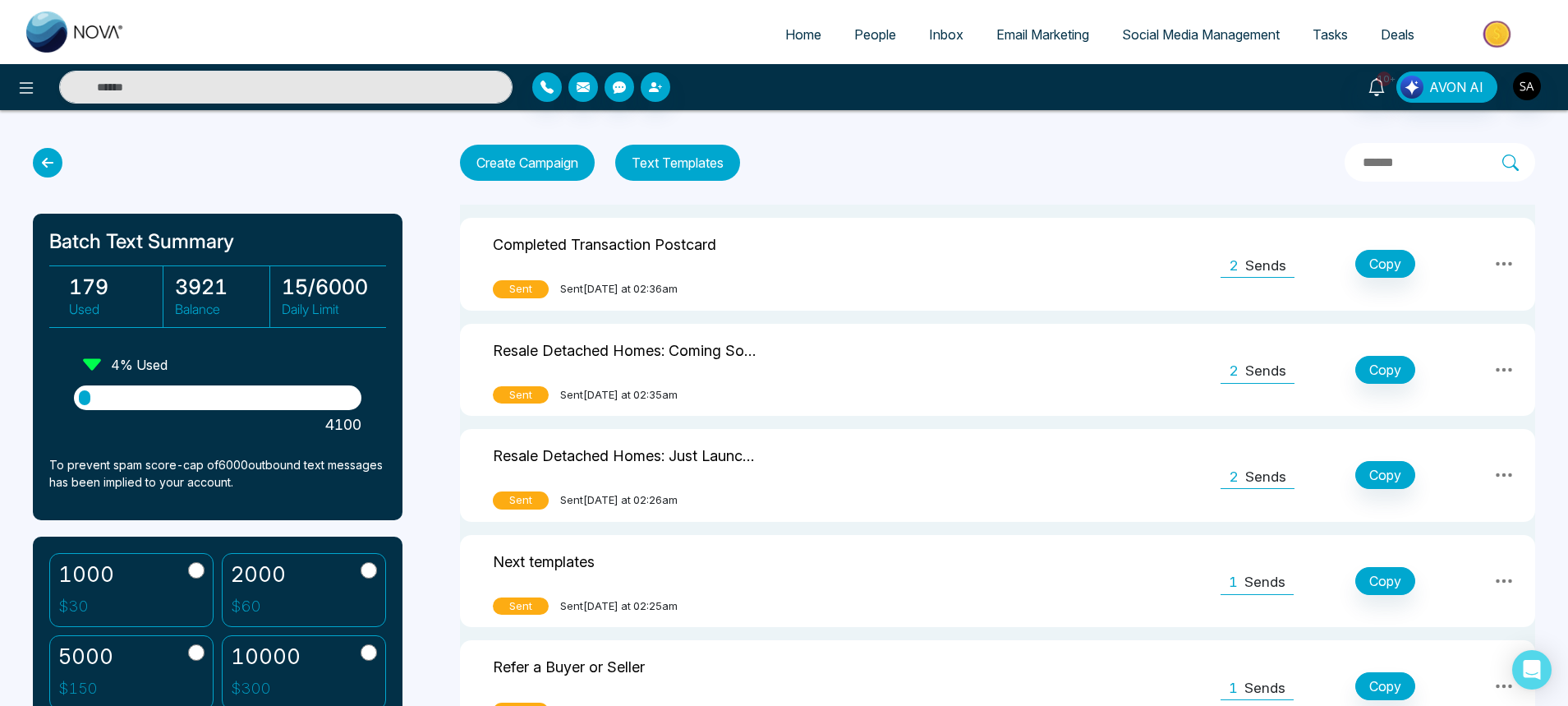
click at [869, 41] on span "People" at bounding box center [875, 34] width 42 height 17
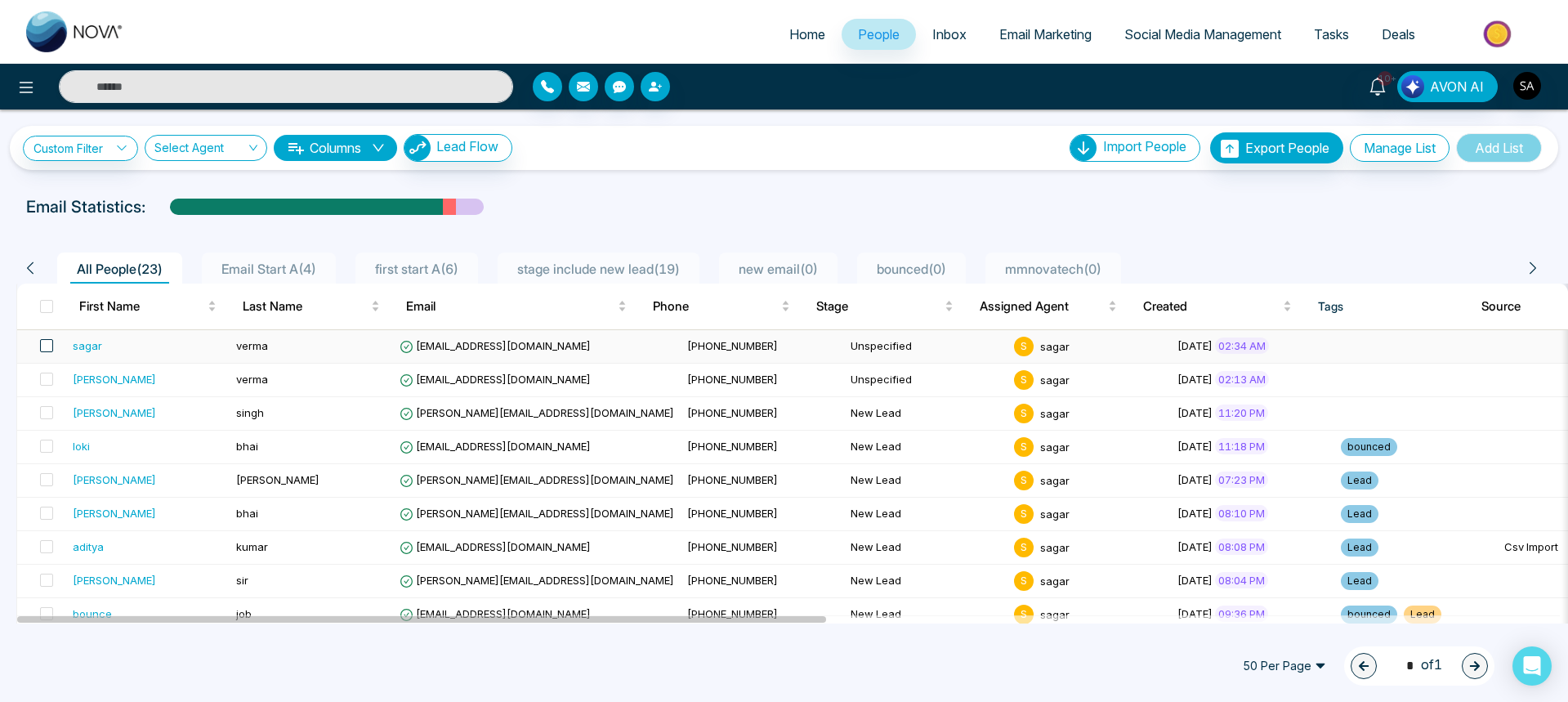
click at [42, 348] on span at bounding box center [46, 345] width 13 height 13
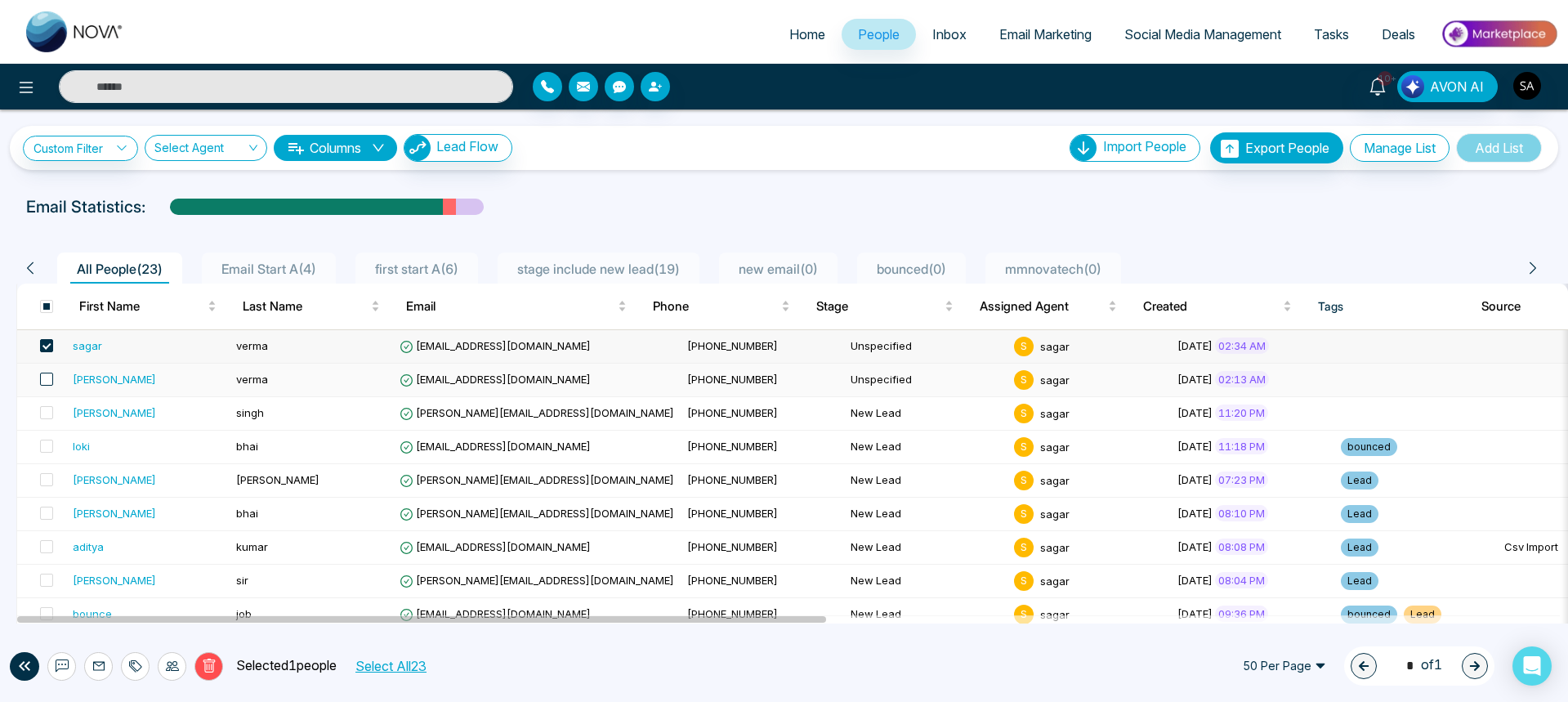
click at [40, 380] on span at bounding box center [46, 378] width 13 height 13
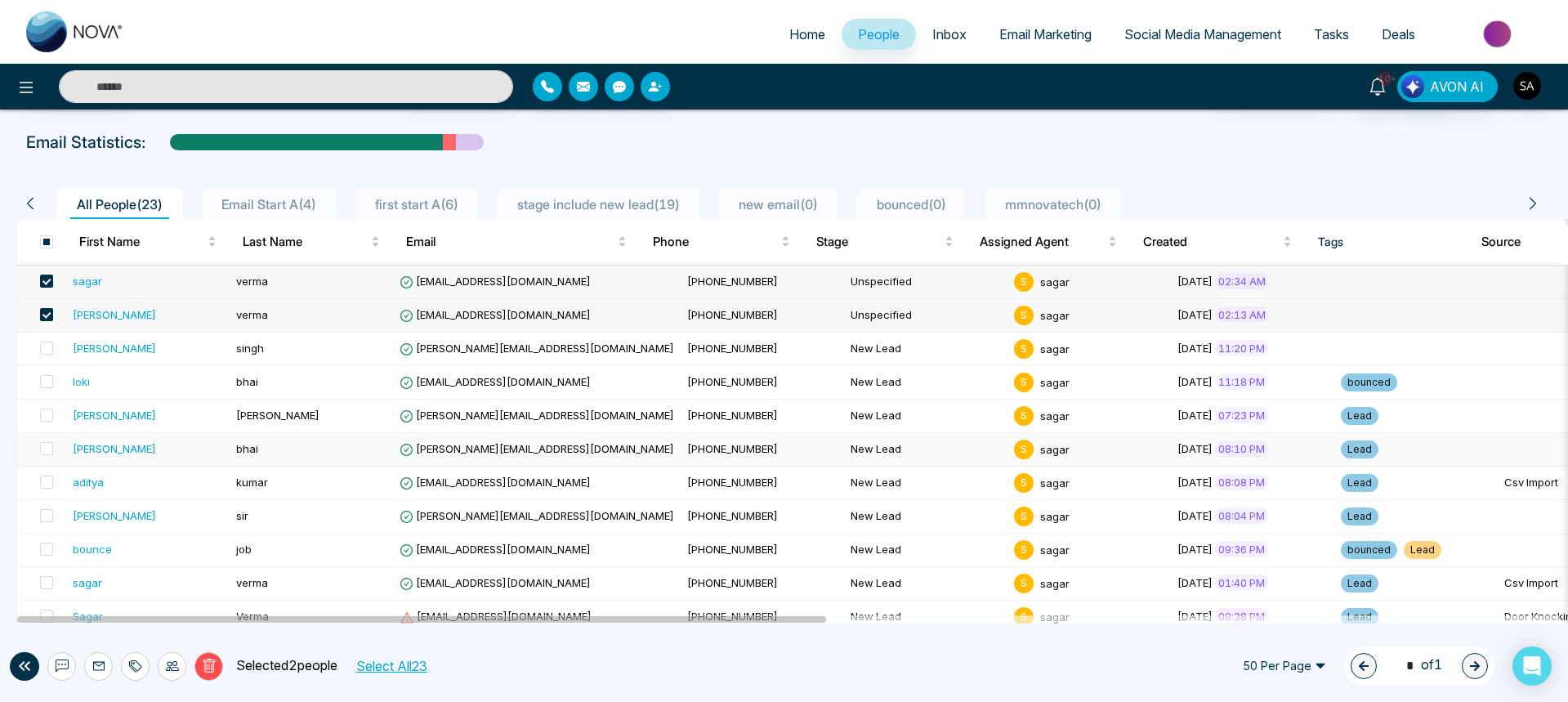
scroll to position [98, 0]
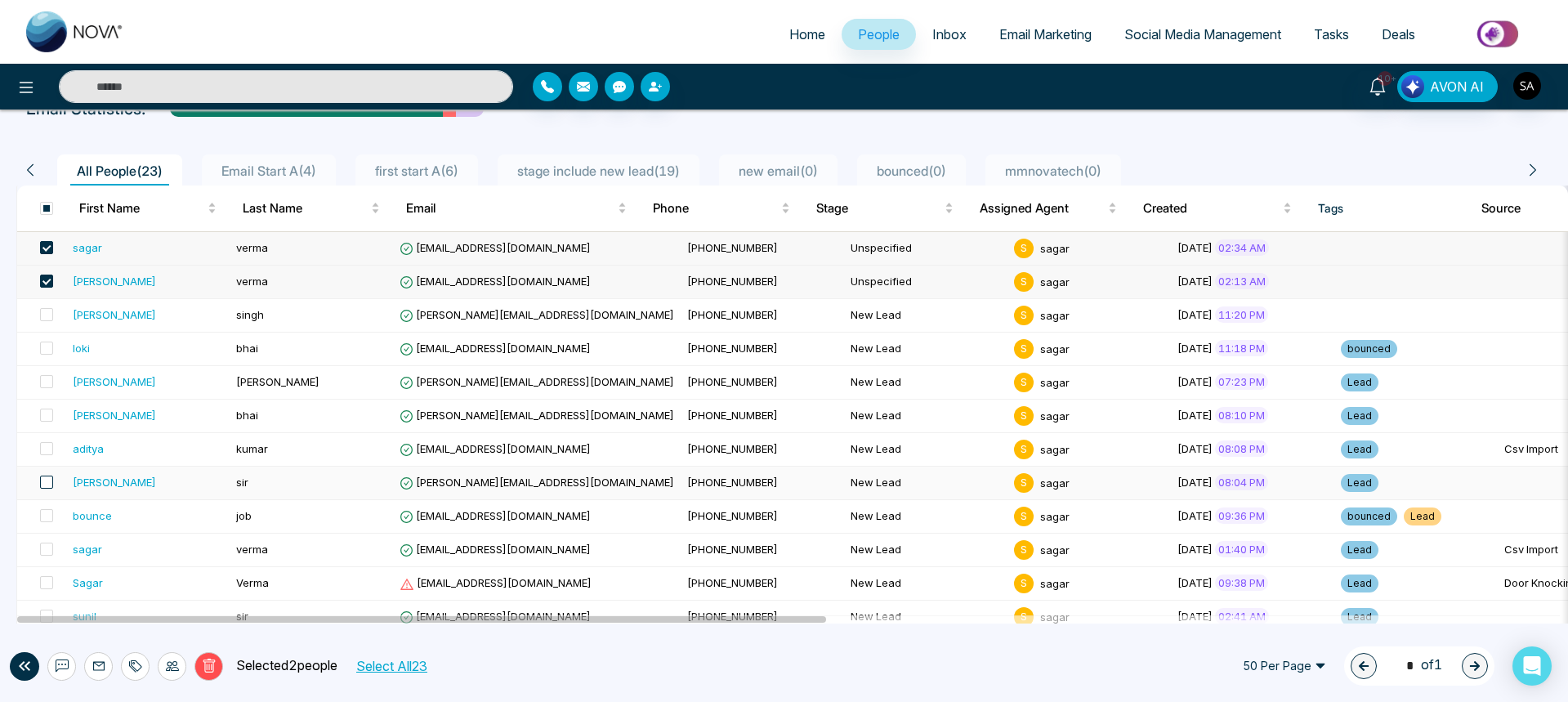
click at [43, 484] on span at bounding box center [46, 481] width 13 height 13
click at [60, 673] on button at bounding box center [61, 665] width 28 height 28
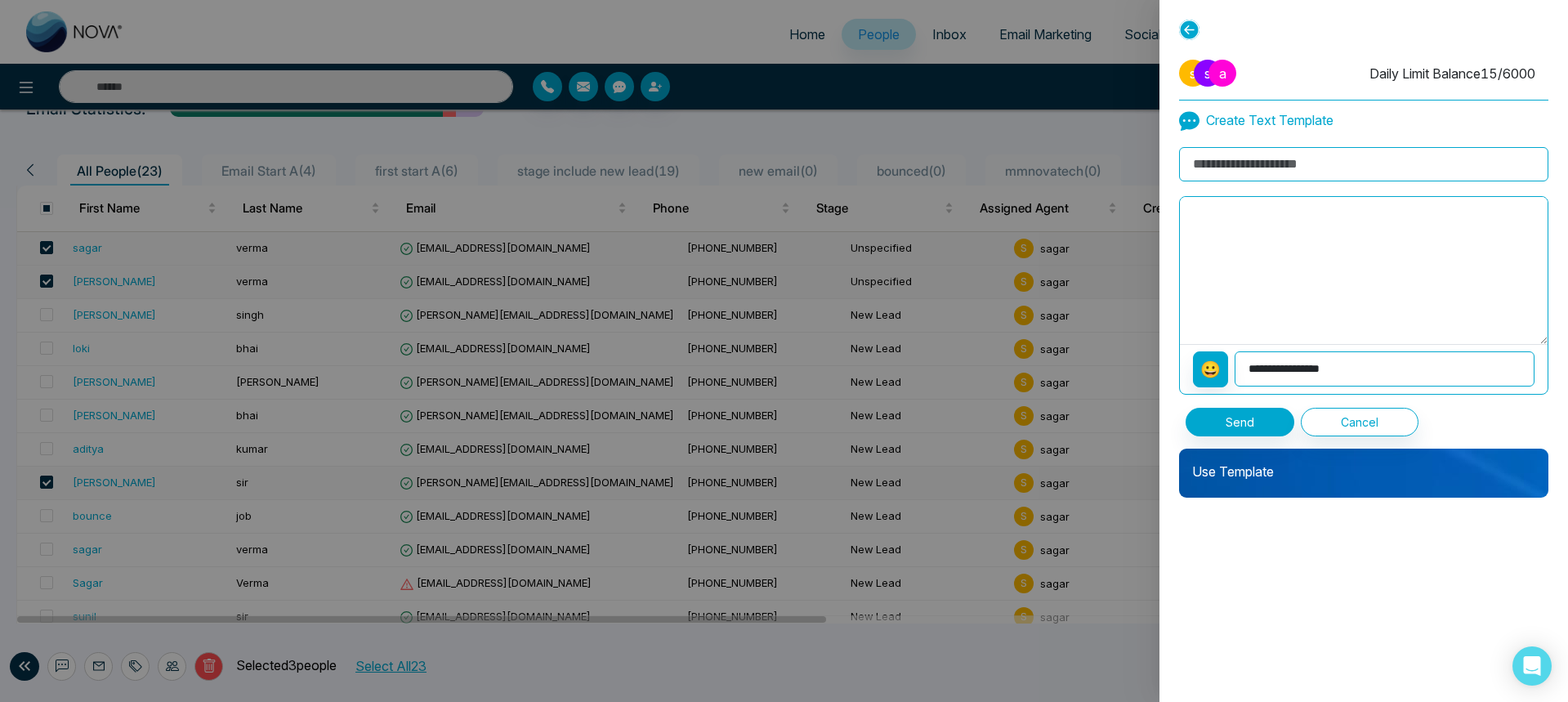
click at [1252, 494] on div "Use Template" at bounding box center [1363, 472] width 370 height 49
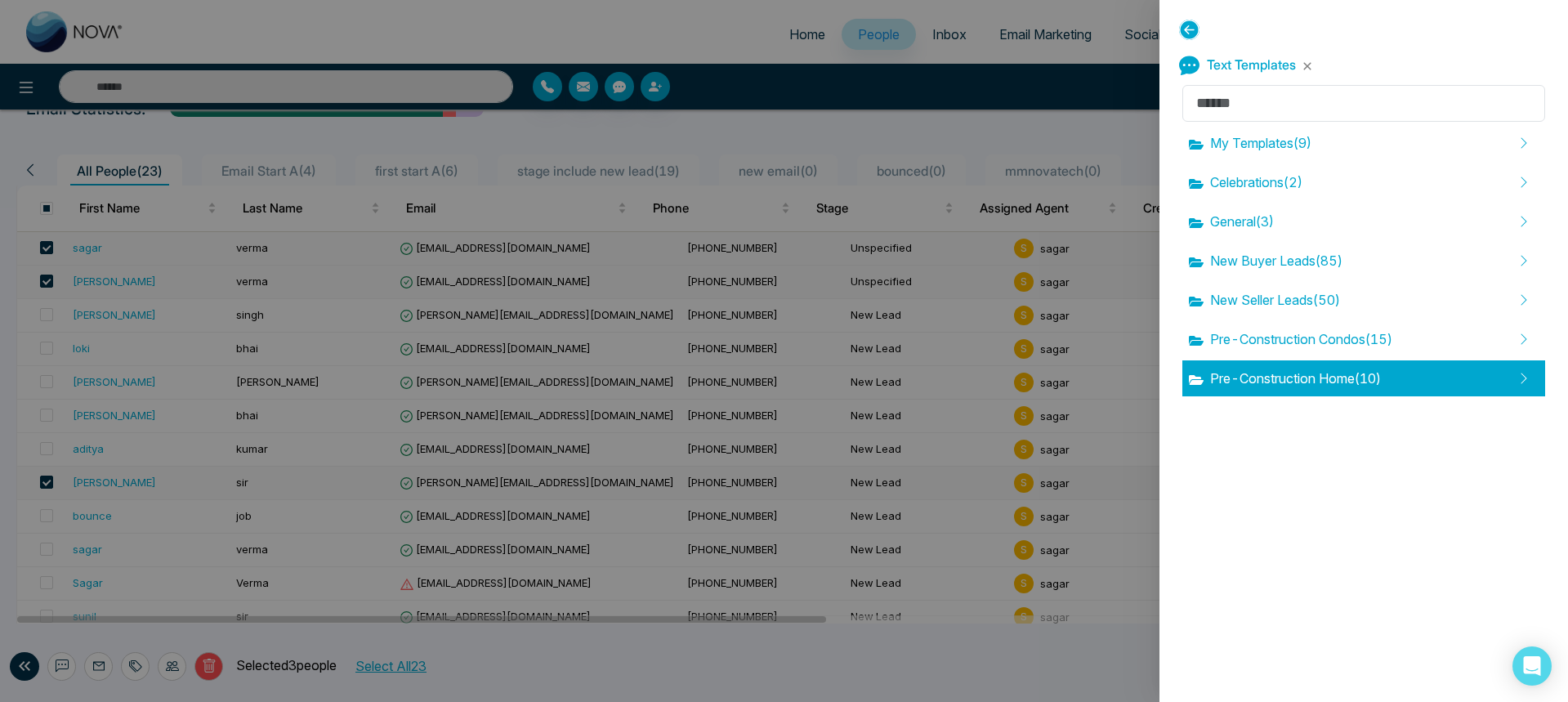
click at [1257, 370] on span "Pre-Construction Home ( 10 )" at bounding box center [1286, 378] width 192 height 19
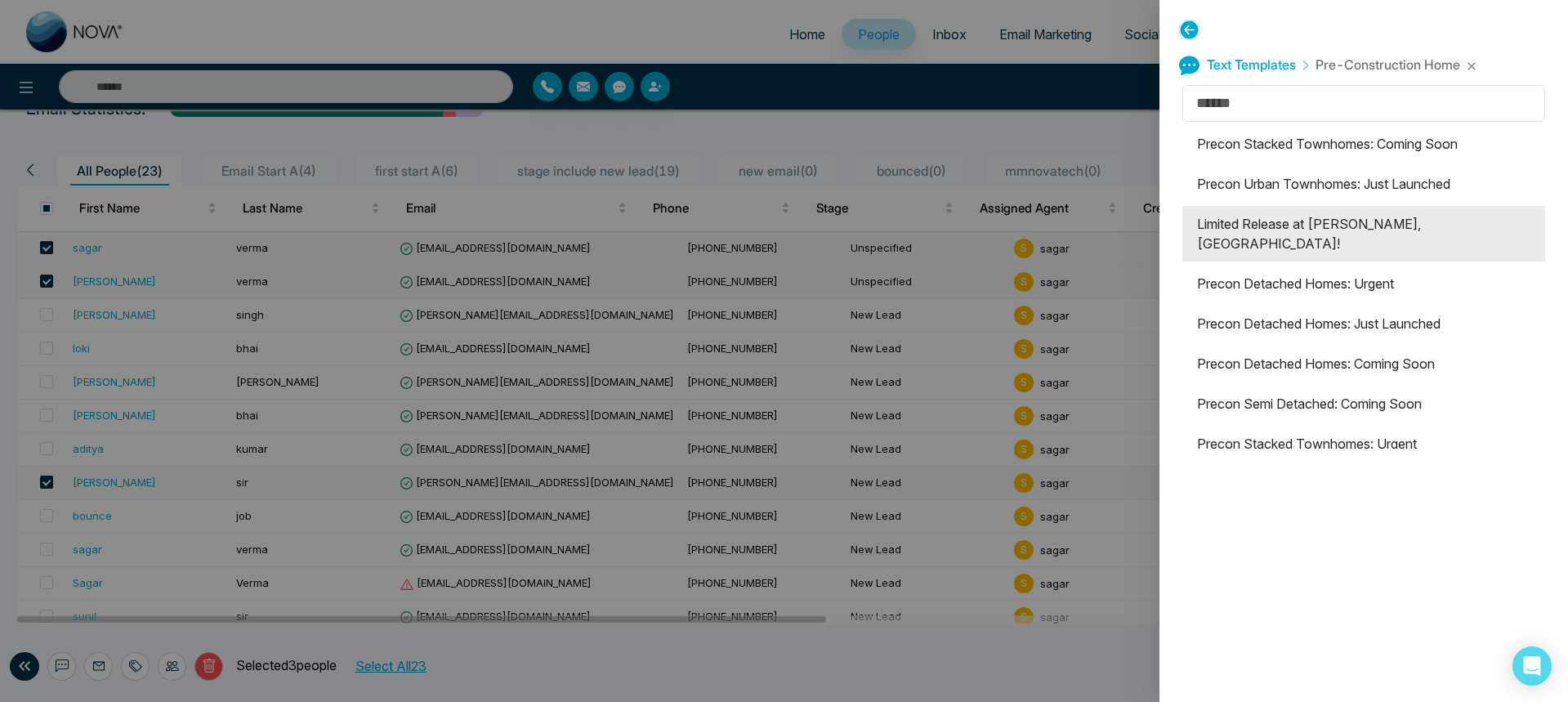
click at [1258, 231] on li "Limited Release at [PERSON_NAME], [GEOGRAPHIC_DATA]!" at bounding box center [1364, 233] width 363 height 55
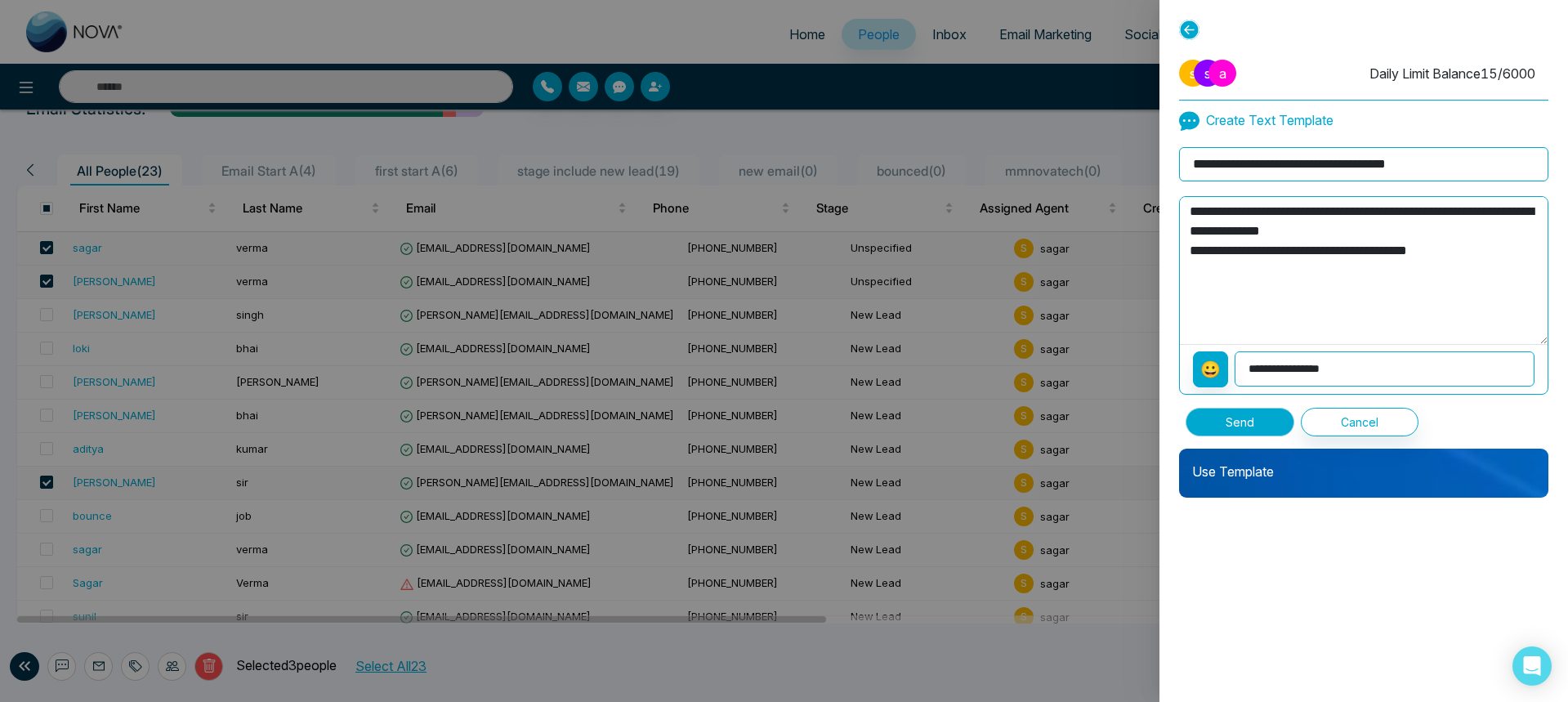
click at [1254, 418] on button "Send" at bounding box center [1240, 421] width 109 height 28
type textarea "**********"
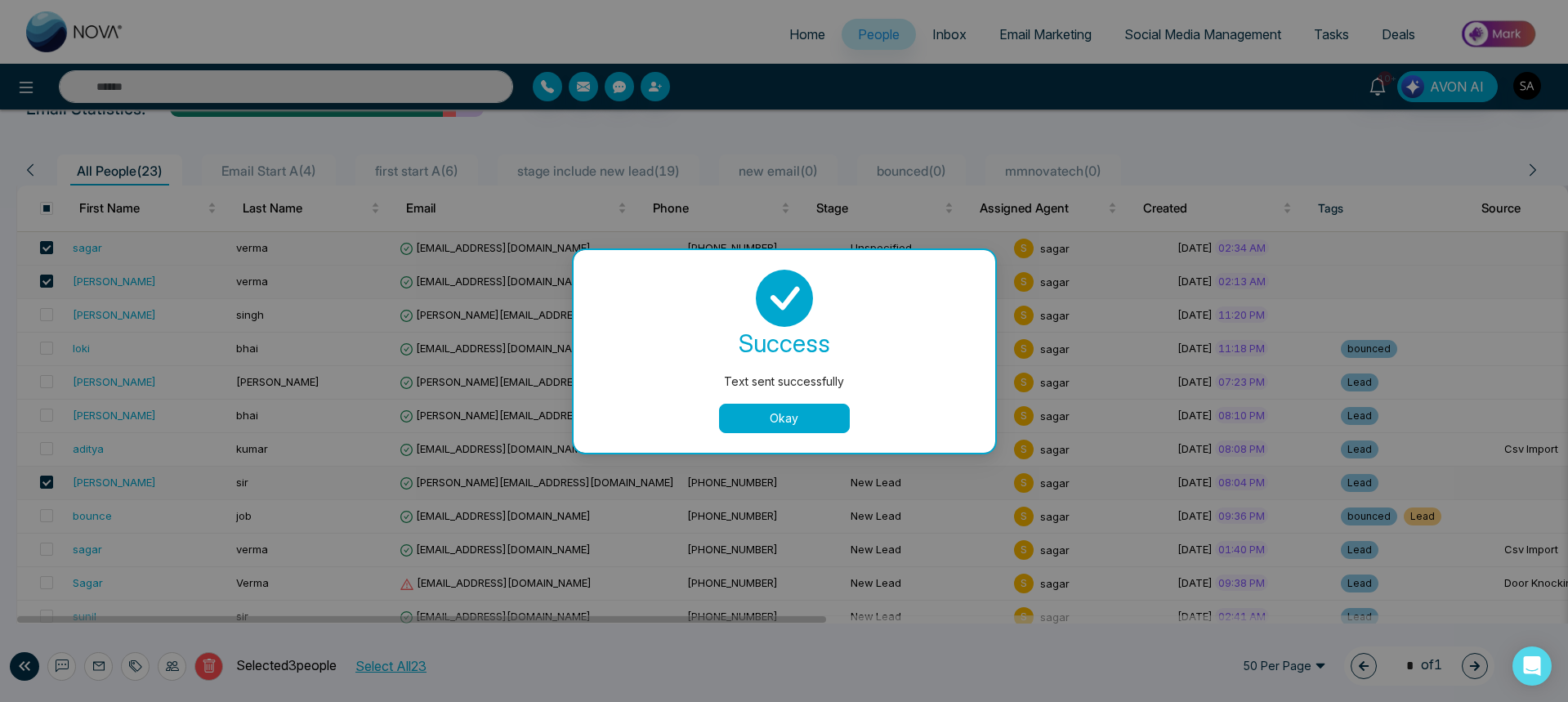
click at [727, 416] on button "Okay" at bounding box center [784, 418] width 131 height 29
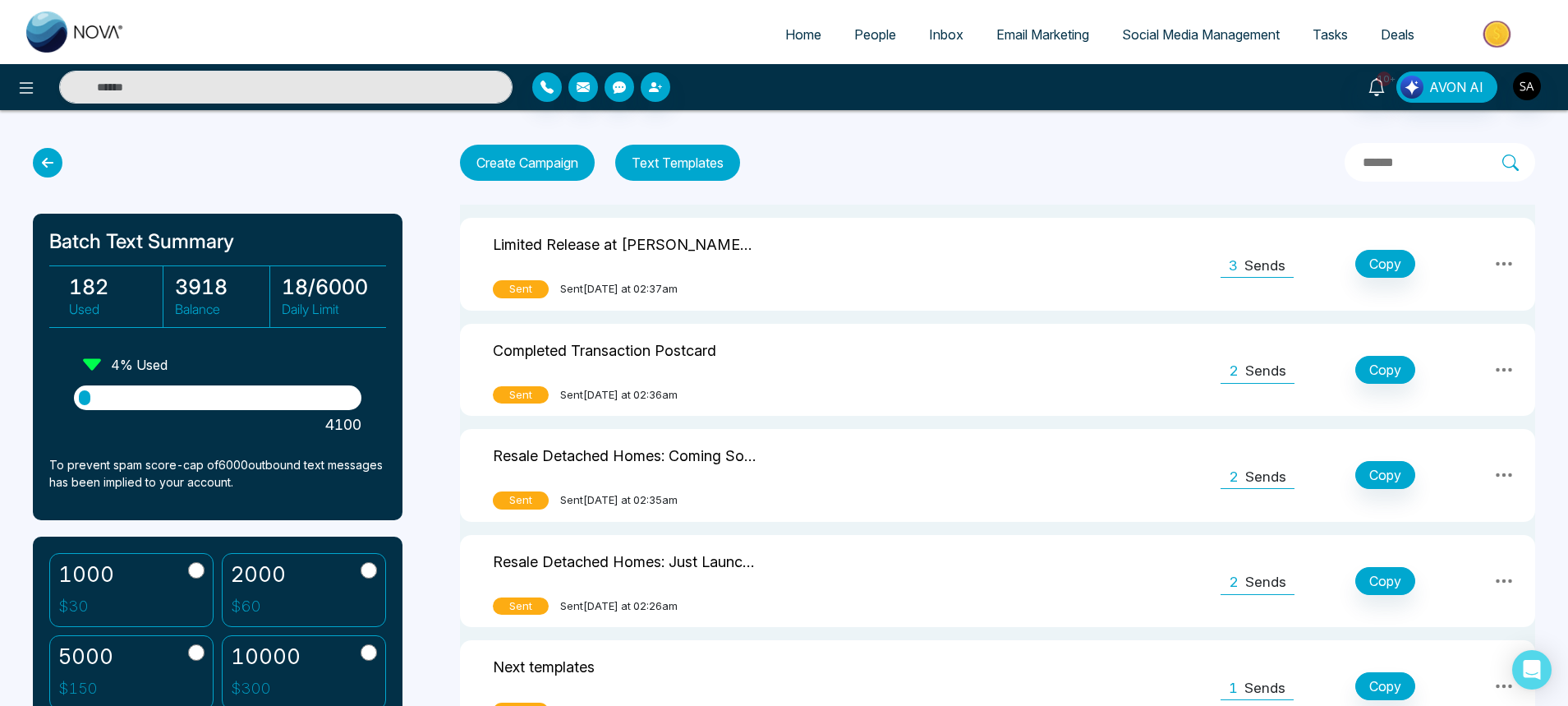
click at [858, 45] on link "People" at bounding box center [875, 34] width 75 height 31
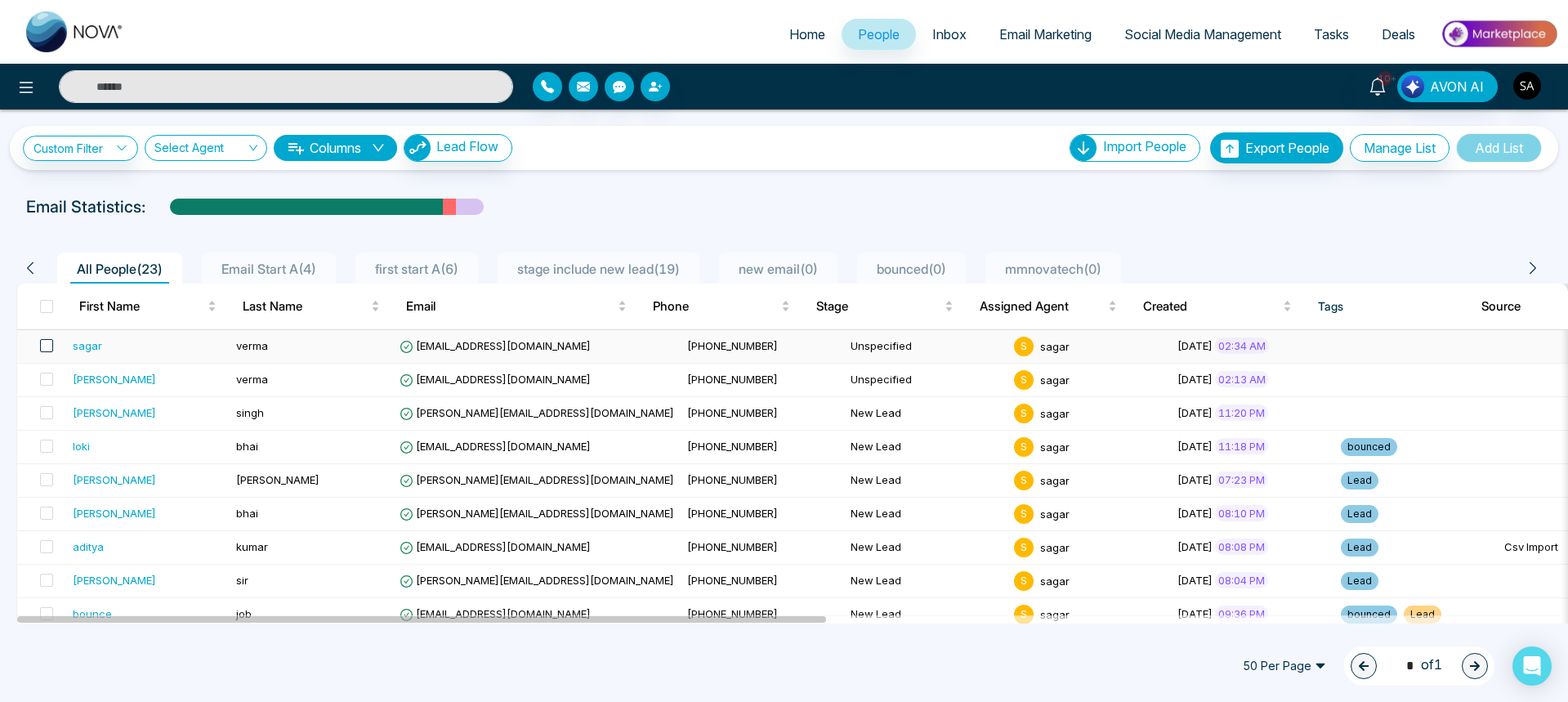
click at [49, 349] on span at bounding box center [46, 345] width 13 height 13
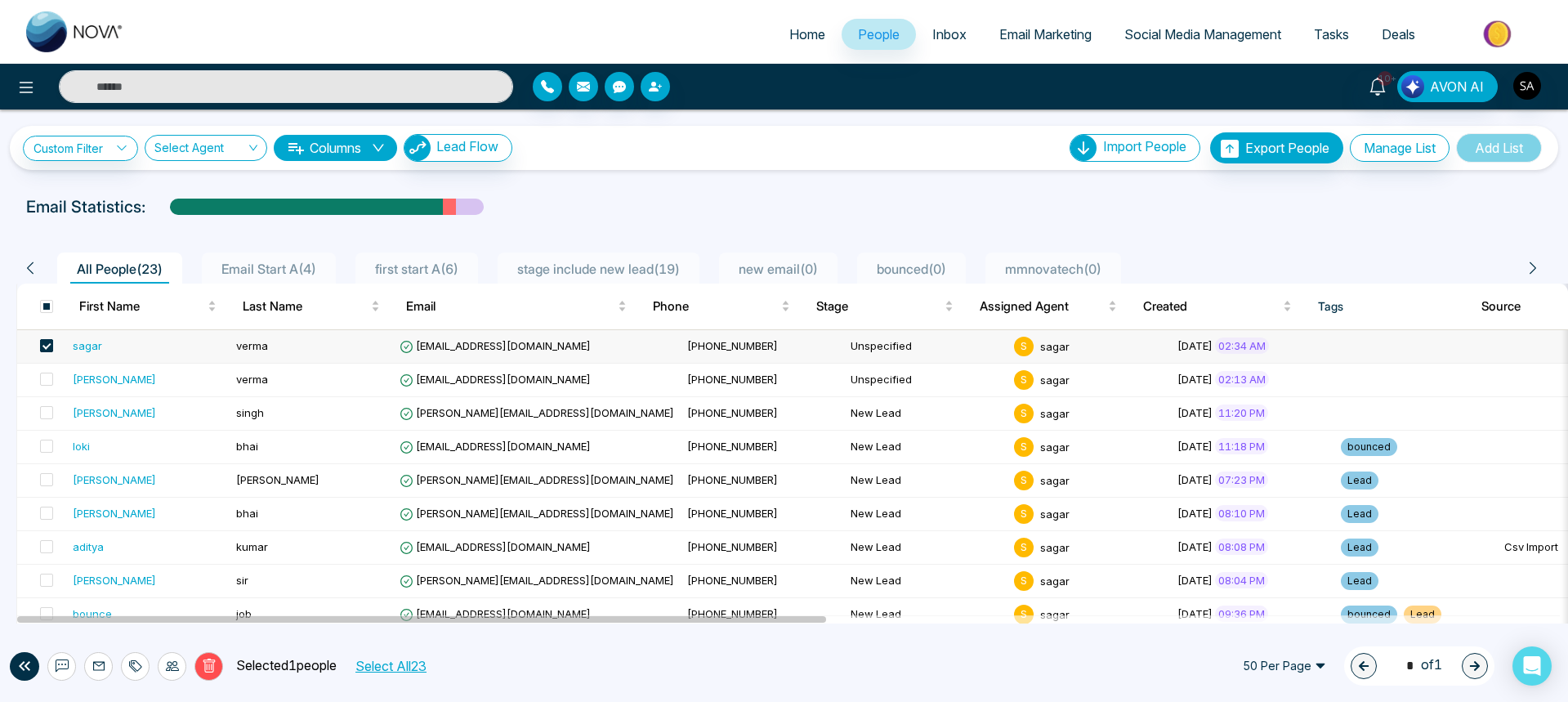
click at [46, 346] on span at bounding box center [46, 345] width 13 height 13
click at [93, 577] on div "[PERSON_NAME]" at bounding box center [114, 580] width 83 height 16
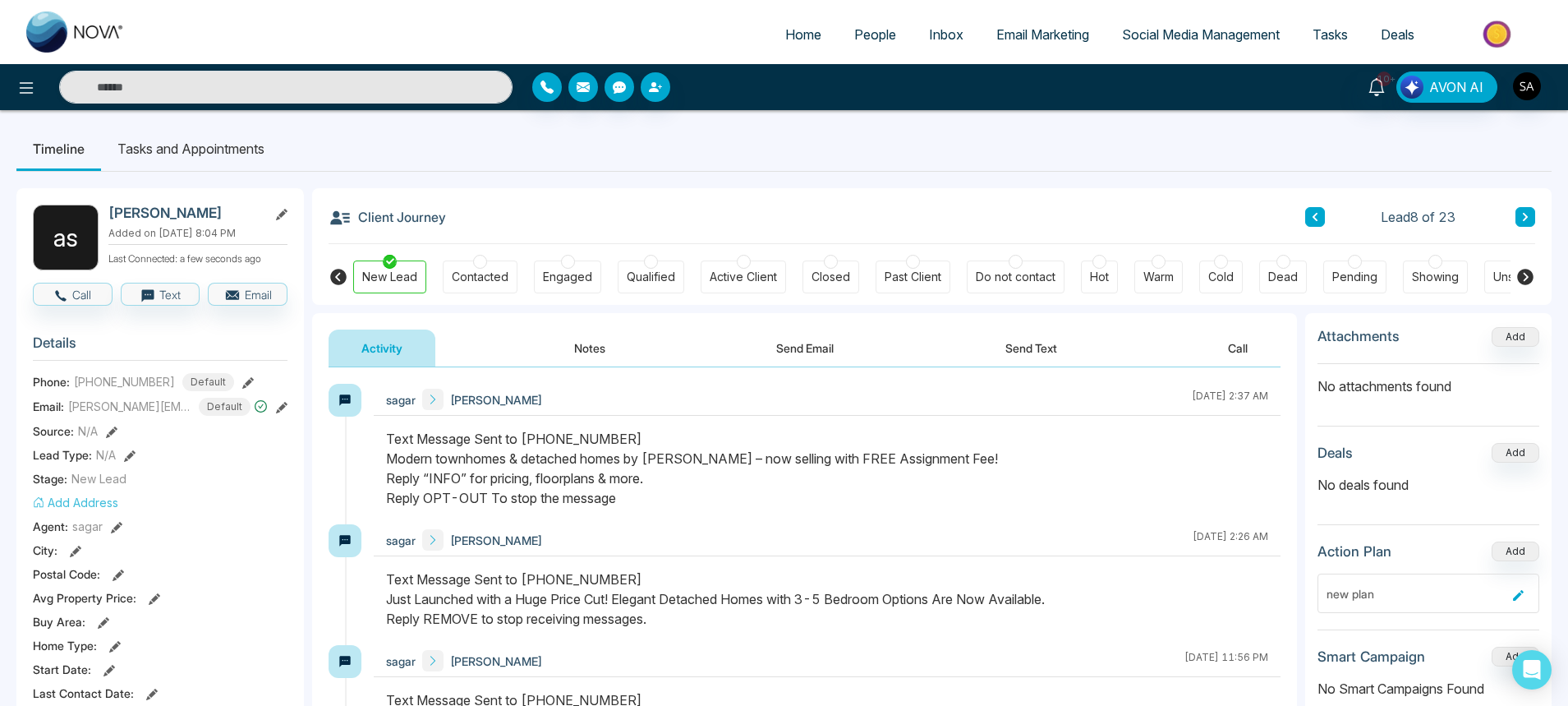
click at [1049, 339] on button "Send Text" at bounding box center [1031, 348] width 117 height 37
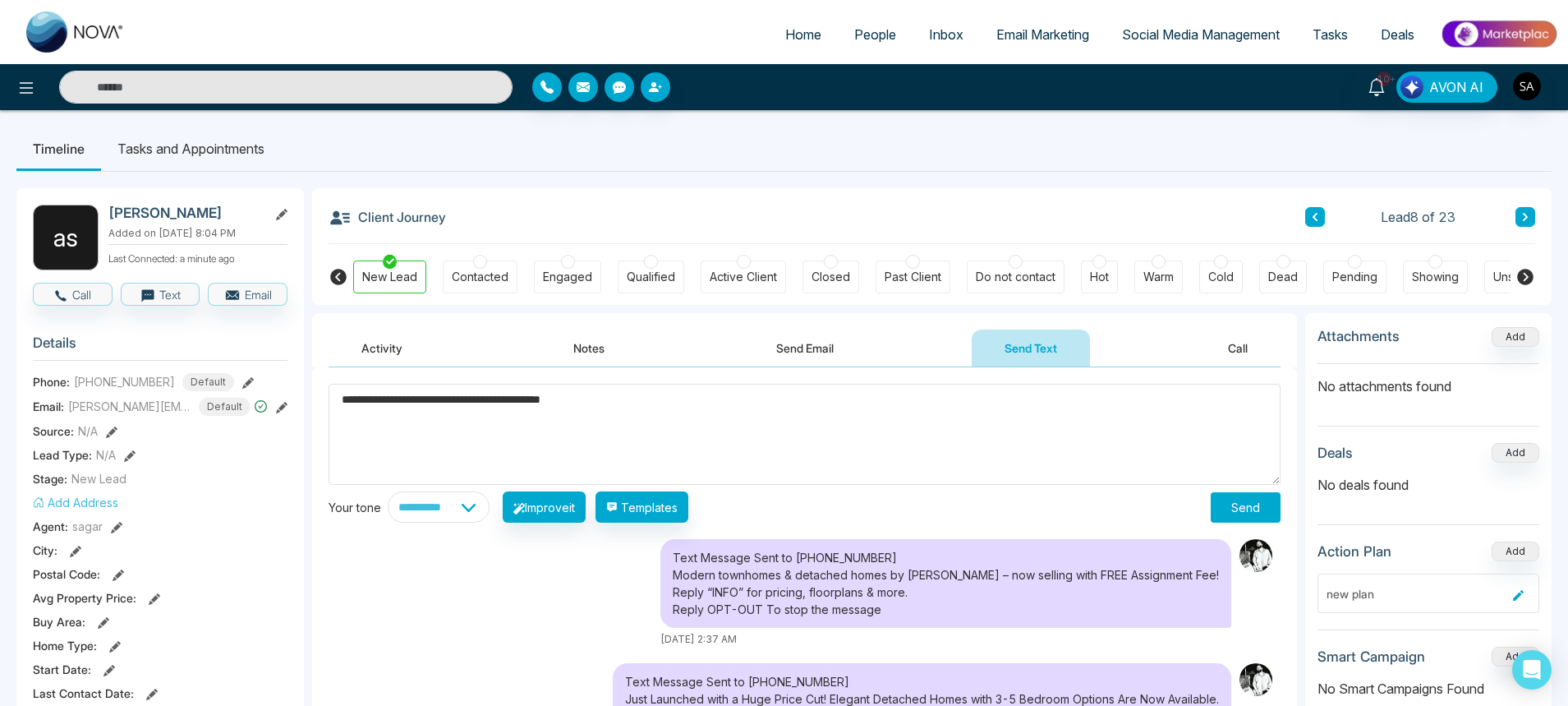
type textarea "**********"
click at [1244, 519] on button "Send" at bounding box center [1246, 507] width 70 height 30
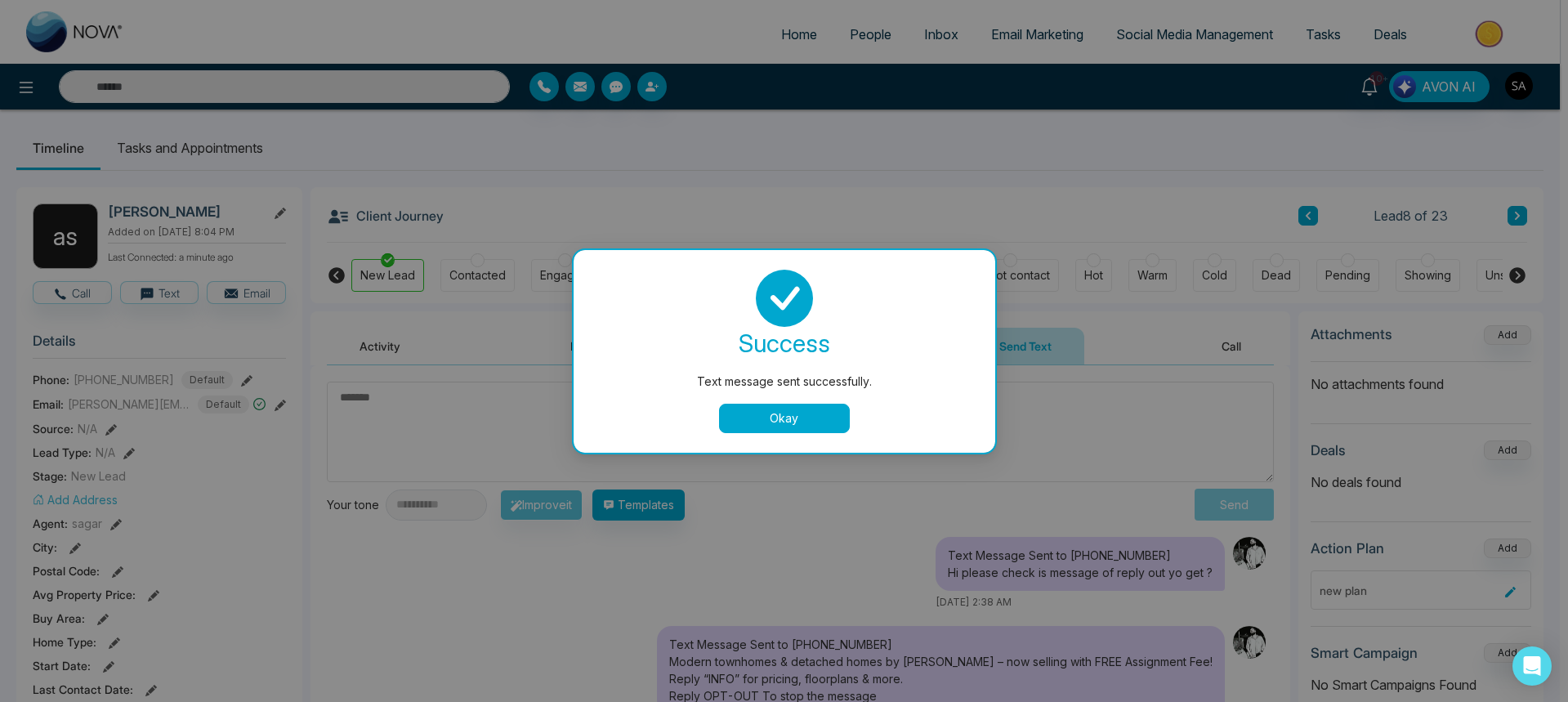
click at [754, 415] on button "Okay" at bounding box center [784, 418] width 131 height 29
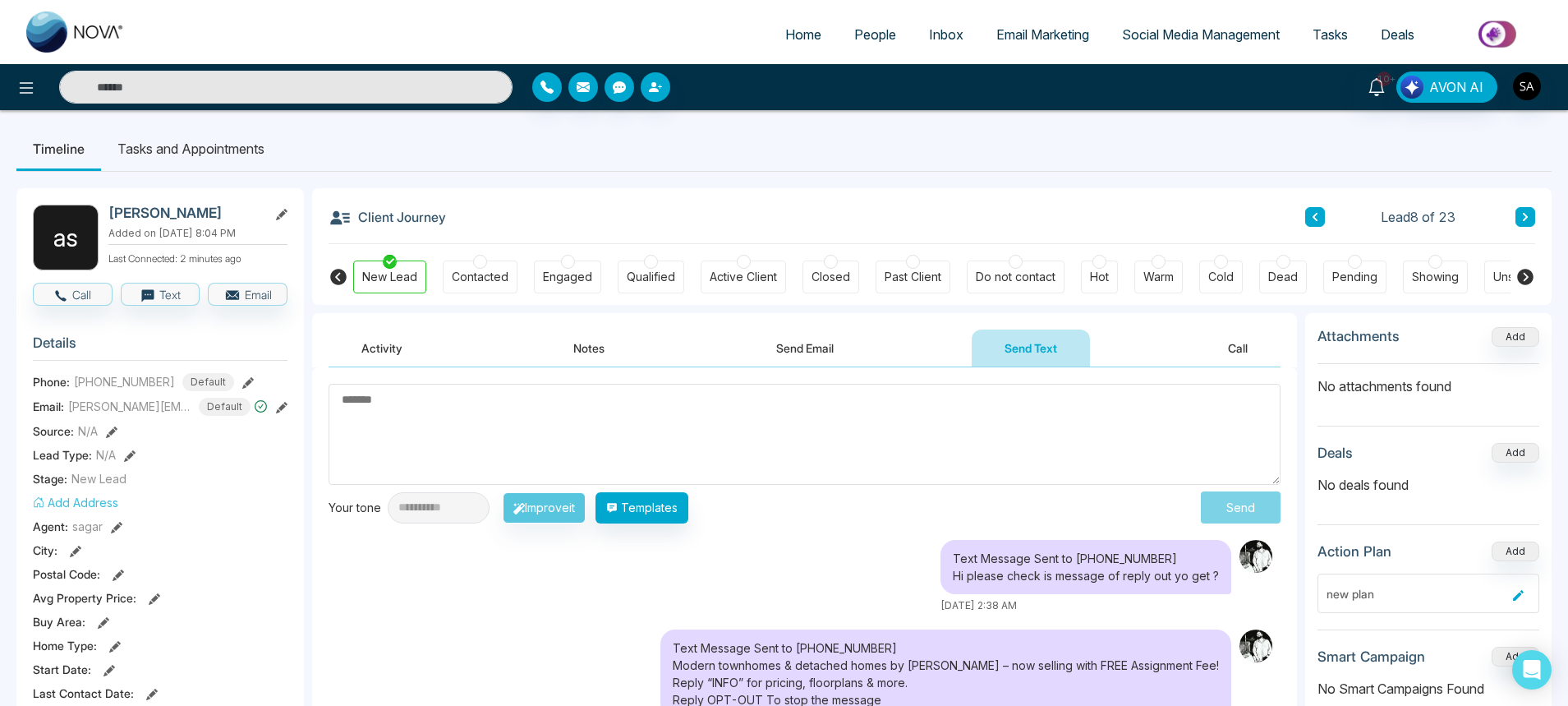
click at [817, 453] on textarea at bounding box center [804, 434] width 952 height 101
click at [1529, 74] on img "button" at bounding box center [1527, 86] width 28 height 28
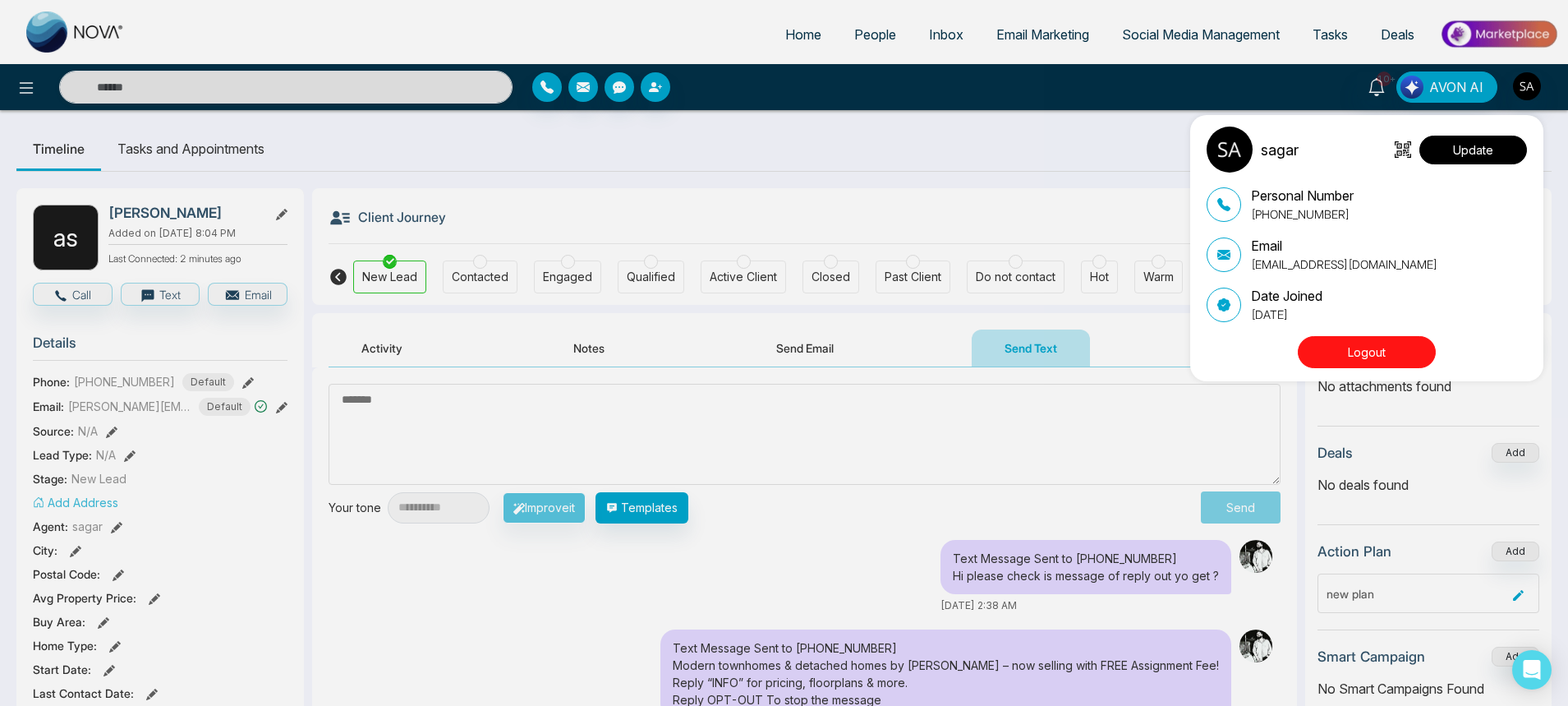
click at [1467, 158] on button "Update" at bounding box center [1473, 149] width 107 height 28
select select "***"
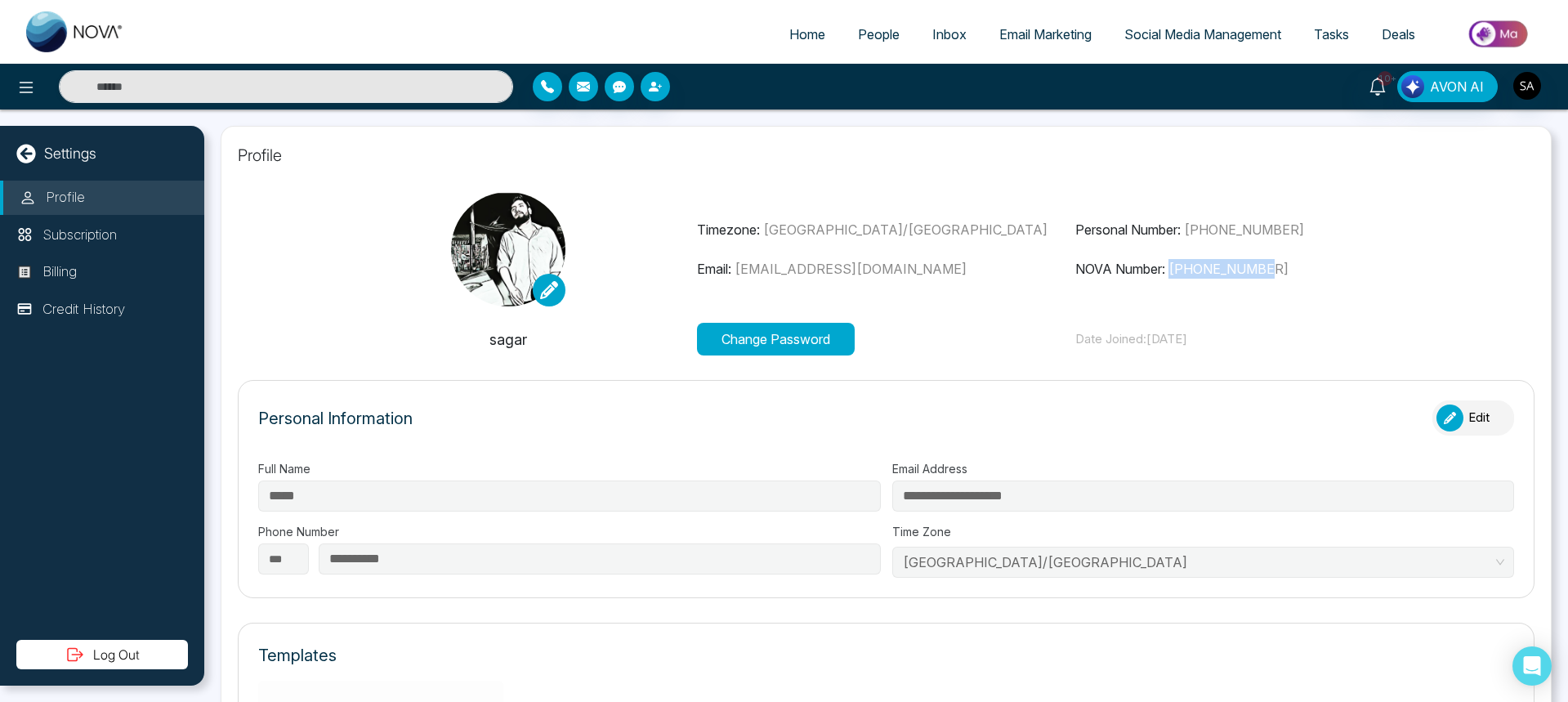
drag, startPoint x: 1267, startPoint y: 268, endPoint x: 1167, endPoint y: 267, distance: 100.0
click at [1167, 267] on p "NOVA Number: [PHONE_NUMBER]" at bounding box center [1263, 269] width 377 height 19
copy span "[PHONE_NUMBER]"
click at [866, 28] on span "People" at bounding box center [878, 34] width 42 height 16
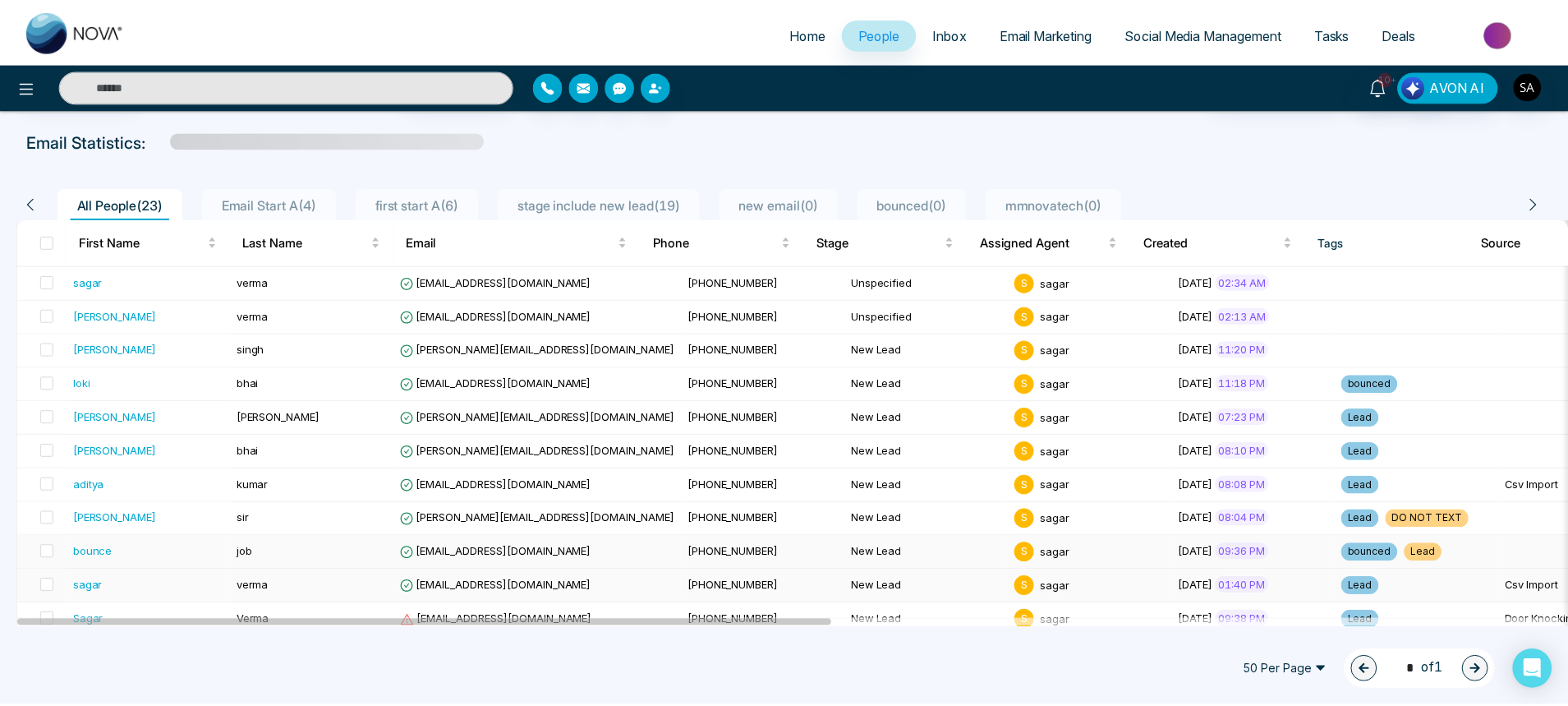
scroll to position [98, 0]
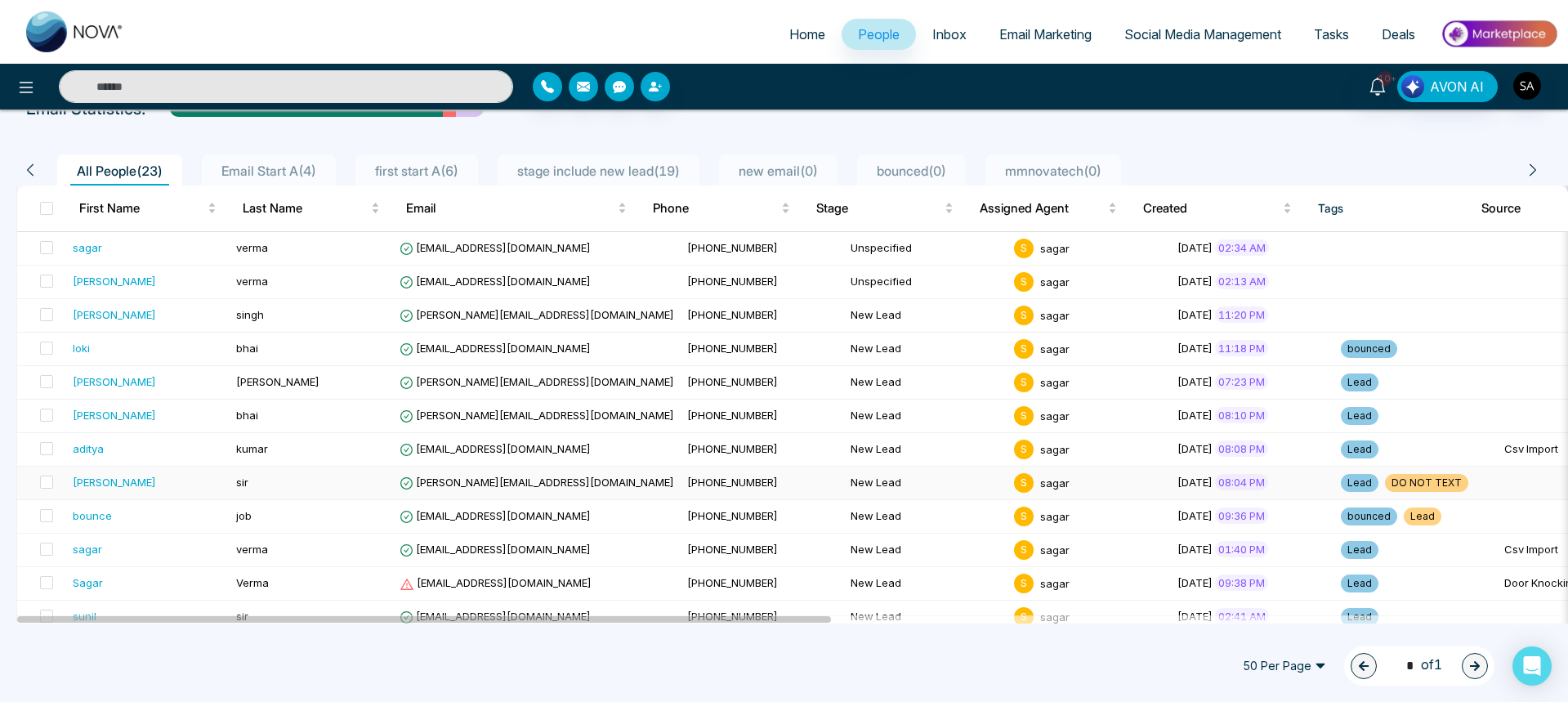
click at [90, 476] on div "[PERSON_NAME]" at bounding box center [114, 482] width 83 height 16
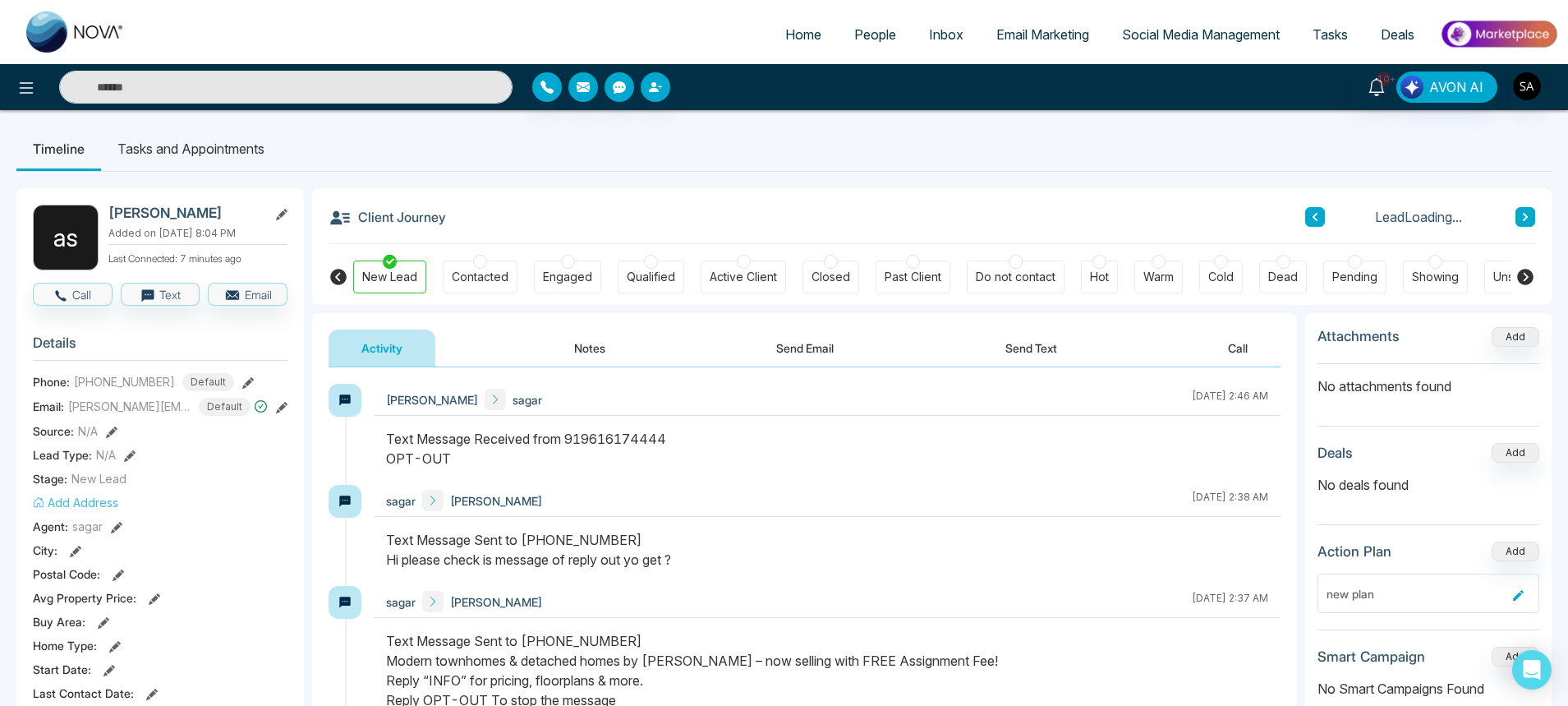
click at [1029, 349] on button "Send Text" at bounding box center [1031, 348] width 117 height 37
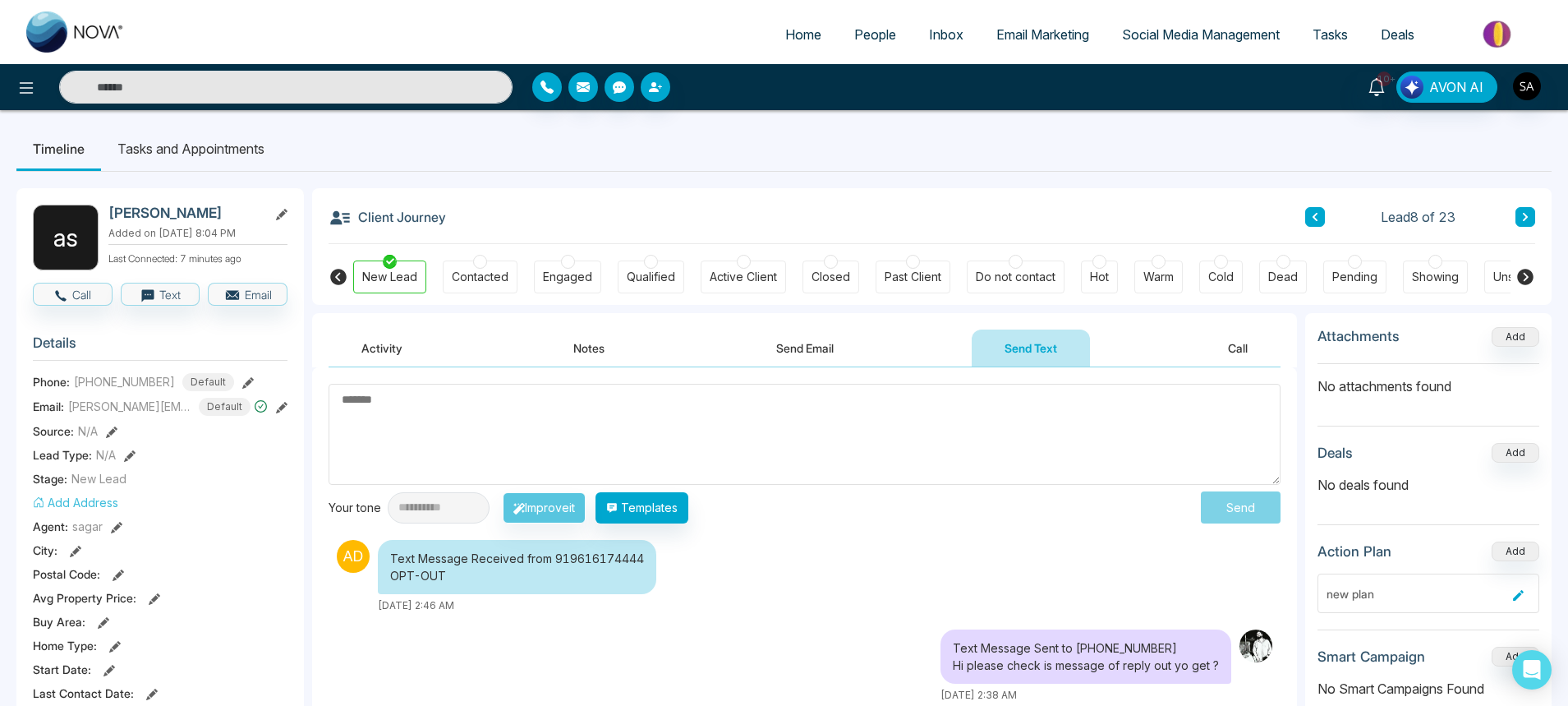
click at [537, 410] on textarea at bounding box center [804, 434] width 952 height 101
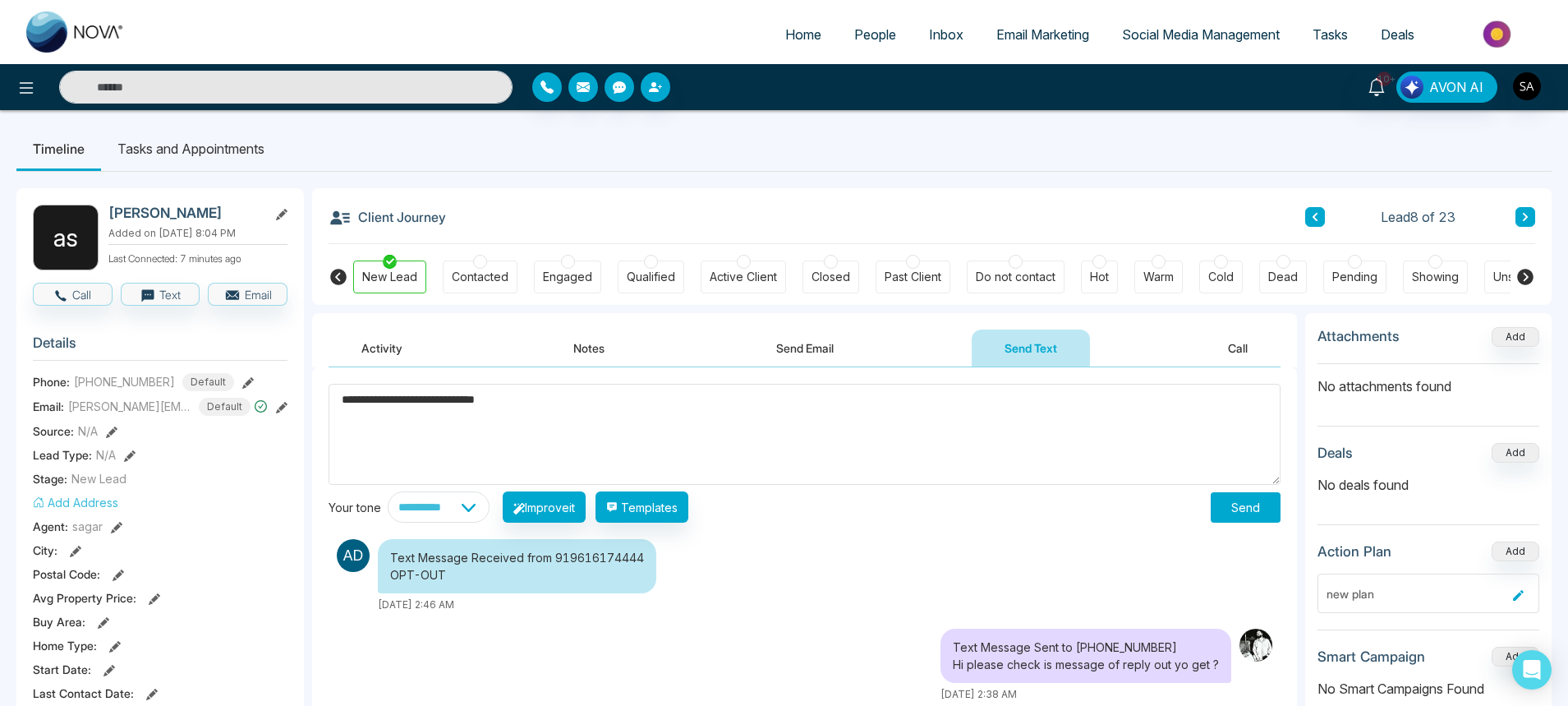
type textarea "**********"
click at [1235, 502] on button "Send" at bounding box center [1246, 507] width 70 height 30
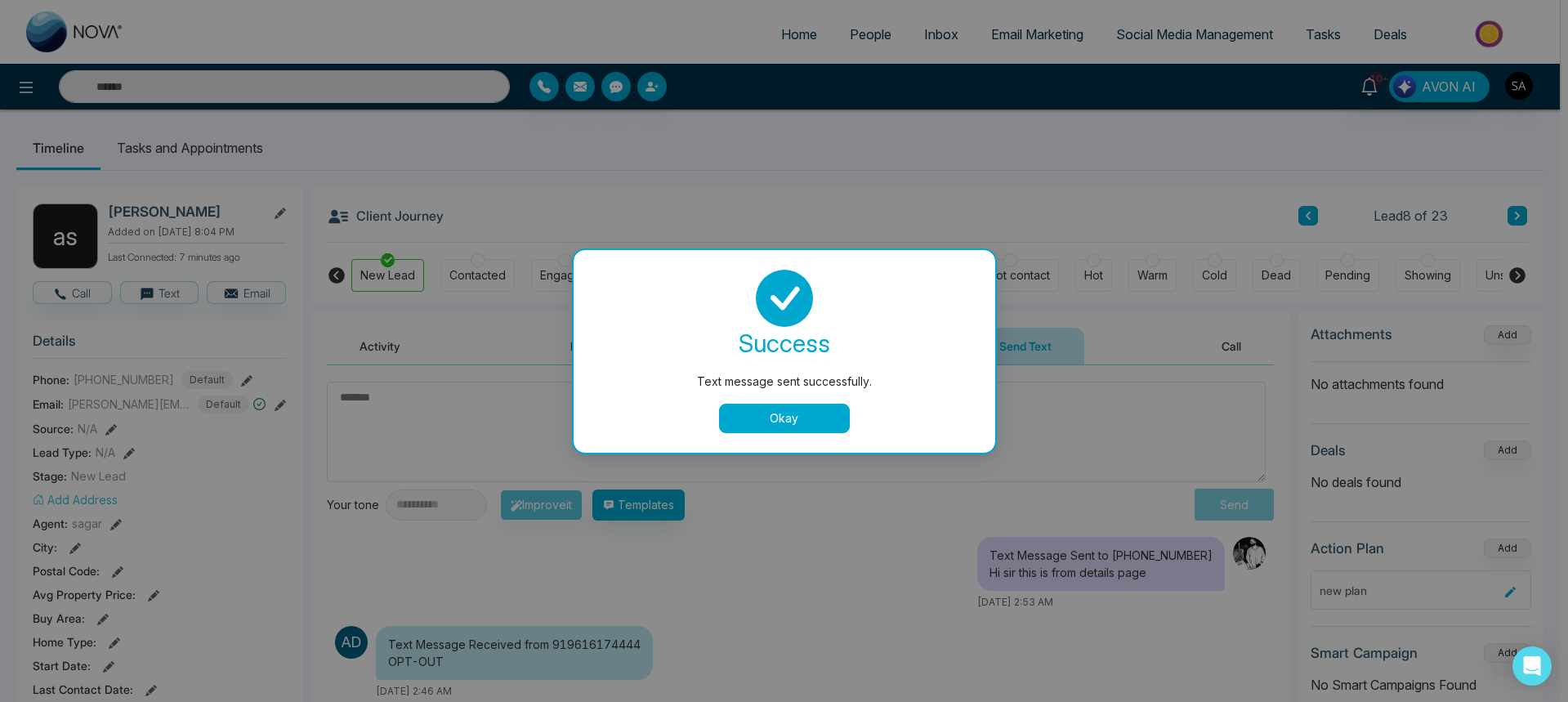
click at [807, 426] on button "Okay" at bounding box center [784, 418] width 131 height 29
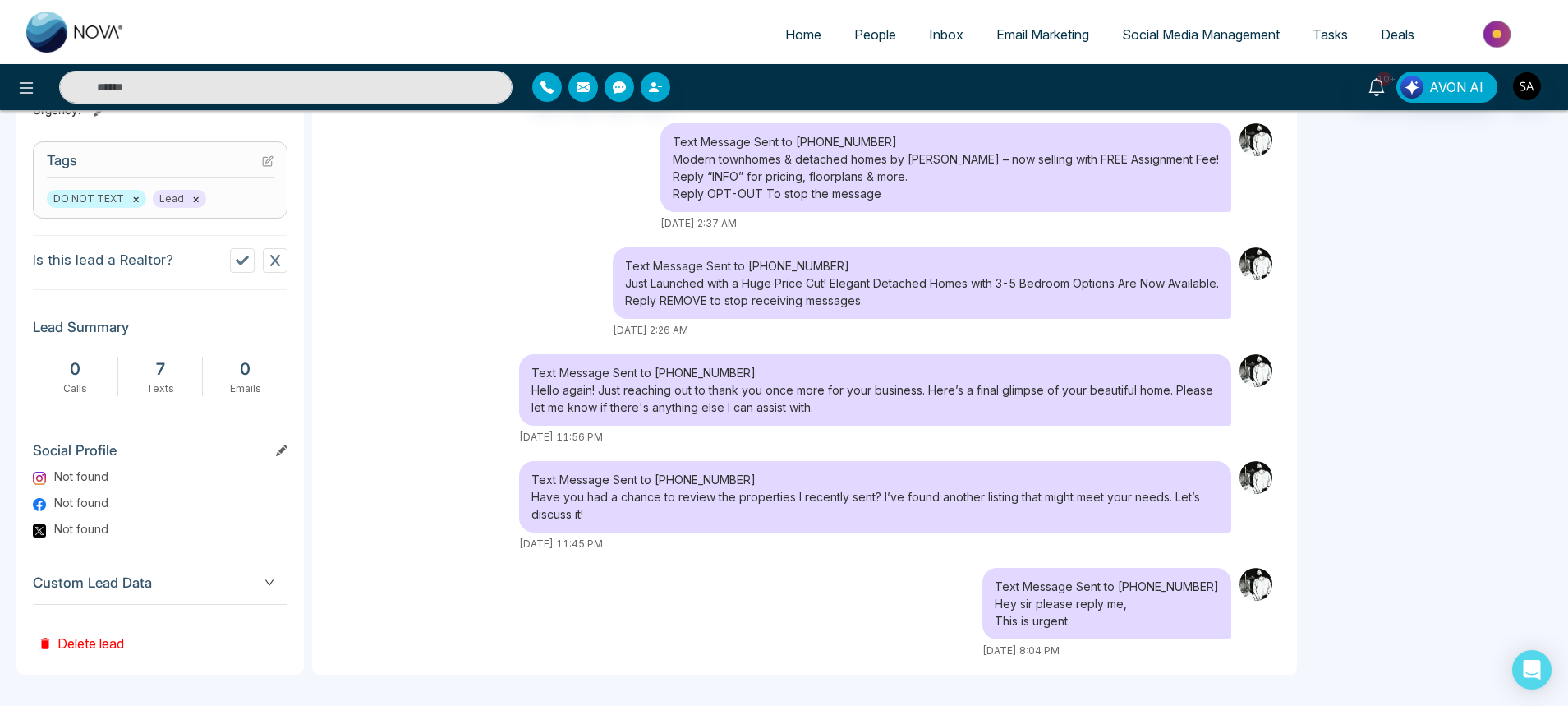
scroll to position [656, 0]
